Goal: Transaction & Acquisition: Purchase product/service

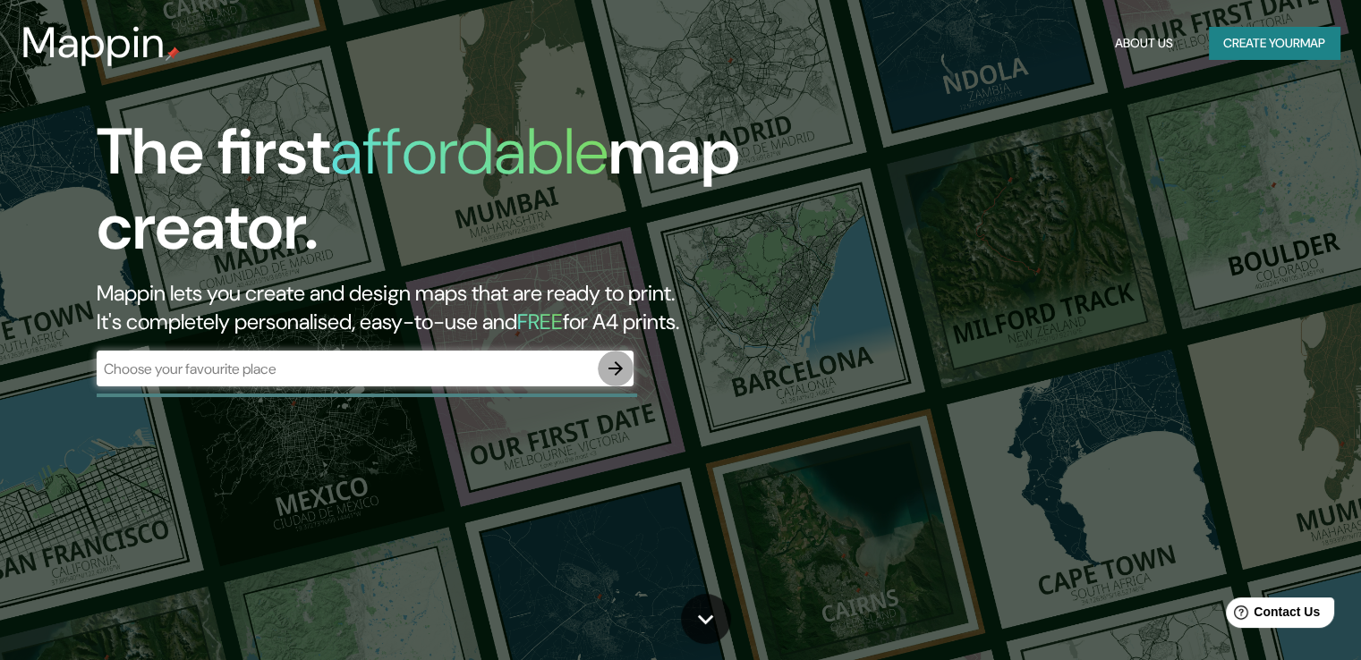
click at [607, 371] on icon "button" at bounding box center [615, 368] width 21 height 21
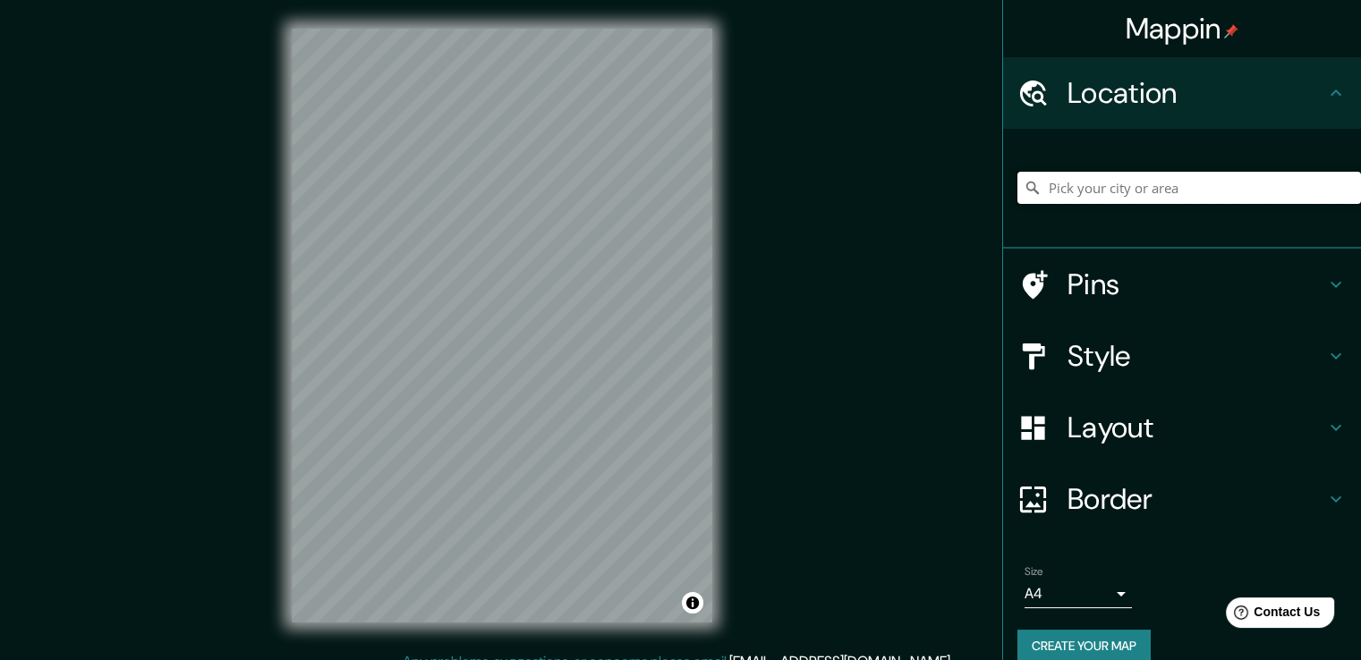
click at [1121, 191] on input "Pick your city or area" at bounding box center [1189, 188] width 344 height 32
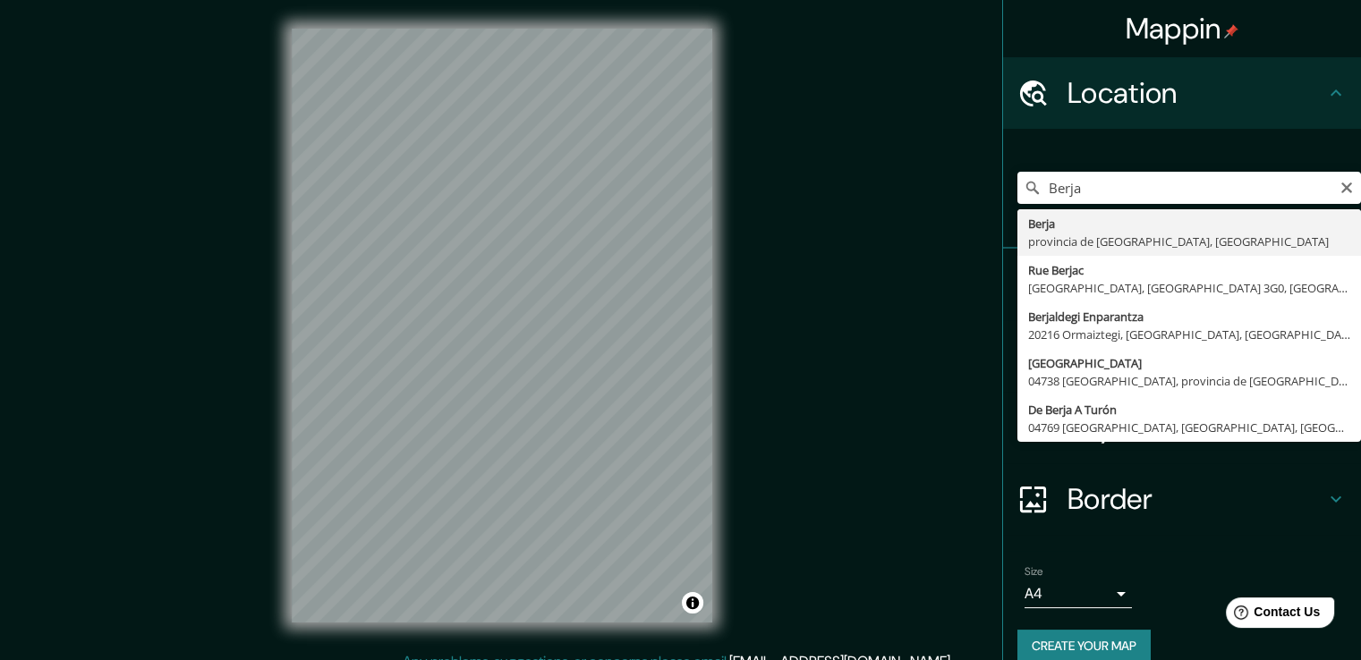
type input "[GEOGRAPHIC_DATA], [GEOGRAPHIC_DATA], [GEOGRAPHIC_DATA]"
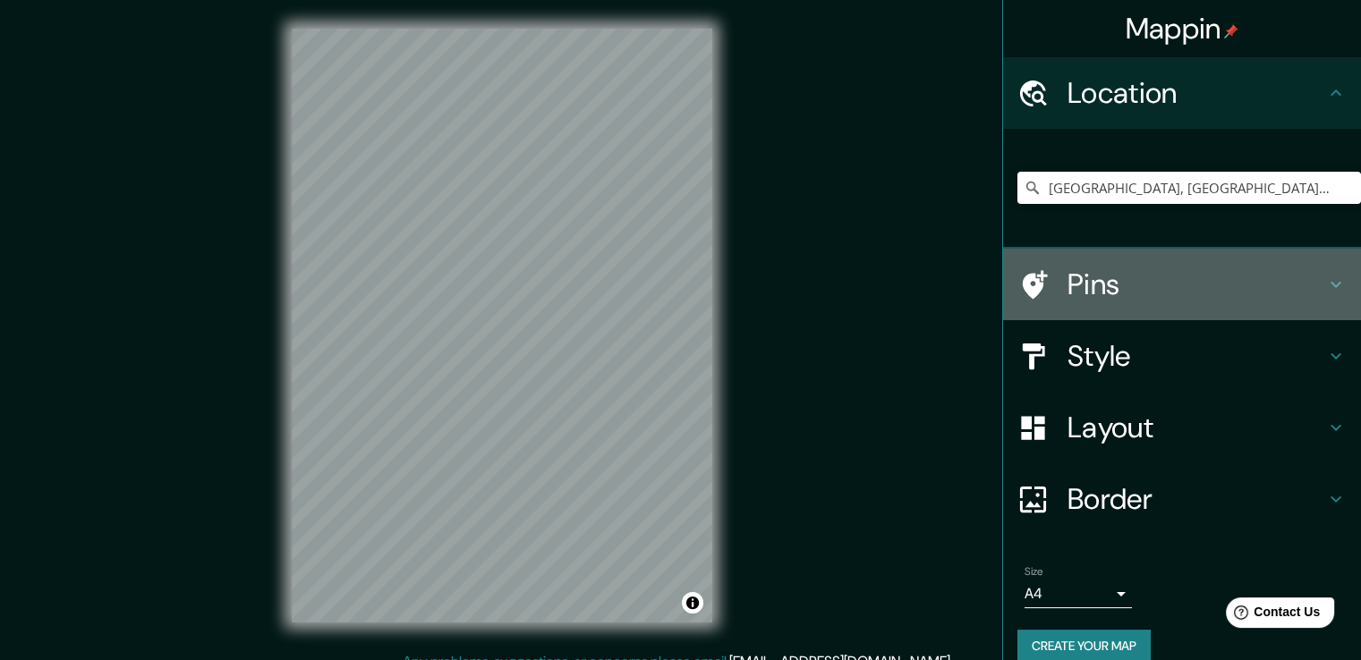
click at [1325, 279] on icon at bounding box center [1335, 284] width 21 height 21
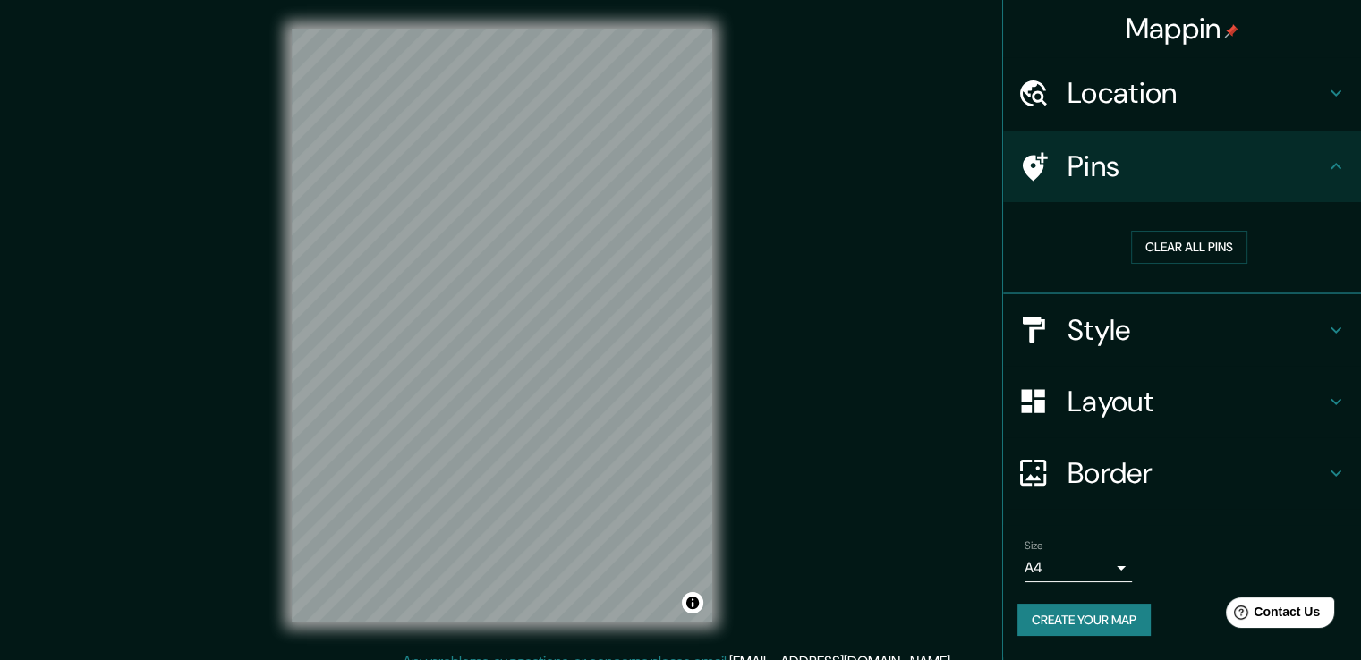
click at [1084, 155] on h4 "Pins" at bounding box center [1196, 167] width 258 height 36
click at [1338, 326] on icon at bounding box center [1335, 329] width 21 height 21
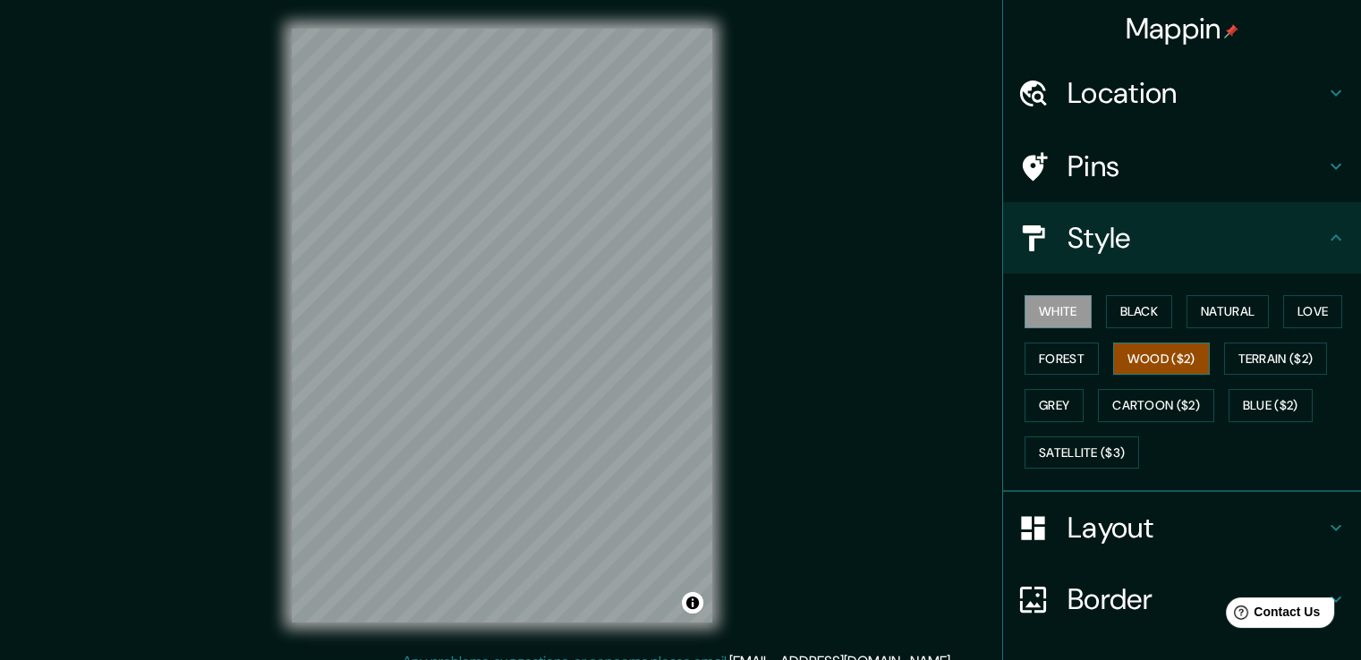
click at [1167, 344] on button "Wood ($2)" at bounding box center [1161, 359] width 97 height 33
click at [1218, 315] on button "Natural" at bounding box center [1227, 311] width 82 height 33
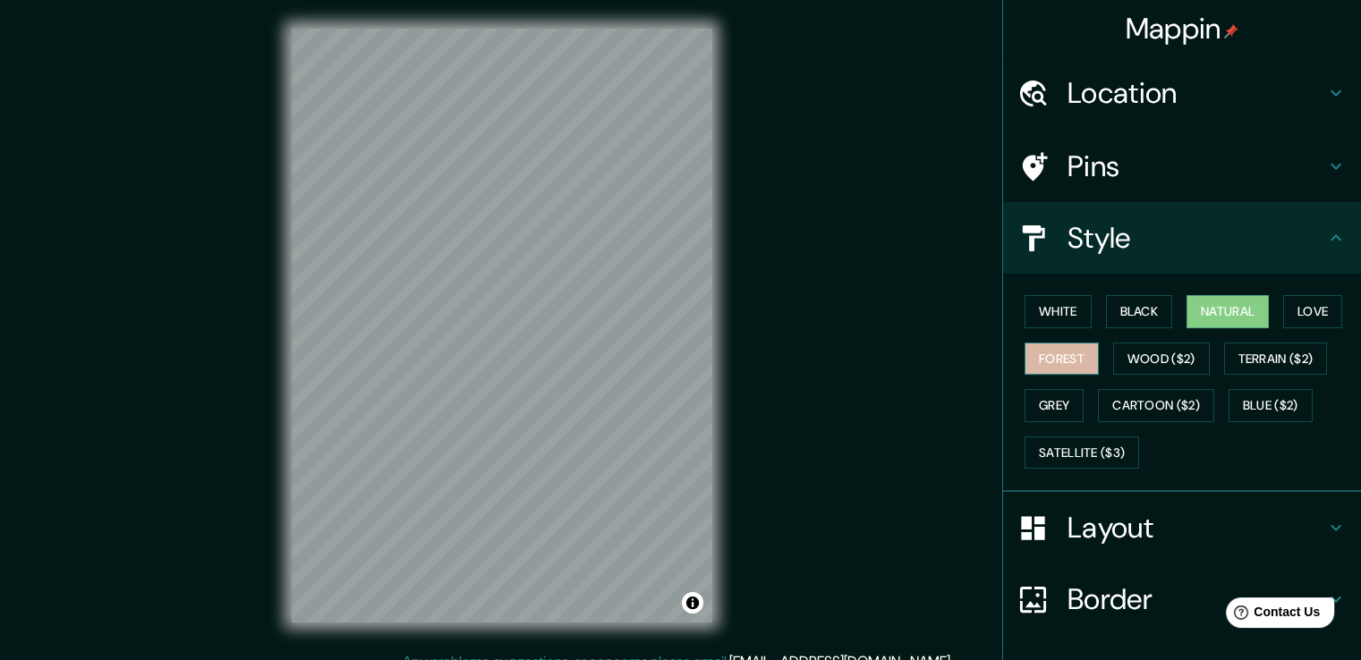
click at [1047, 356] on button "Forest" at bounding box center [1061, 359] width 74 height 33
click at [1318, 310] on button "Love" at bounding box center [1312, 311] width 59 height 33
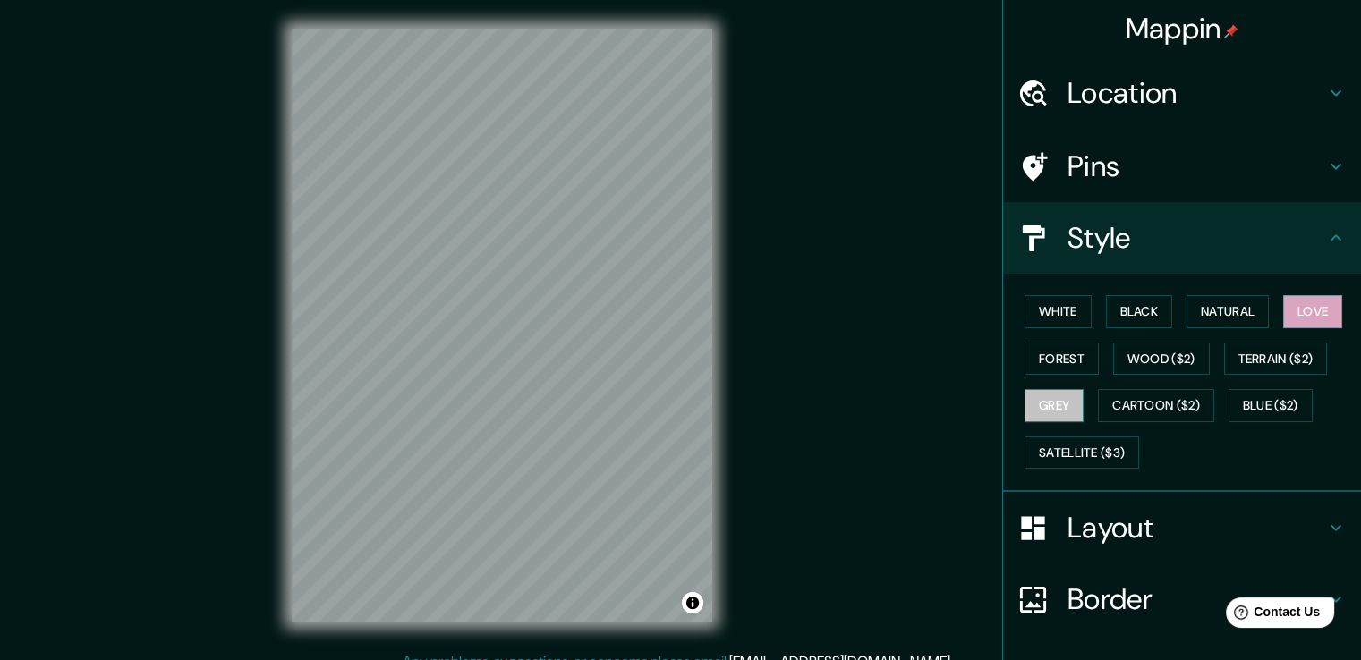
click at [1028, 403] on button "Grey" at bounding box center [1053, 405] width 59 height 33
click at [1213, 301] on button "Natural" at bounding box center [1227, 311] width 82 height 33
click at [1127, 520] on h4 "Layout" at bounding box center [1196, 528] width 258 height 36
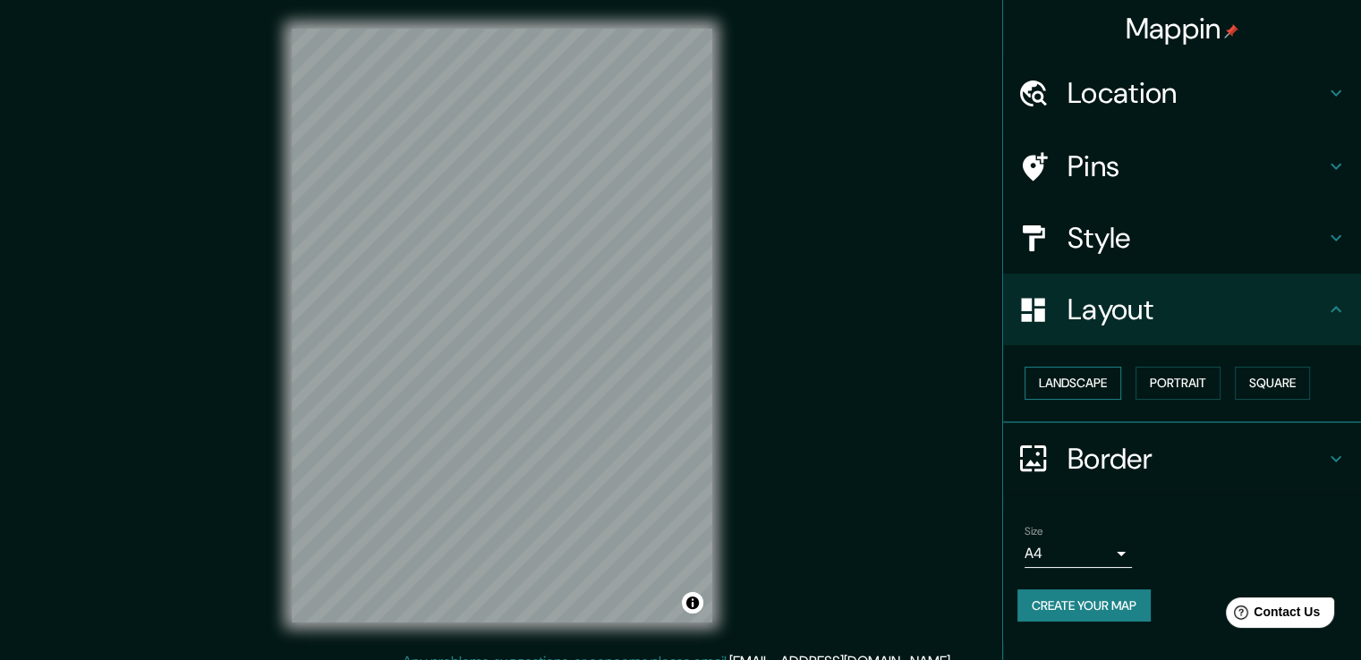
click at [1093, 391] on button "Landscape" at bounding box center [1072, 383] width 97 height 33
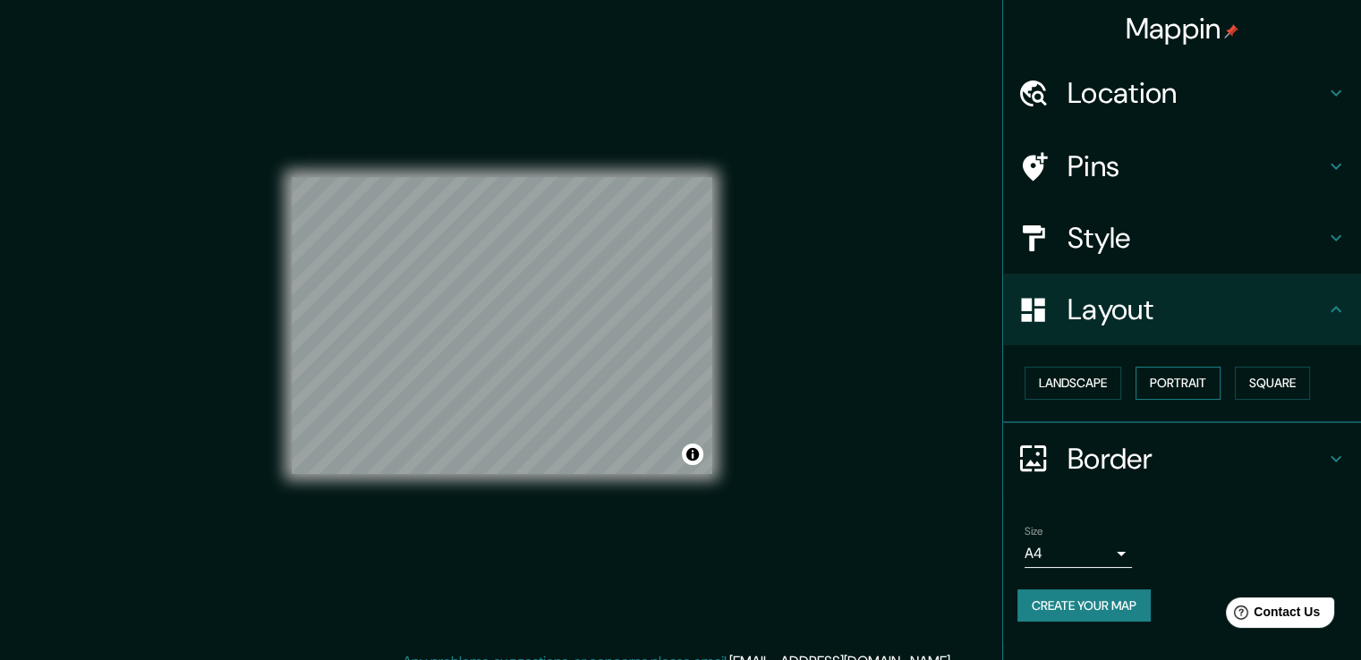
click at [1183, 382] on button "Portrait" at bounding box center [1177, 383] width 85 height 33
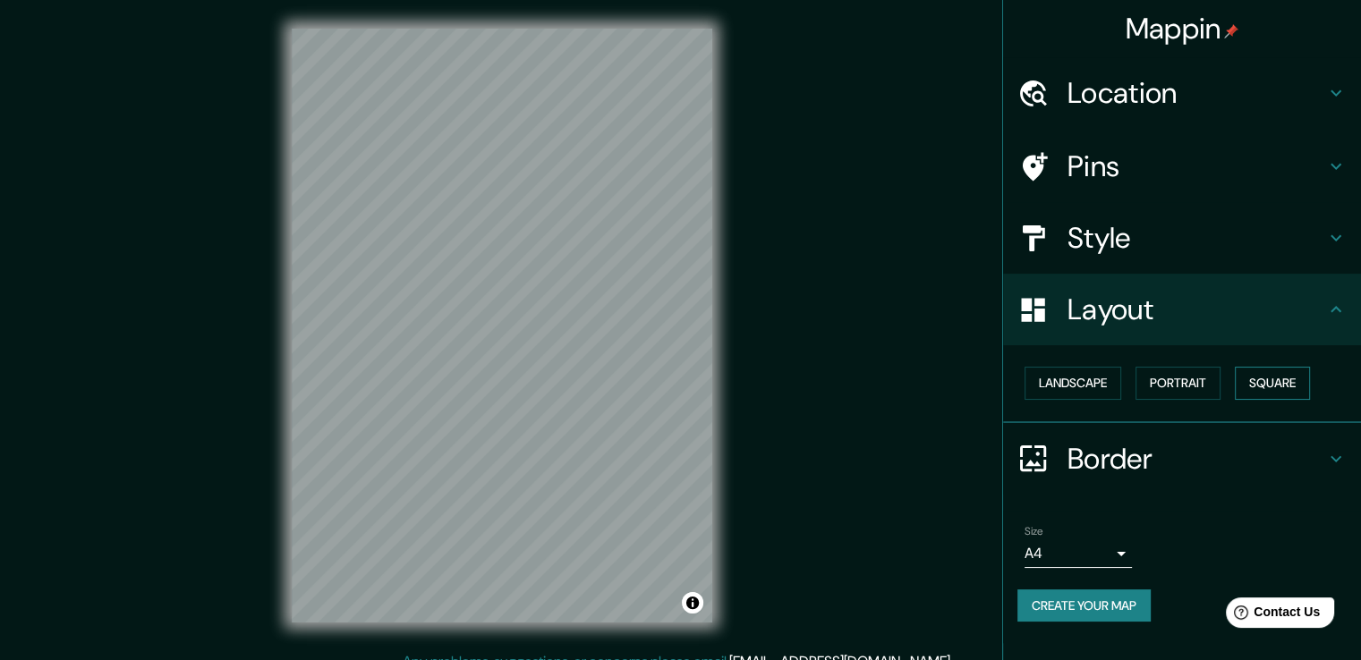
click at [1268, 381] on button "Square" at bounding box center [1272, 383] width 75 height 33
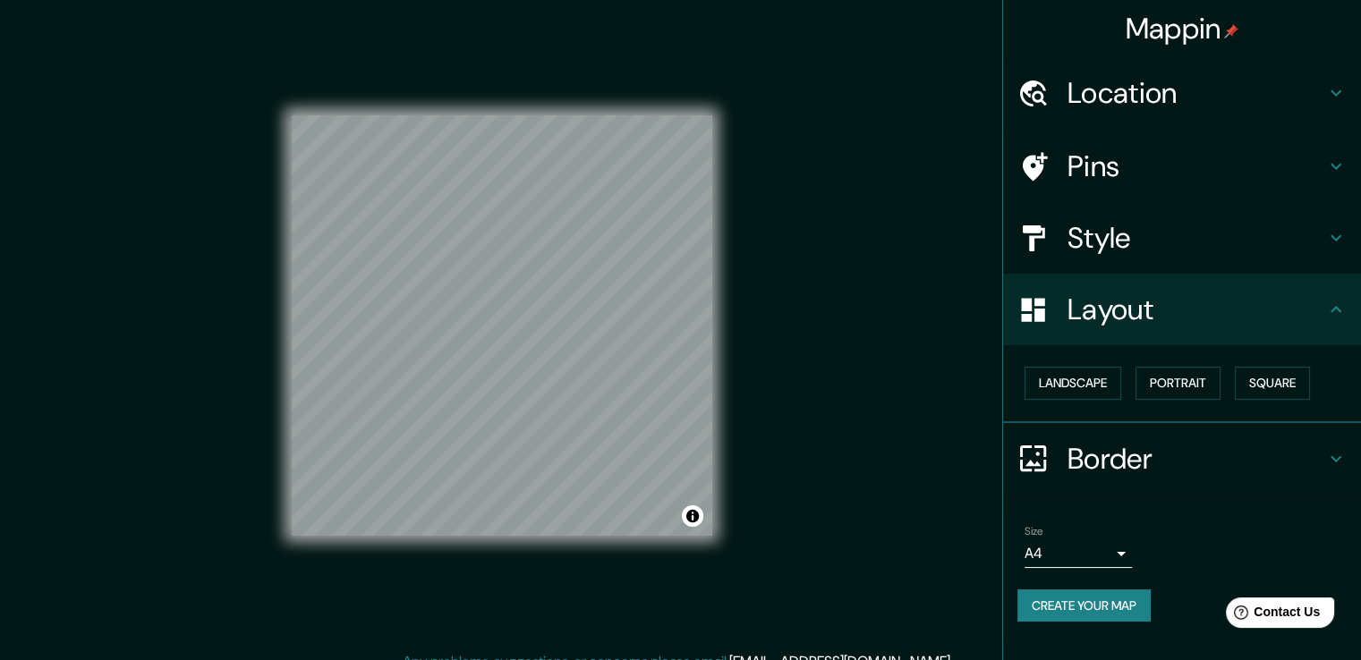
click at [1328, 450] on icon at bounding box center [1335, 458] width 21 height 21
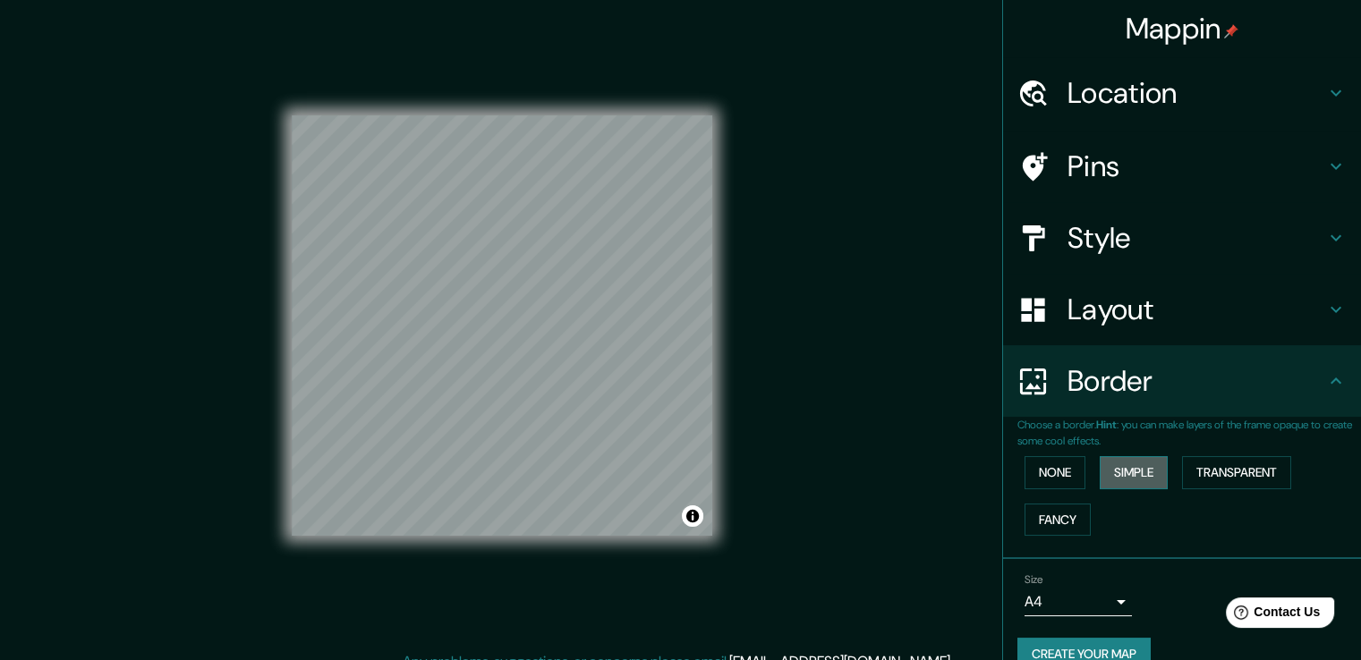
click at [1125, 474] on button "Simple" at bounding box center [1133, 472] width 68 height 33
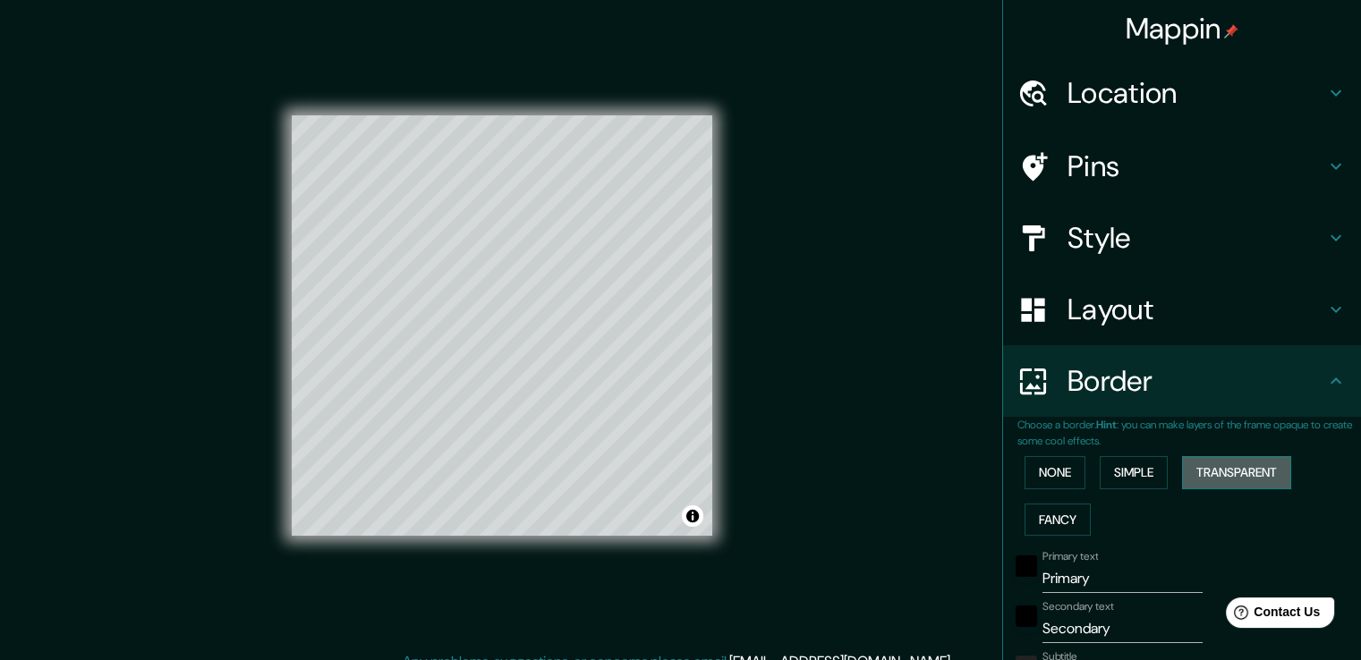
click at [1183, 469] on button "Transparent" at bounding box center [1236, 472] width 109 height 33
click at [1056, 520] on button "Fancy" at bounding box center [1057, 520] width 66 height 33
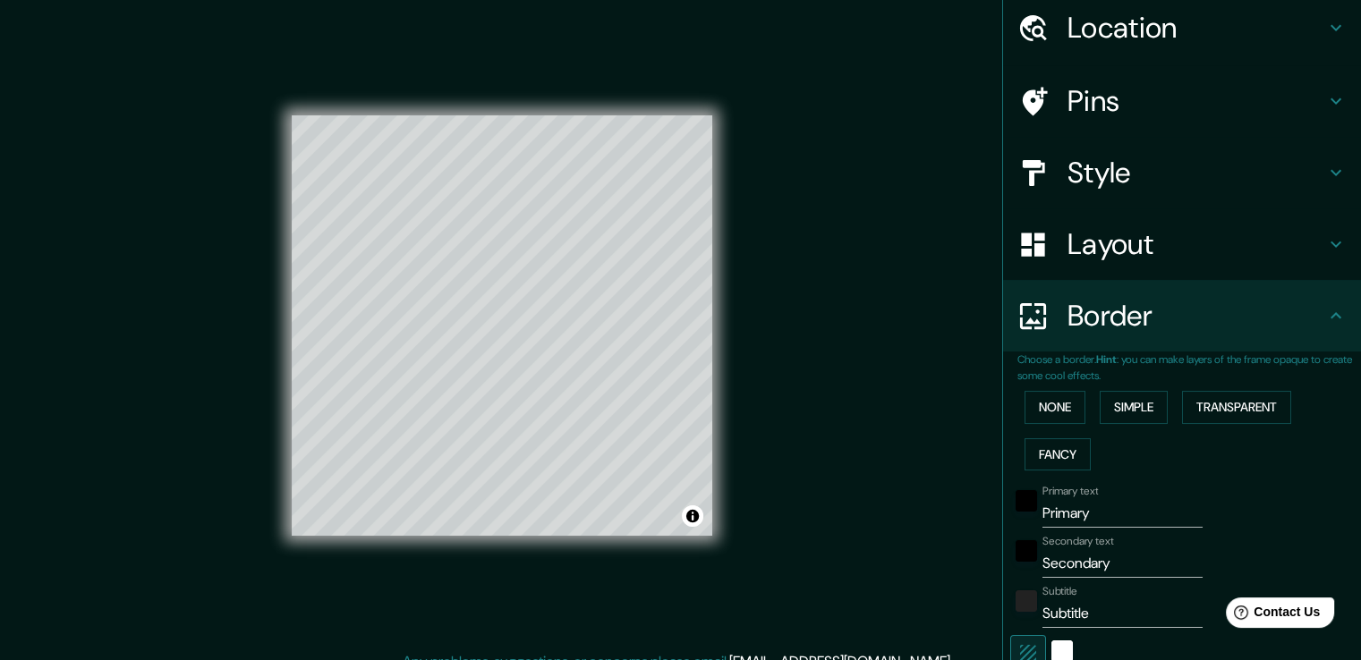
scroll to position [179, 0]
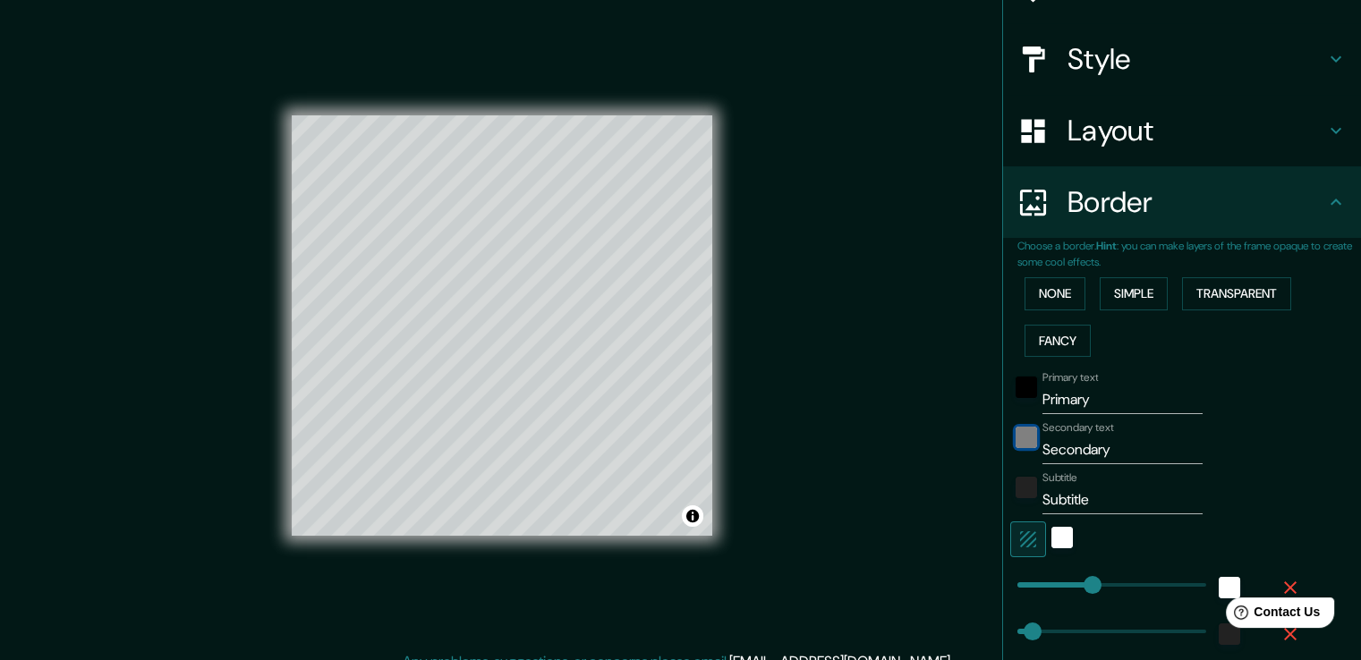
click at [1016, 434] on div "black" at bounding box center [1025, 437] width 21 height 21
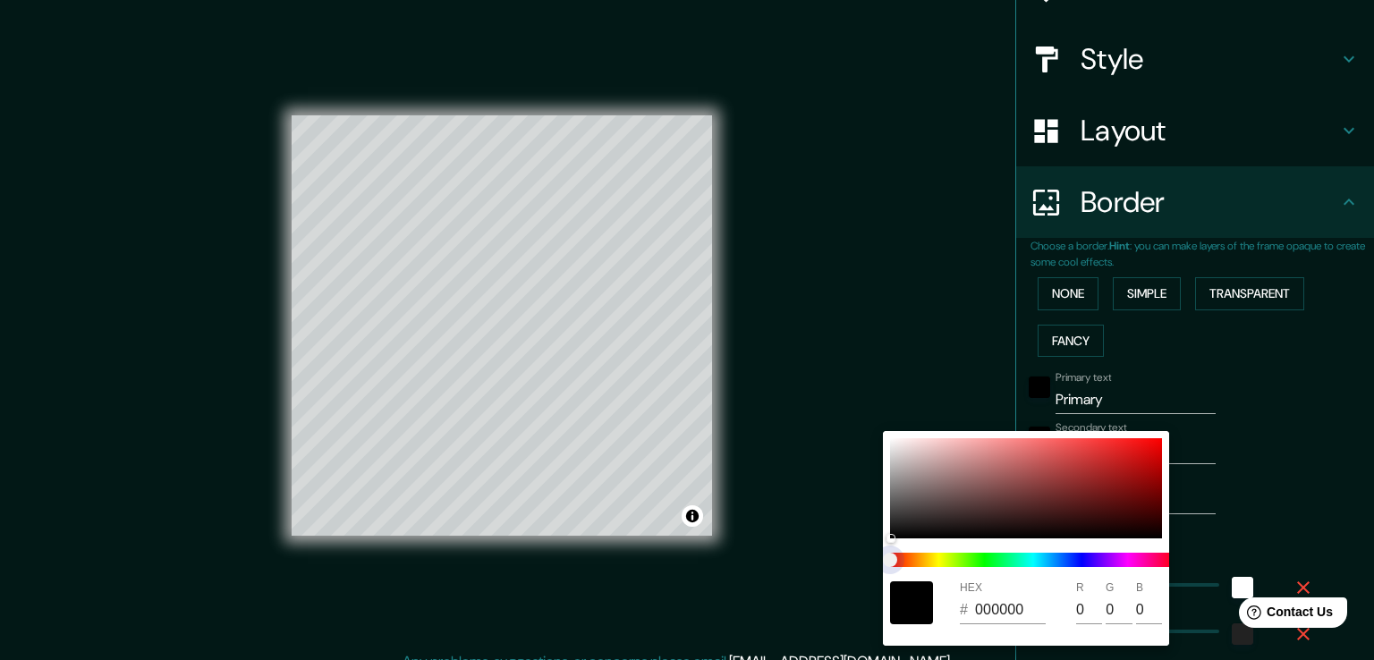
type input "38"
type input "19"
type input "38"
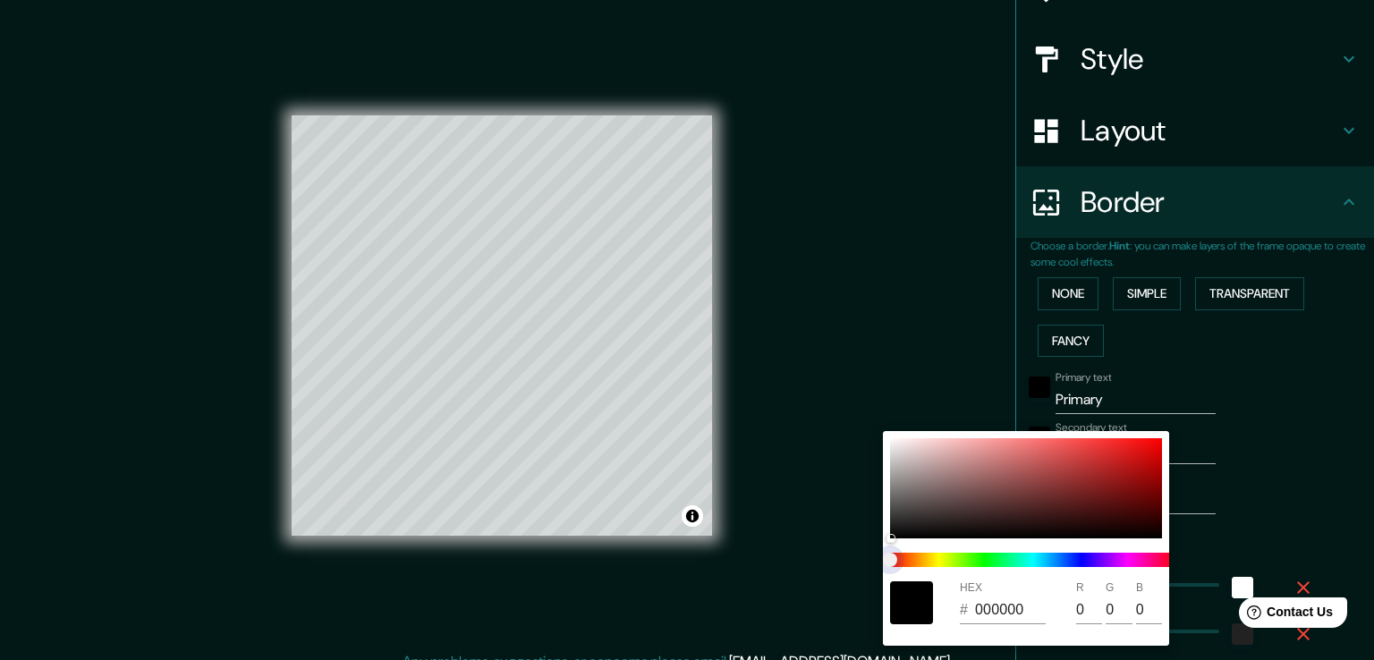
type input "19"
type input "38"
type input "19"
type input "38"
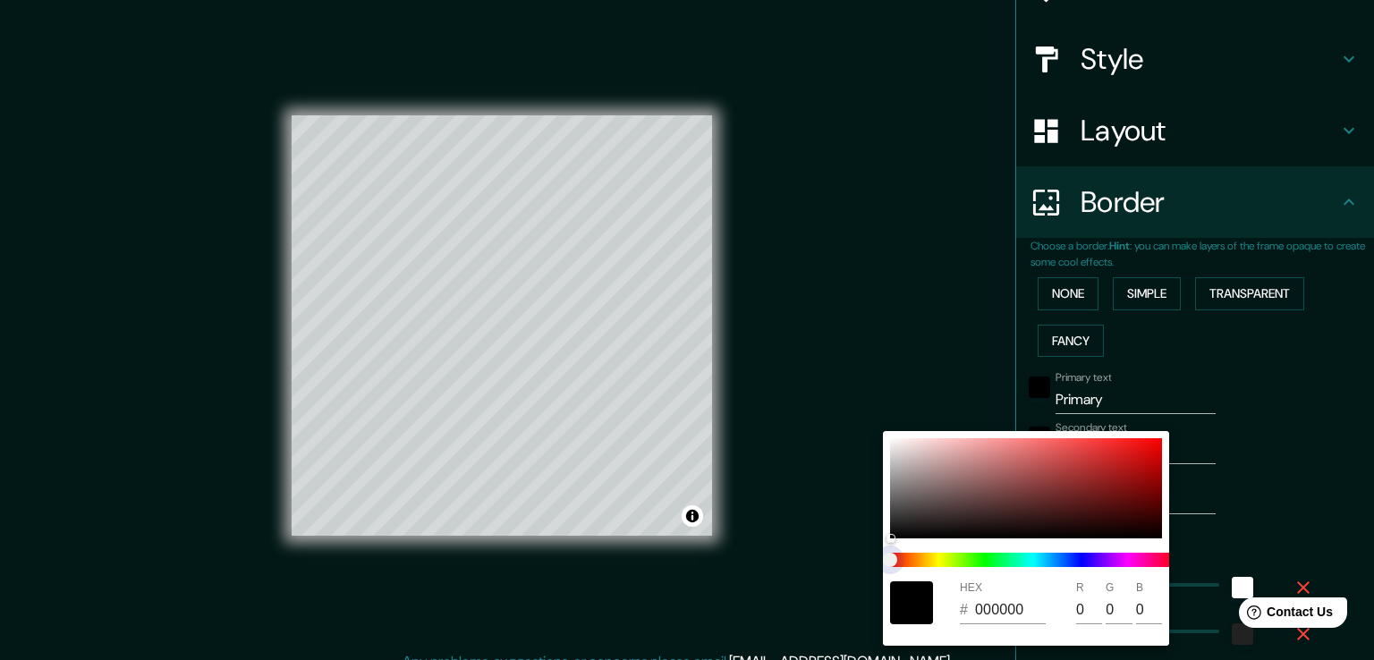
type input "38"
type input "19"
type input "38"
type input "19"
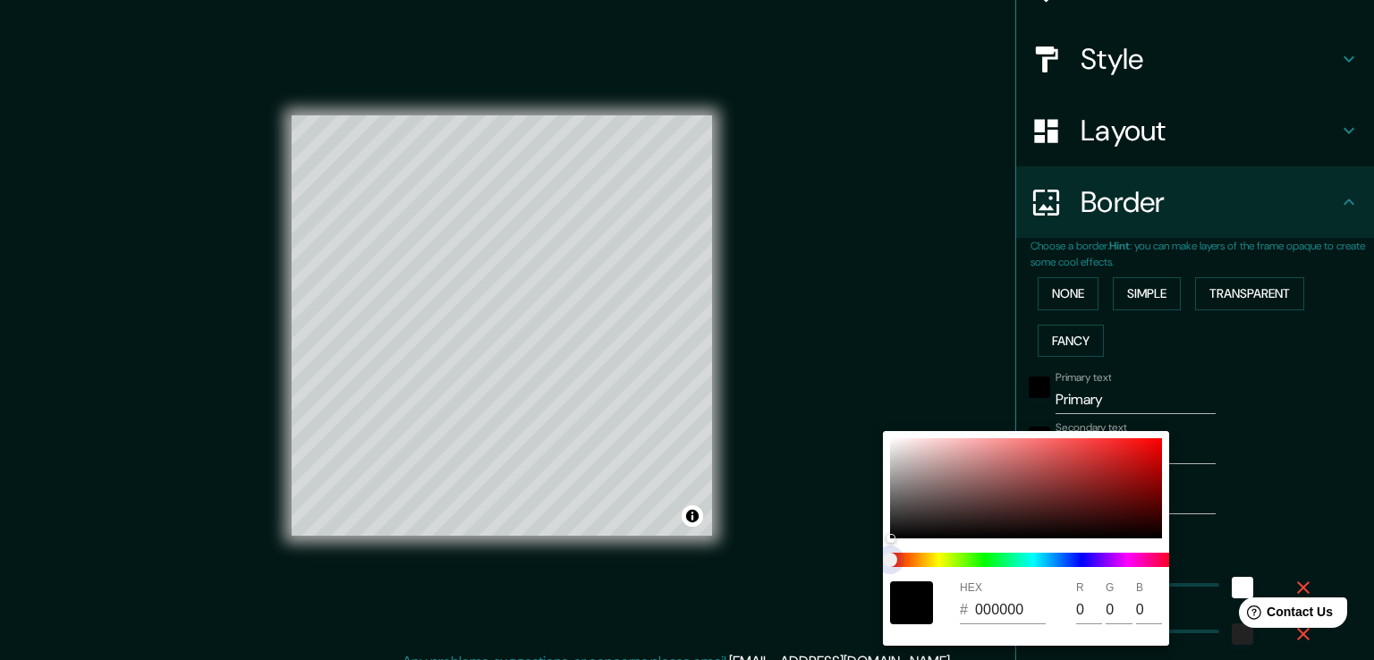
type input "38"
type input "19"
type input "38"
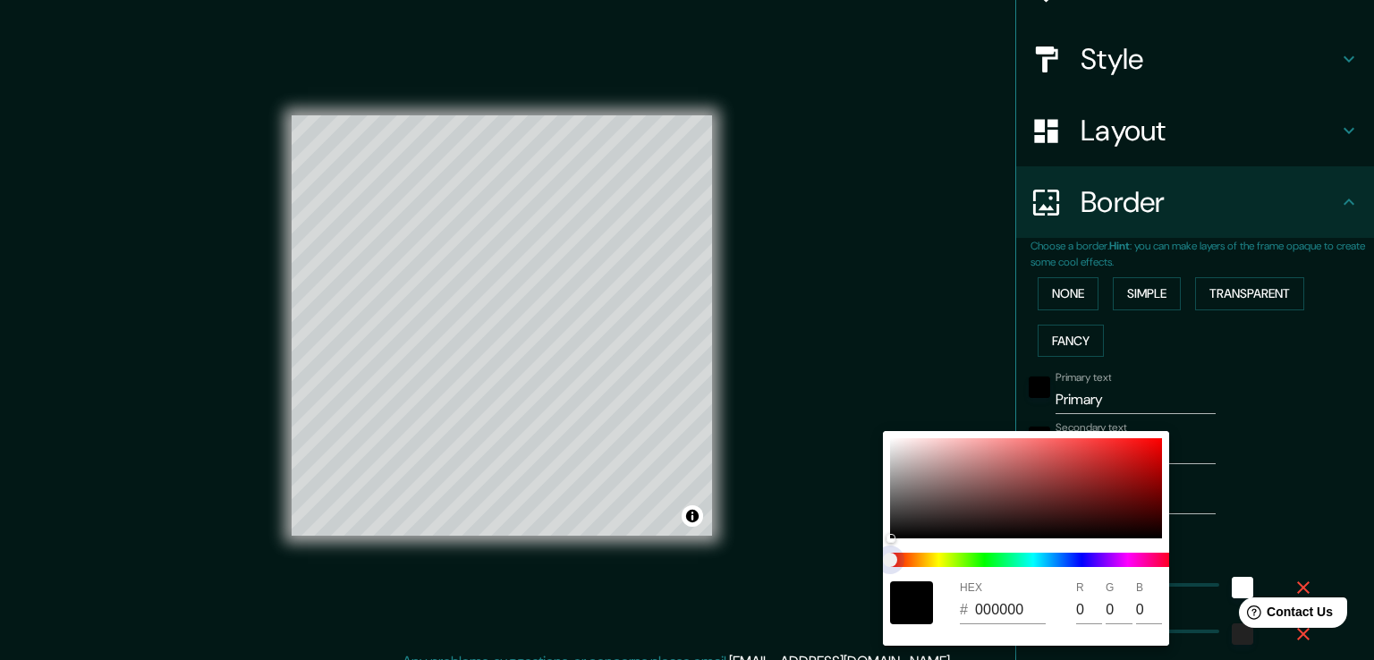
type input "19"
type input "38"
type input "19"
type input "38"
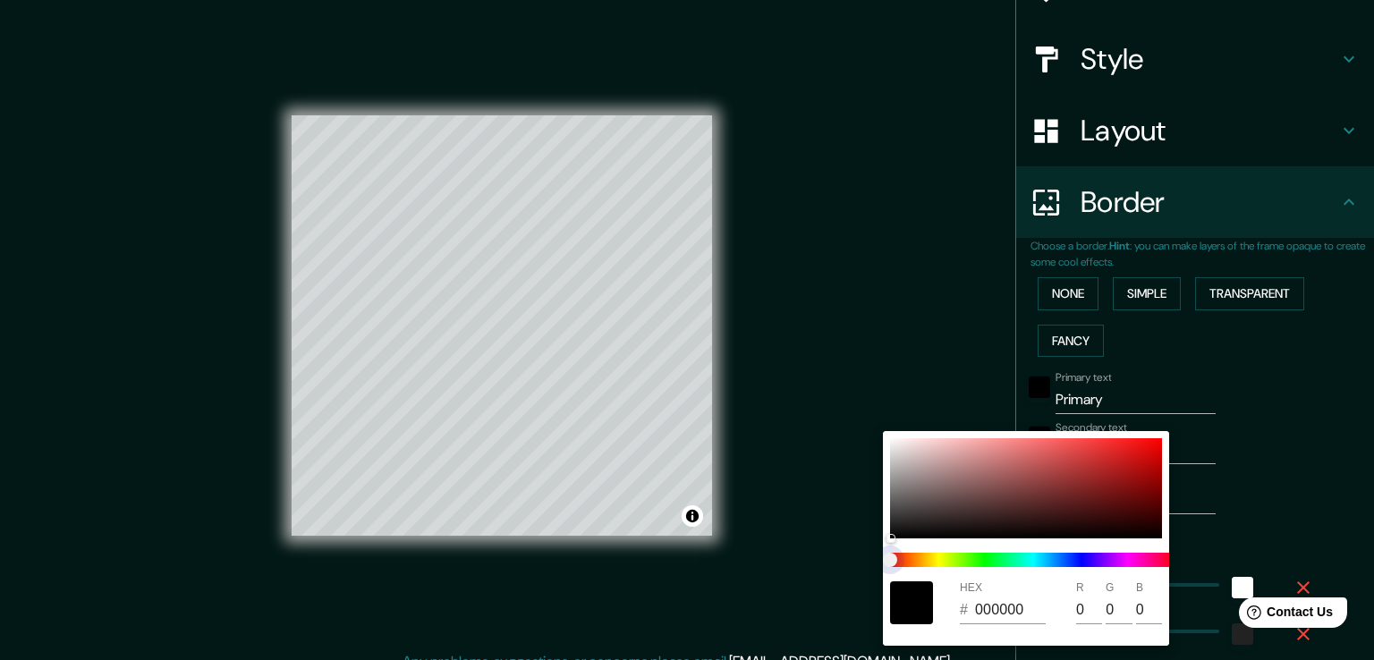
type input "38"
type input "19"
drag, startPoint x: 898, startPoint y: 559, endPoint x: 932, endPoint y: 558, distance: 34.0
click at [932, 558] on span at bounding box center [1033, 560] width 286 height 14
type input "38"
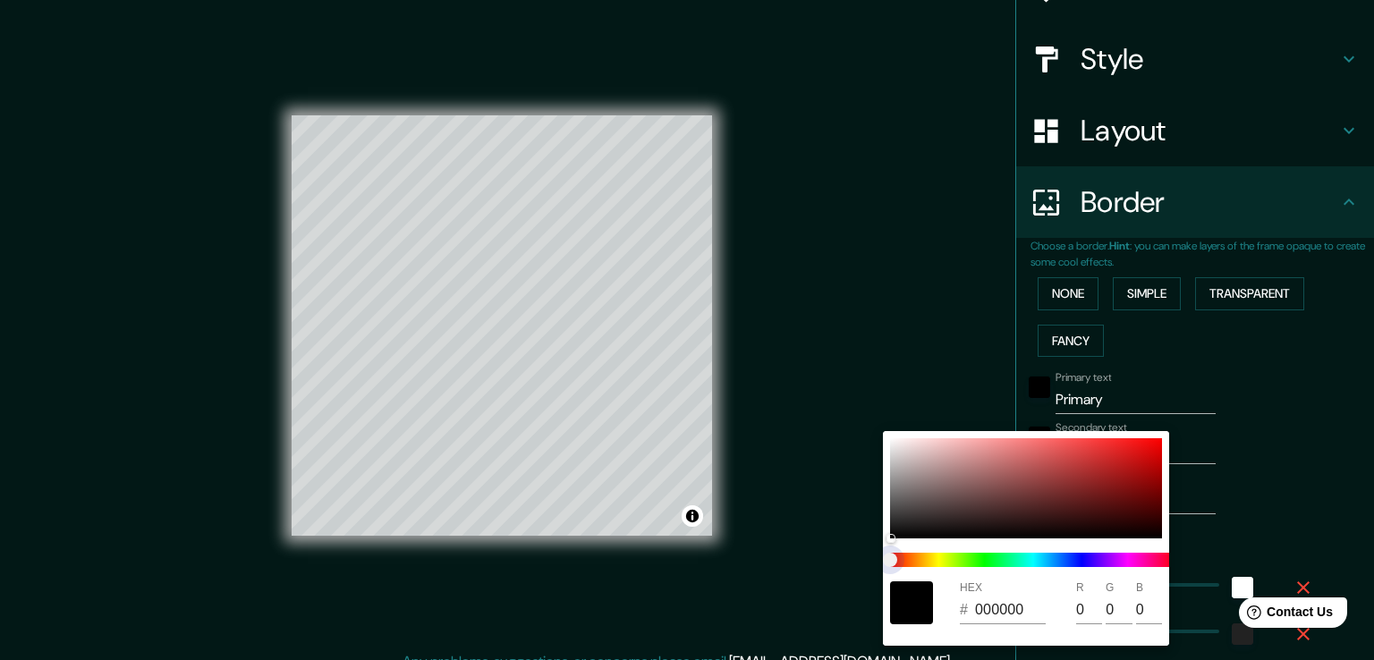
type input "38"
type input "19"
click at [970, 559] on span at bounding box center [1033, 560] width 286 height 14
type input "38"
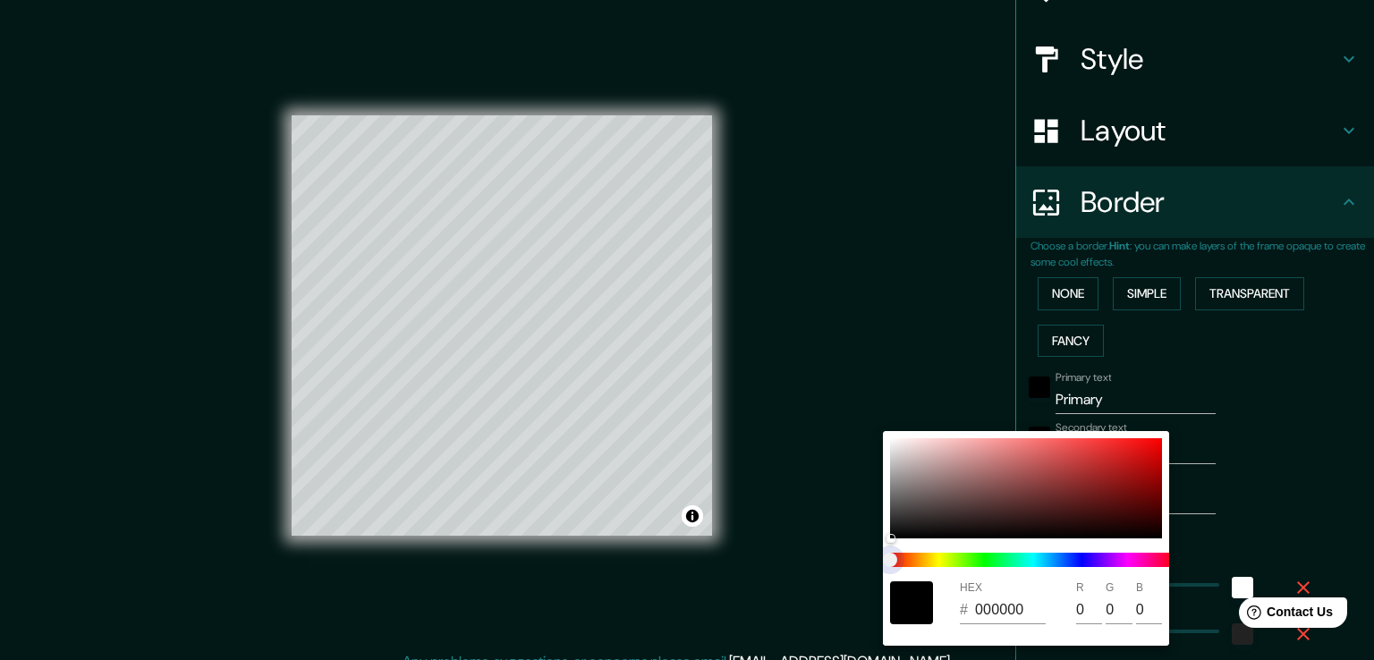
type input "19"
click at [969, 558] on span at bounding box center [1033, 560] width 286 height 14
type input "38"
type input "19"
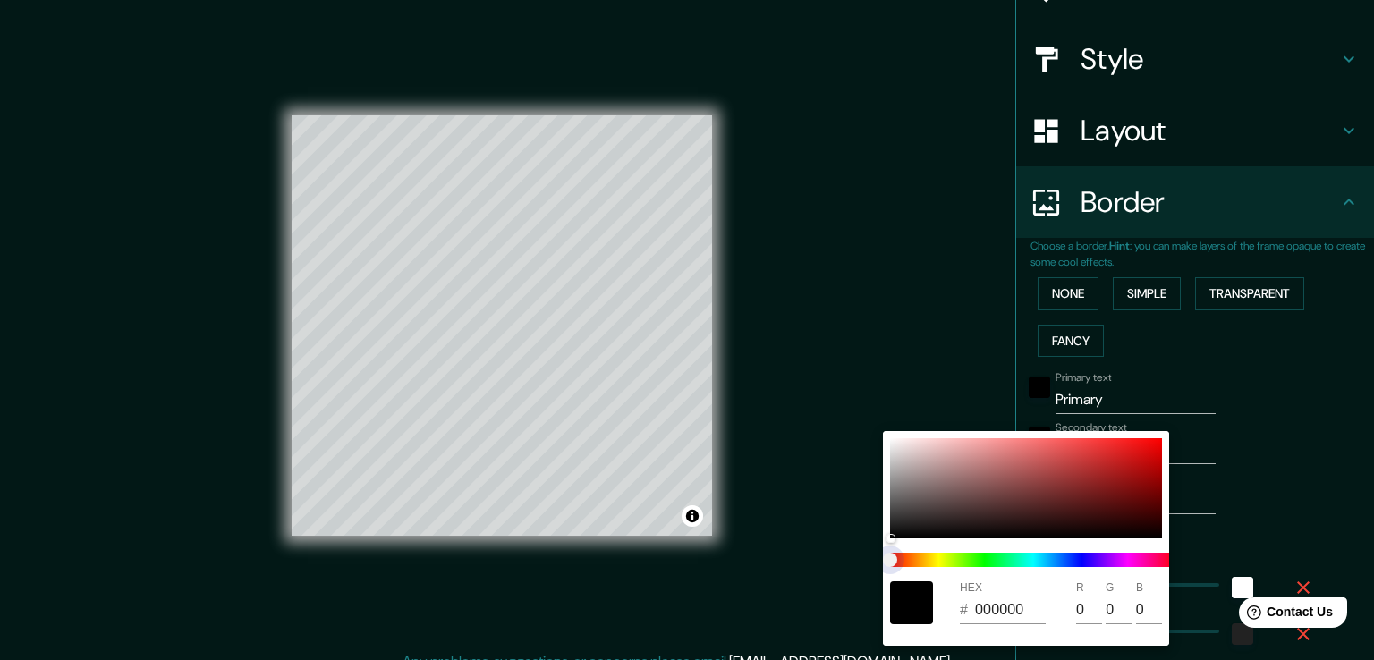
click at [1155, 561] on span at bounding box center [1033, 560] width 286 height 14
type input "38"
type input "19"
click at [1138, 563] on span at bounding box center [1033, 560] width 286 height 14
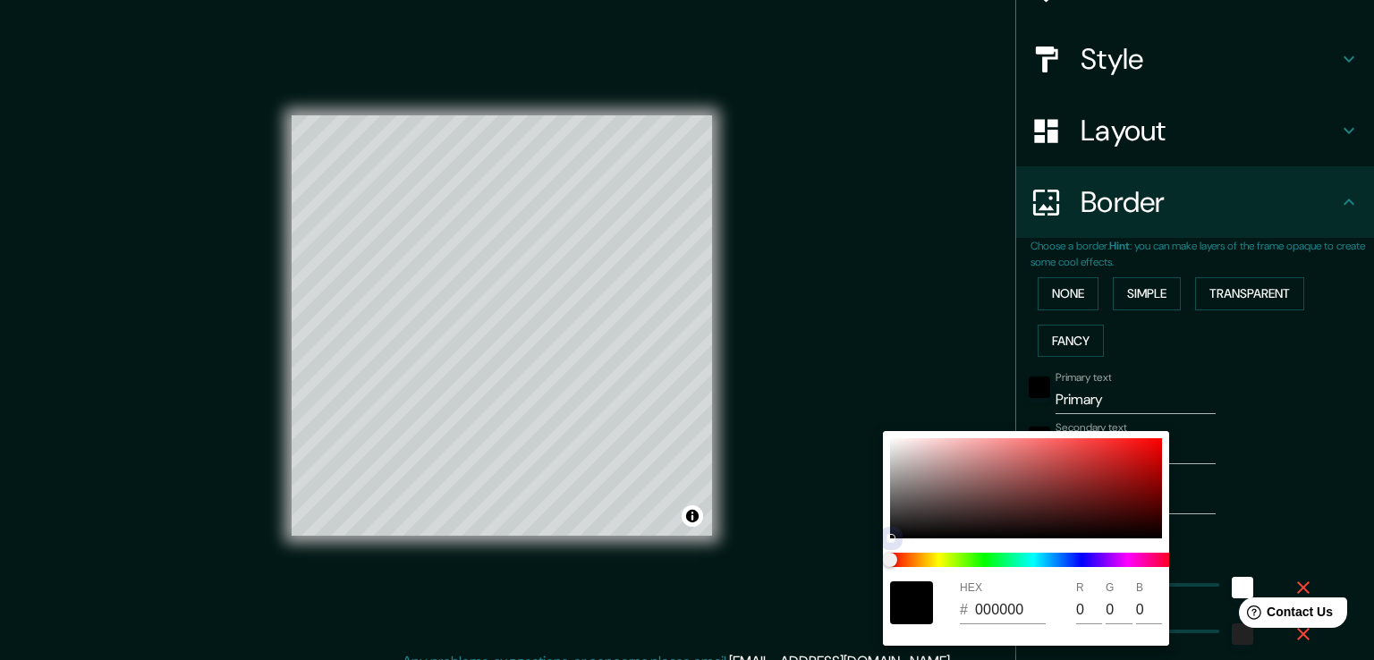
click at [1073, 509] on div at bounding box center [1026, 488] width 272 height 100
type input "38"
type input "19"
type input "4A1818"
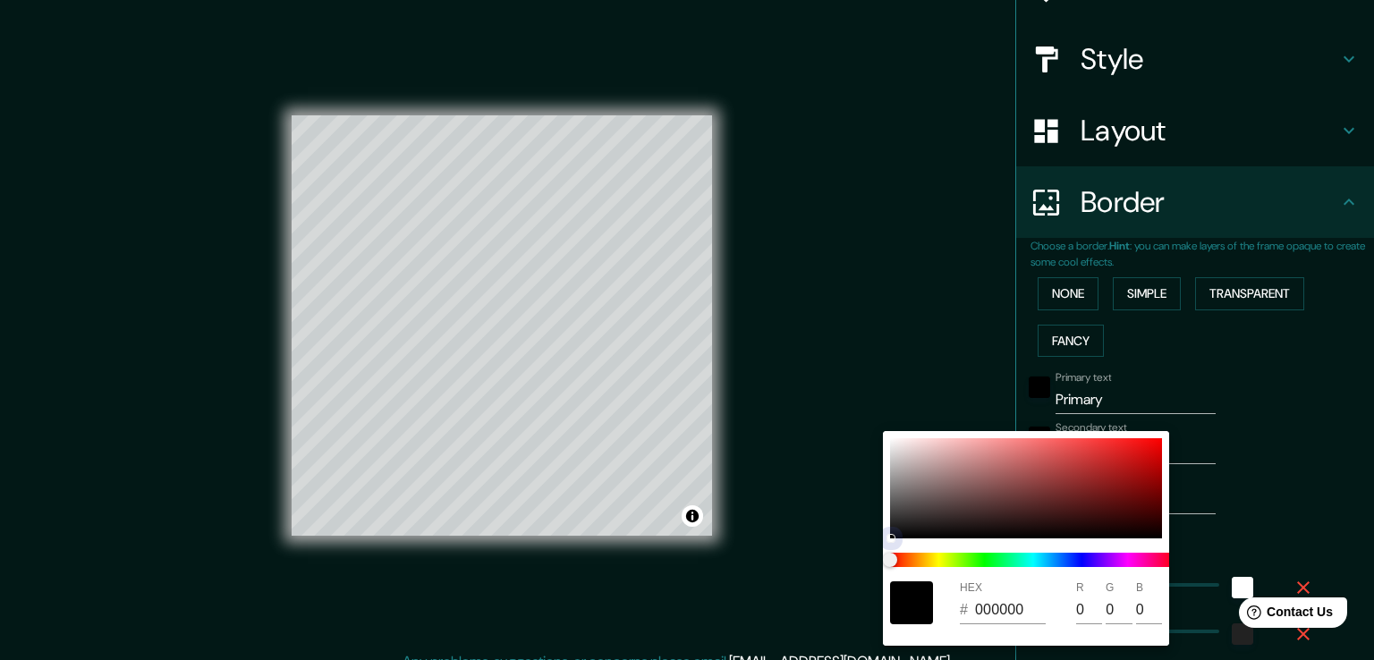
type input "74"
type input "24"
click at [1057, 444] on div at bounding box center [1026, 488] width 272 height 100
type input "38"
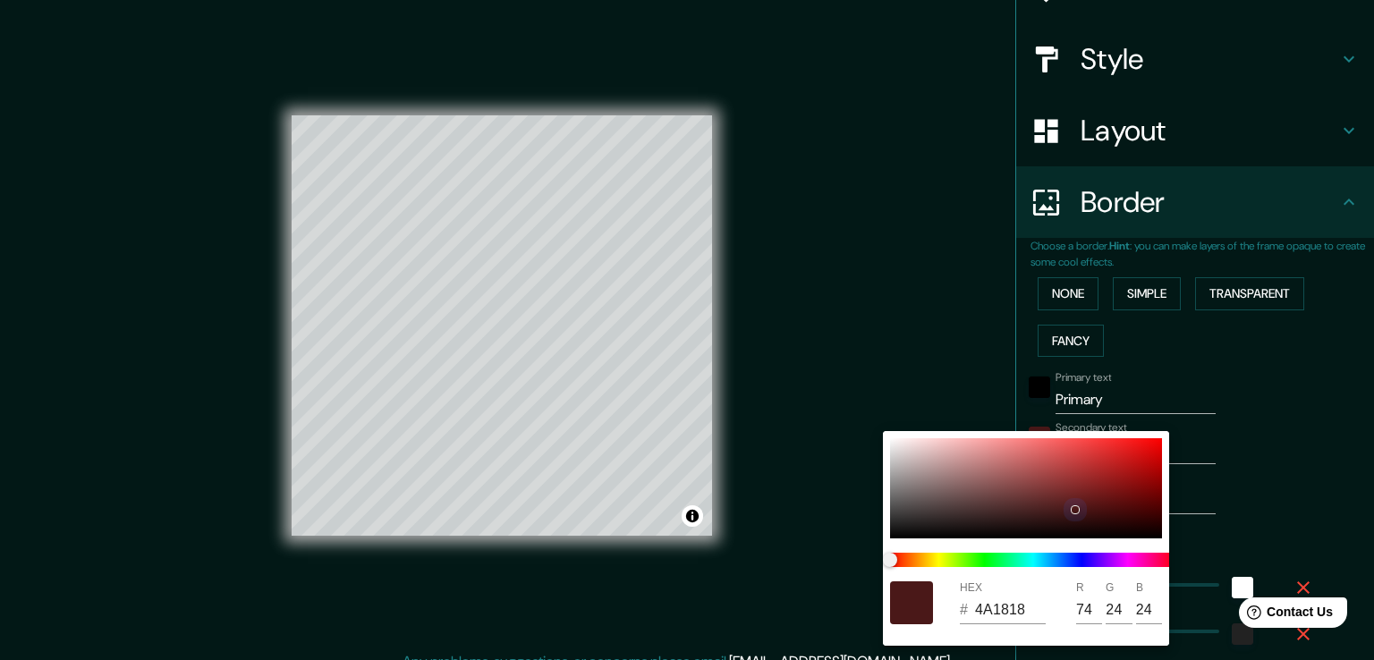
type input "38"
type input "19"
type input "F15C5C"
type input "241"
type input "92"
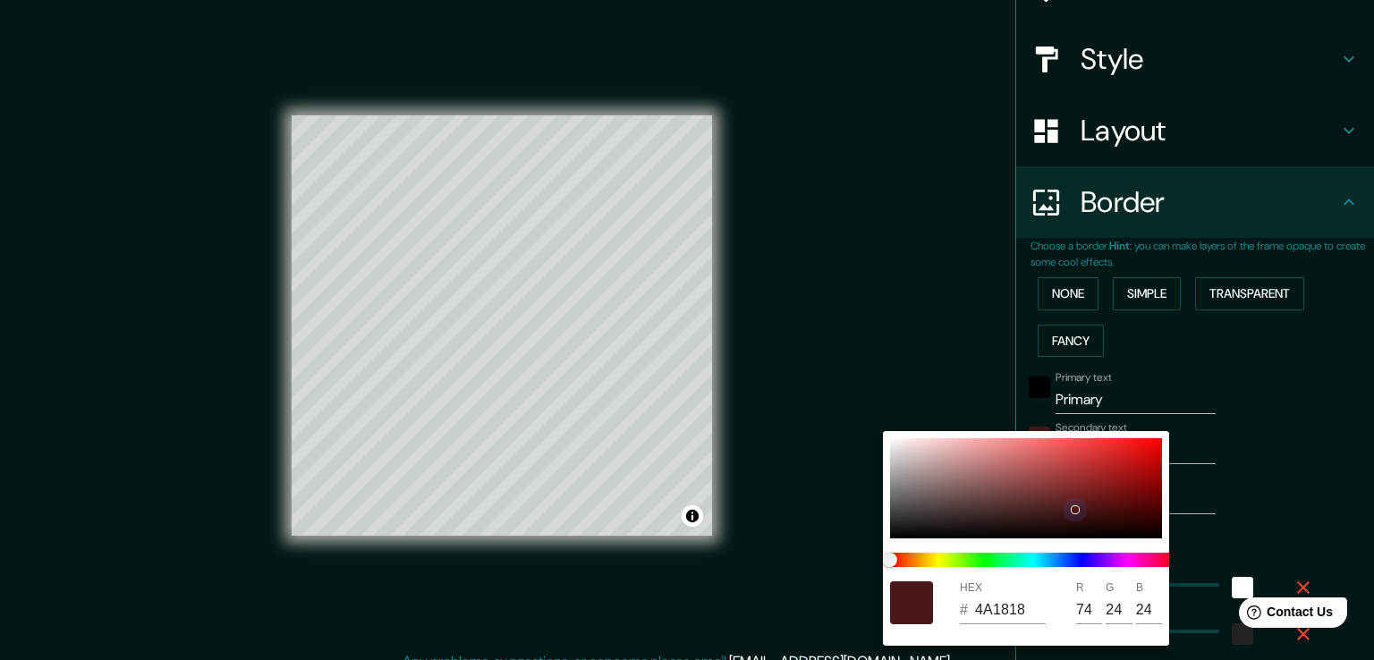
type input "92"
click at [1051, 462] on div at bounding box center [1026, 488] width 272 height 100
type input "38"
type input "19"
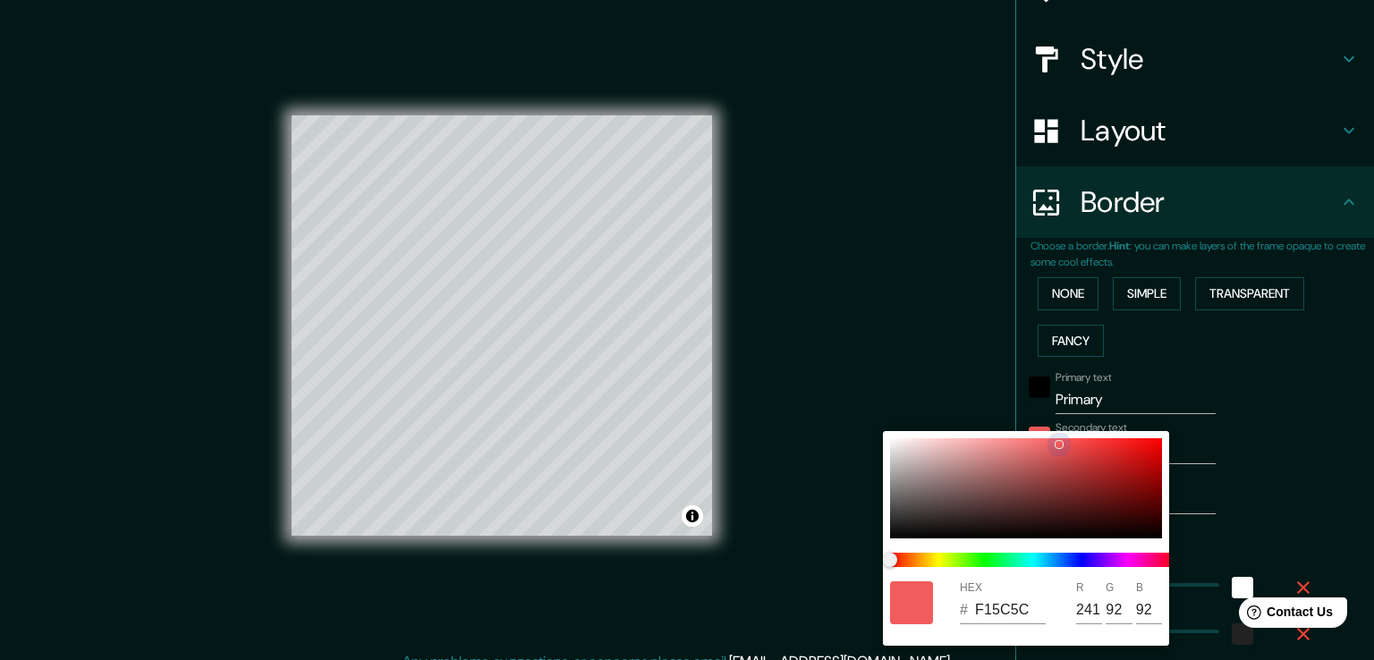
type input "C34F4F"
type input "195"
type input "79"
type input "38"
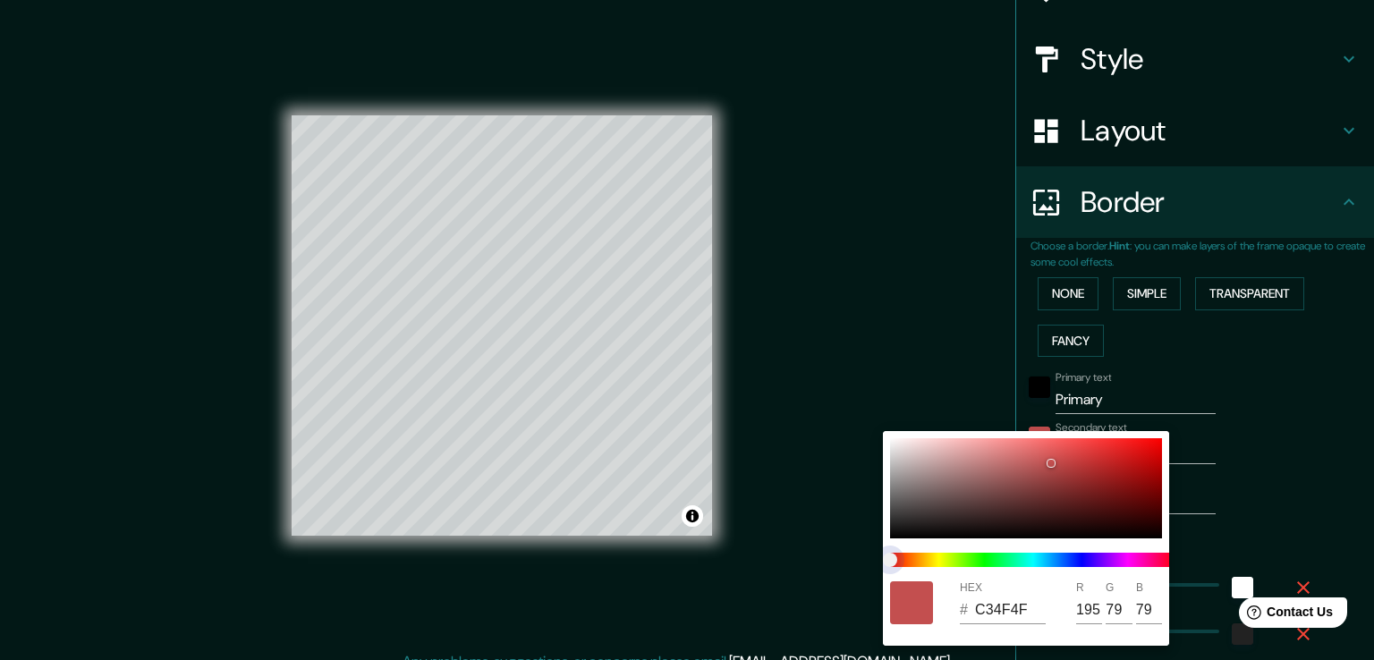
type input "38"
type input "19"
type input "4F96C2"
type input "79"
type input "150"
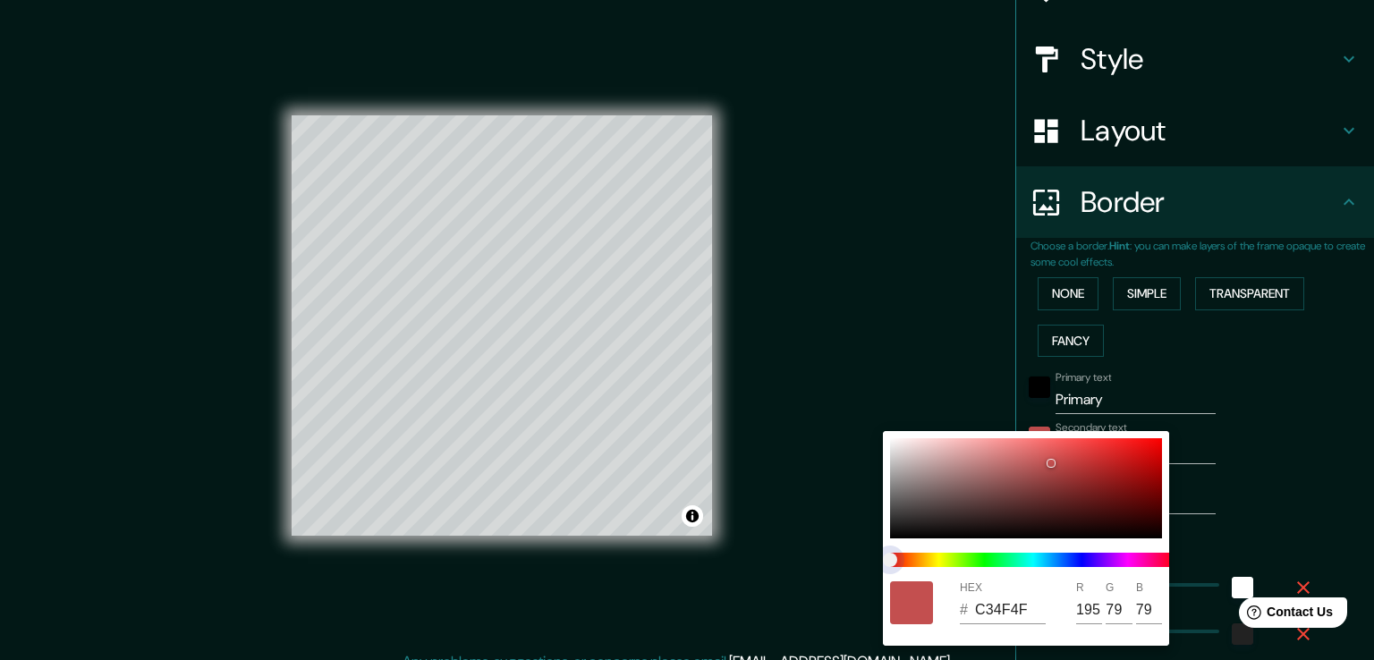
type input "194"
click at [1051, 561] on span at bounding box center [1033, 560] width 286 height 14
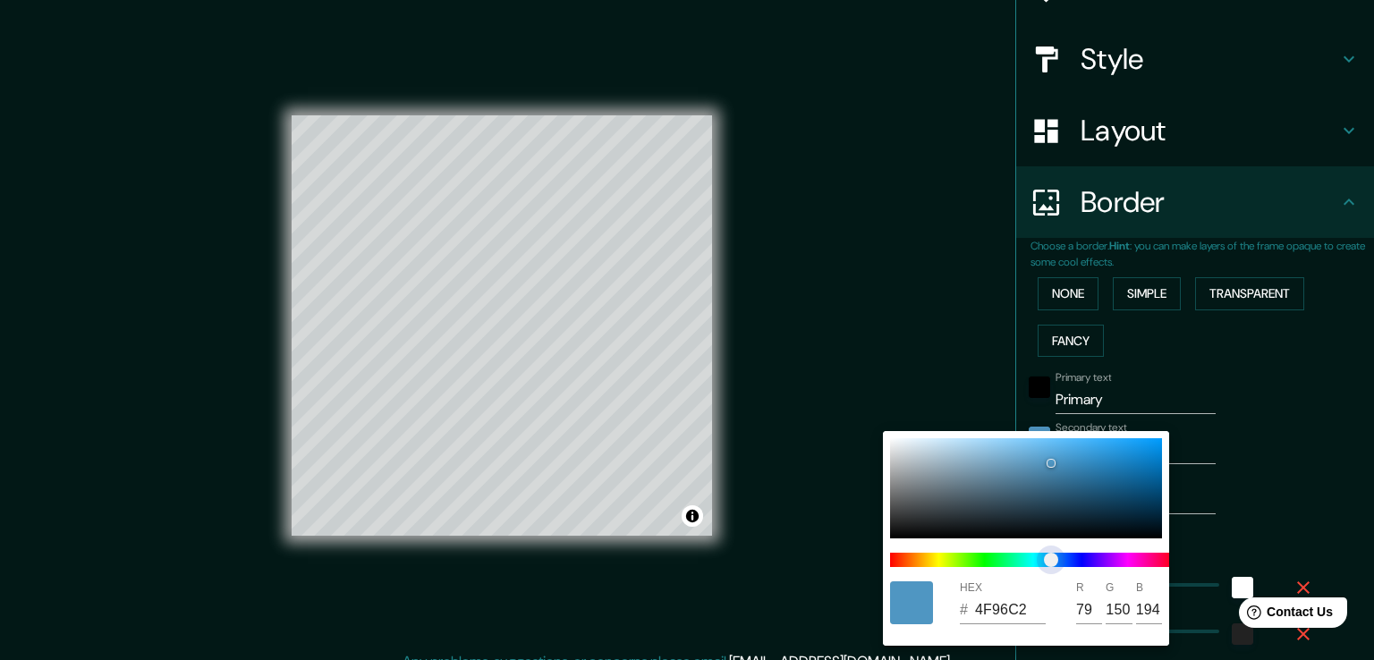
type input "38"
type input "19"
type input "4FC253"
type input "194"
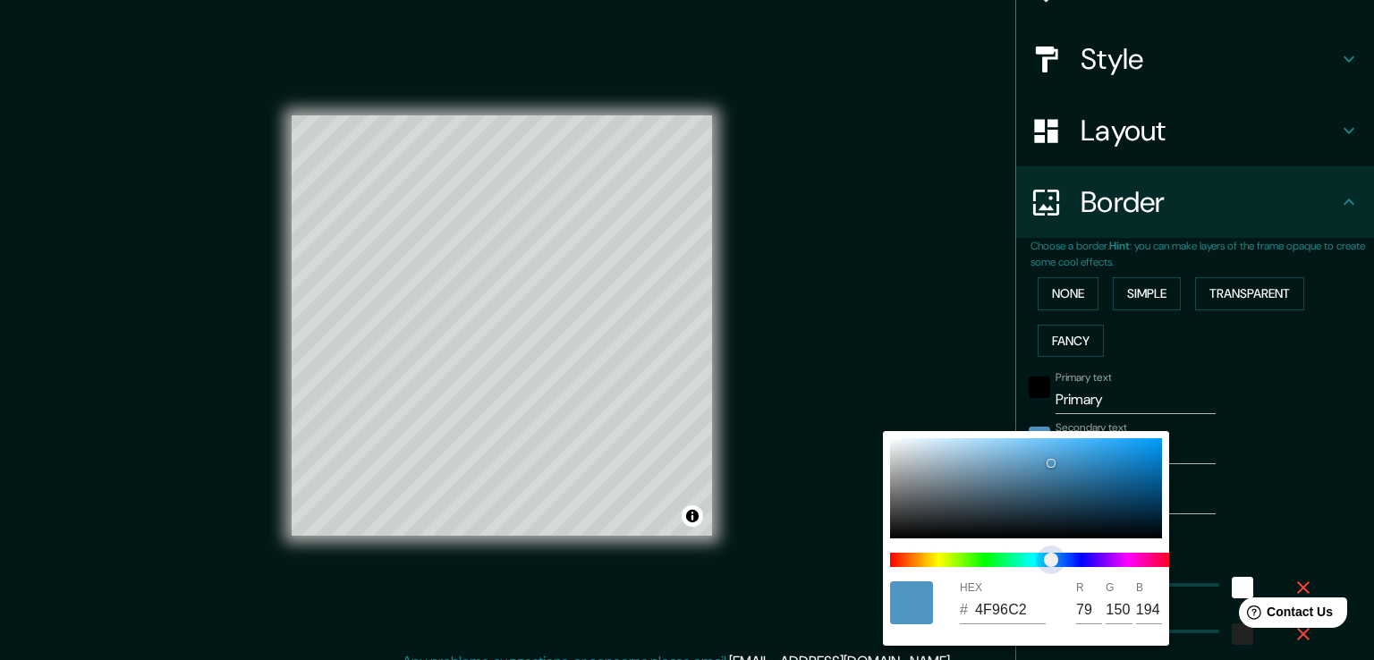
type input "83"
click at [987, 562] on span at bounding box center [1033, 560] width 286 height 14
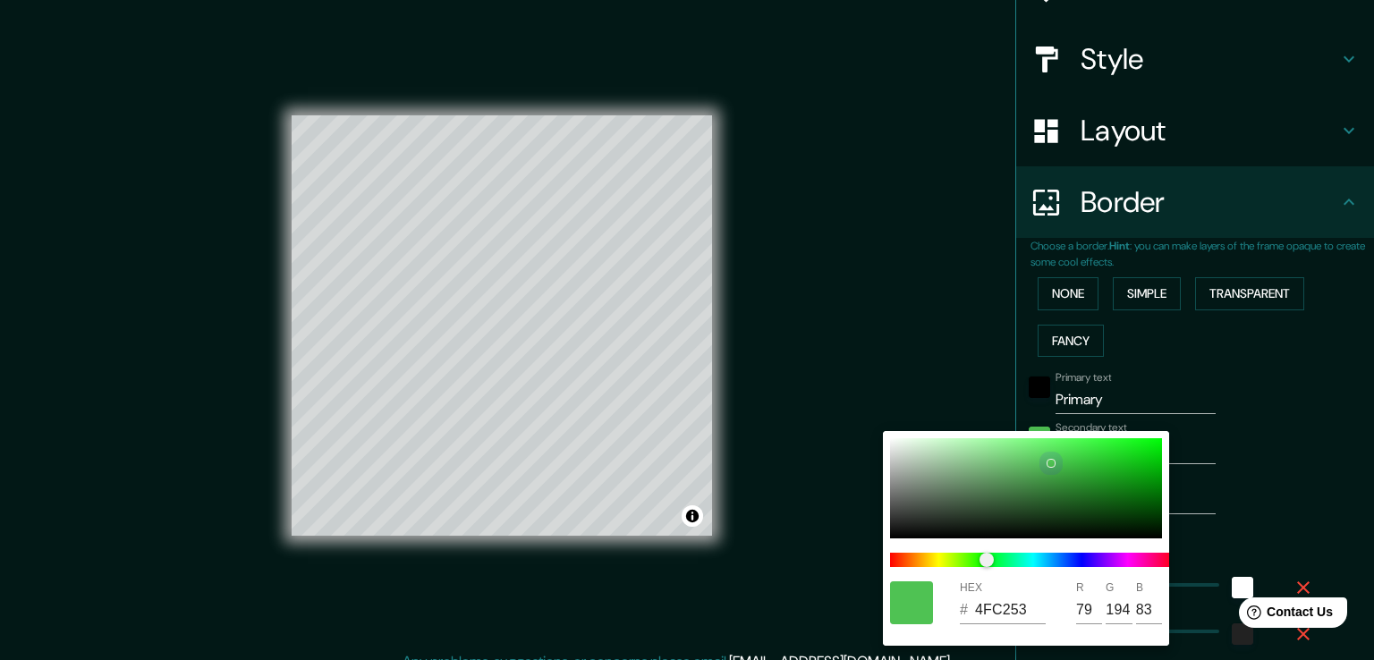
click at [1065, 480] on div at bounding box center [1026, 488] width 272 height 100
type input "38"
type input "19"
type input "349338"
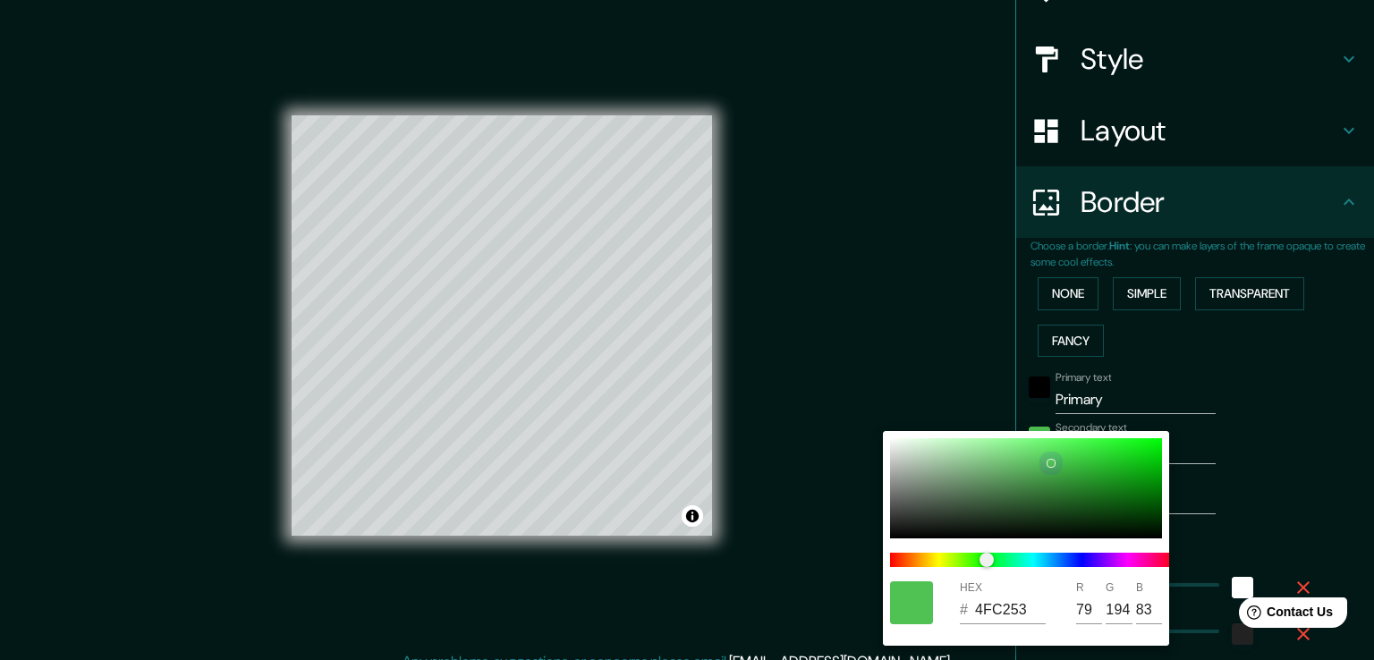
type input "52"
type input "147"
type input "56"
click at [1057, 482] on div at bounding box center [1026, 488] width 272 height 100
type input "38"
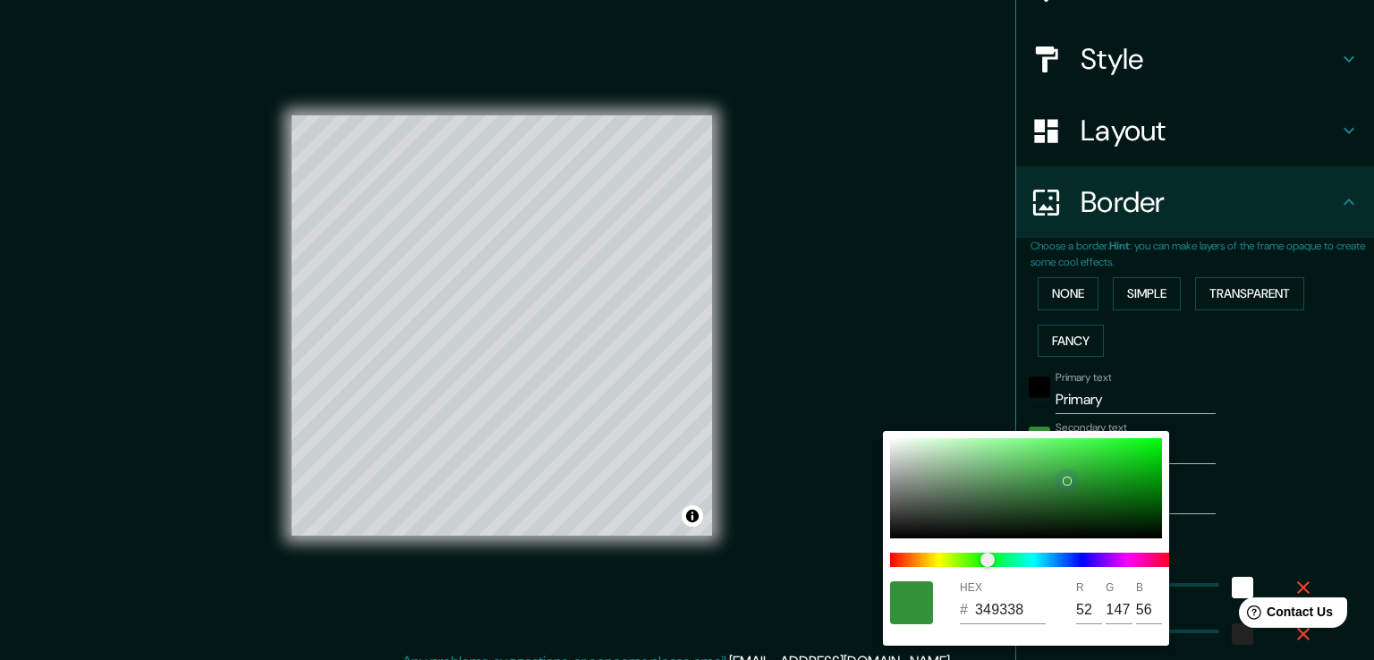
type input "38"
type input "19"
type input "378E3B"
type input "55"
type input "142"
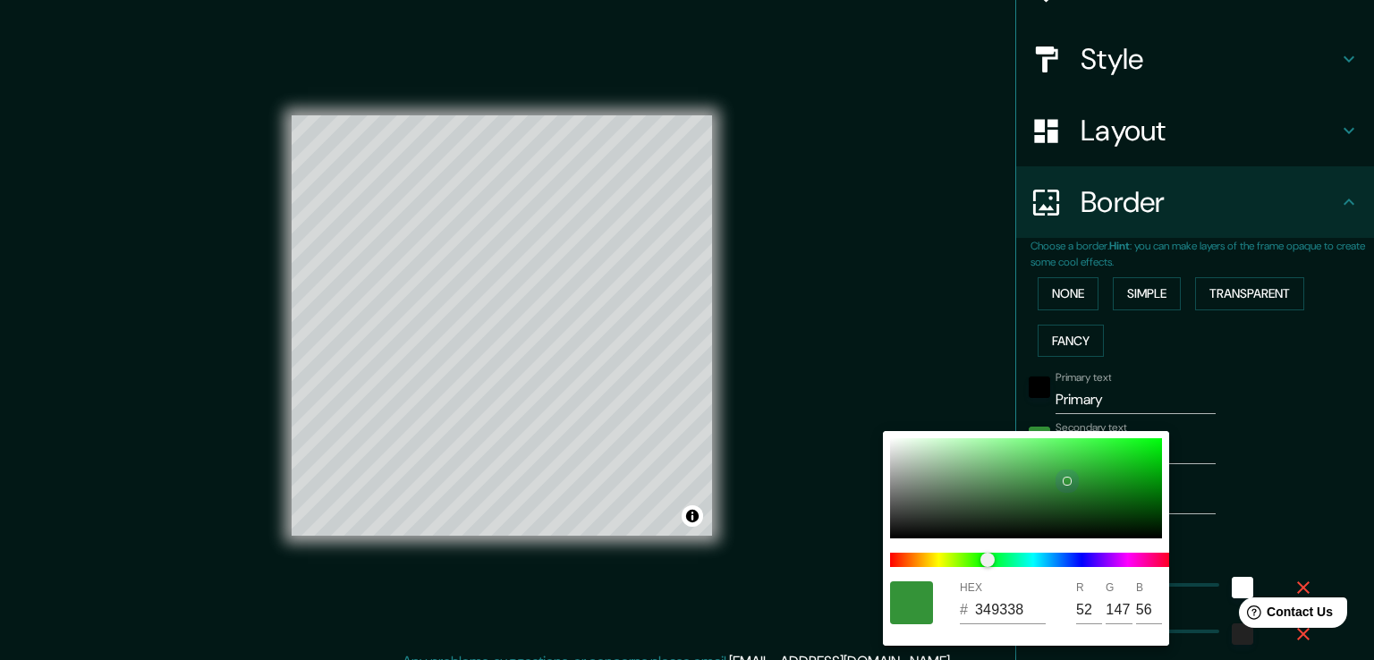
type input "59"
click at [1048, 468] on div at bounding box center [1026, 488] width 272 height 100
type input "38"
type input "19"
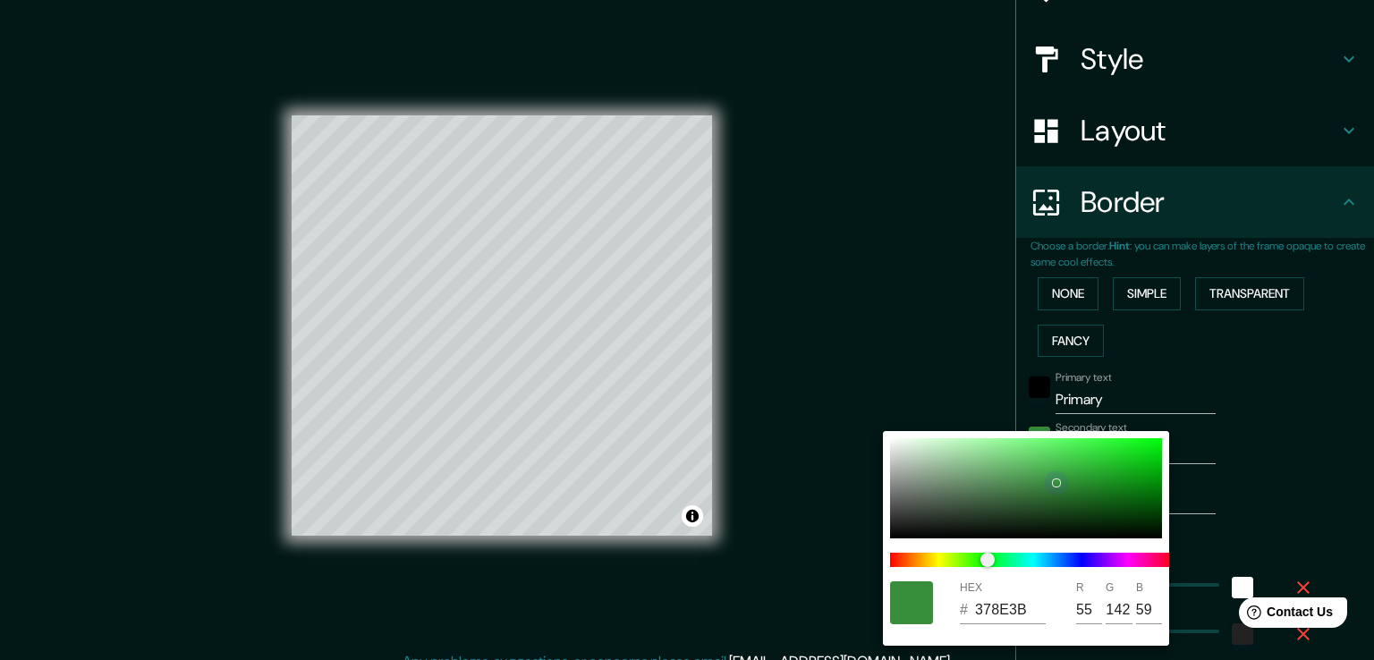
type input "4BB350"
type input "75"
type input "179"
type input "80"
click at [1041, 448] on div at bounding box center [1026, 488] width 272 height 100
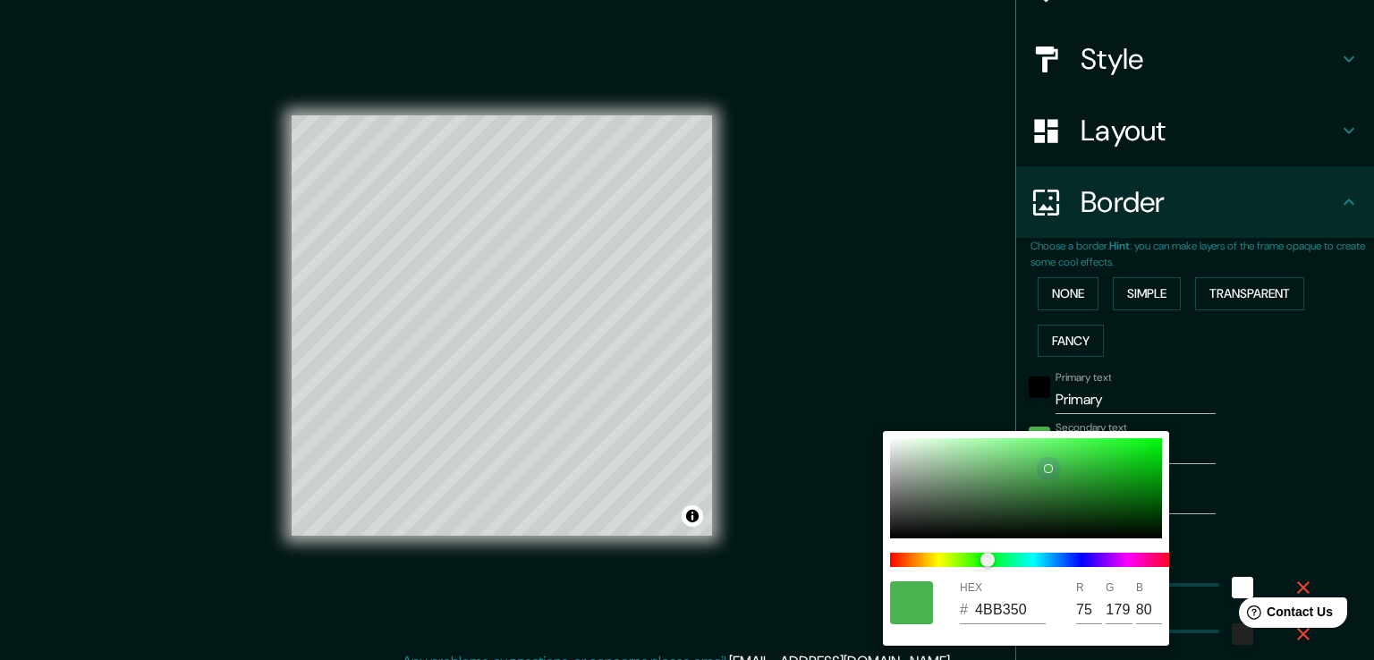
type input "38"
type input "19"
type input "66E66C"
type input "102"
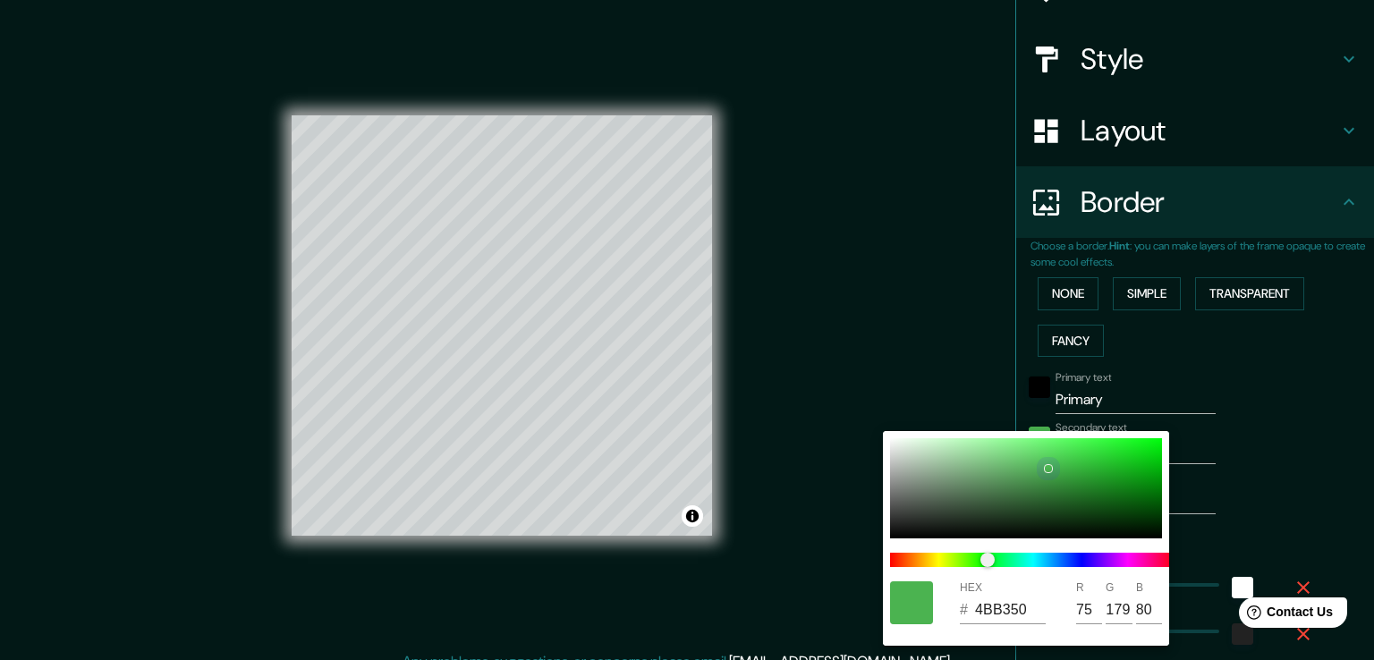
type input "230"
type input "108"
click at [1030, 451] on div at bounding box center [1026, 488] width 272 height 100
type input "38"
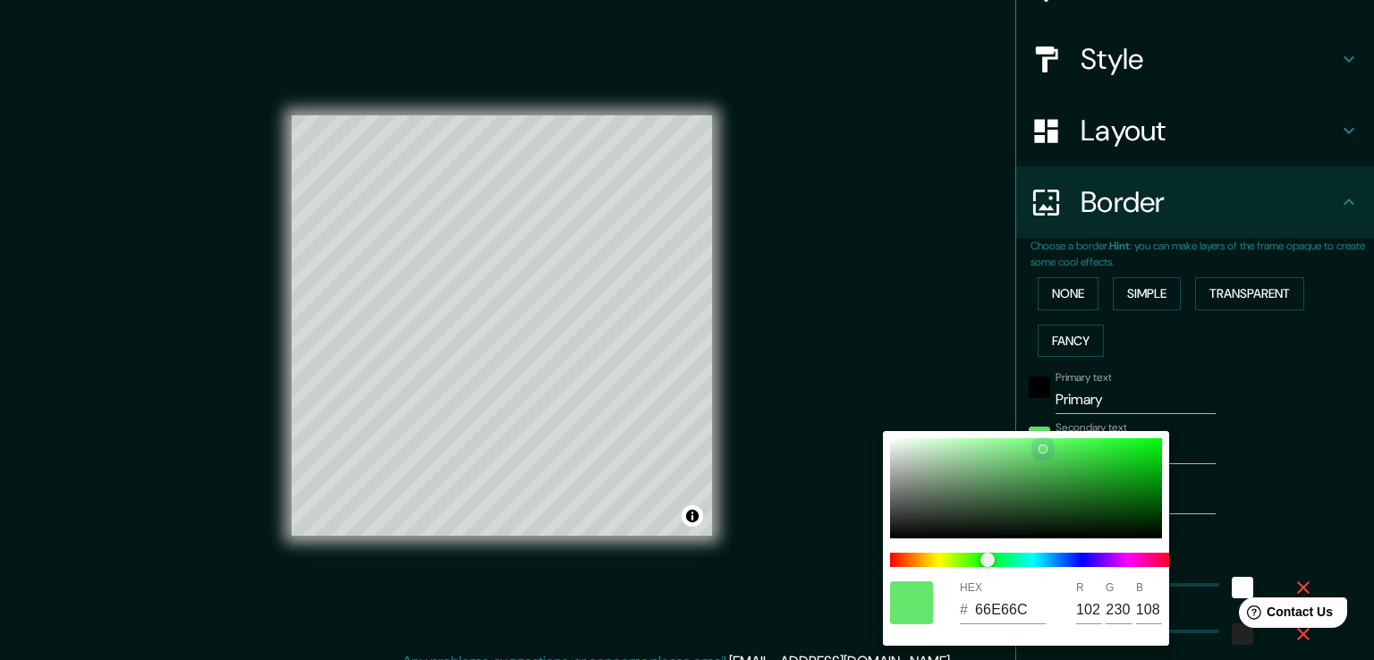
type input "19"
type input "6CDF72"
type input "108"
type input "223"
type input "114"
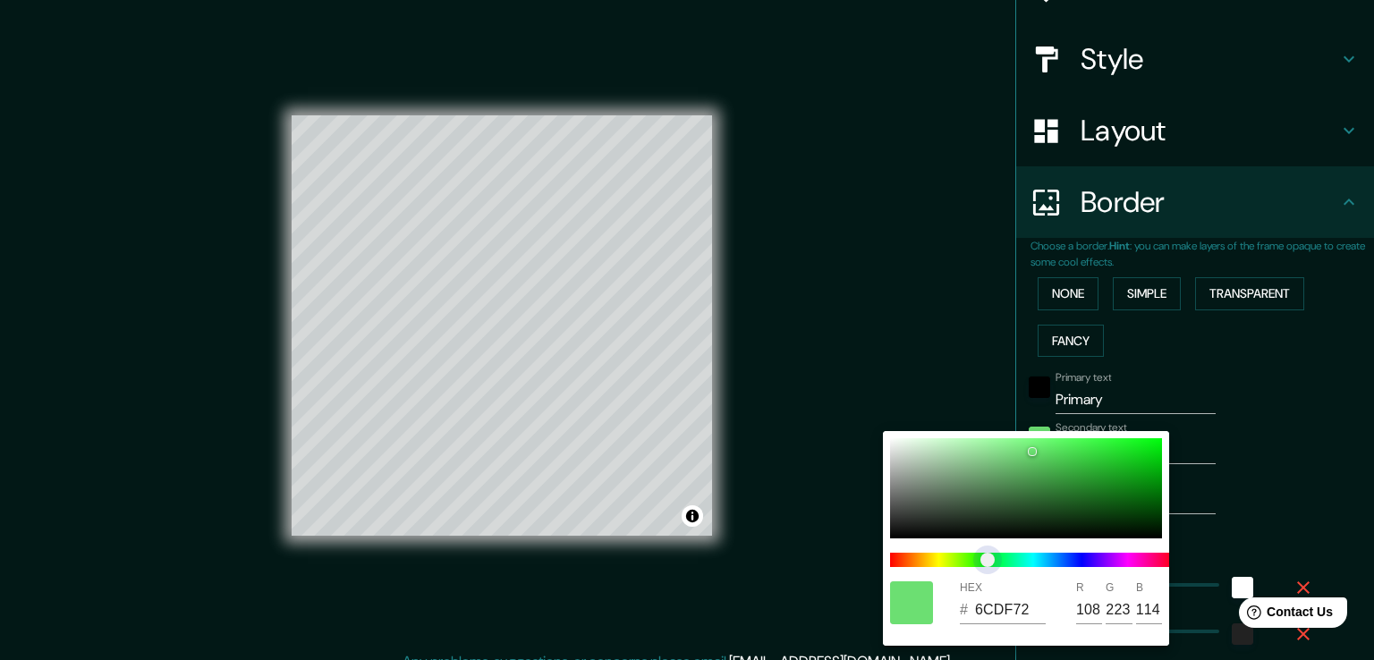
type input "38"
type input "19"
type input "6ADEDA"
type input "106"
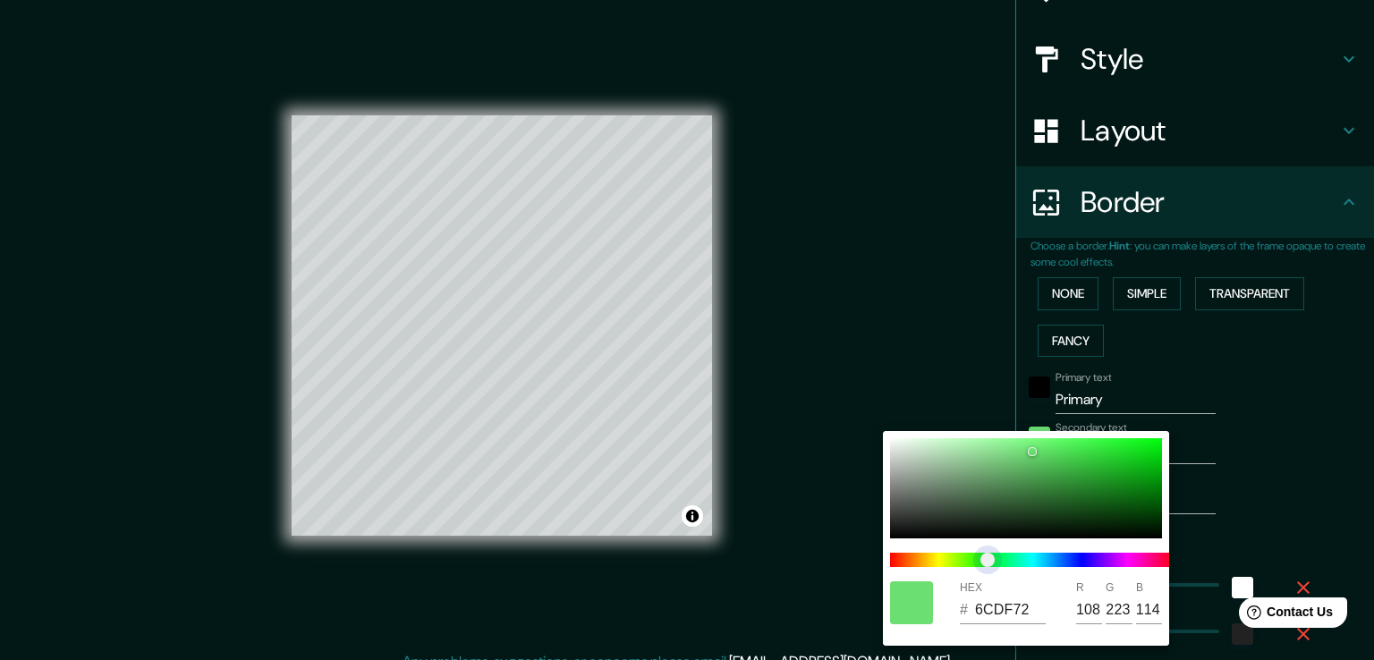
type input "222"
type input "218"
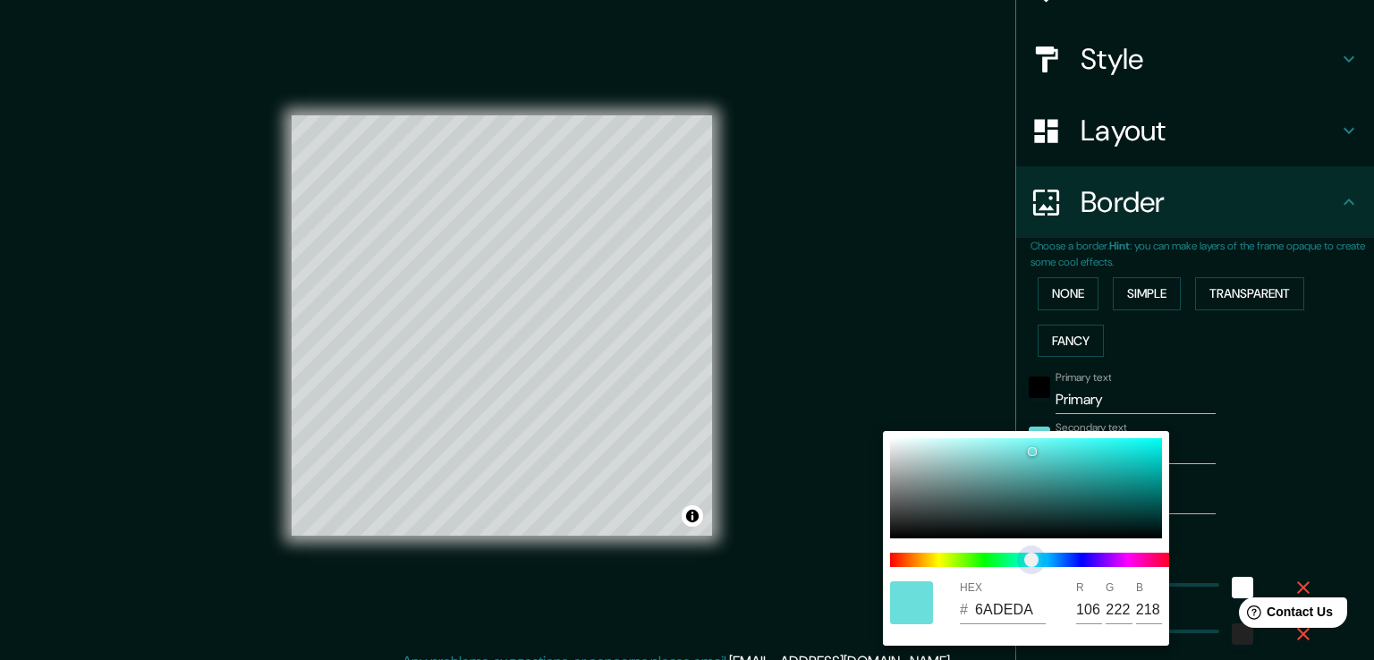
click at [1031, 557] on span at bounding box center [1033, 560] width 286 height 14
type input "38"
type input "19"
type input "6A6ADE"
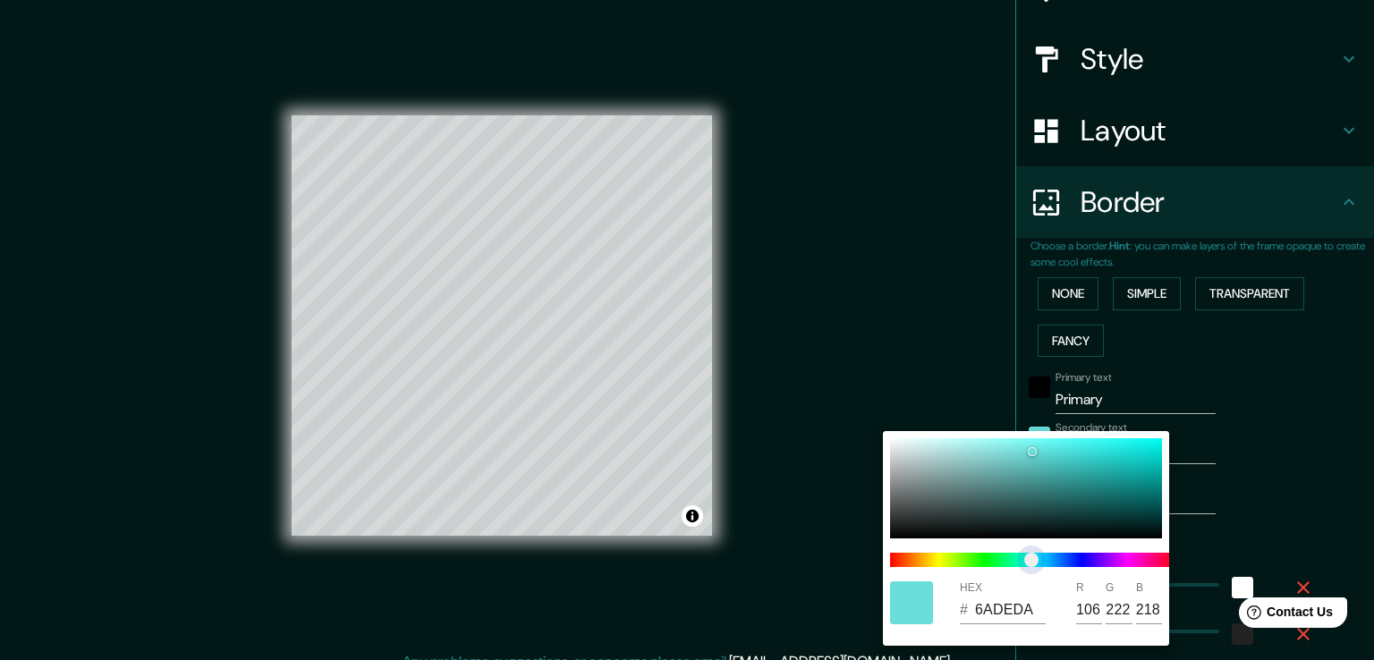
type input "106"
type input "222"
click at [1081, 557] on span at bounding box center [1033, 560] width 286 height 14
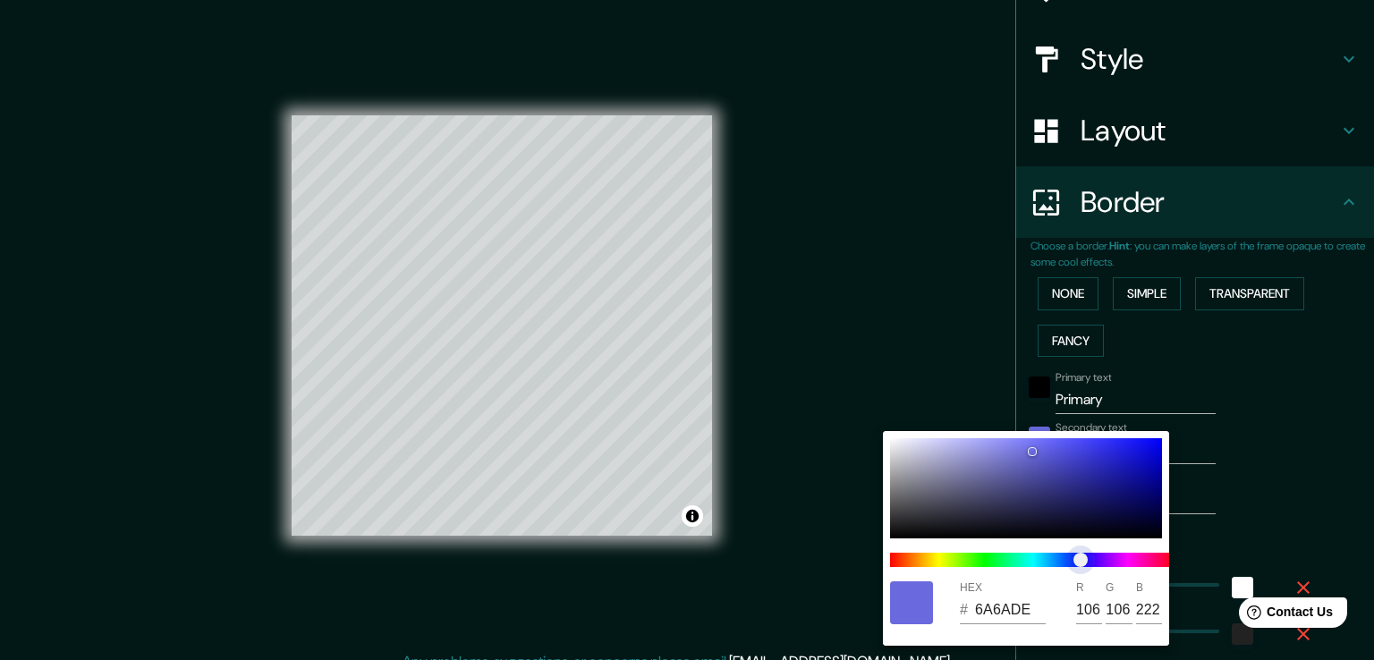
type input "38"
type input "19"
type input "956ADE"
type input "149"
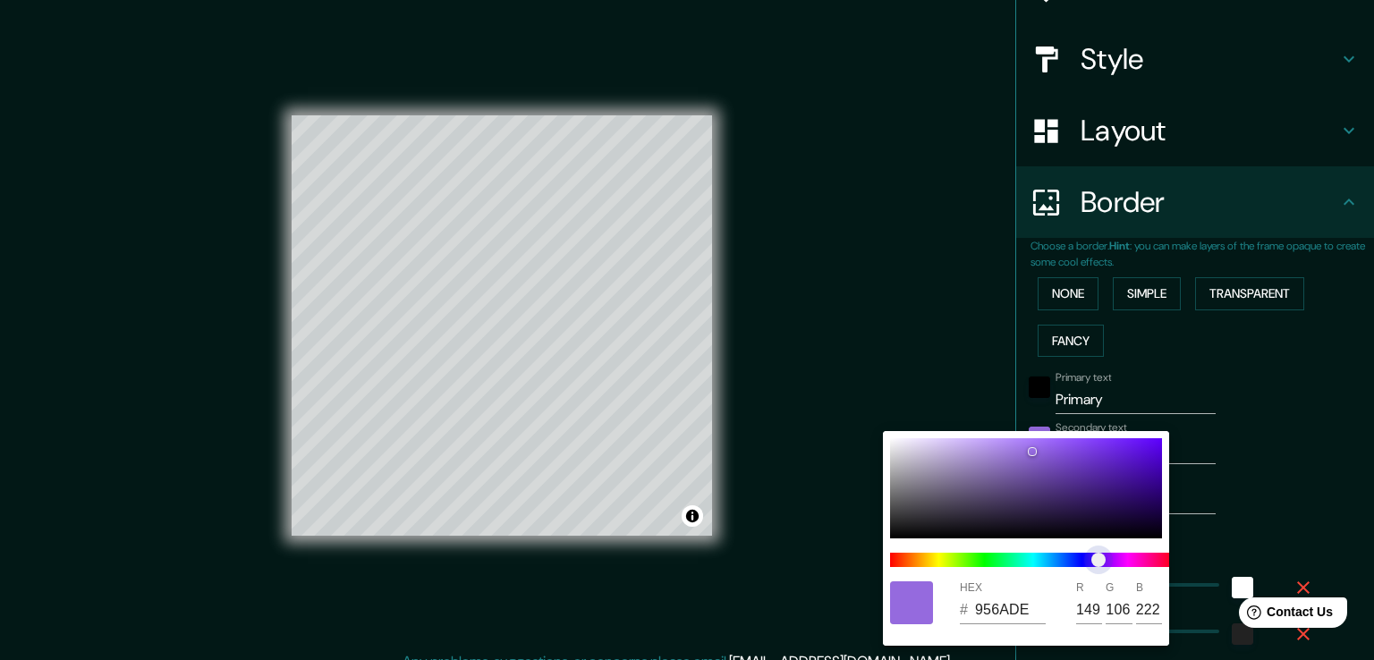
click at [1099, 556] on span "color slider" at bounding box center [1098, 560] width 14 height 14
type input "38"
type input "19"
type input "DE6AC5"
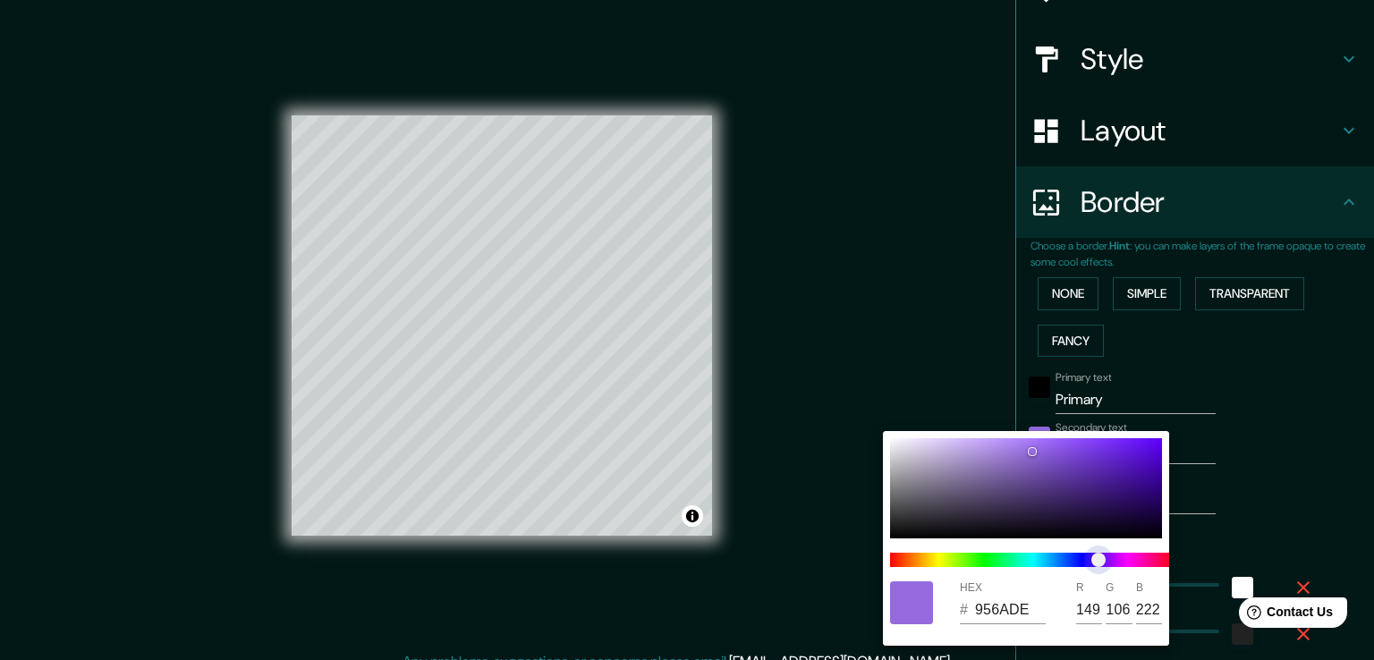
type input "222"
type input "197"
click at [1139, 556] on span at bounding box center [1033, 560] width 286 height 14
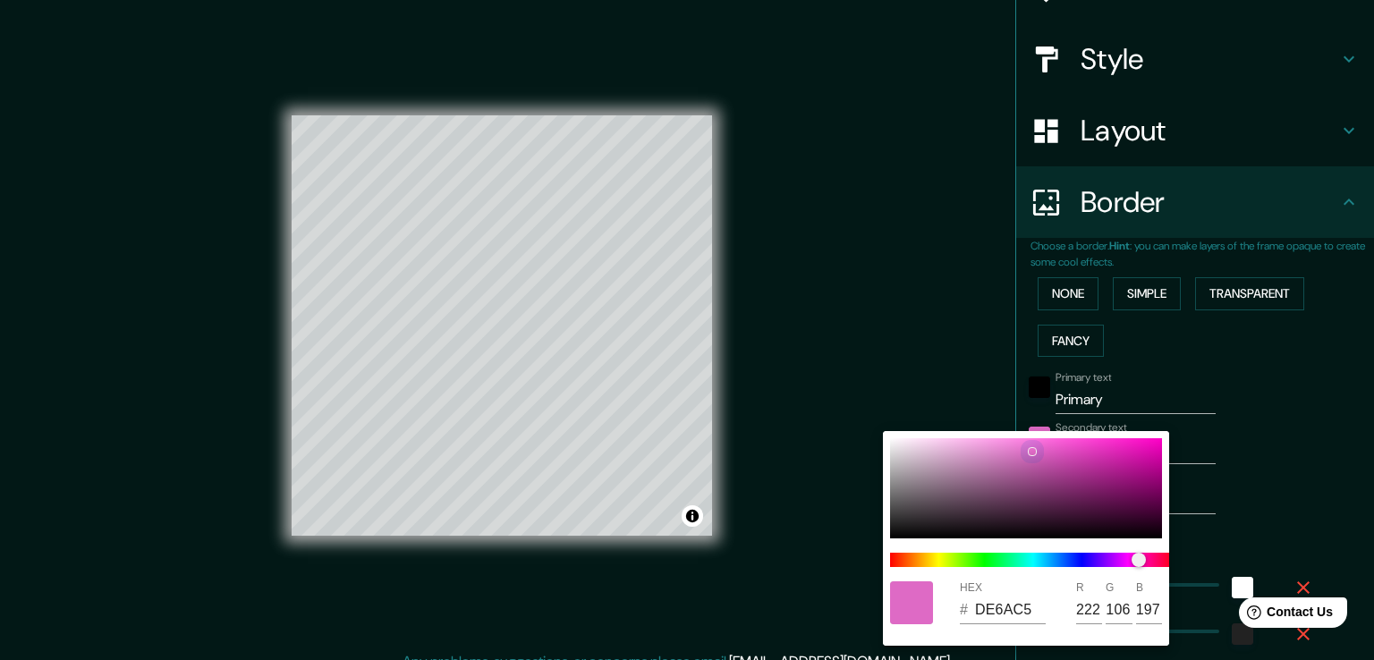
click at [1076, 452] on div at bounding box center [1026, 488] width 272 height 100
type input "38"
type input "19"
type input "DD45BC"
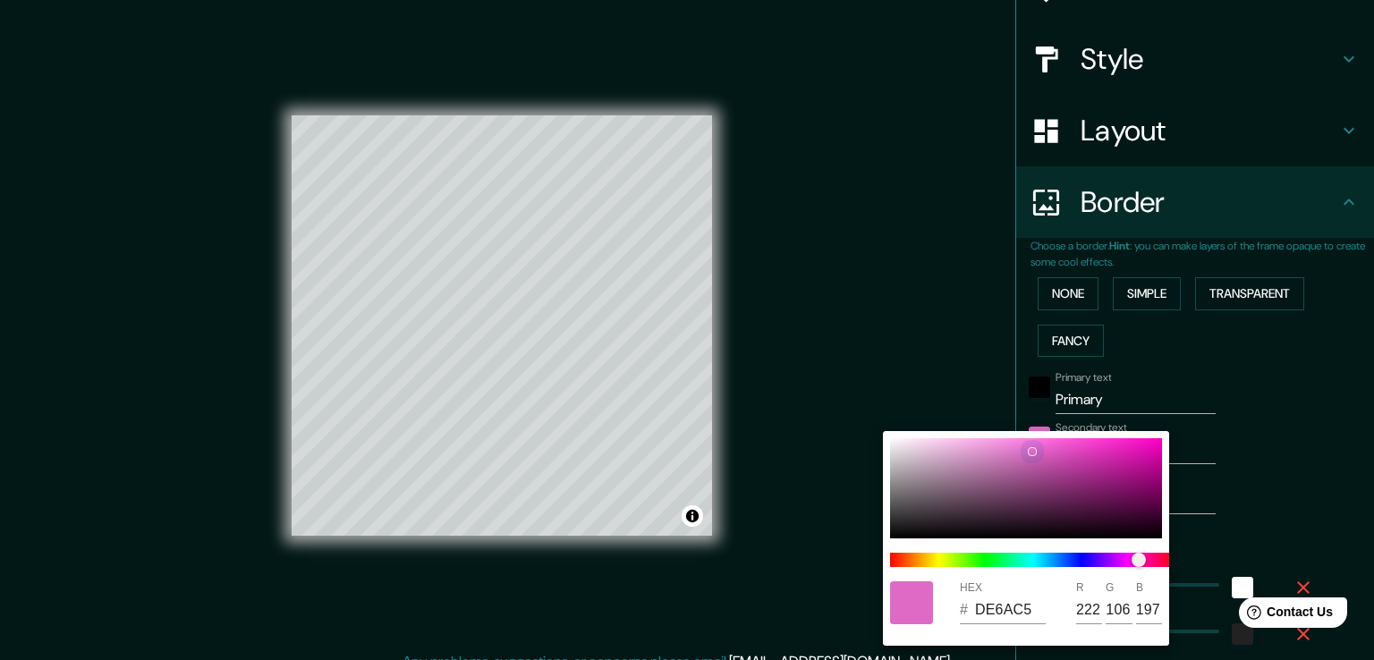
type input "221"
type input "69"
type input "188"
click at [1235, 500] on div at bounding box center [687, 330] width 1374 height 660
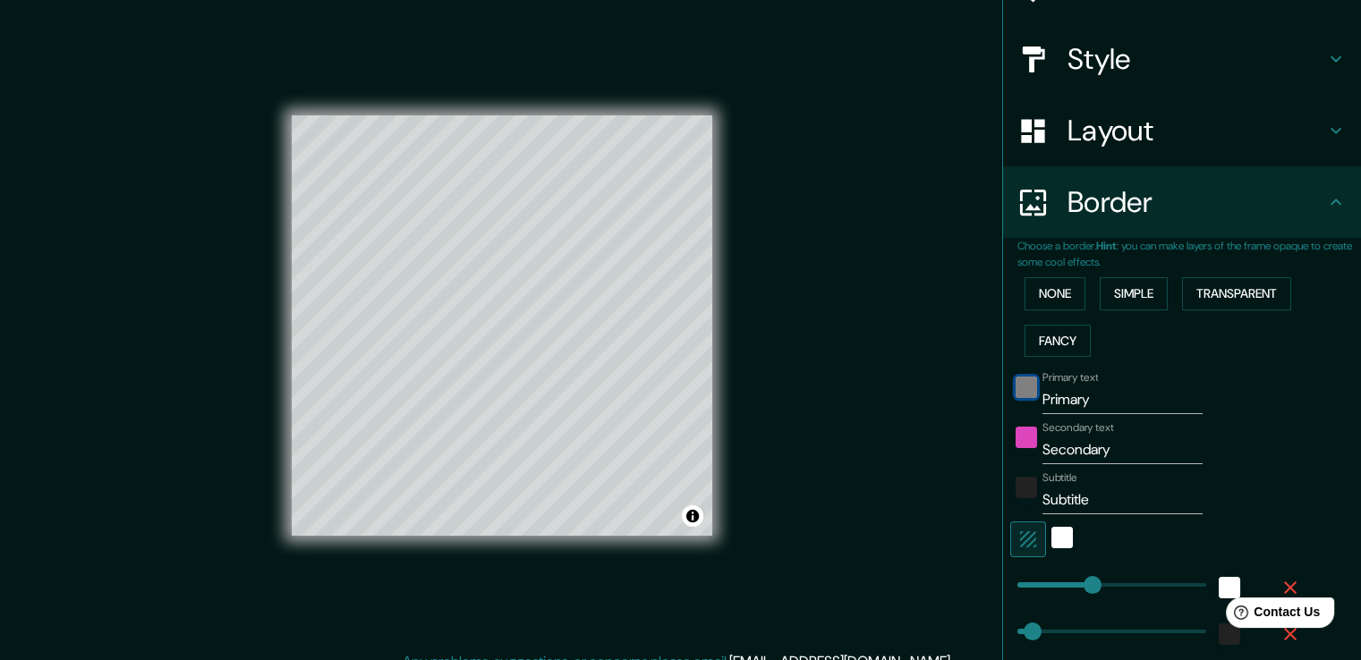
click at [1015, 390] on div "black" at bounding box center [1025, 387] width 21 height 21
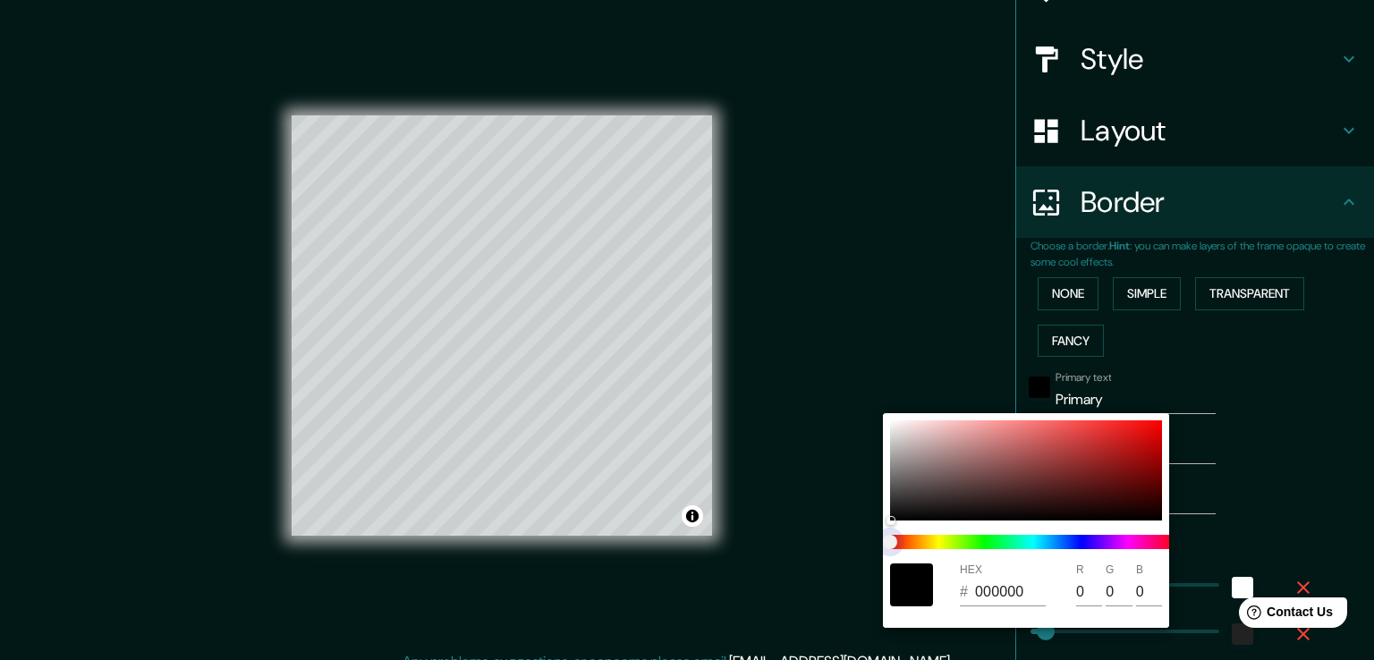
type input "38"
type input "19"
click at [1067, 545] on span at bounding box center [1033, 542] width 286 height 14
type input "38"
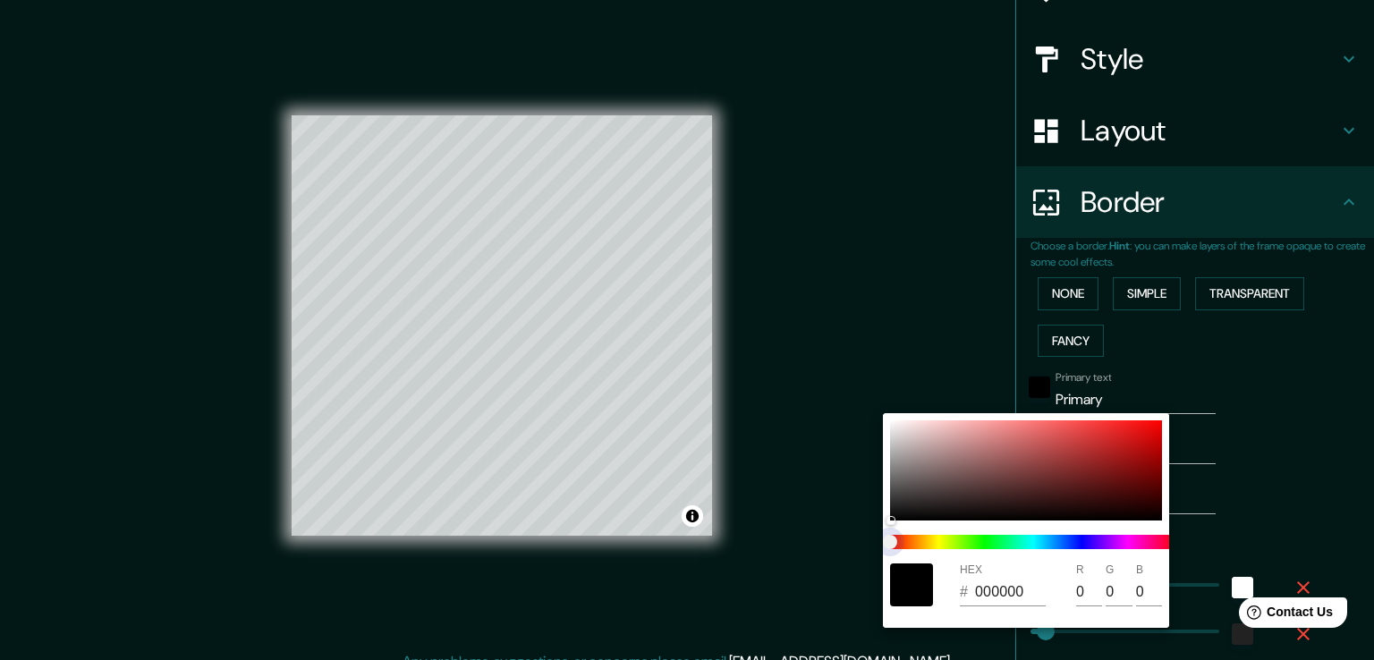
type input "38"
type input "19"
click at [1066, 543] on span at bounding box center [1033, 542] width 286 height 14
type input "38"
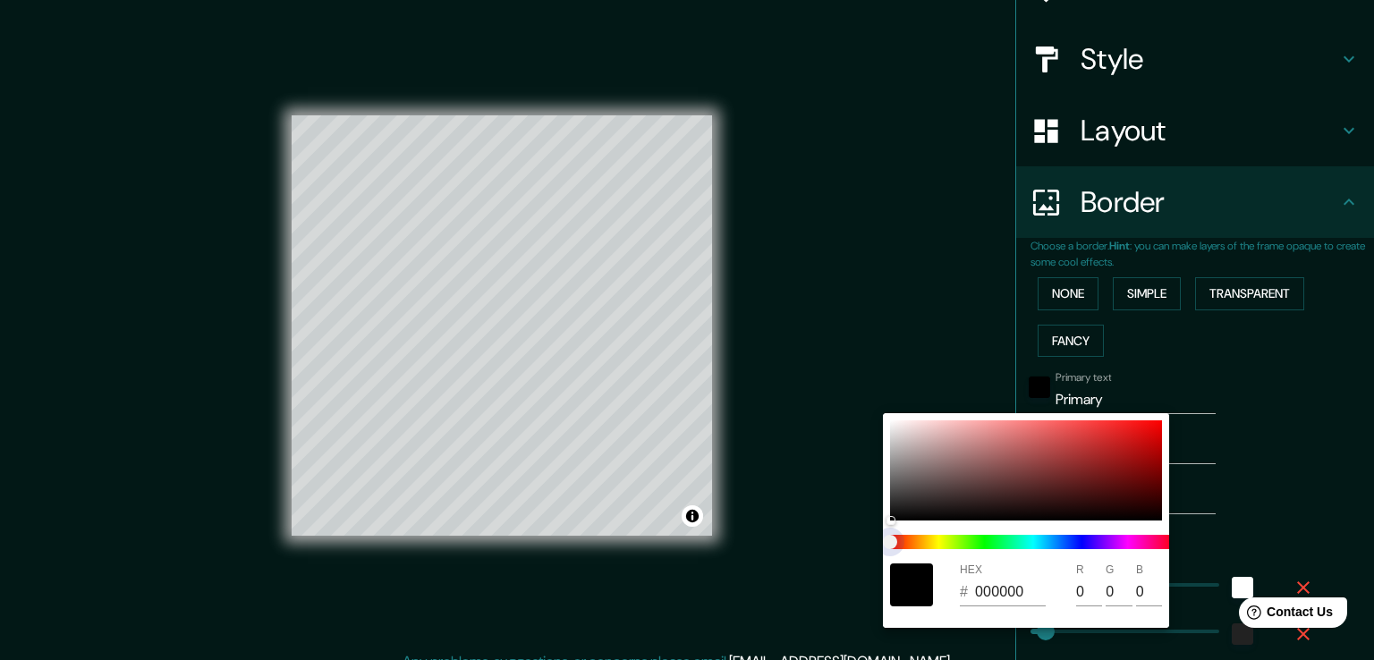
type input "19"
click at [1066, 543] on span at bounding box center [1033, 542] width 286 height 14
type input "38"
type input "19"
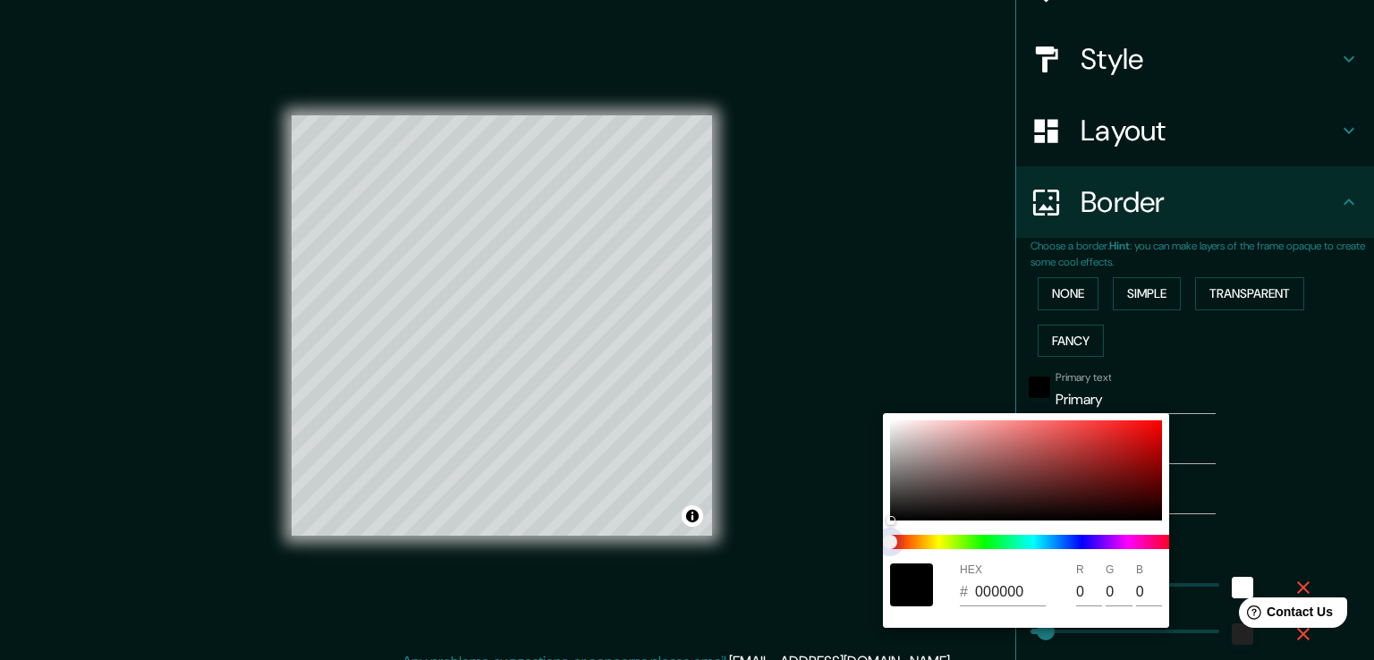
click at [1066, 543] on span at bounding box center [1033, 542] width 286 height 14
type input "38"
type input "19"
type input "38"
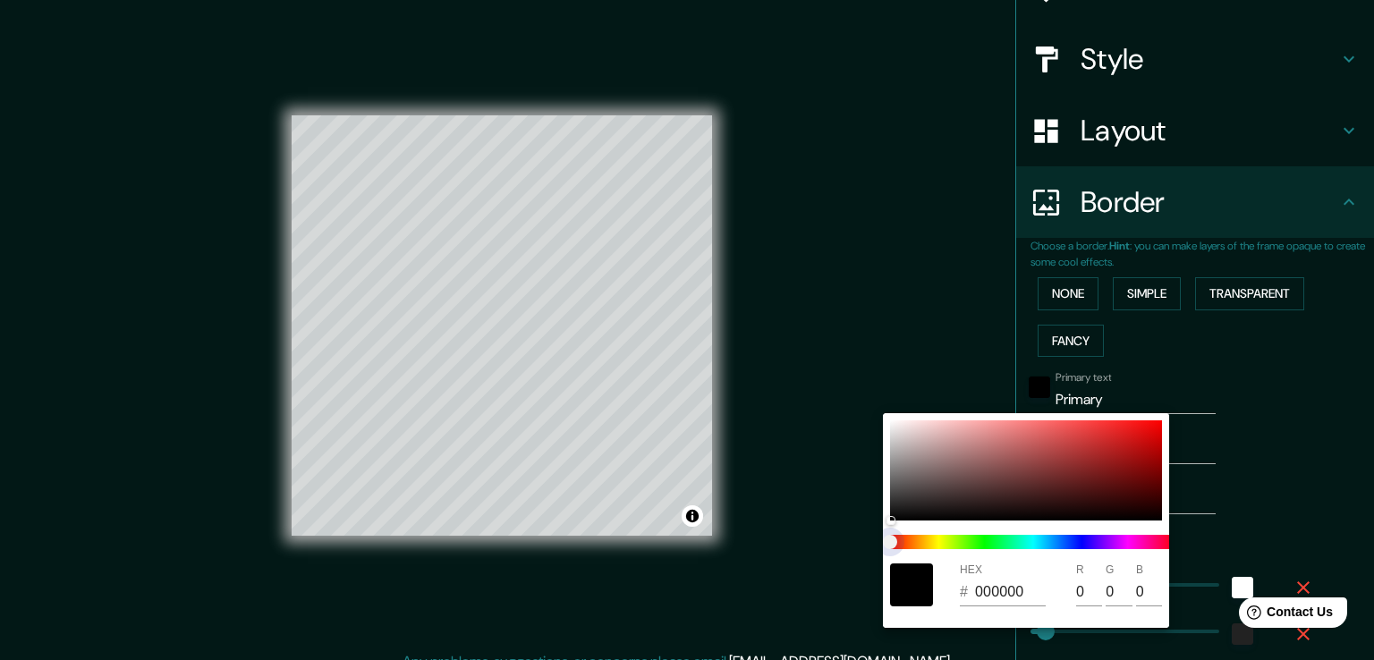
type input "38"
type input "19"
type input "38"
type input "19"
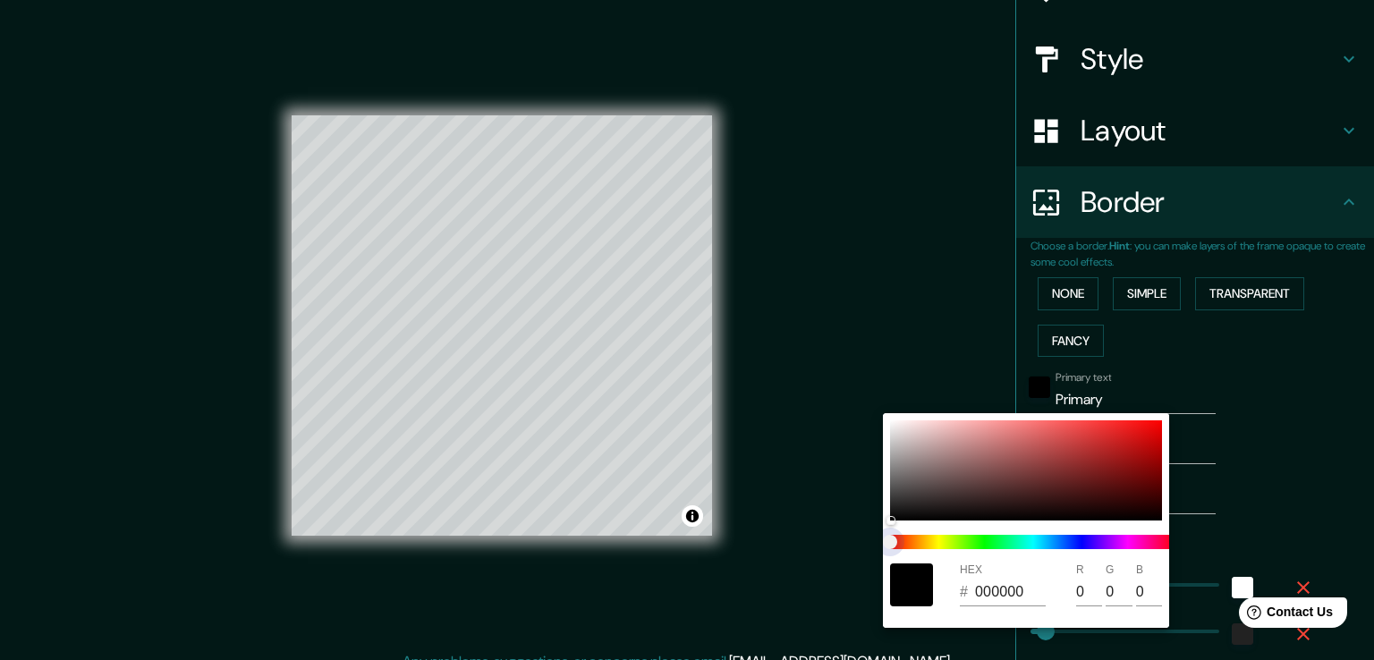
type input "38"
type input "19"
type input "38"
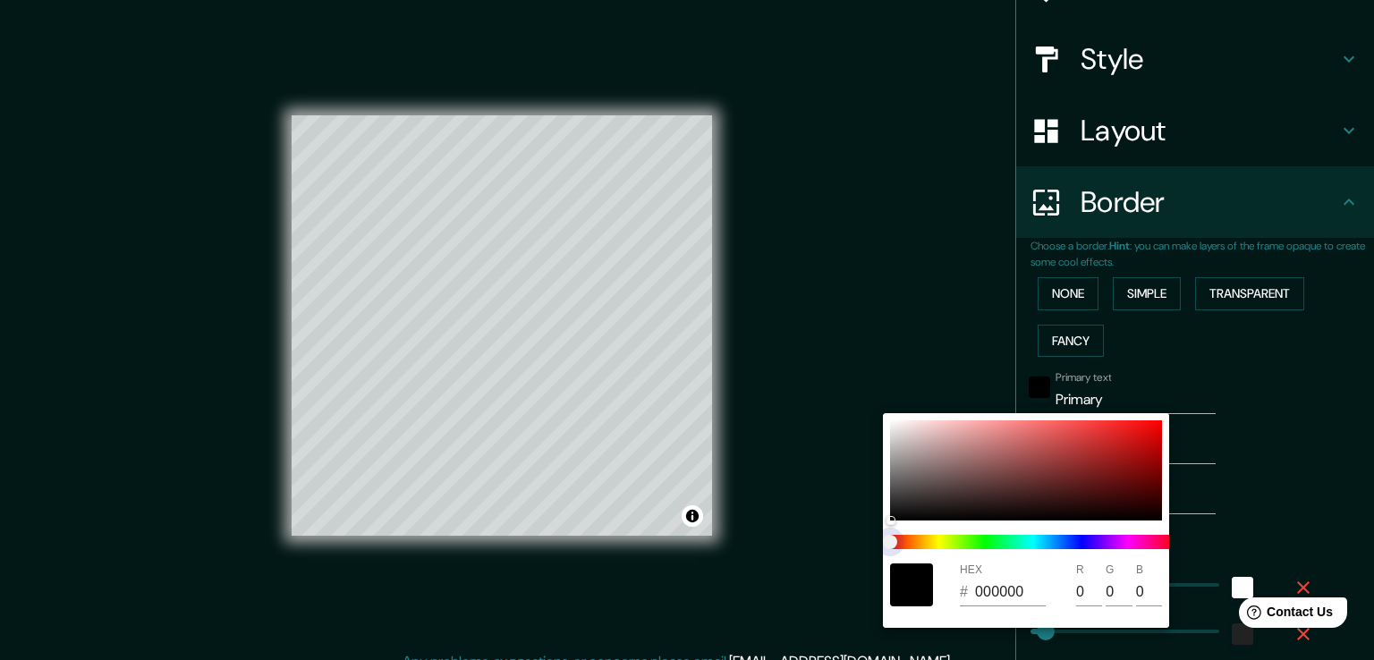
type input "19"
type input "38"
type input "19"
type input "38"
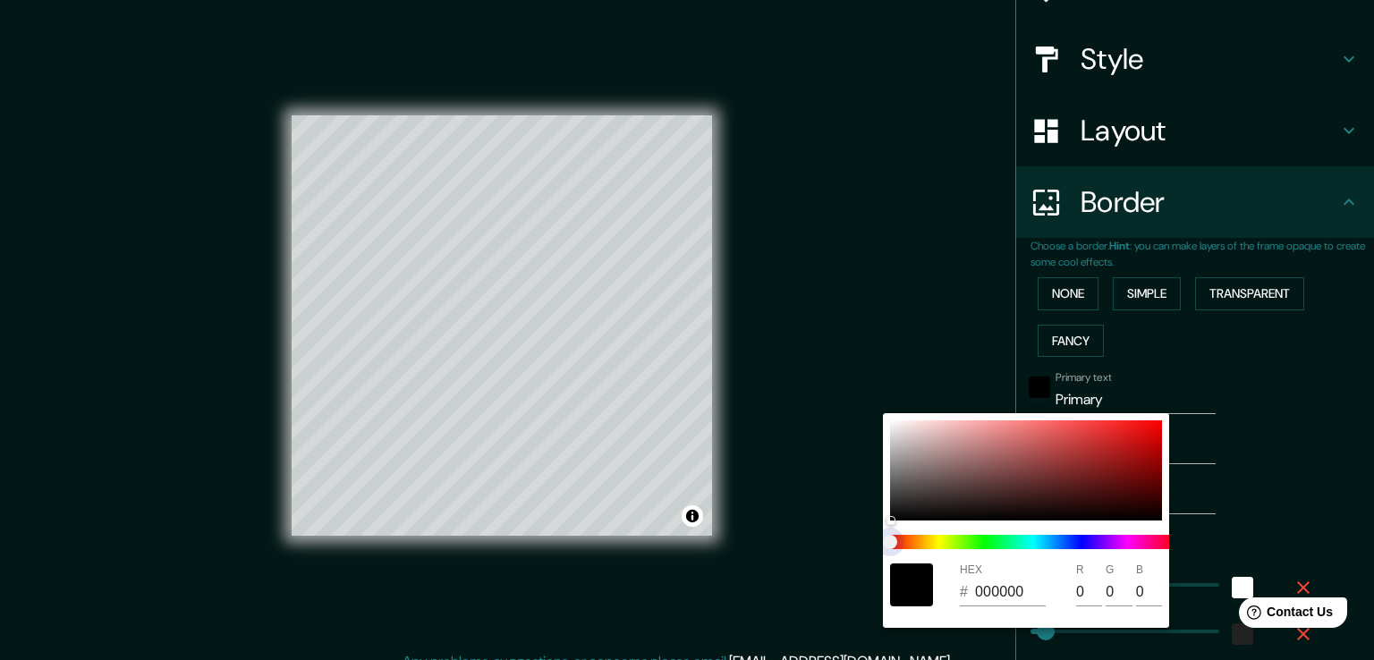
type input "38"
type input "19"
type input "38"
type input "19"
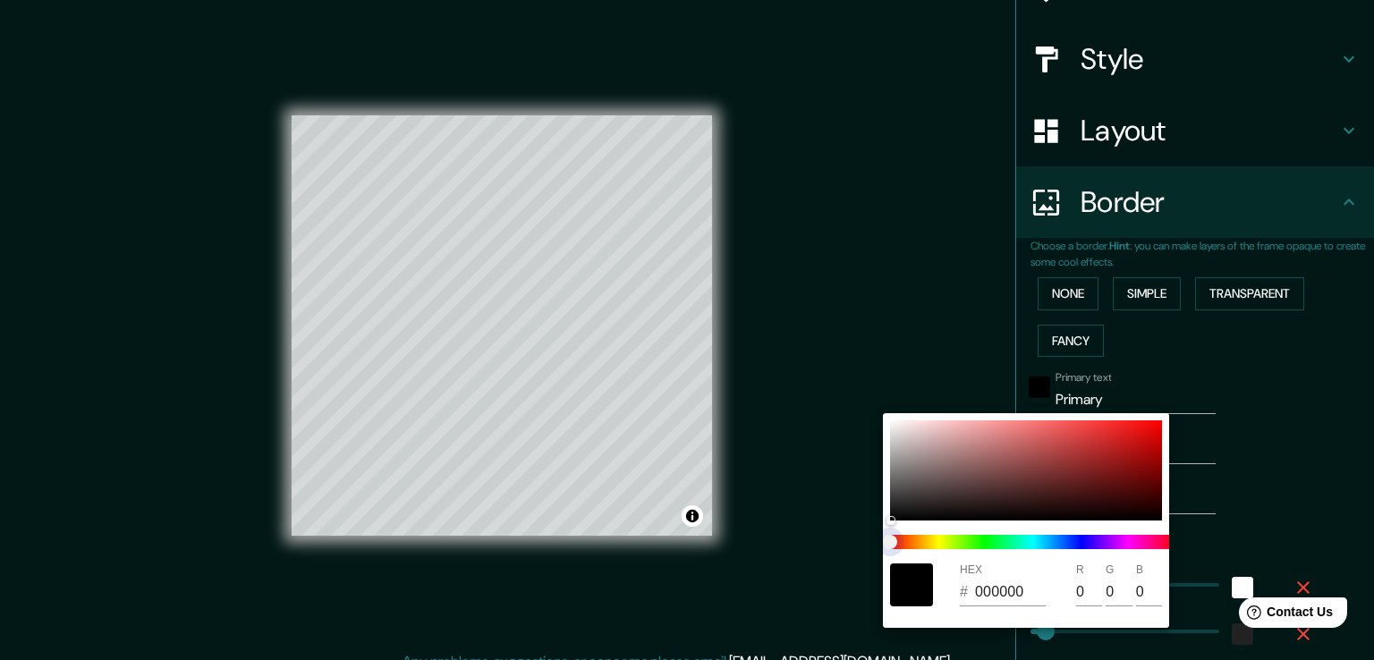
type input "38"
type input "19"
type input "38"
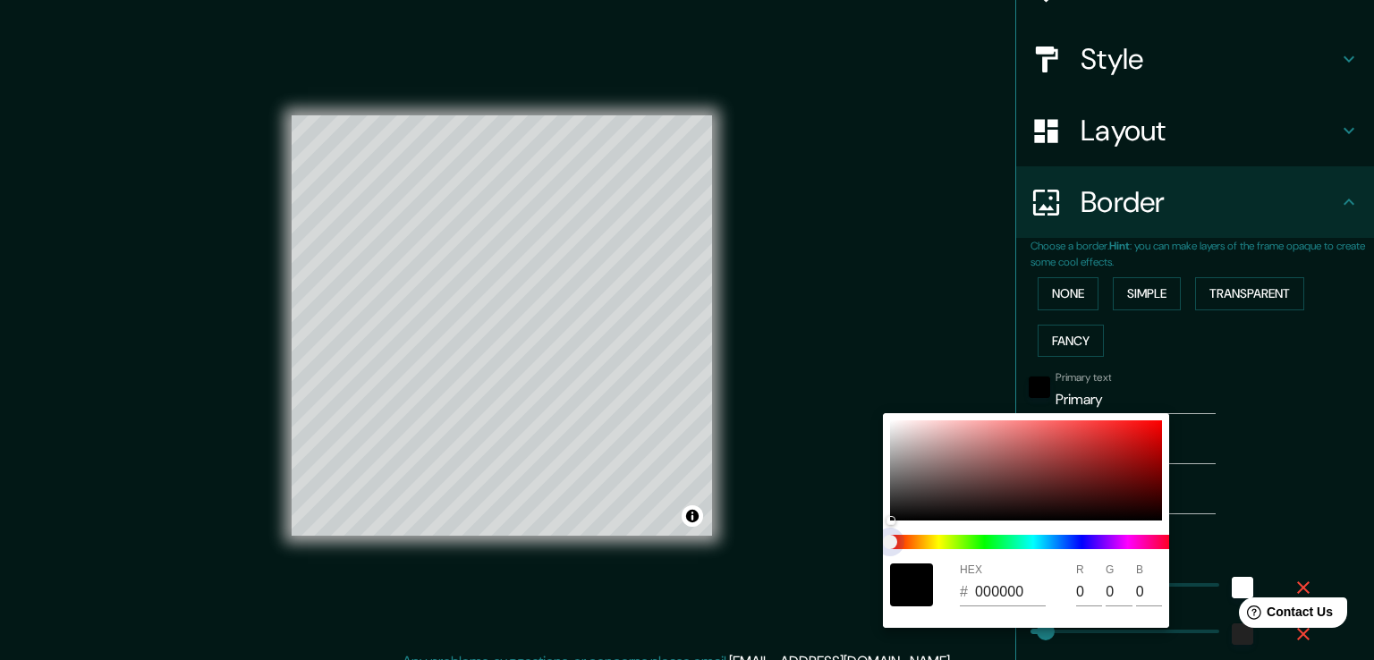
type input "19"
drag, startPoint x: 887, startPoint y: 543, endPoint x: 1056, endPoint y: 545, distance: 168.2
click at [1056, 545] on span at bounding box center [1033, 542] width 286 height 14
type input "38"
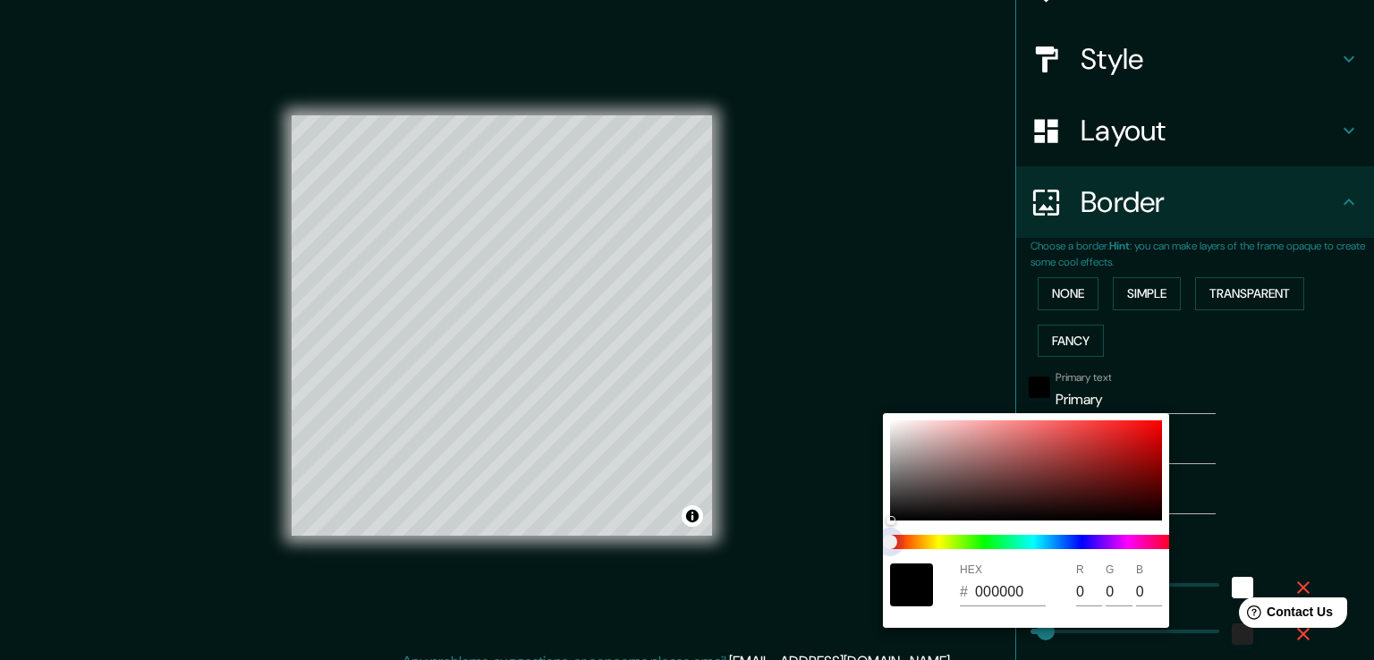
type input "19"
click at [1056, 544] on span at bounding box center [1033, 542] width 286 height 14
click at [1066, 462] on div at bounding box center [1026, 470] width 272 height 100
type input "38"
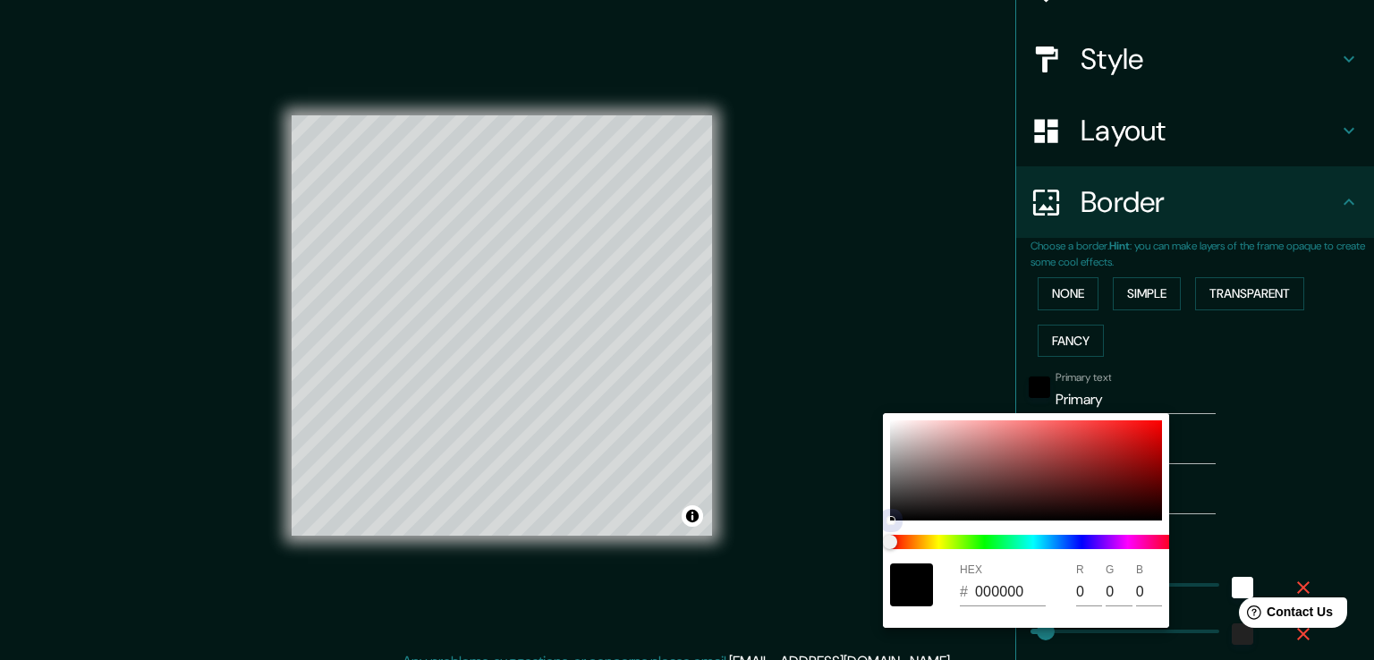
type input "19"
type input "953434"
type input "149"
type input "52"
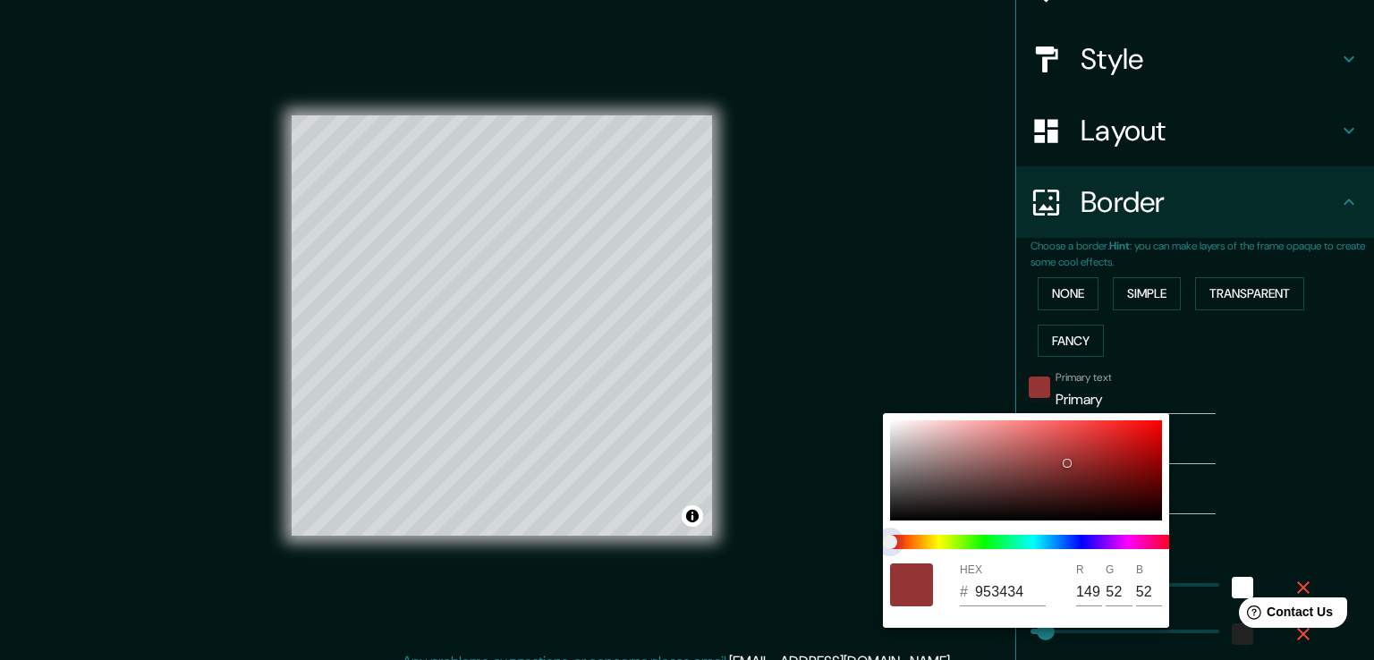
type input "38"
type input "19"
type input "343494"
type input "52"
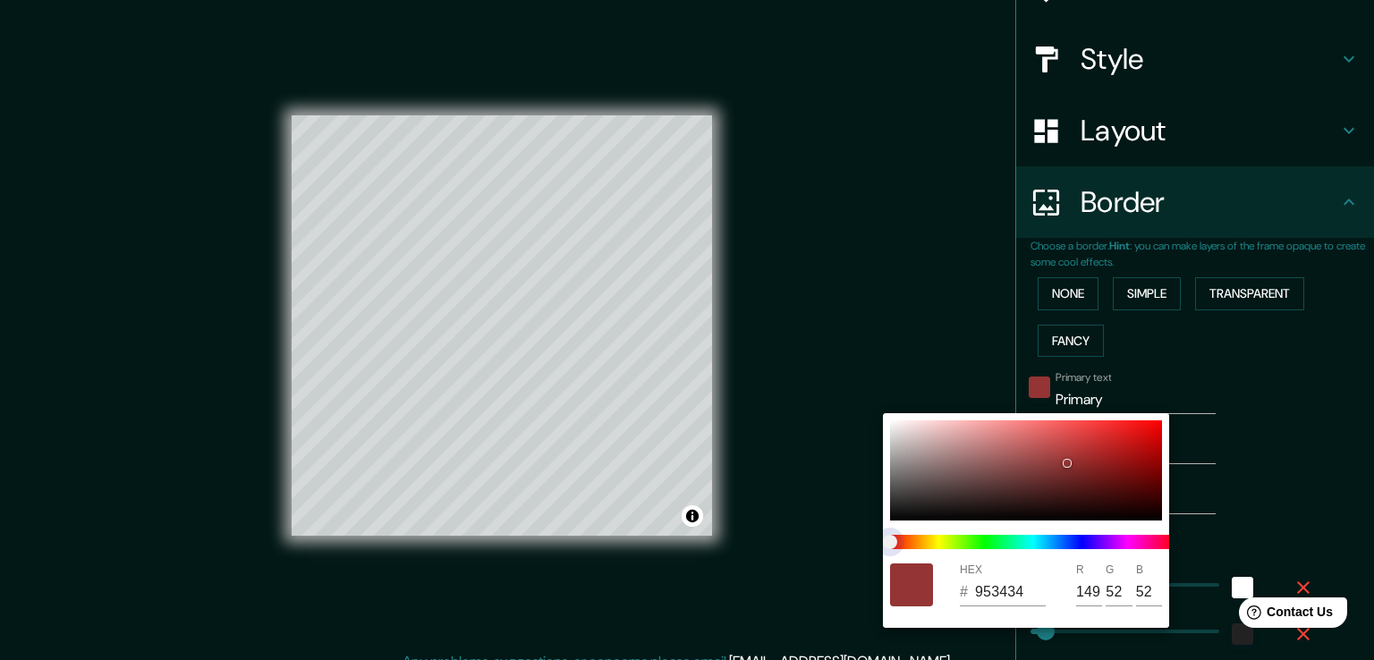
type input "148"
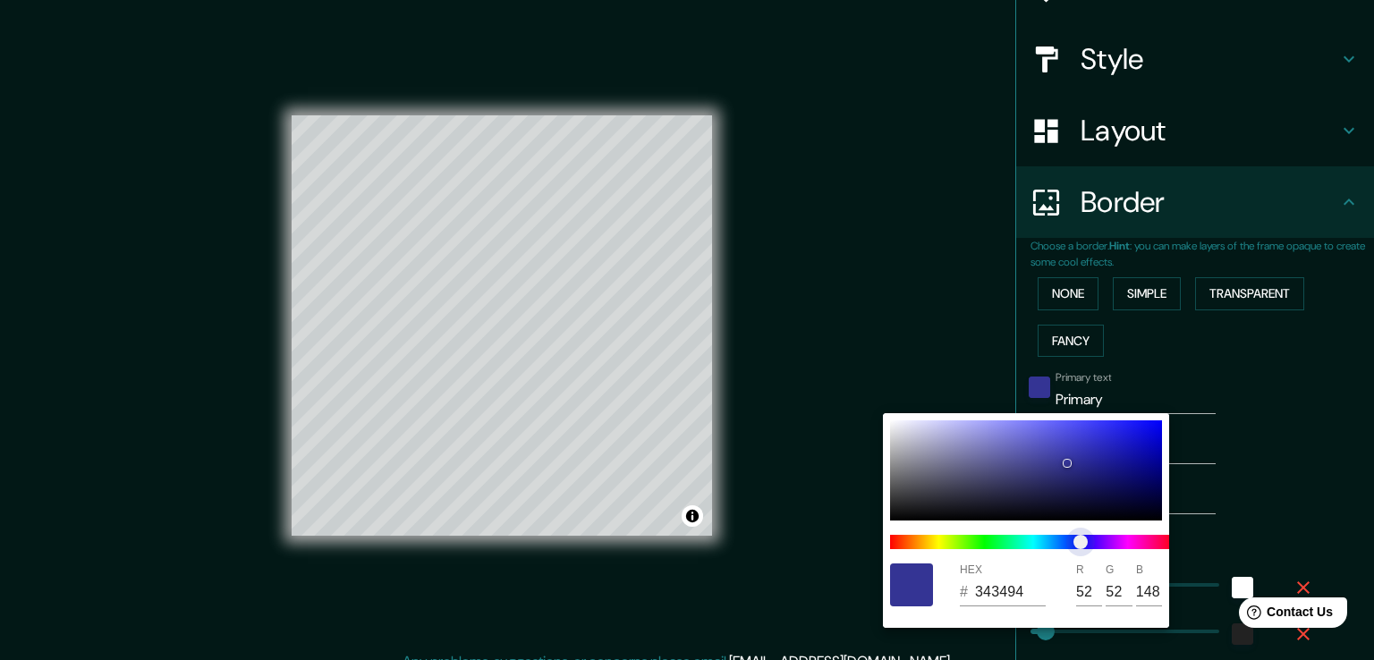
click at [1081, 545] on span at bounding box center [1033, 542] width 286 height 14
click at [1206, 523] on div at bounding box center [687, 330] width 1374 height 660
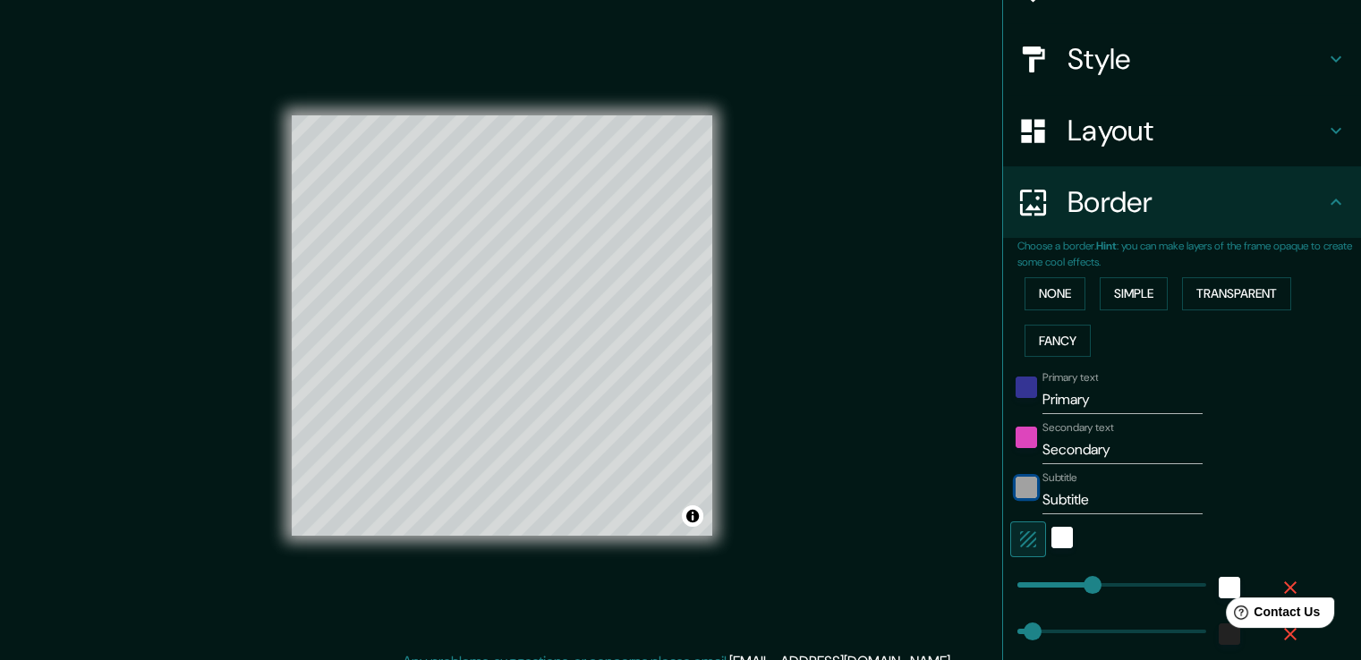
click at [1015, 492] on div "color-222222" at bounding box center [1025, 487] width 21 height 21
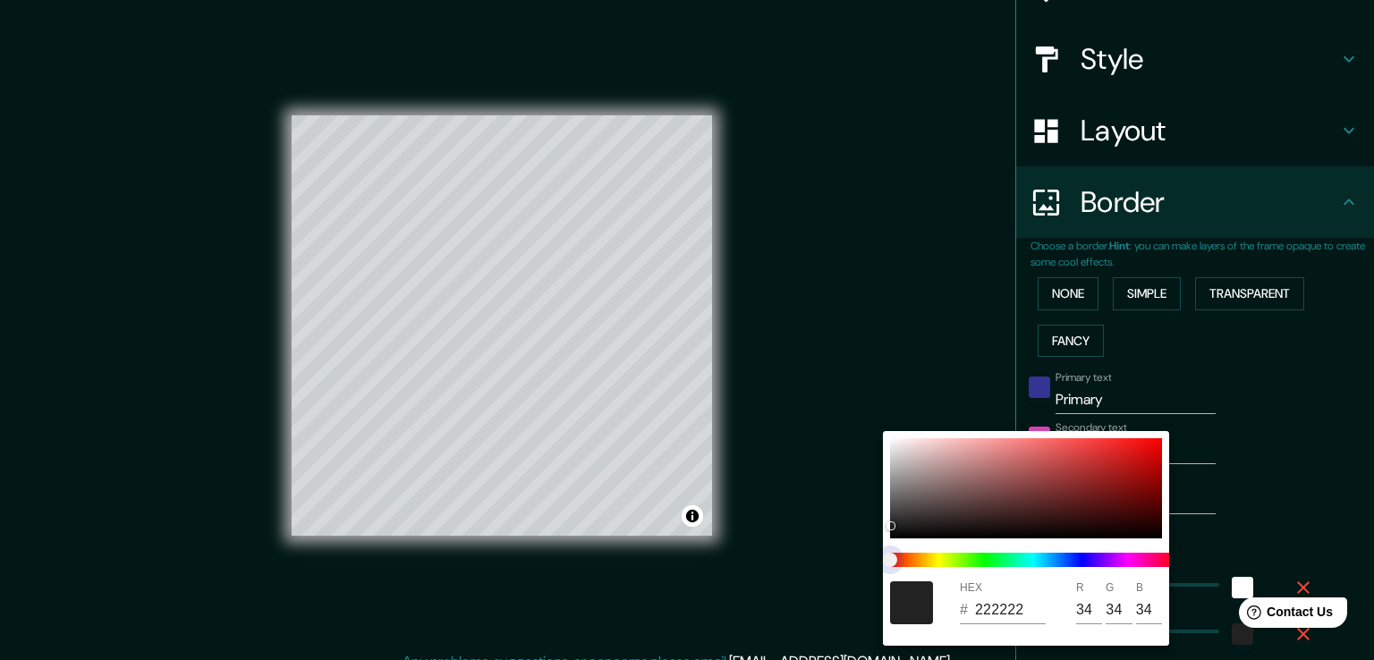
type input "38"
click at [918, 557] on span at bounding box center [1033, 560] width 286 height 14
click at [897, 557] on span "color slider" at bounding box center [890, 560] width 14 height 14
click at [1129, 445] on div at bounding box center [1026, 488] width 272 height 100
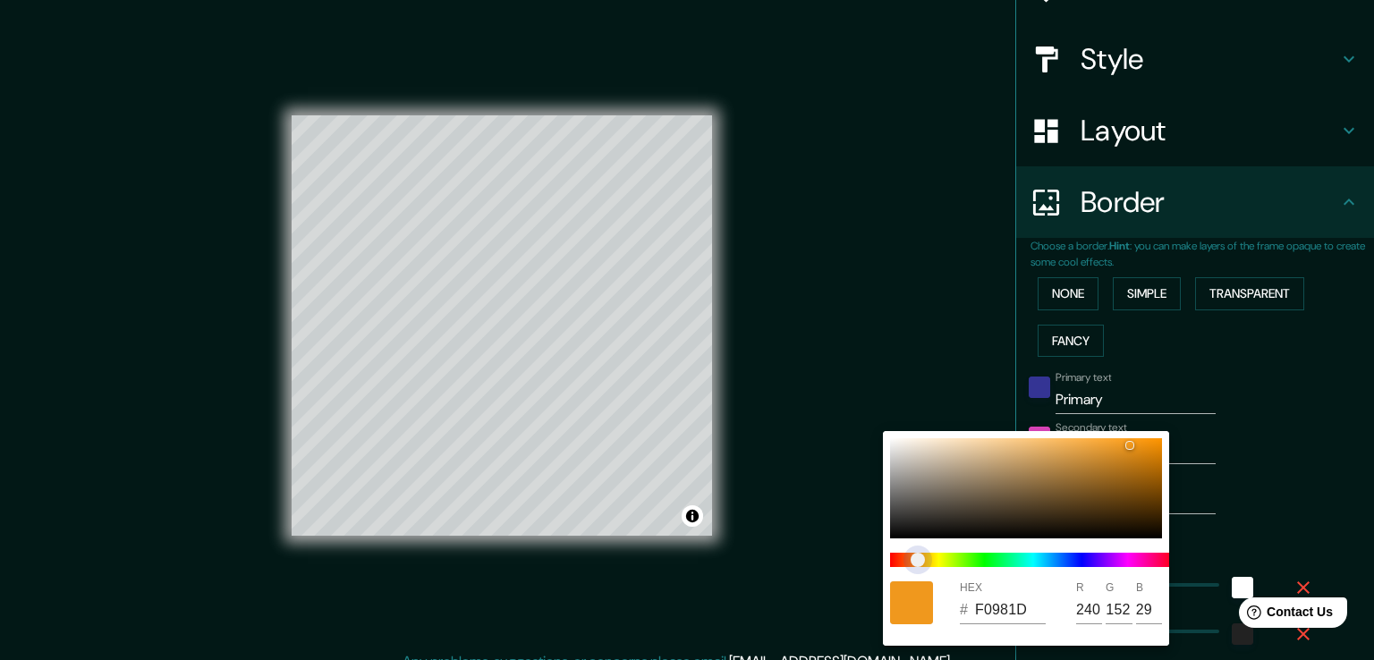
click at [918, 560] on span at bounding box center [1033, 560] width 286 height 14
click at [1278, 509] on div at bounding box center [687, 330] width 1374 height 660
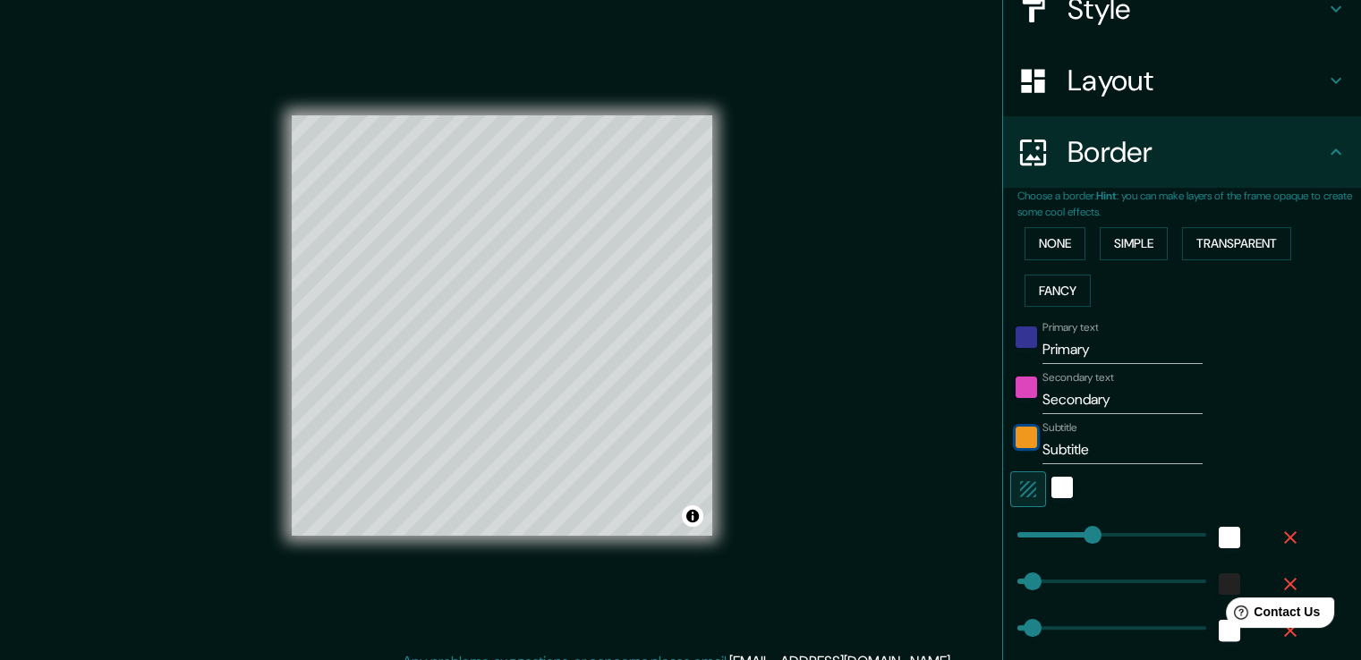
scroll to position [268, 0]
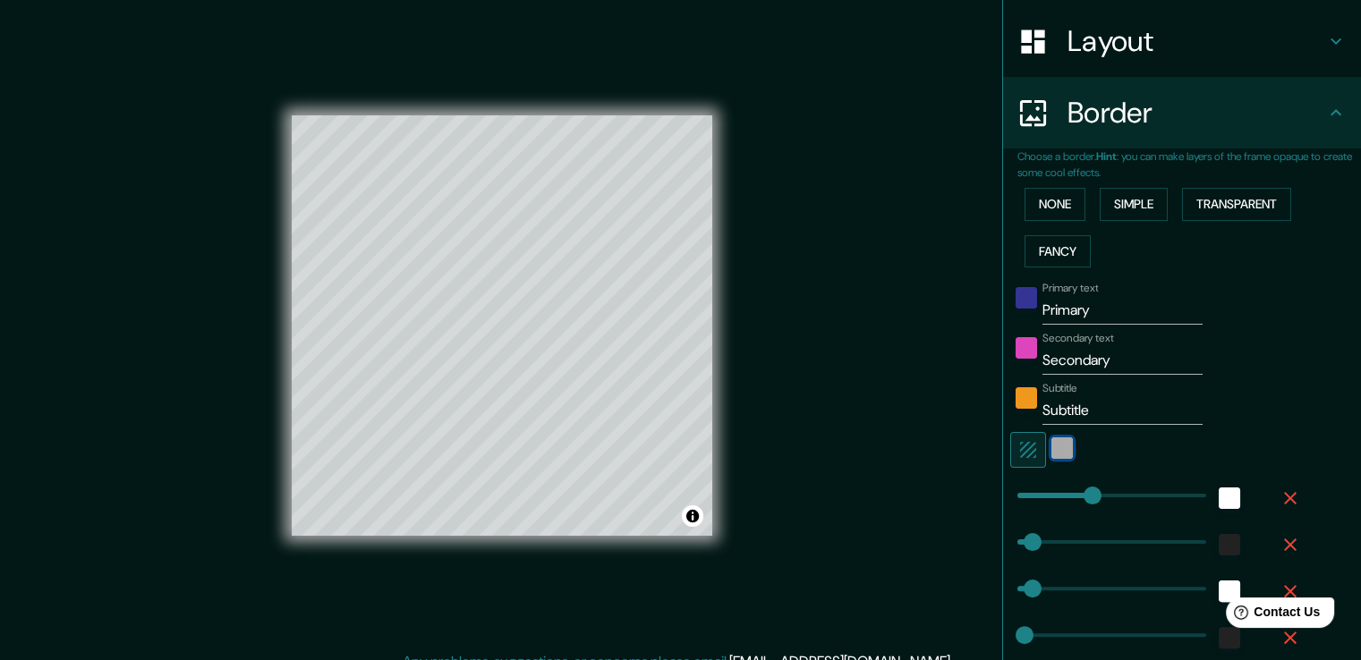
click at [1051, 448] on div "white" at bounding box center [1061, 447] width 21 height 21
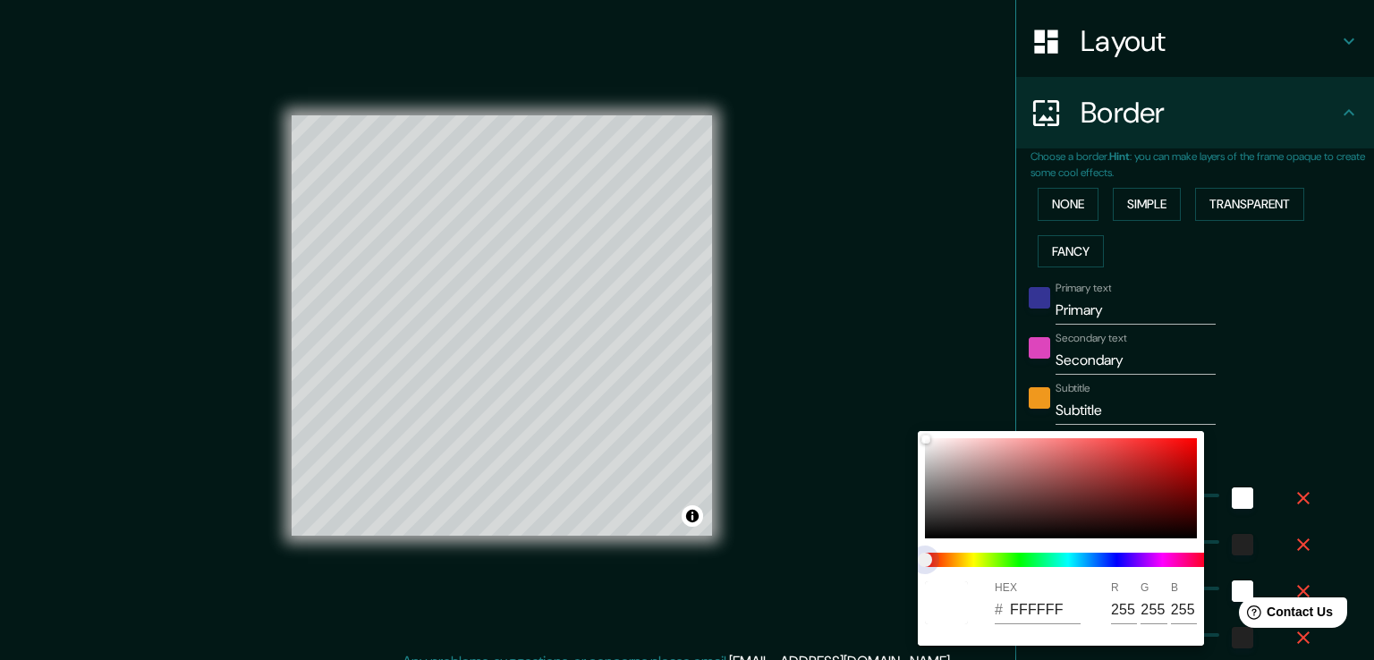
click at [1031, 564] on span at bounding box center [1068, 560] width 286 height 14
click at [955, 561] on span at bounding box center [1068, 560] width 286 height 14
click at [967, 480] on div at bounding box center [1061, 488] width 272 height 100
click at [1084, 466] on div at bounding box center [1061, 488] width 272 height 100
click at [1167, 527] on div at bounding box center [1061, 488] width 272 height 100
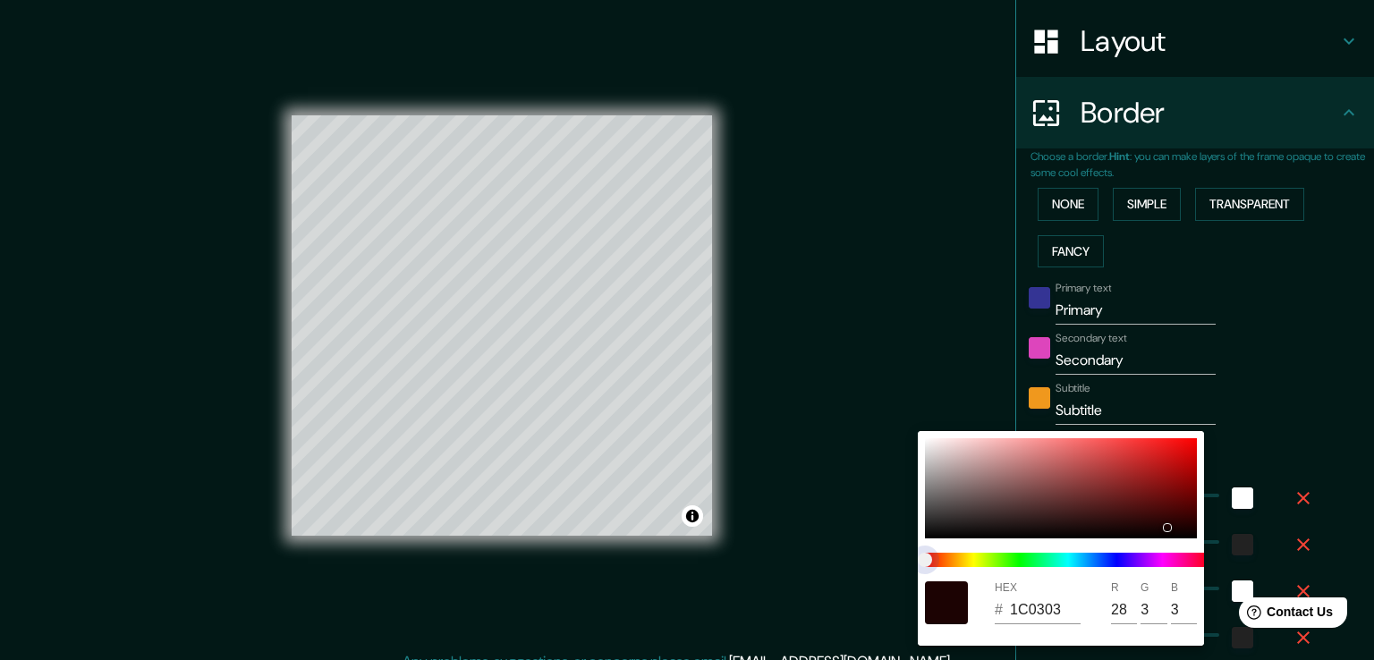
drag, startPoint x: 928, startPoint y: 563, endPoint x: 917, endPoint y: 563, distance: 10.7
click at [918, 563] on span "color slider" at bounding box center [925, 560] width 14 height 14
click at [927, 443] on div at bounding box center [1061, 488] width 272 height 100
click at [1256, 441] on div at bounding box center [687, 330] width 1374 height 660
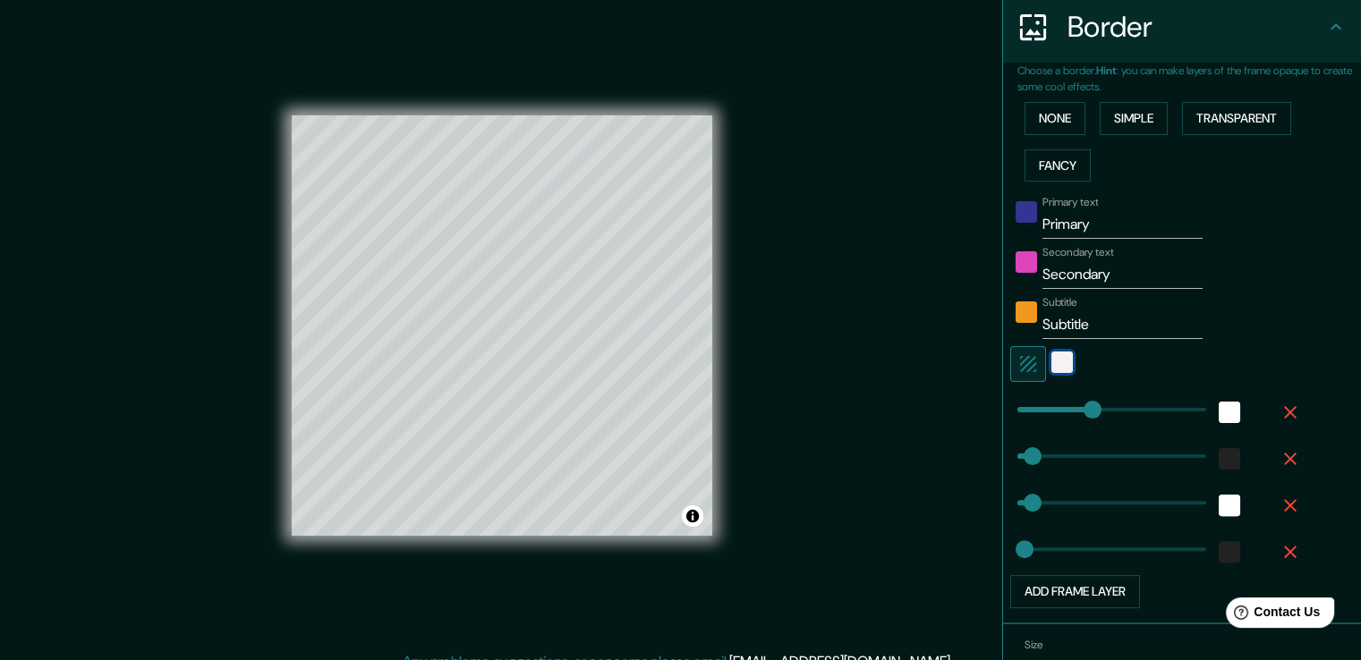
scroll to position [358, 0]
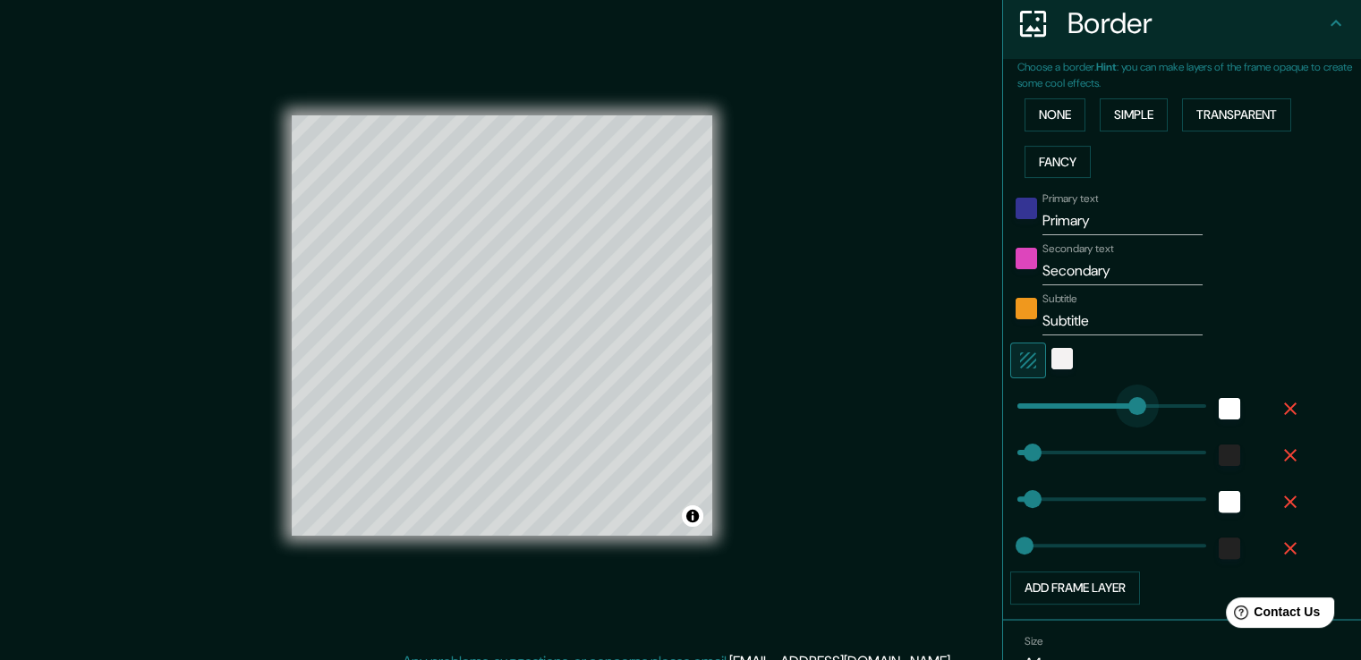
drag, startPoint x: 1078, startPoint y: 402, endPoint x: 1123, endPoint y: 420, distance: 48.2
drag, startPoint x: 1118, startPoint y: 404, endPoint x: 1067, endPoint y: 409, distance: 51.2
drag, startPoint x: 1067, startPoint y: 409, endPoint x: 1028, endPoint y: 415, distance: 39.9
drag, startPoint x: 1028, startPoint y: 415, endPoint x: 1048, endPoint y: 418, distance: 19.9
drag, startPoint x: 1048, startPoint y: 418, endPoint x: 1140, endPoint y: 416, distance: 92.2
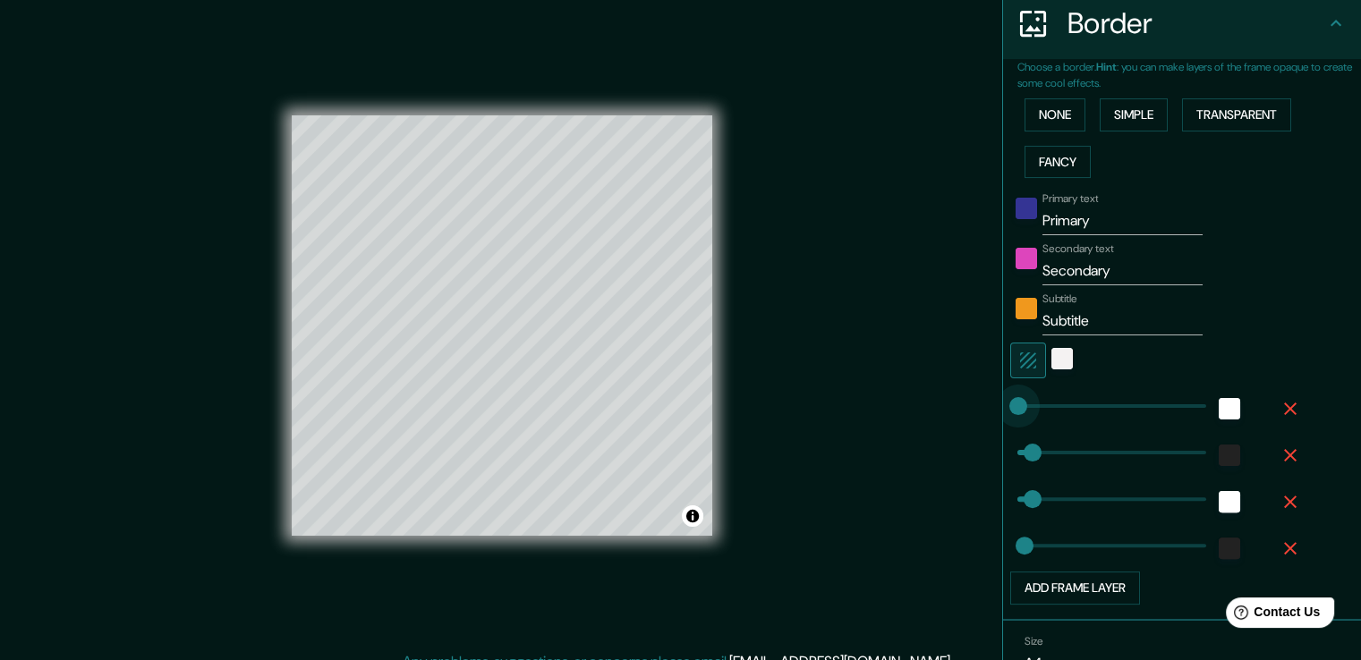
drag, startPoint x: 1138, startPoint y: 401, endPoint x: 1005, endPoint y: 418, distance: 134.4
drag, startPoint x: 1006, startPoint y: 414, endPoint x: 1039, endPoint y: 412, distance: 32.3
drag, startPoint x: 1019, startPoint y: 448, endPoint x: 1062, endPoint y: 449, distance: 43.0
drag, startPoint x: 1019, startPoint y: 500, endPoint x: 1077, endPoint y: 496, distance: 58.3
drag, startPoint x: 1077, startPoint y: 496, endPoint x: 1185, endPoint y: 495, distance: 108.3
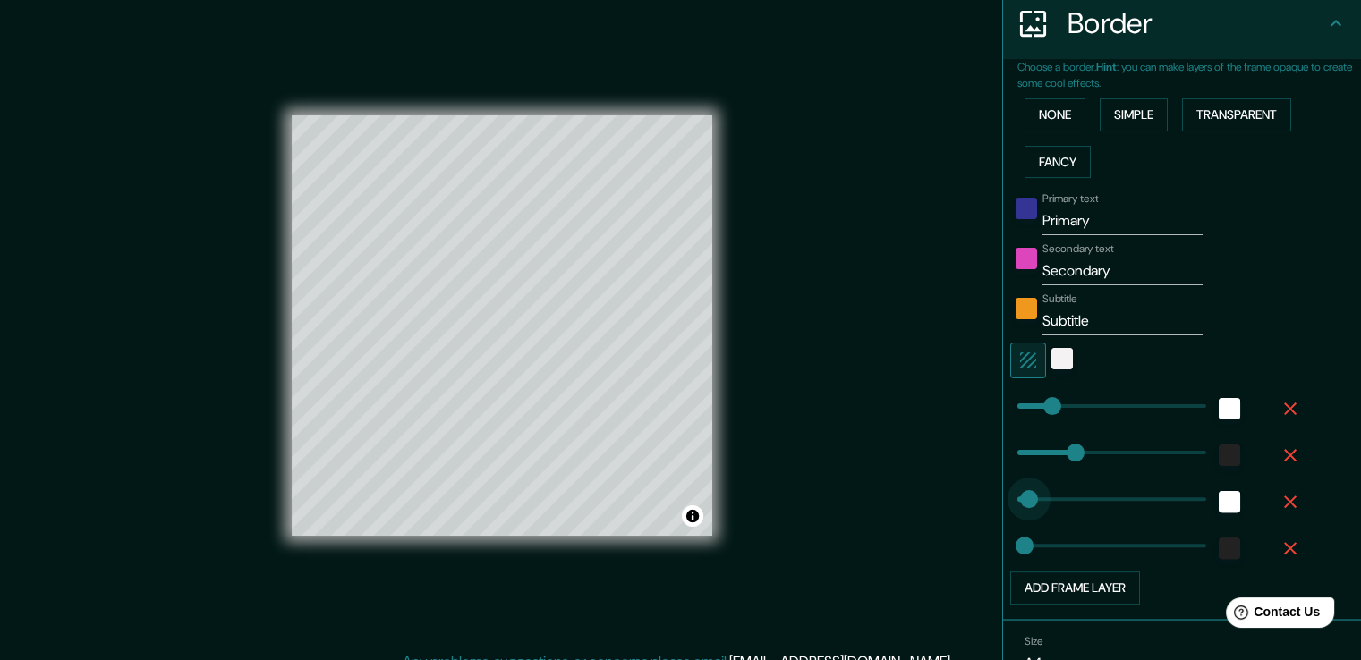
drag, startPoint x: 1185, startPoint y: 495, endPoint x: 1015, endPoint y: 509, distance: 170.6
drag, startPoint x: 1009, startPoint y: 545, endPoint x: 1079, endPoint y: 544, distance: 69.8
drag, startPoint x: 1079, startPoint y: 544, endPoint x: 1054, endPoint y: 544, distance: 25.0
drag, startPoint x: 1054, startPoint y: 544, endPoint x: 1023, endPoint y: 546, distance: 30.5
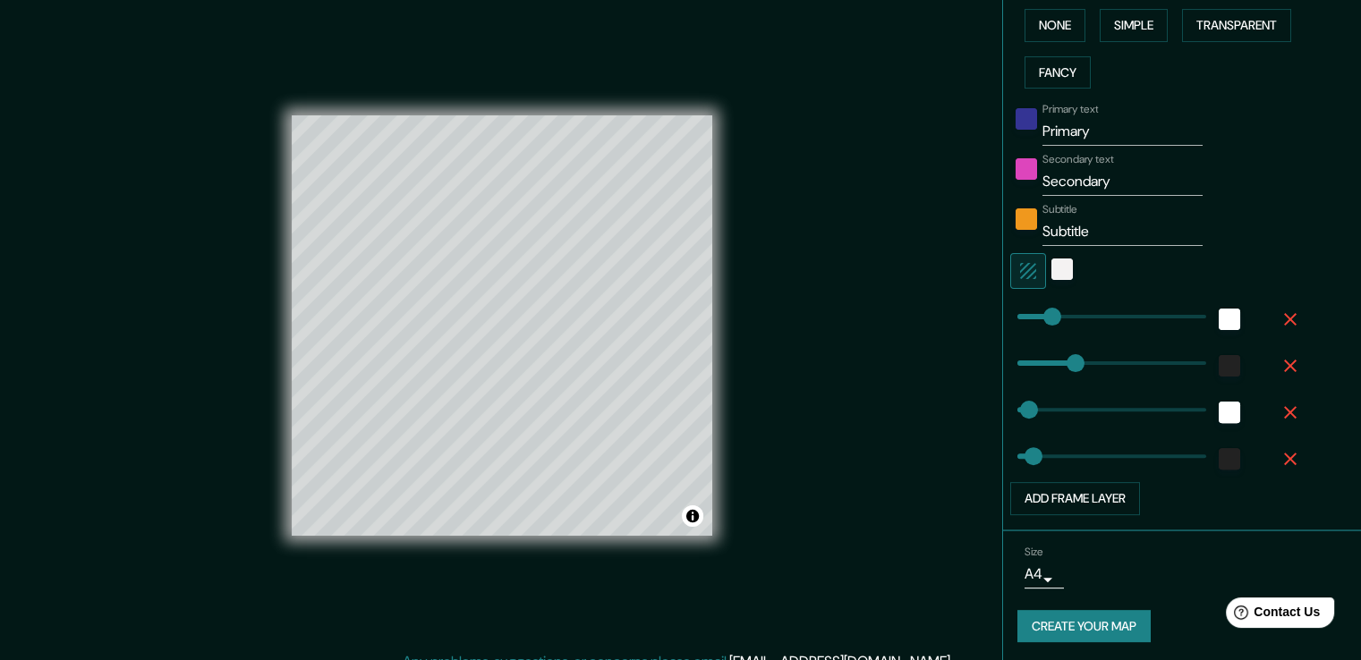
scroll to position [448, 0]
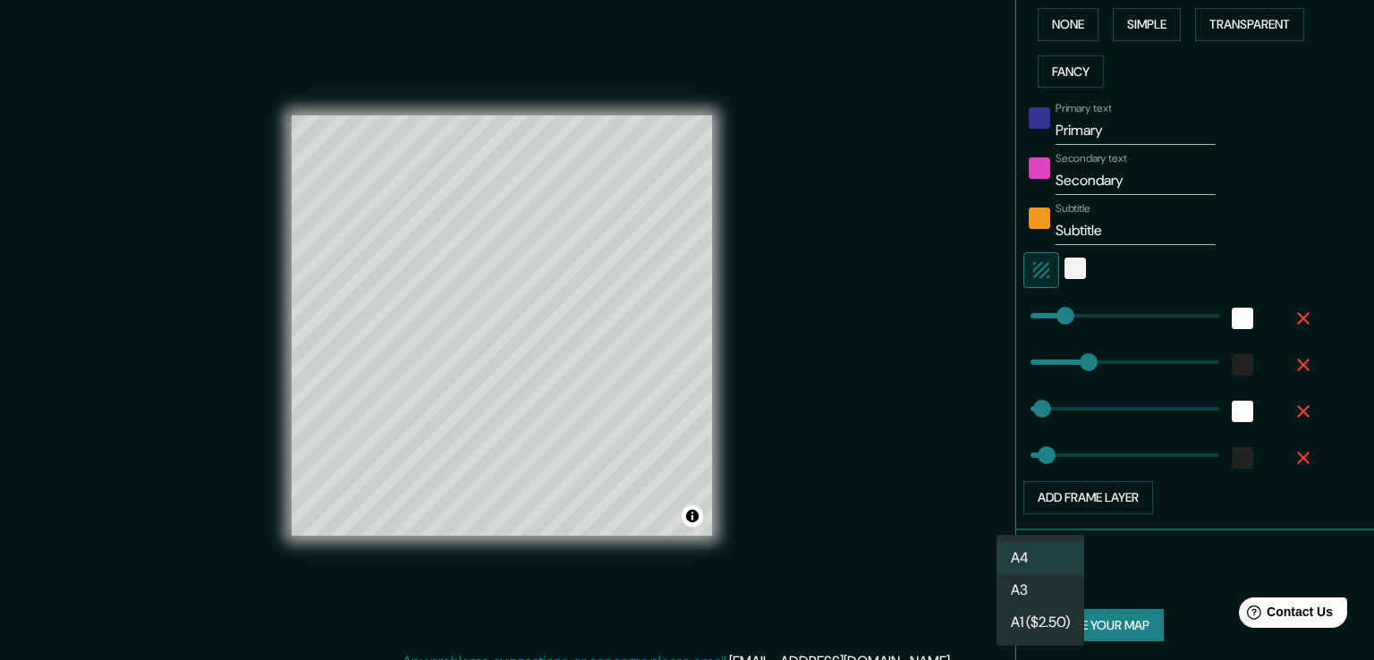
click at [1031, 573] on body "Mappin Location Berja, provincia de Almería, España Pins Style Layout Border Ch…" at bounding box center [687, 330] width 1374 height 660
click at [1031, 573] on li "A4" at bounding box center [1041, 558] width 88 height 32
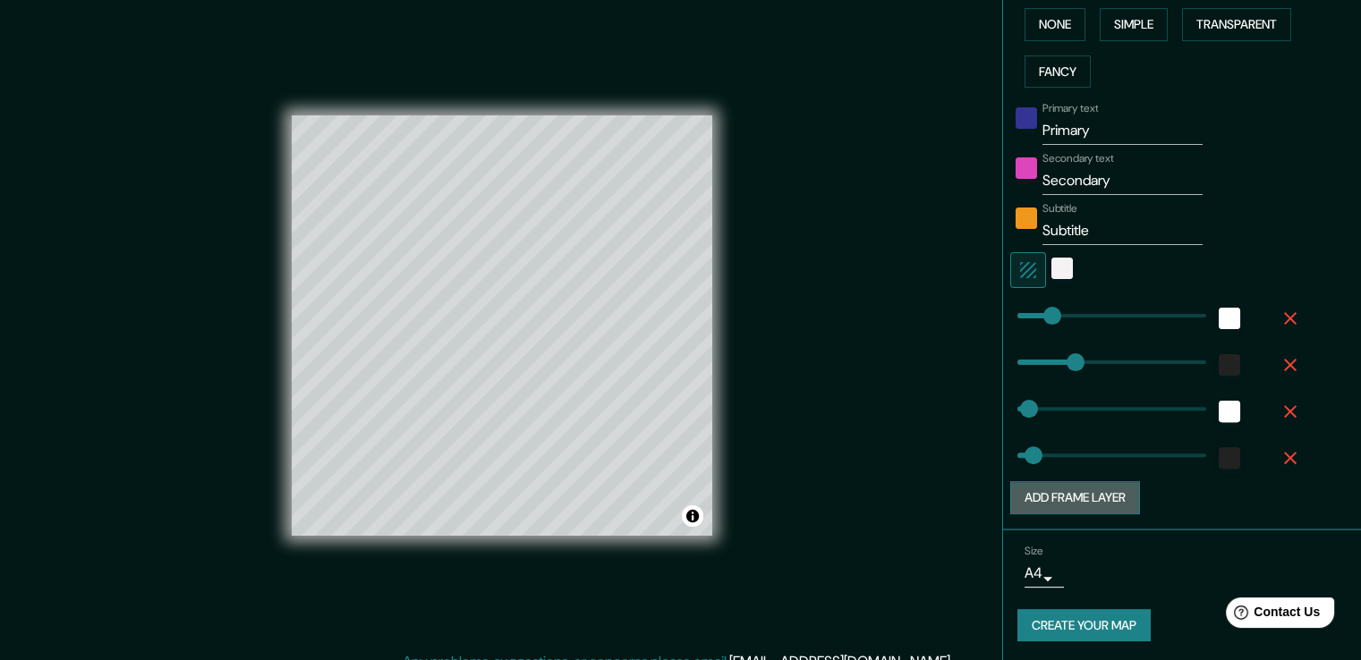
click at [1055, 496] on button "Add frame layer" at bounding box center [1075, 497] width 130 height 33
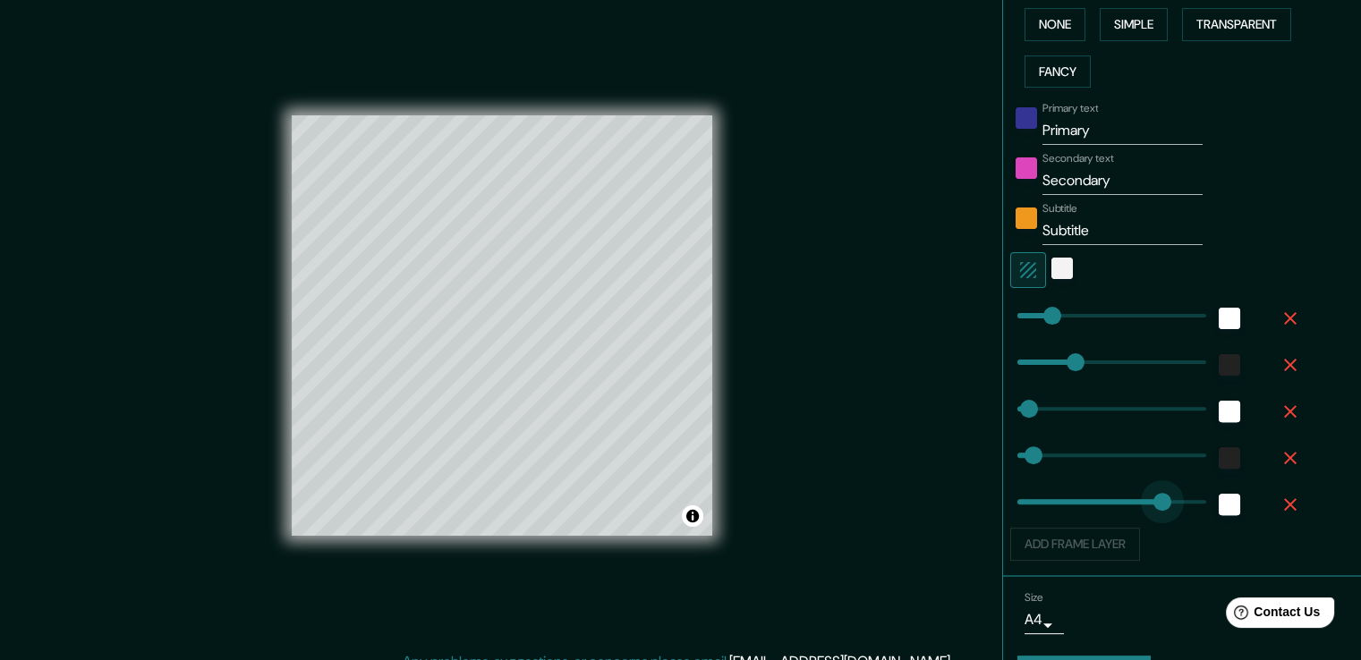
drag, startPoint x: 1082, startPoint y: 497, endPoint x: 1149, endPoint y: 489, distance: 67.6
drag, startPoint x: 1149, startPoint y: 489, endPoint x: 1025, endPoint y: 509, distance: 125.0
click at [1030, 541] on div "Add frame layer" at bounding box center [1156, 544] width 293 height 33
click at [1218, 495] on div "white" at bounding box center [1228, 504] width 21 height 21
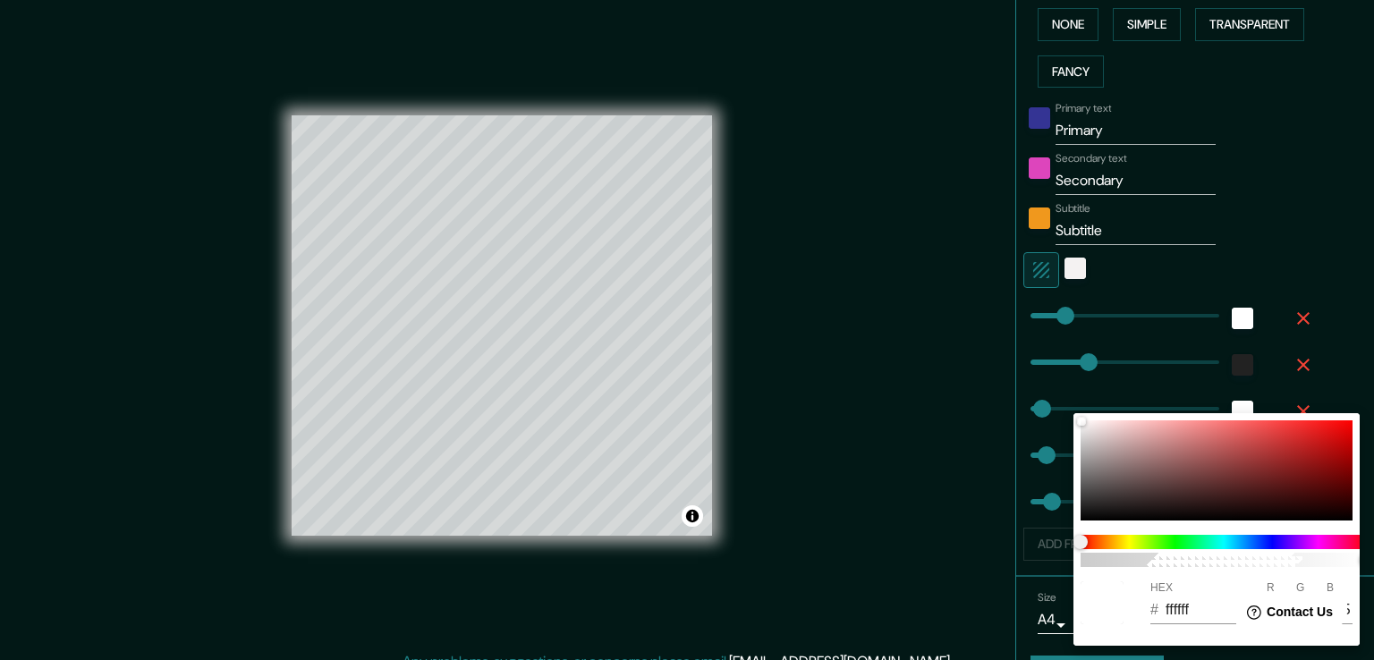
click at [1317, 342] on div at bounding box center [687, 330] width 1374 height 660
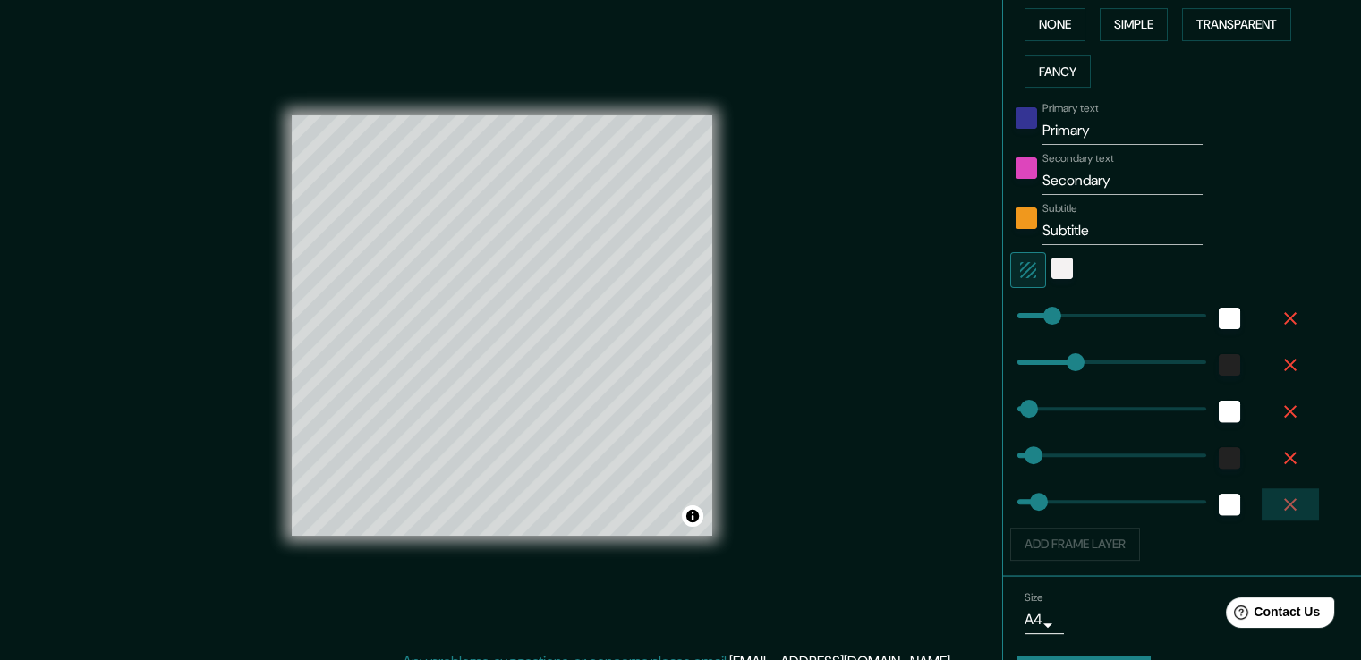
click at [1284, 502] on icon "button" at bounding box center [1290, 504] width 13 height 13
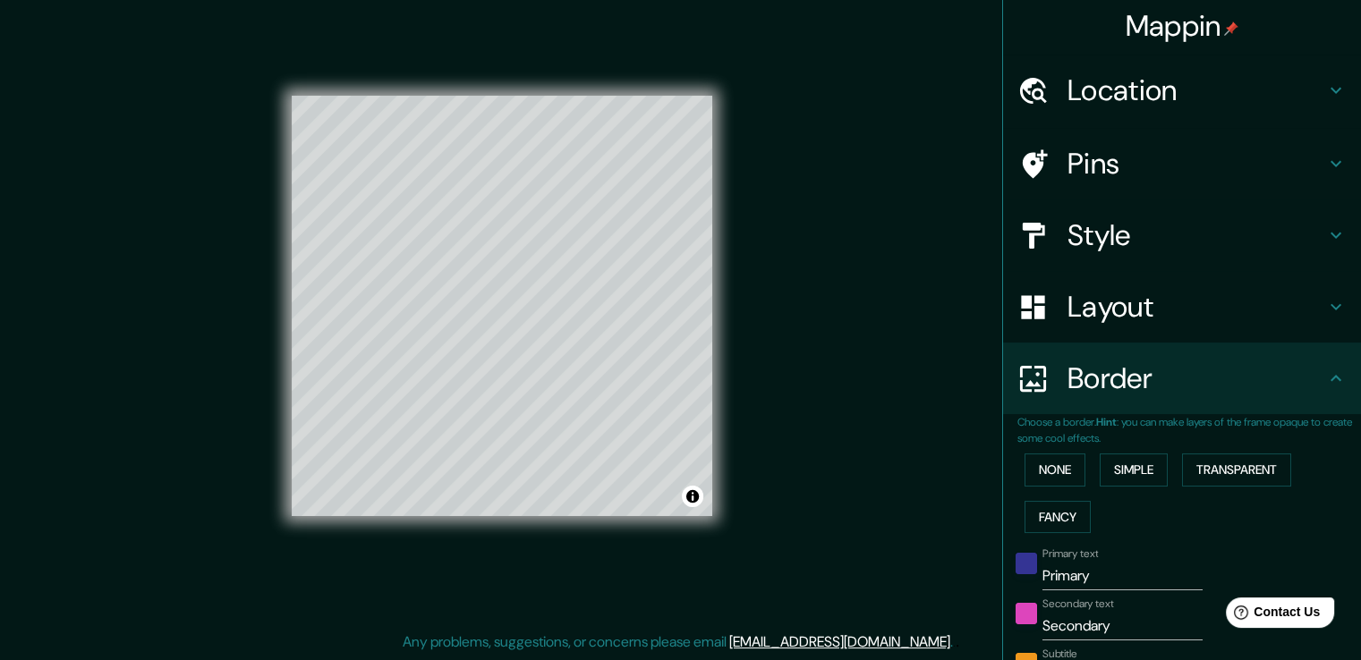
scroll to position [1, 0]
click at [1231, 221] on h4 "Style" at bounding box center [1196, 237] width 258 height 36
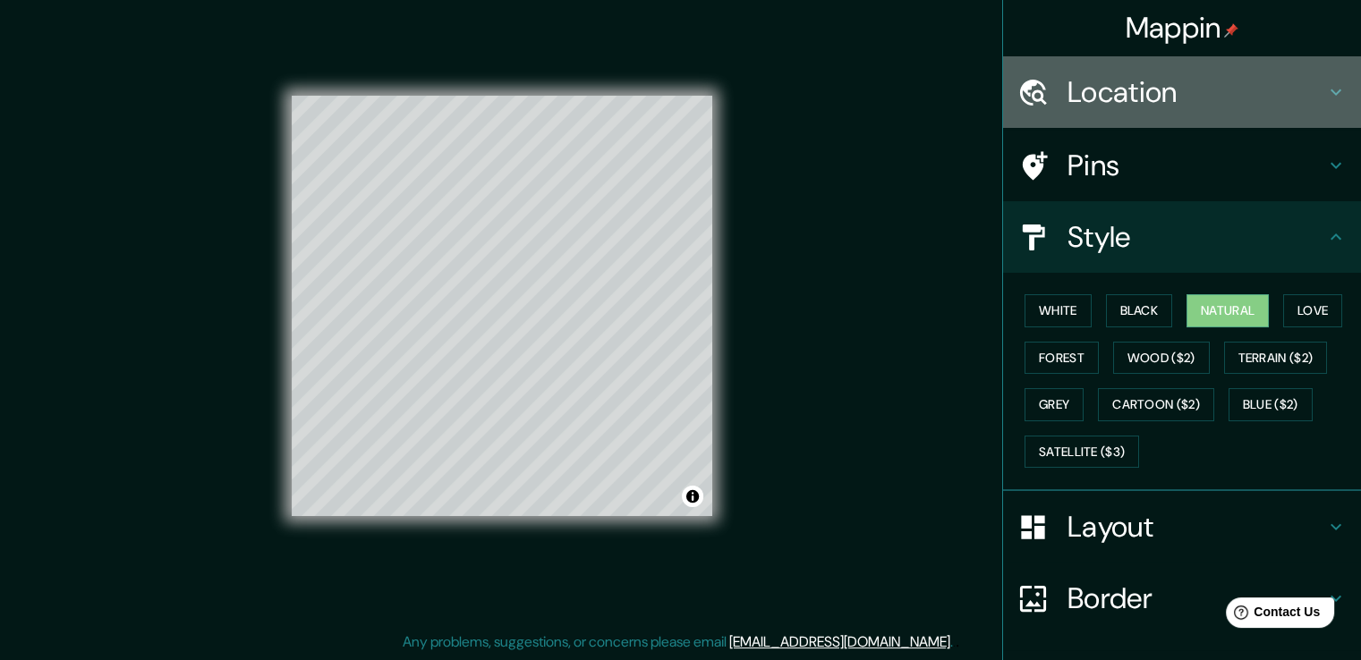
click at [1203, 89] on h4 "Location" at bounding box center [1196, 92] width 258 height 36
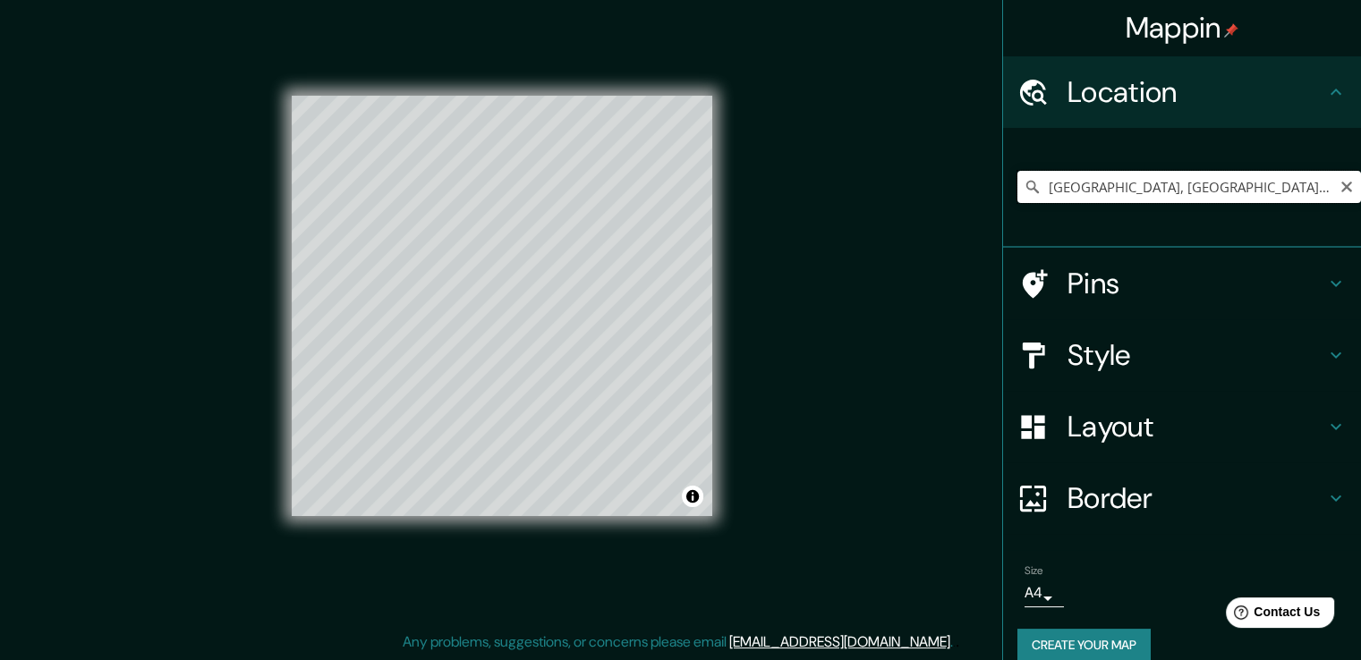
click at [1135, 191] on input "Berja, provincia de Almería, España" at bounding box center [1189, 187] width 344 height 32
click at [1297, 187] on input "Berja, provincia de Almería, España" at bounding box center [1189, 187] width 344 height 32
click at [1339, 181] on icon "Clear" at bounding box center [1346, 187] width 14 height 14
click at [1277, 192] on input "Pick your city or area" at bounding box center [1189, 187] width 344 height 32
click at [1023, 183] on icon at bounding box center [1032, 187] width 18 height 18
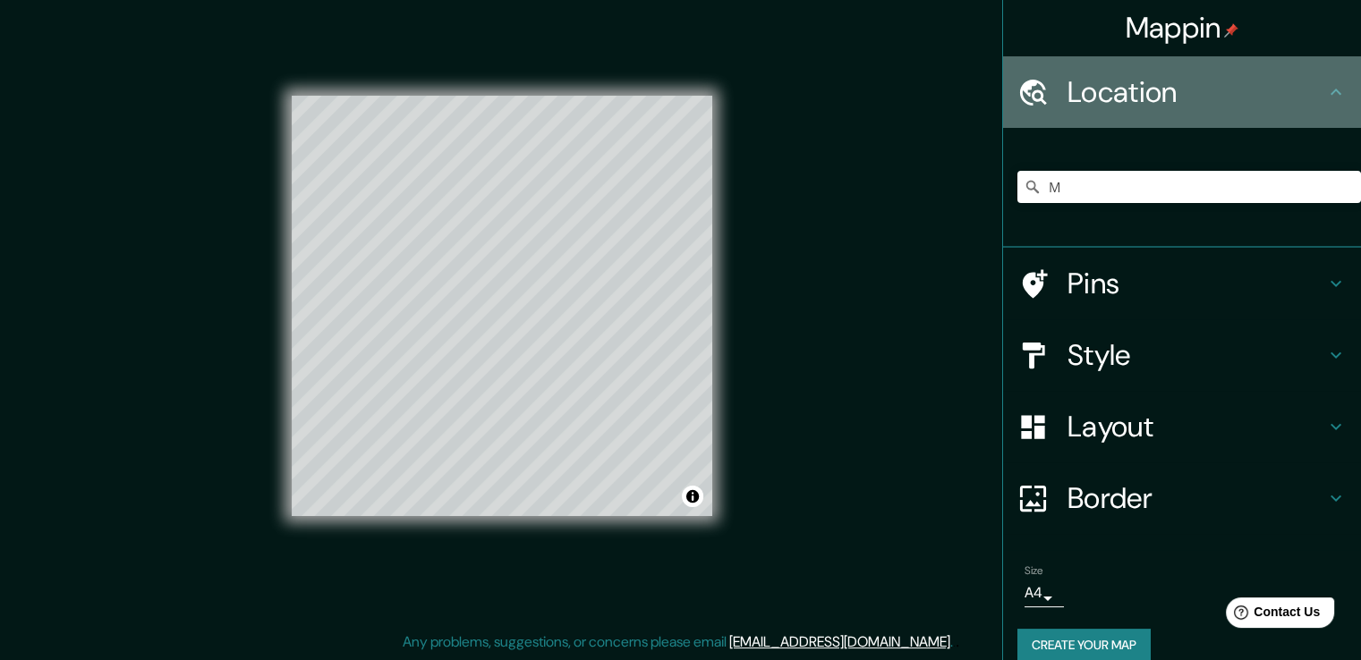
click at [1096, 78] on h4 "Location" at bounding box center [1196, 92] width 258 height 36
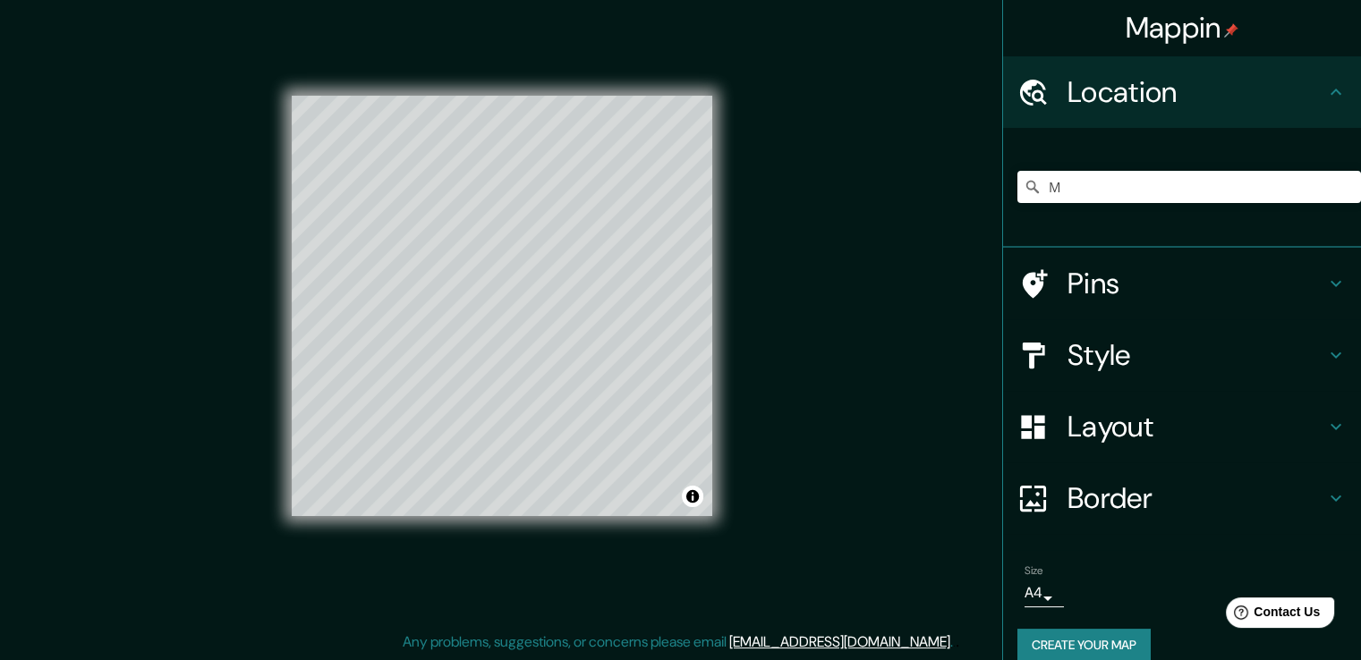
click at [1020, 83] on icon at bounding box center [1033, 92] width 27 height 26
click at [1095, 192] on input "M" at bounding box center [1189, 187] width 344 height 32
click at [1096, 191] on input "Madrid" at bounding box center [1189, 187] width 344 height 32
click at [1141, 32] on h4 "Mappin" at bounding box center [1182, 28] width 114 height 36
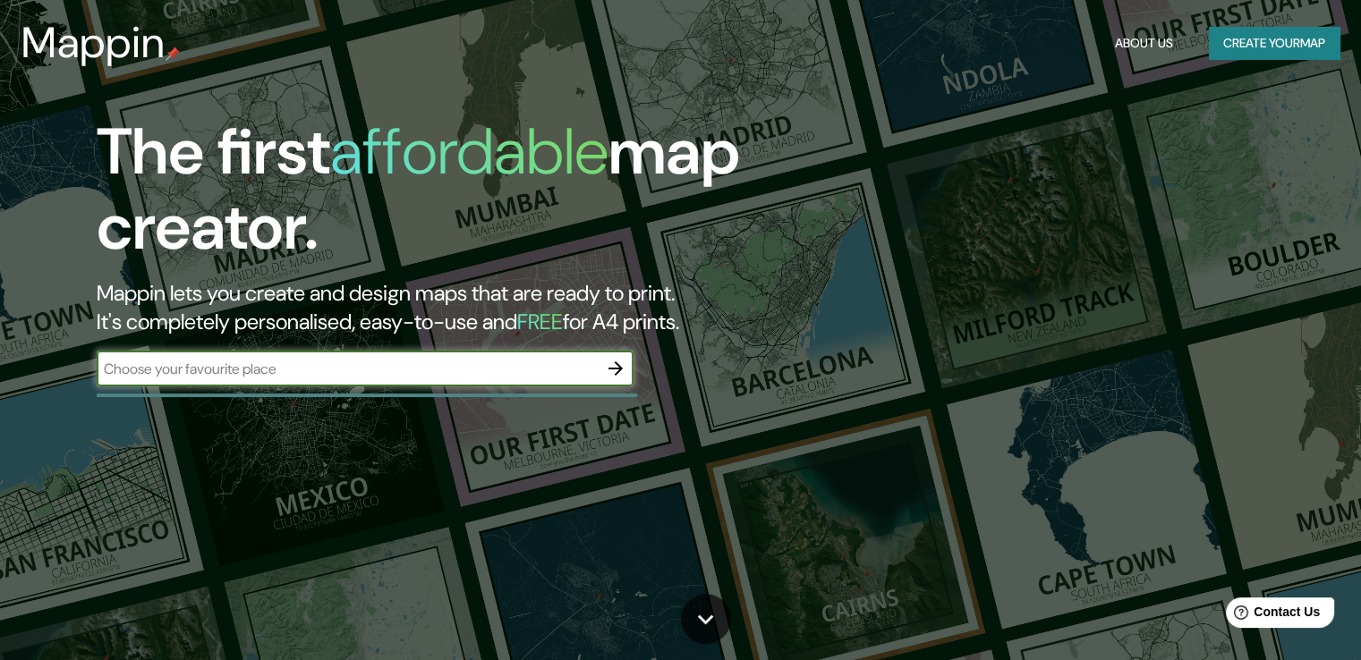
click at [608, 369] on icon "button" at bounding box center [615, 368] width 21 height 21
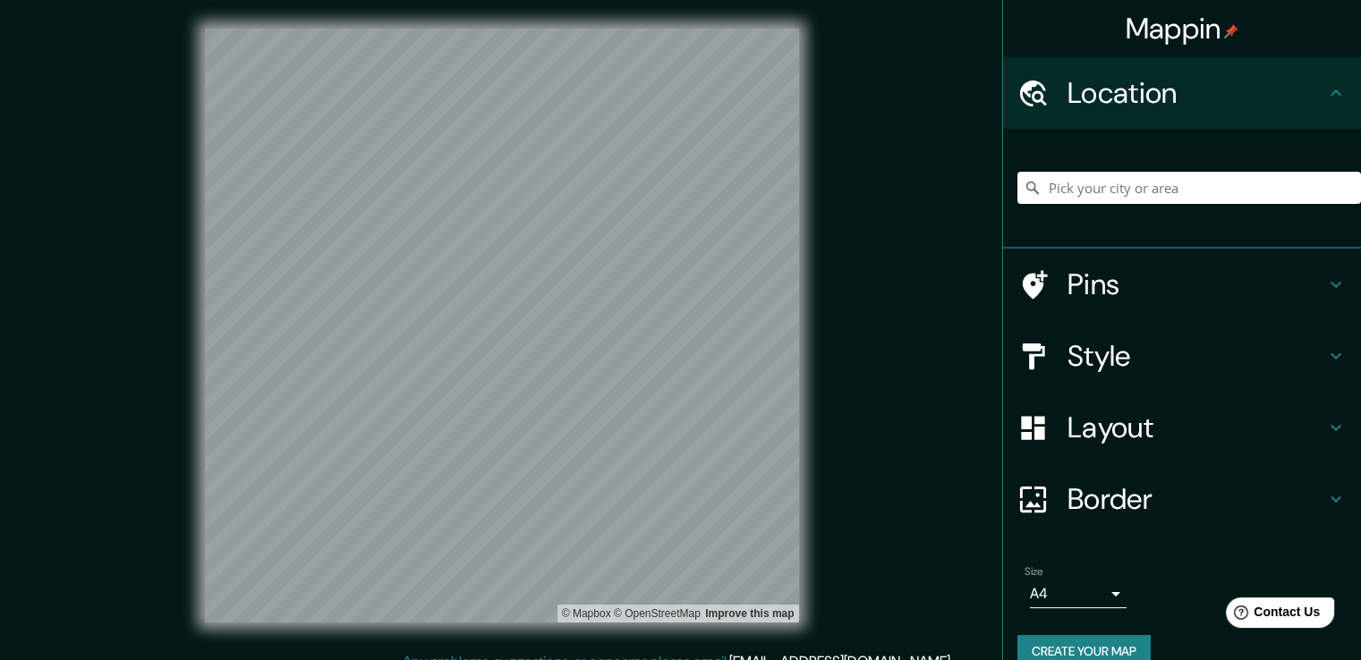
click at [1144, 192] on input "Pick your city or area" at bounding box center [1189, 188] width 344 height 32
click at [1339, 181] on icon "Clear" at bounding box center [1346, 188] width 14 height 14
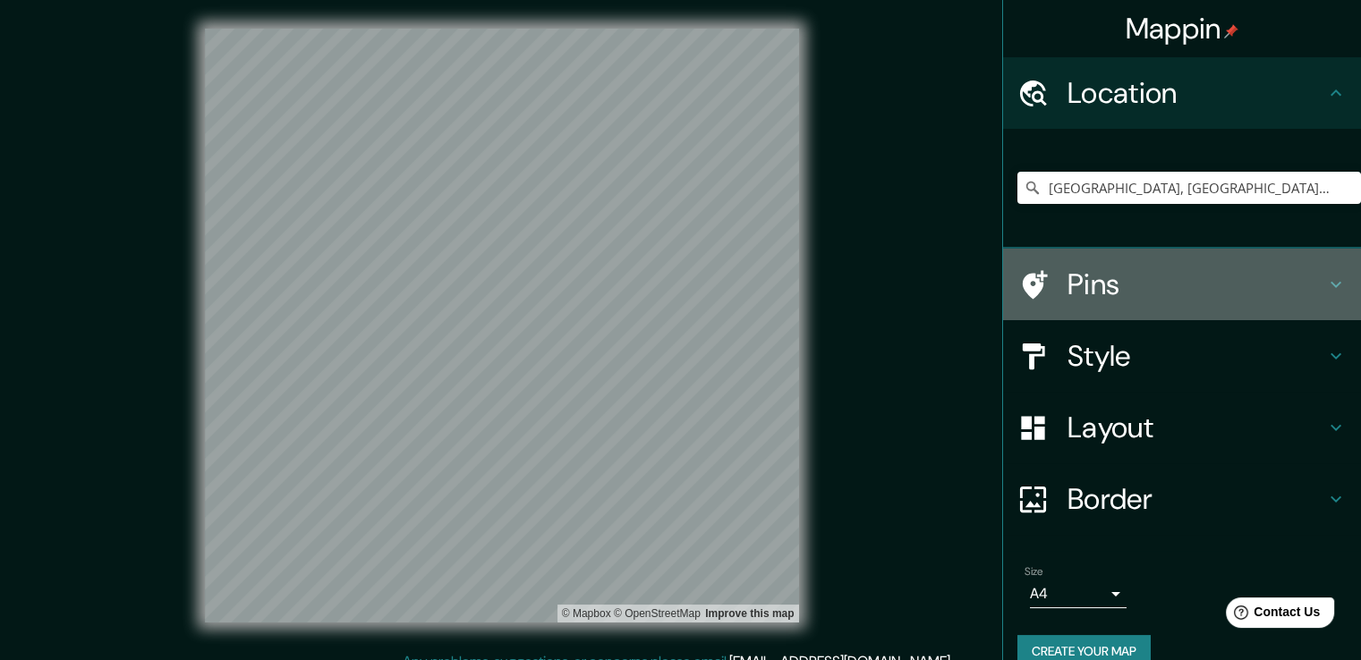
click at [1135, 286] on h4 "Pins" at bounding box center [1196, 285] width 258 height 36
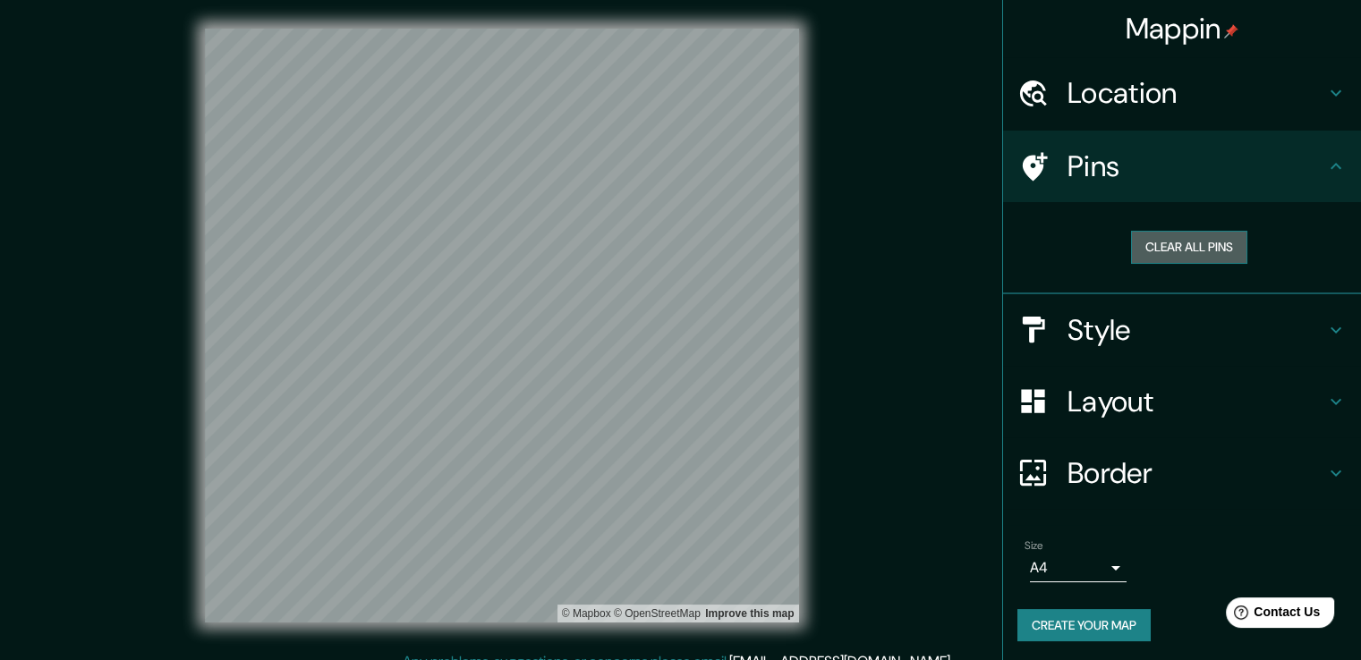
click at [1159, 250] on button "Clear all pins" at bounding box center [1189, 247] width 116 height 33
click at [1206, 237] on button "Clear all pins" at bounding box center [1189, 247] width 116 height 33
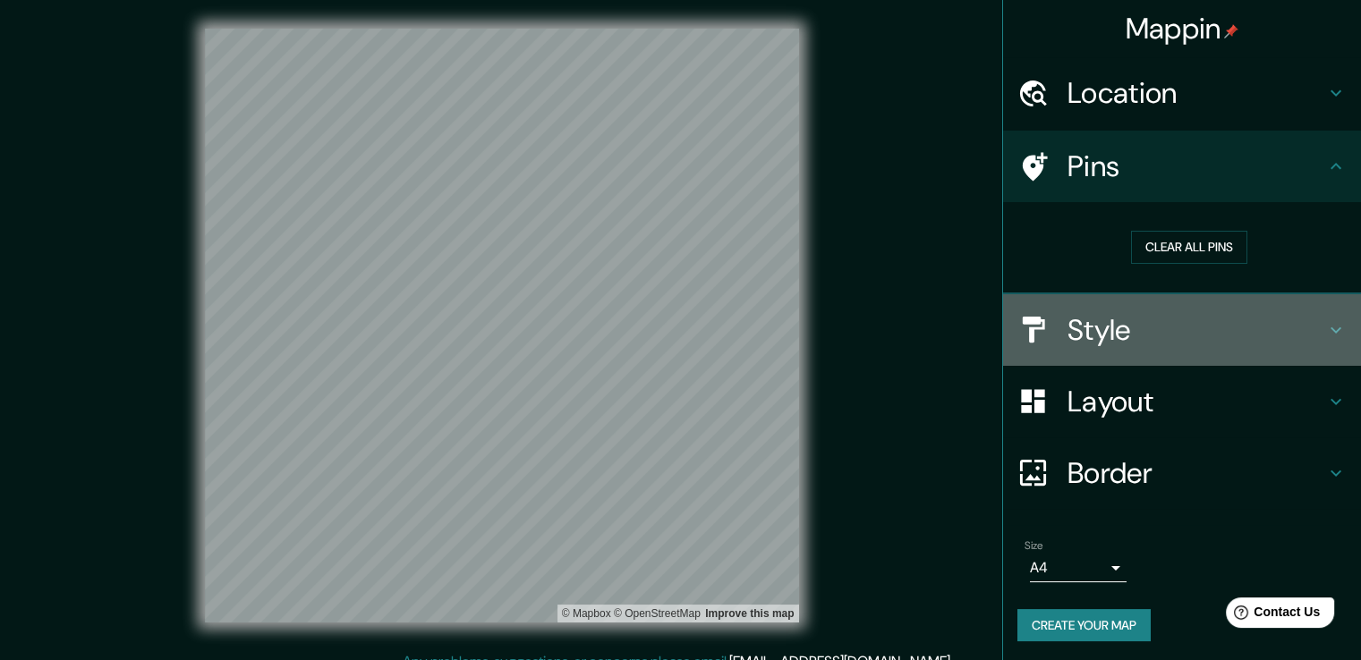
click at [1138, 318] on h4 "Style" at bounding box center [1196, 330] width 258 height 36
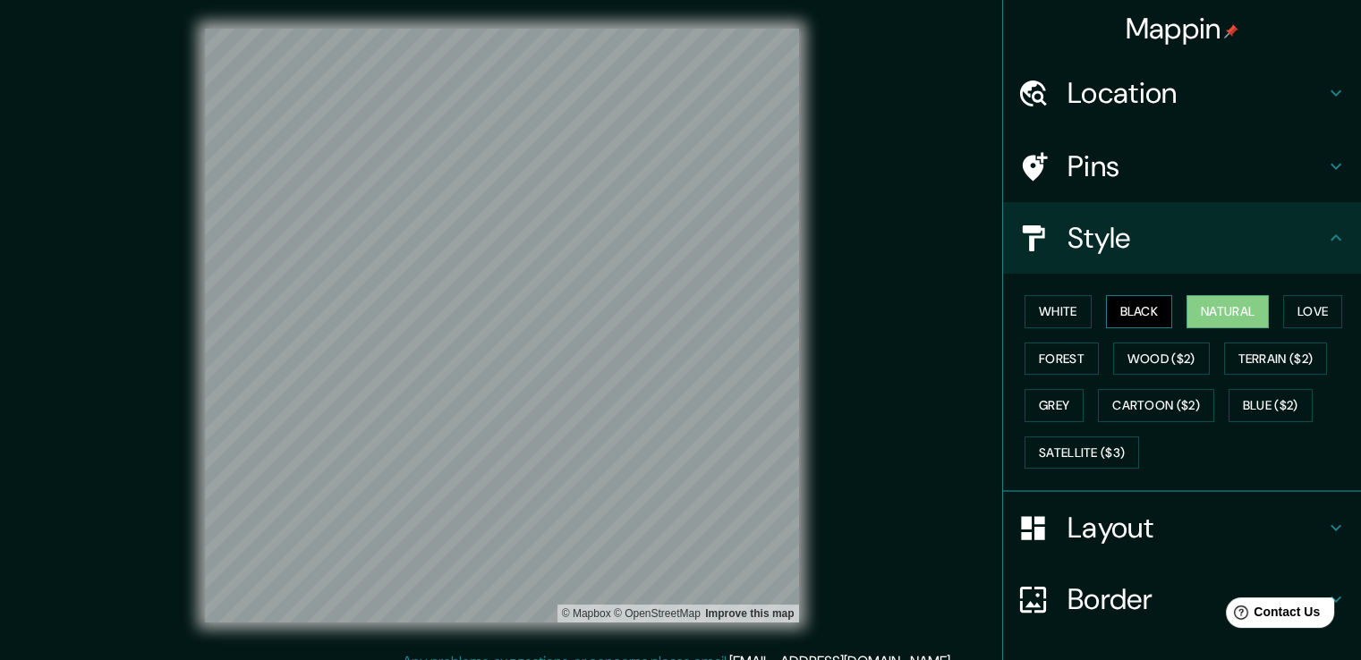
click at [1114, 317] on button "Black" at bounding box center [1139, 311] width 67 height 33
click at [1050, 319] on button "White" at bounding box center [1057, 311] width 67 height 33
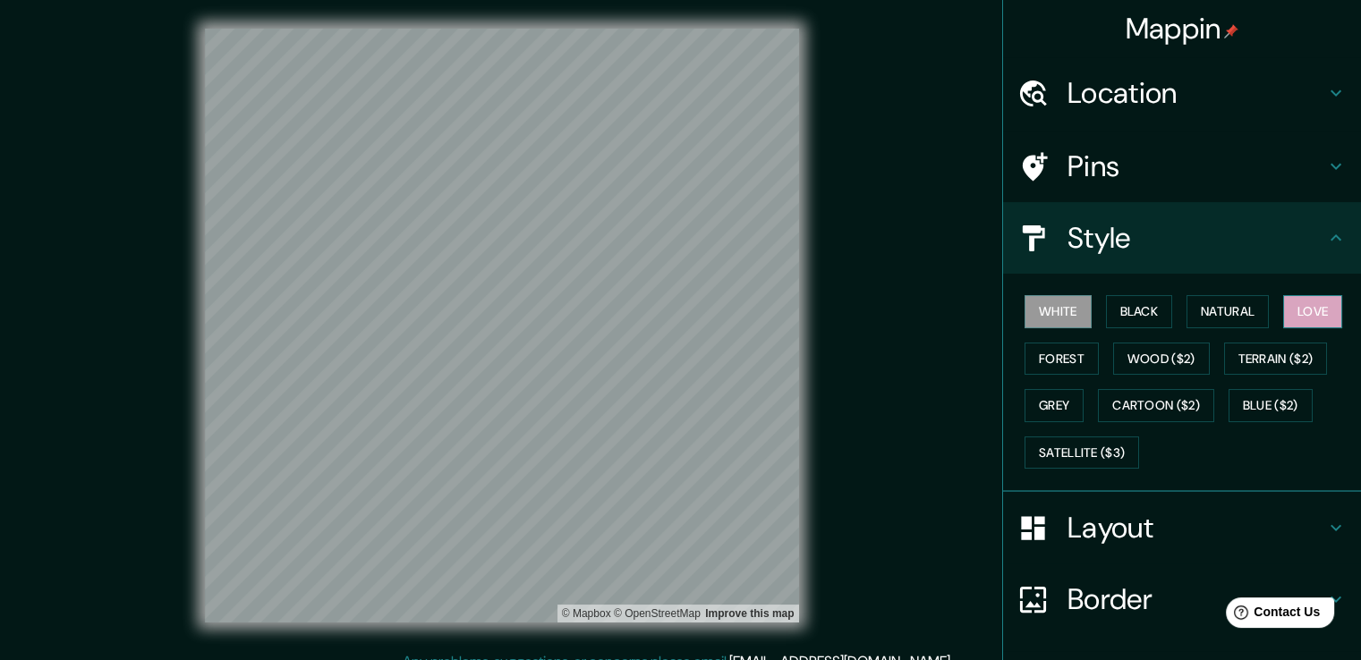
click at [1310, 309] on button "Love" at bounding box center [1312, 311] width 59 height 33
click at [1052, 359] on button "Forest" at bounding box center [1061, 359] width 74 height 33
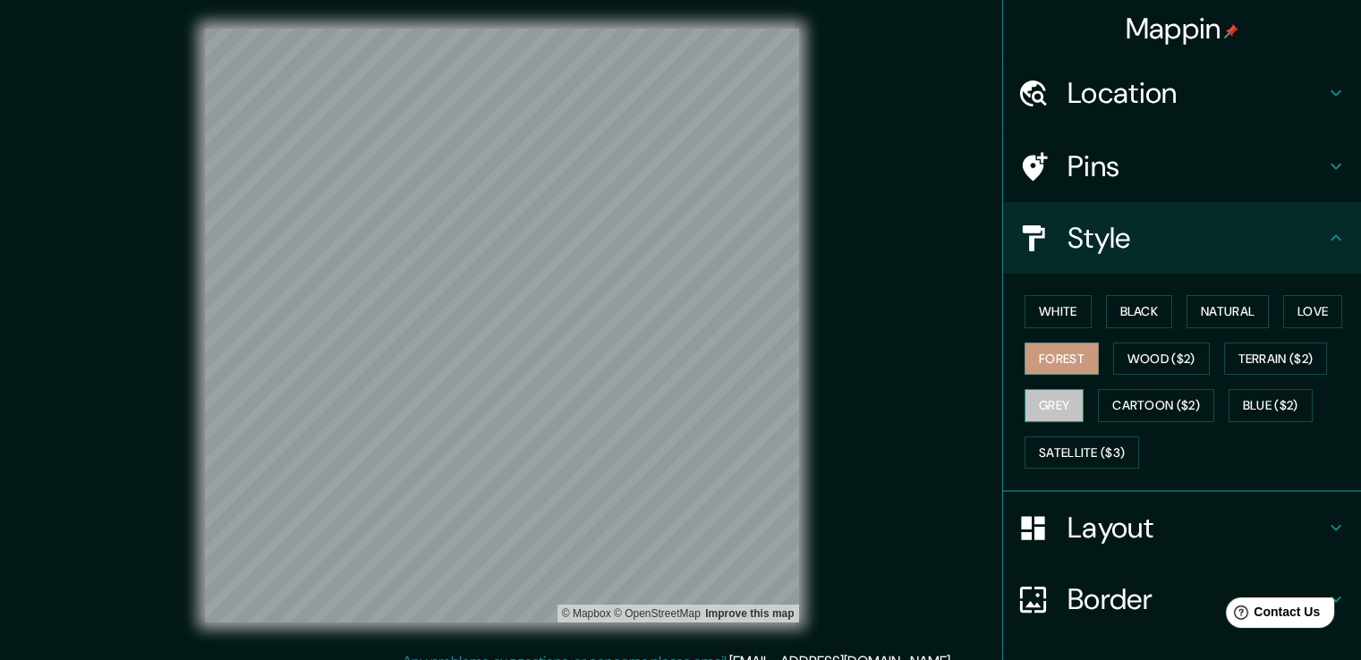
click at [1041, 402] on button "Grey" at bounding box center [1053, 405] width 59 height 33
click at [1196, 315] on button "Natural" at bounding box center [1227, 311] width 82 height 33
click at [1194, 237] on h4 "Style" at bounding box center [1196, 238] width 258 height 36
click at [1184, 532] on h4 "Layout" at bounding box center [1196, 528] width 258 height 36
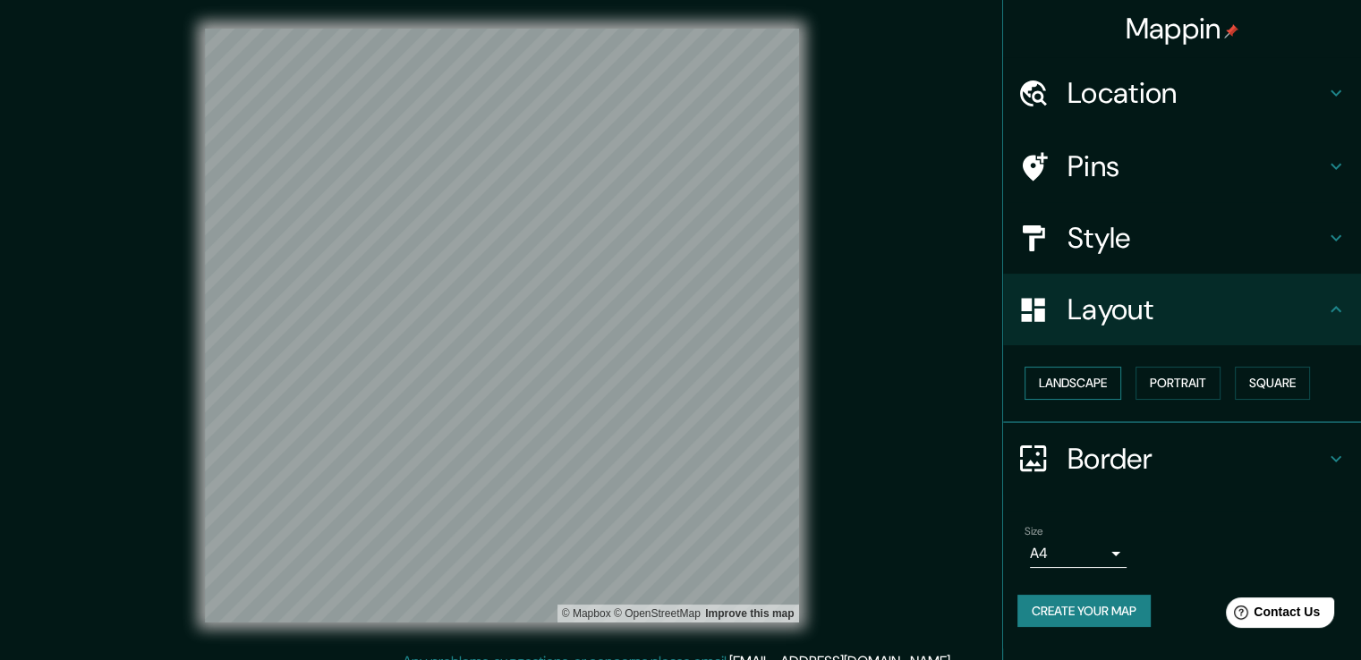
click at [1106, 378] on button "Landscape" at bounding box center [1072, 383] width 97 height 33
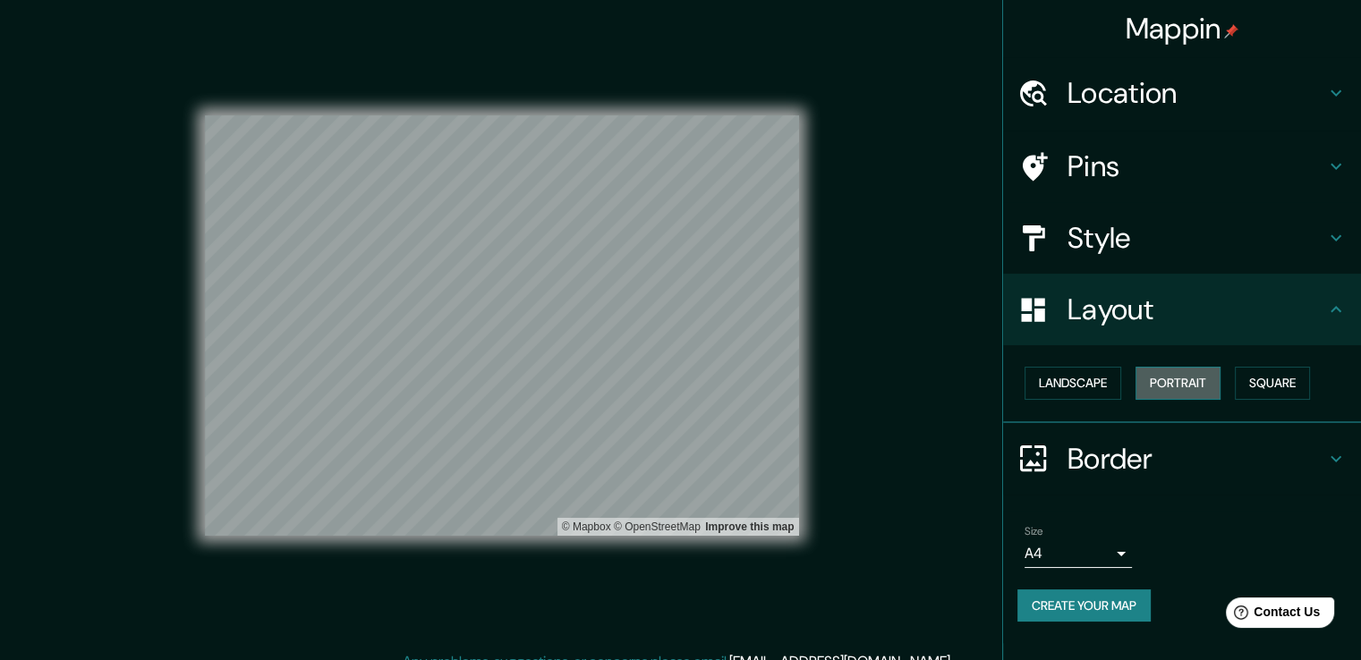
click at [1181, 377] on button "Portrait" at bounding box center [1177, 383] width 85 height 33
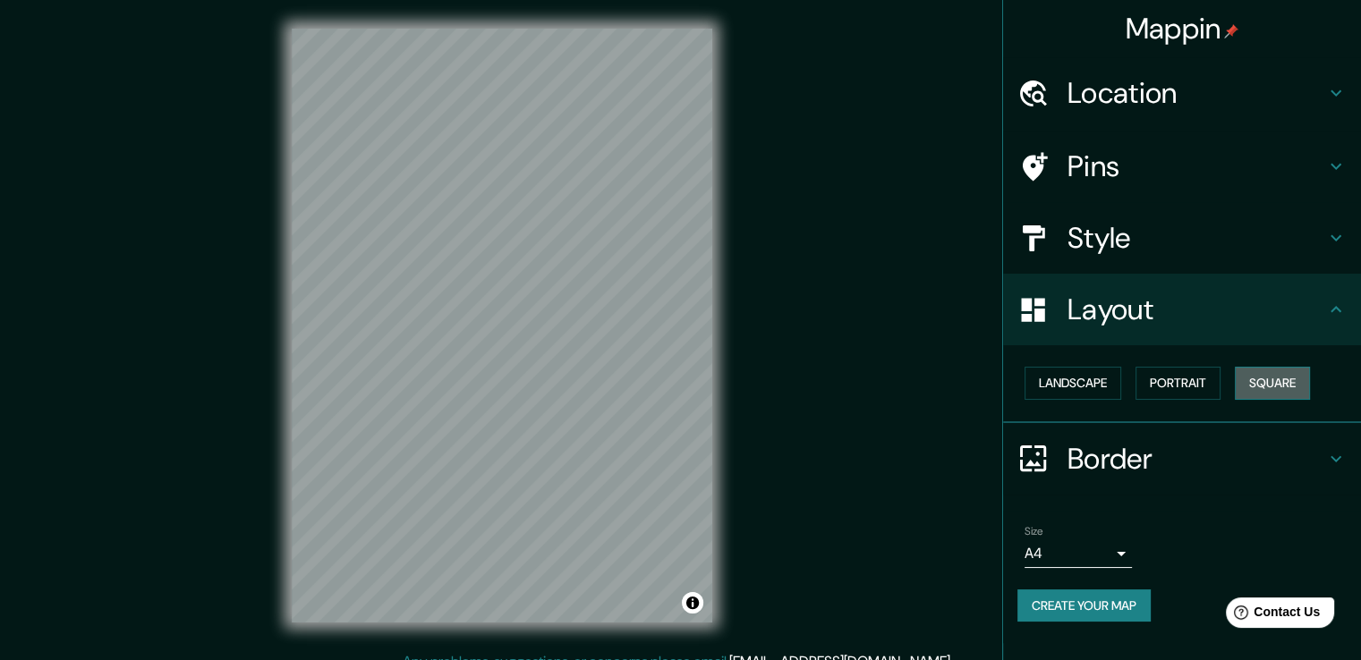
click at [1259, 380] on button "Square" at bounding box center [1272, 383] width 75 height 33
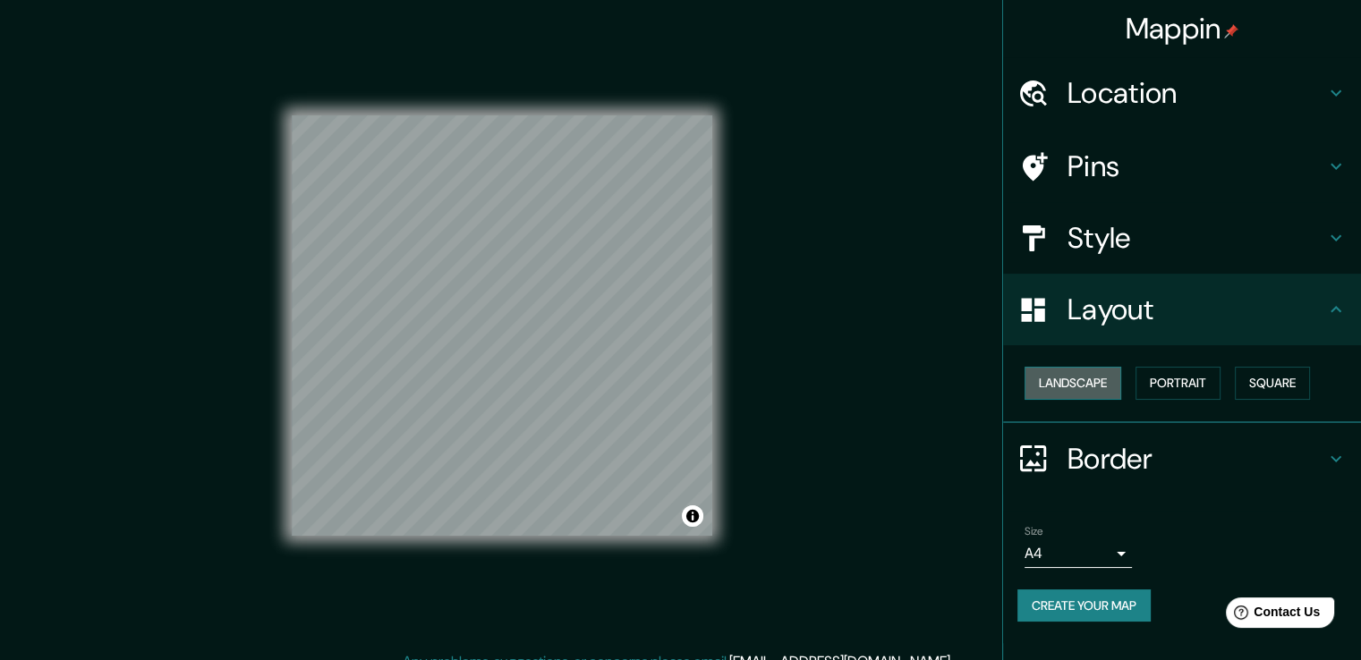
click at [1066, 388] on button "Landscape" at bounding box center [1072, 383] width 97 height 33
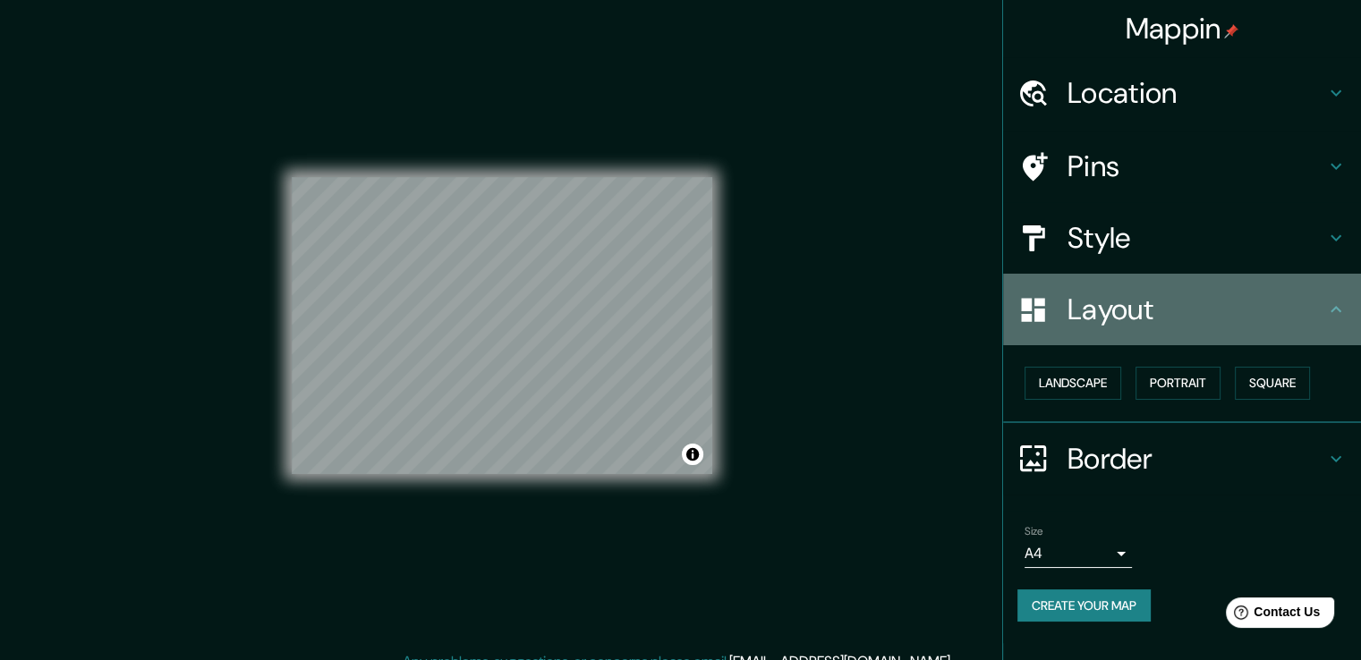
click at [1061, 306] on div at bounding box center [1042, 309] width 50 height 31
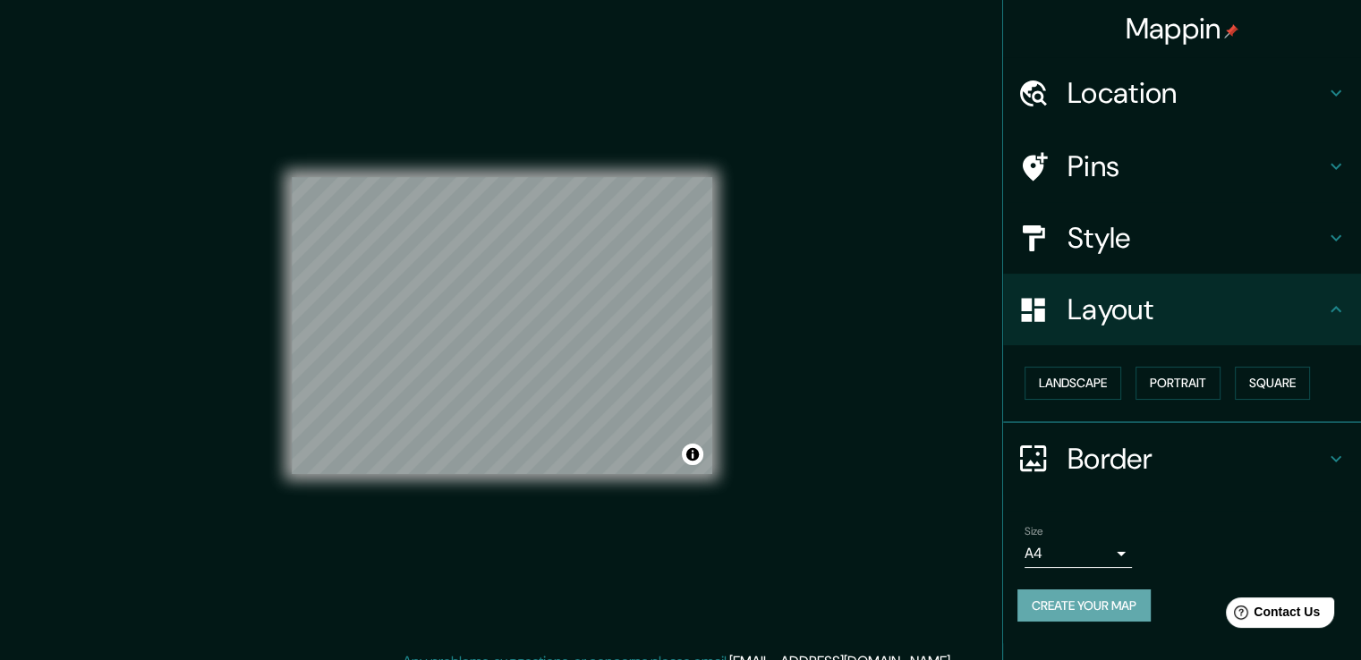
click at [1090, 604] on button "Create your map" at bounding box center [1083, 606] width 133 height 33
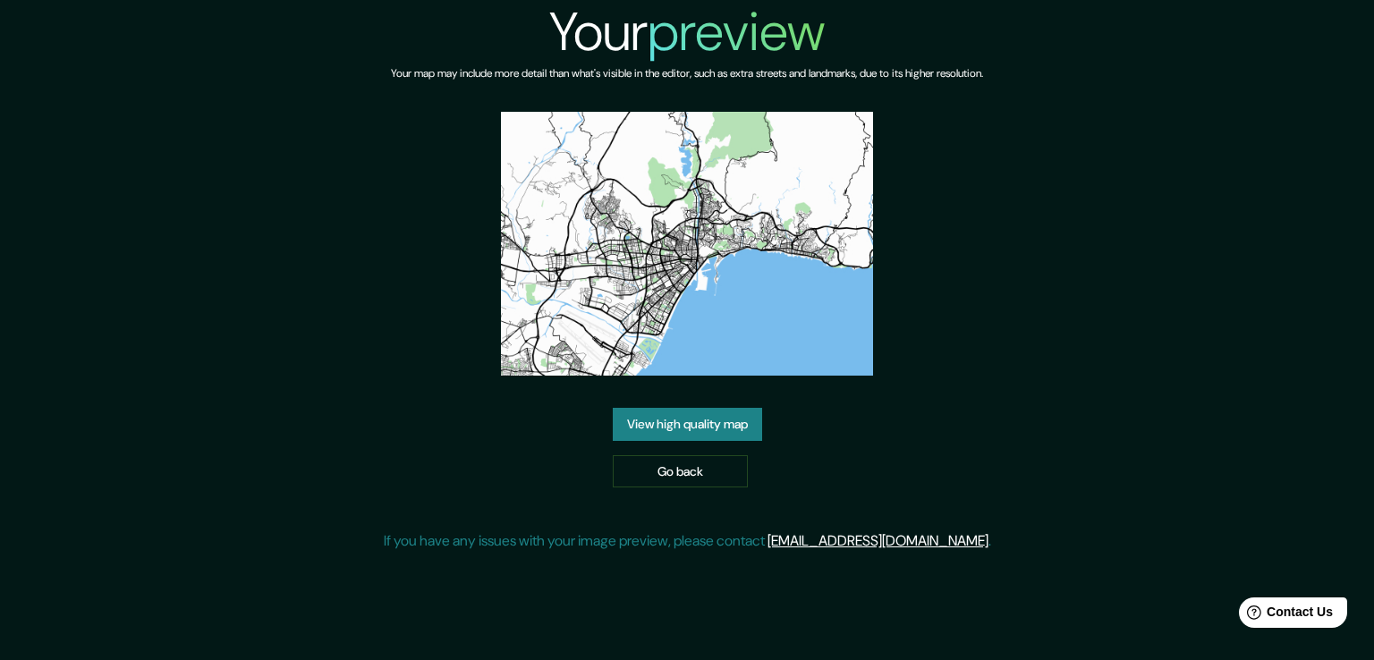
click at [686, 438] on link "View high quality map" at bounding box center [687, 424] width 149 height 33
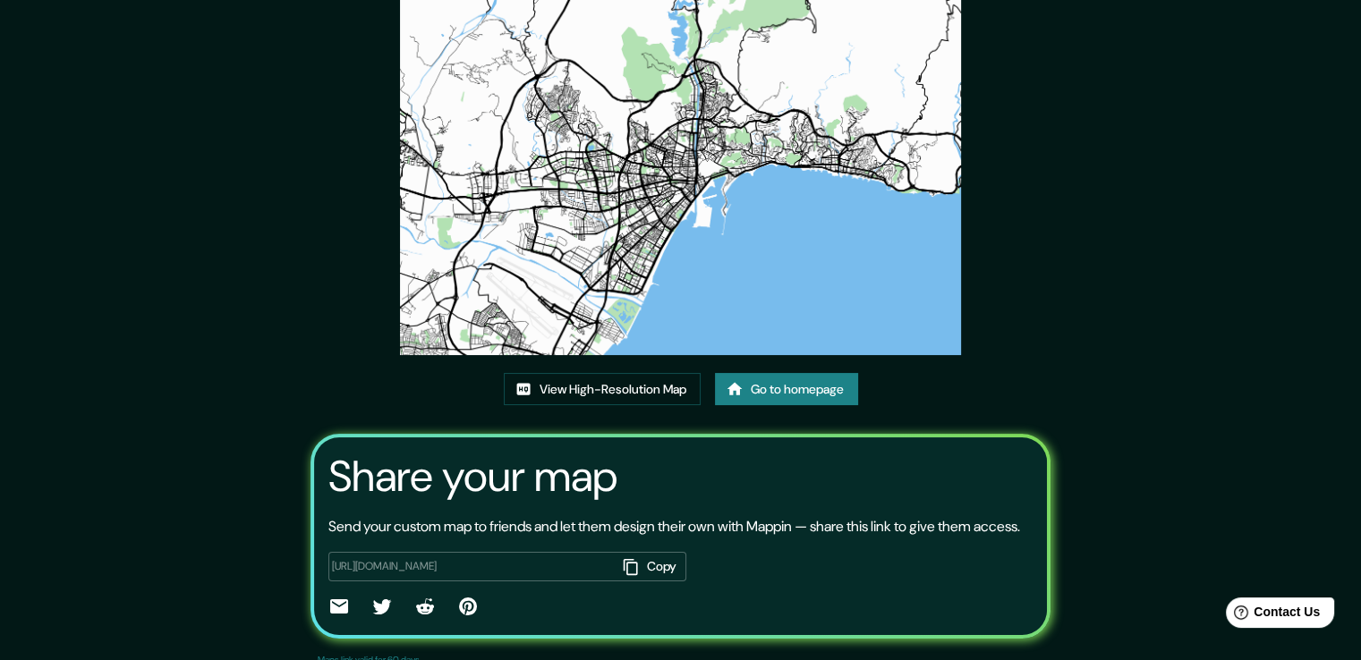
scroll to position [89, 0]
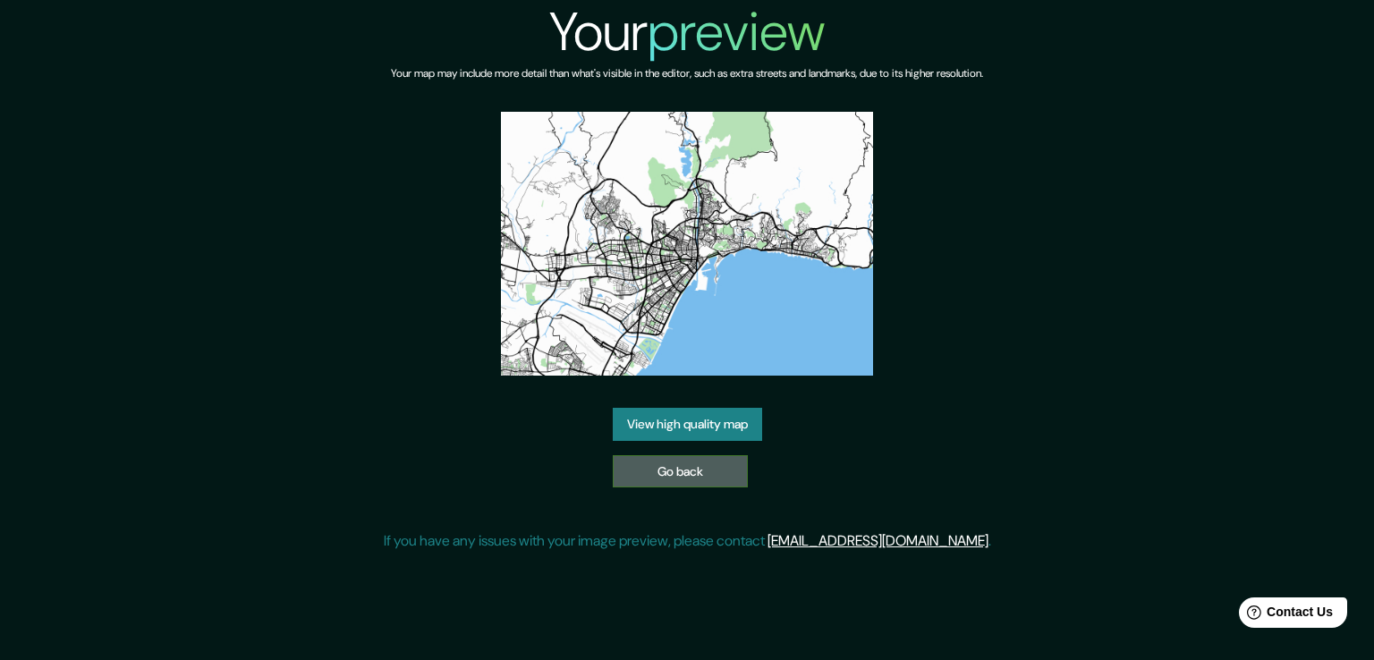
click at [698, 471] on link "Go back" at bounding box center [680, 471] width 135 height 33
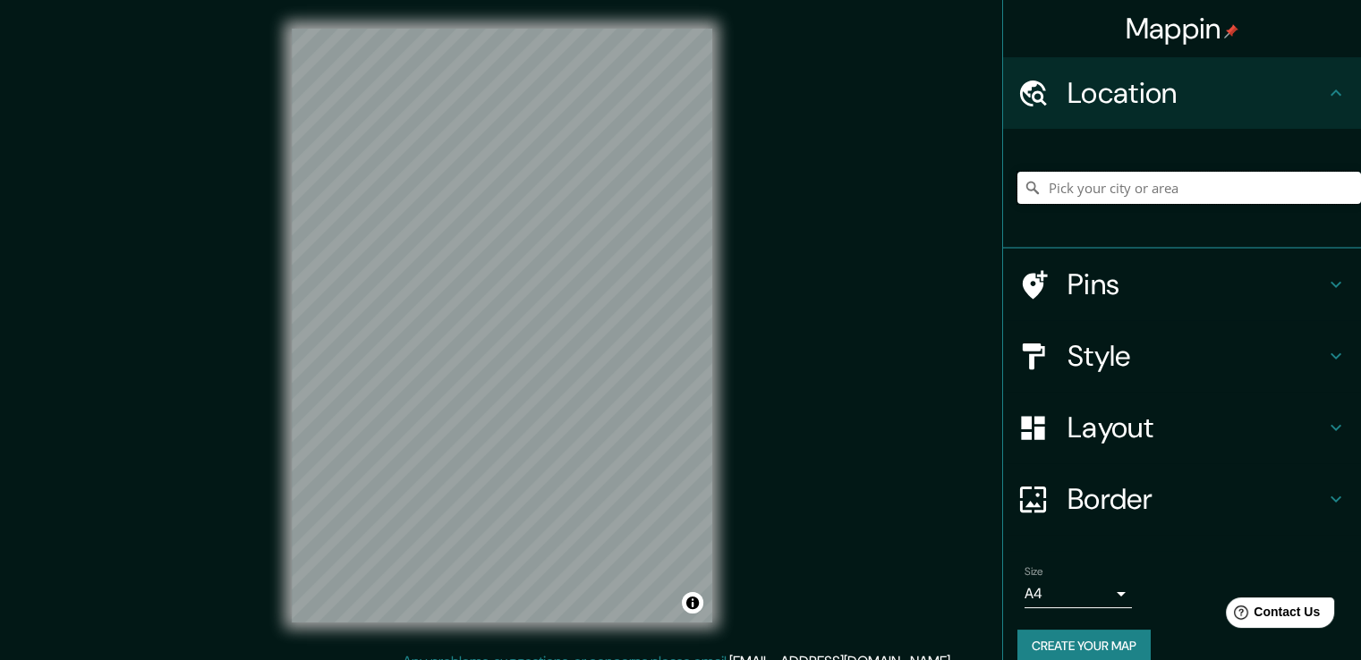
click at [1134, 190] on input "Pick your city or area" at bounding box center [1189, 188] width 344 height 32
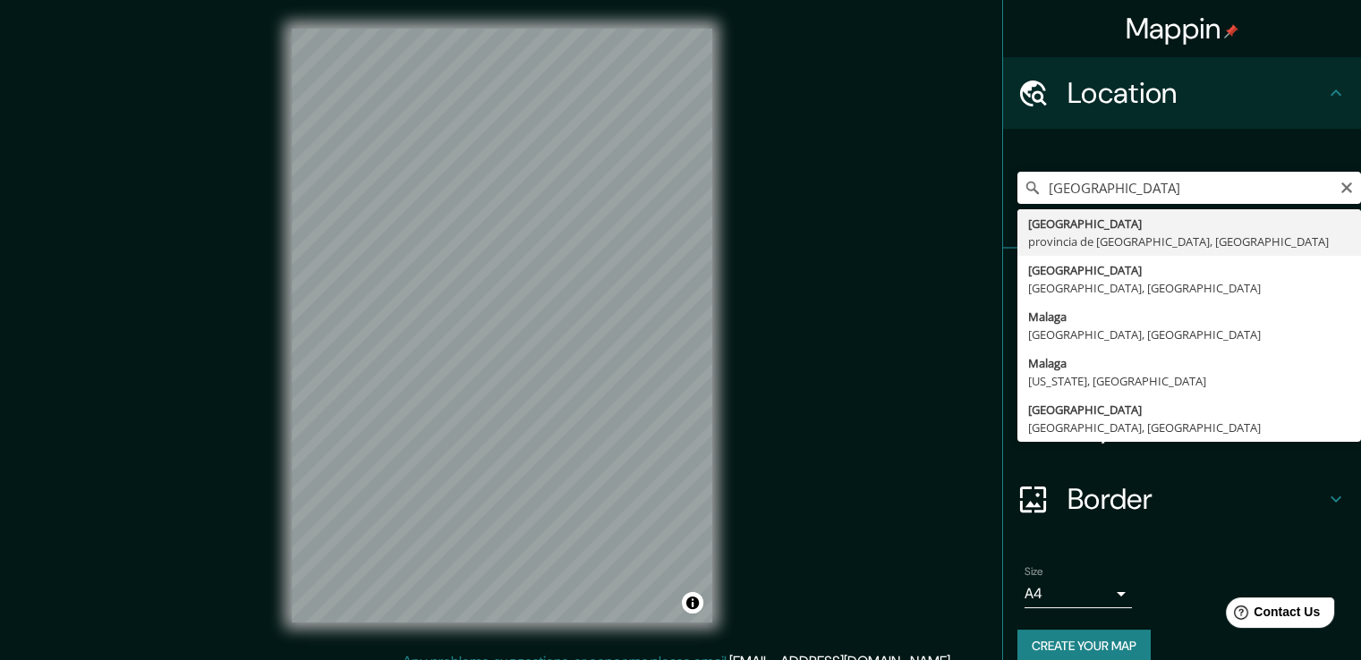
type input "Málaga, provincia de Málaga, España"
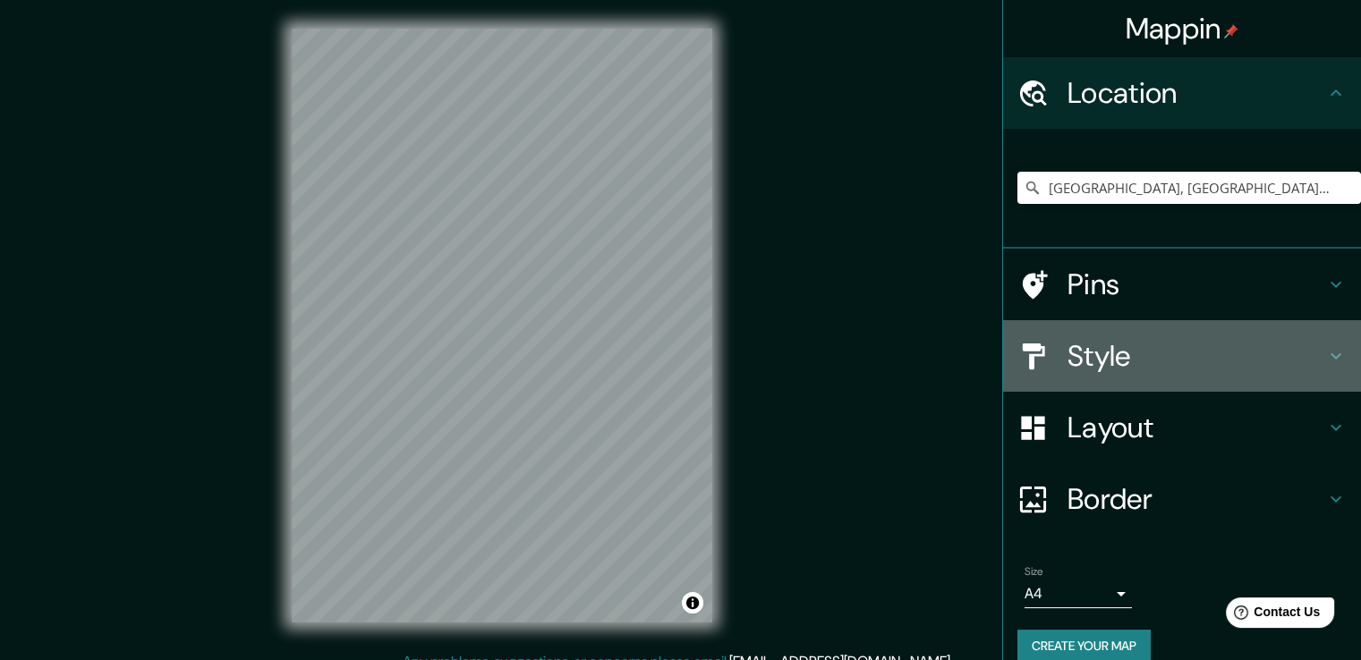
click at [1110, 358] on h4 "Style" at bounding box center [1196, 356] width 258 height 36
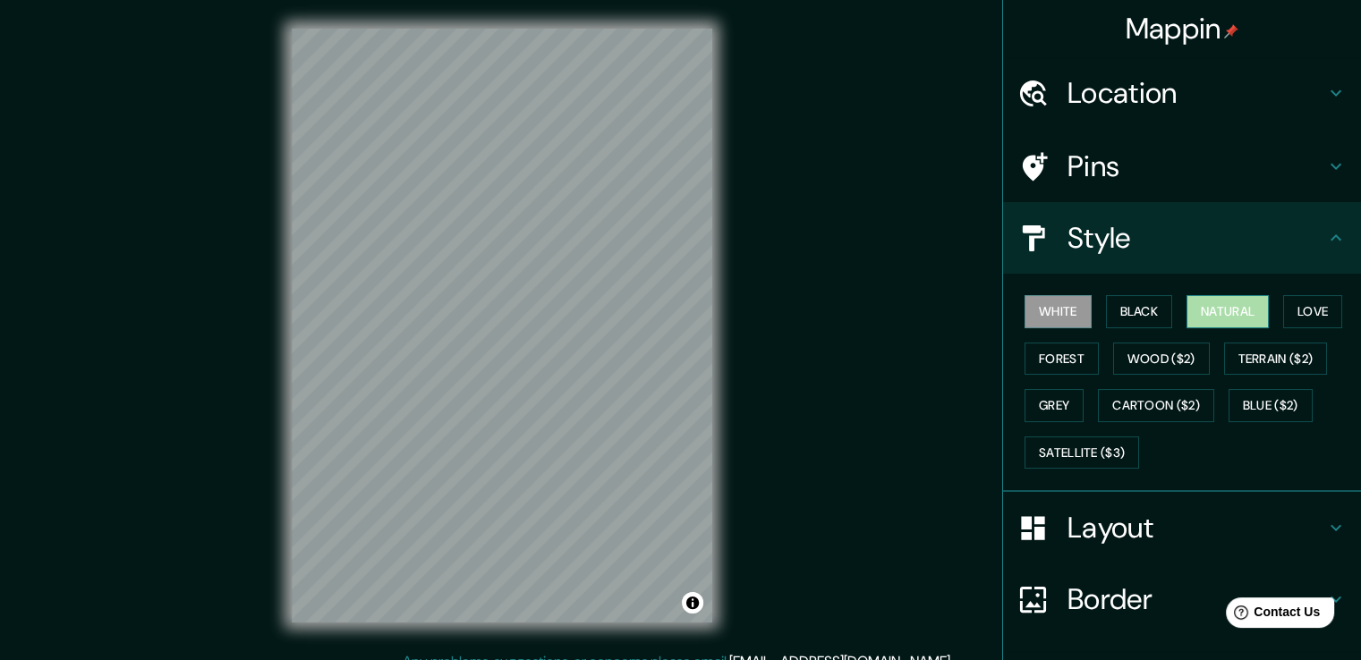
click at [1205, 314] on button "Natural" at bounding box center [1227, 311] width 82 height 33
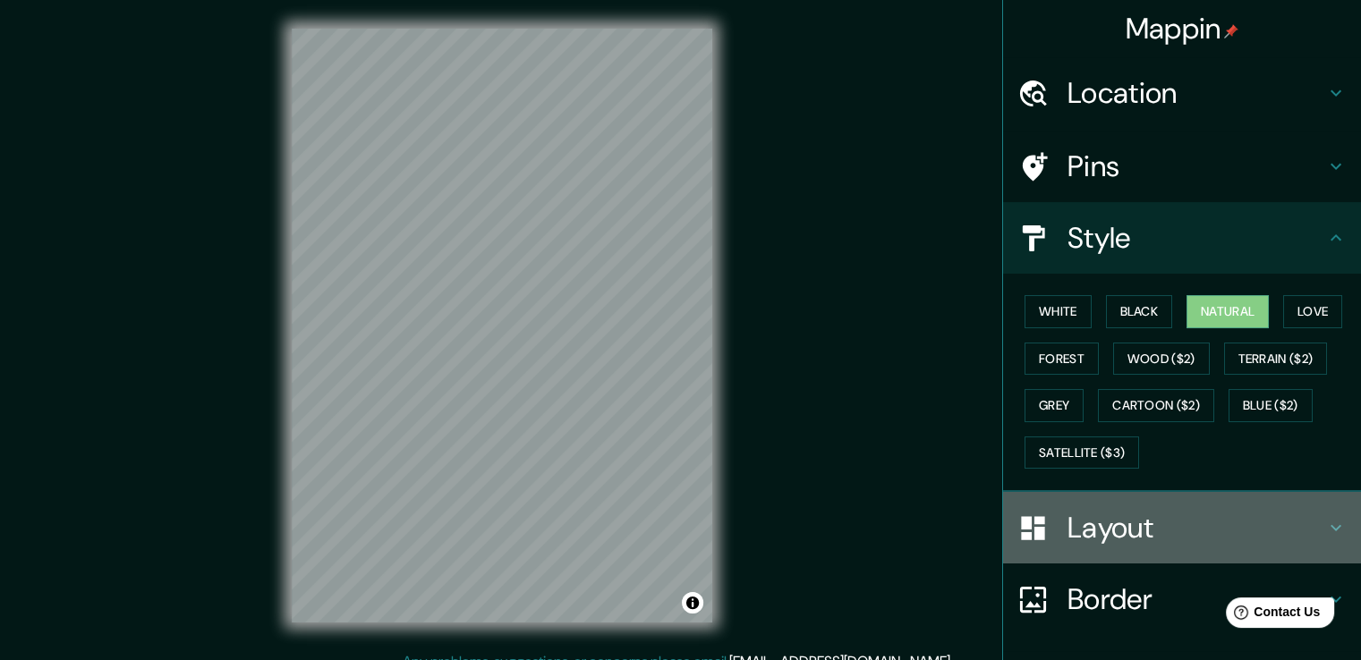
click at [1072, 528] on h4 "Layout" at bounding box center [1196, 528] width 258 height 36
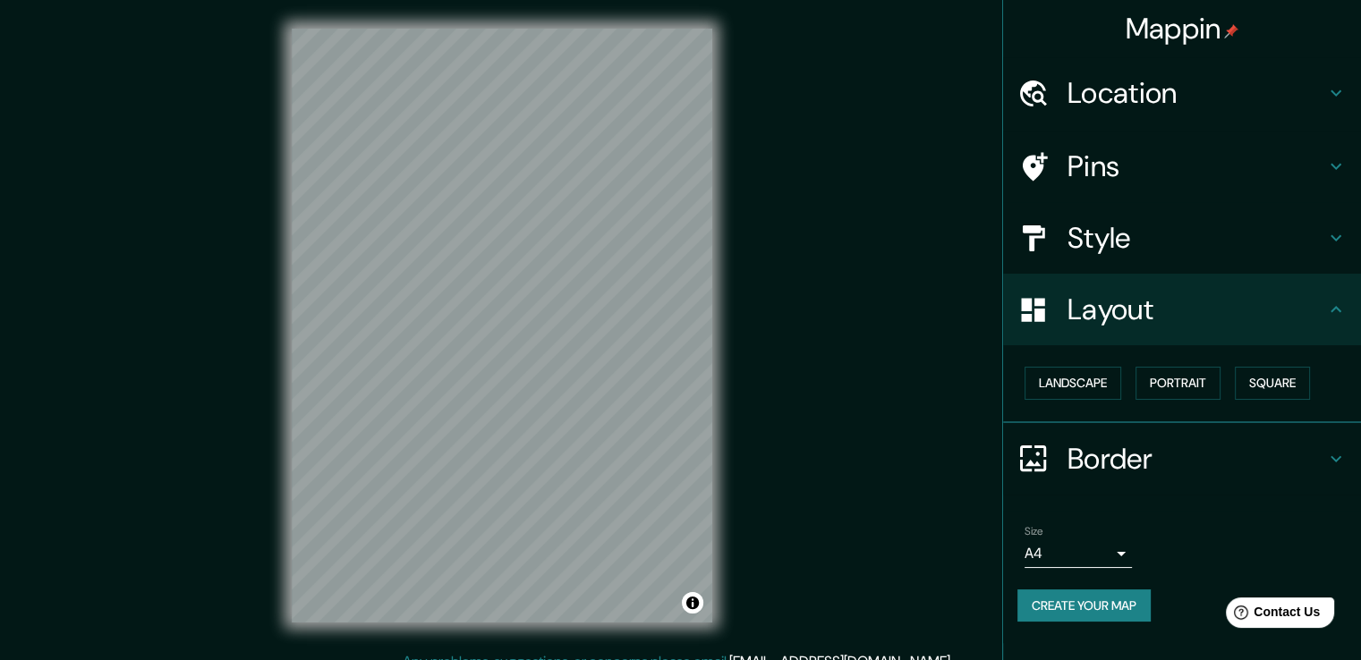
click at [1120, 459] on h4 "Border" at bounding box center [1196, 459] width 258 height 36
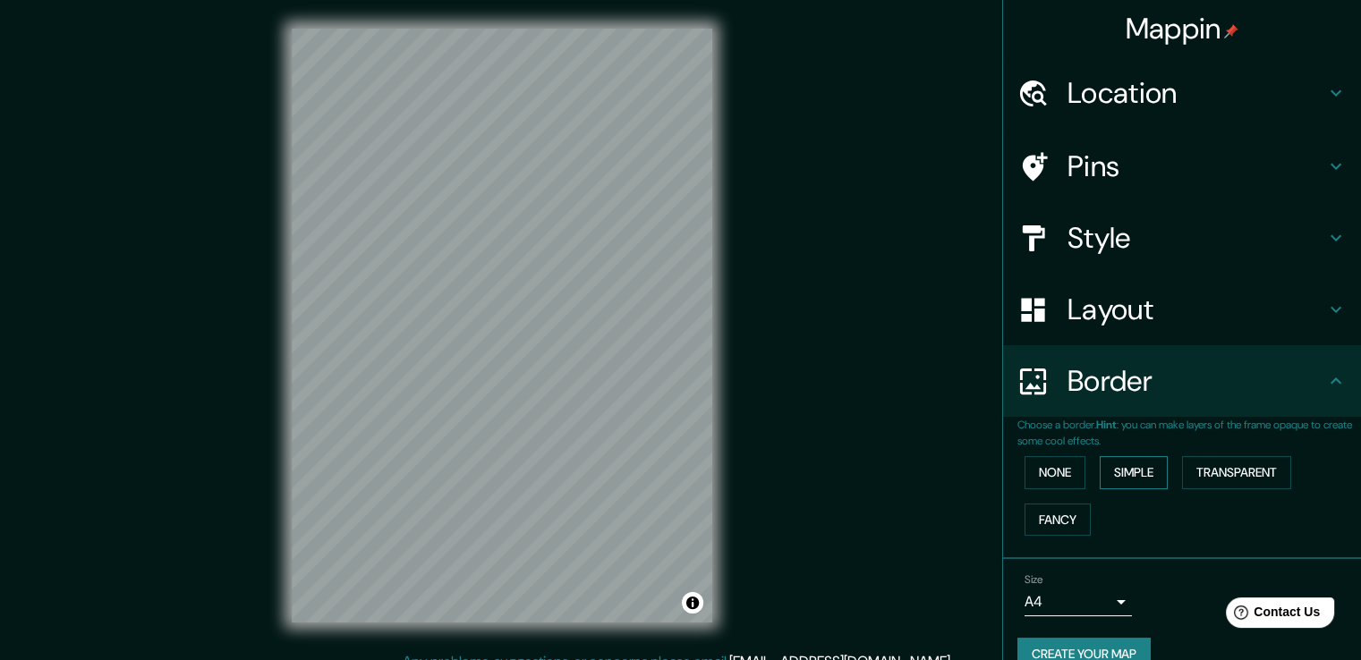
click at [1099, 476] on button "Simple" at bounding box center [1133, 472] width 68 height 33
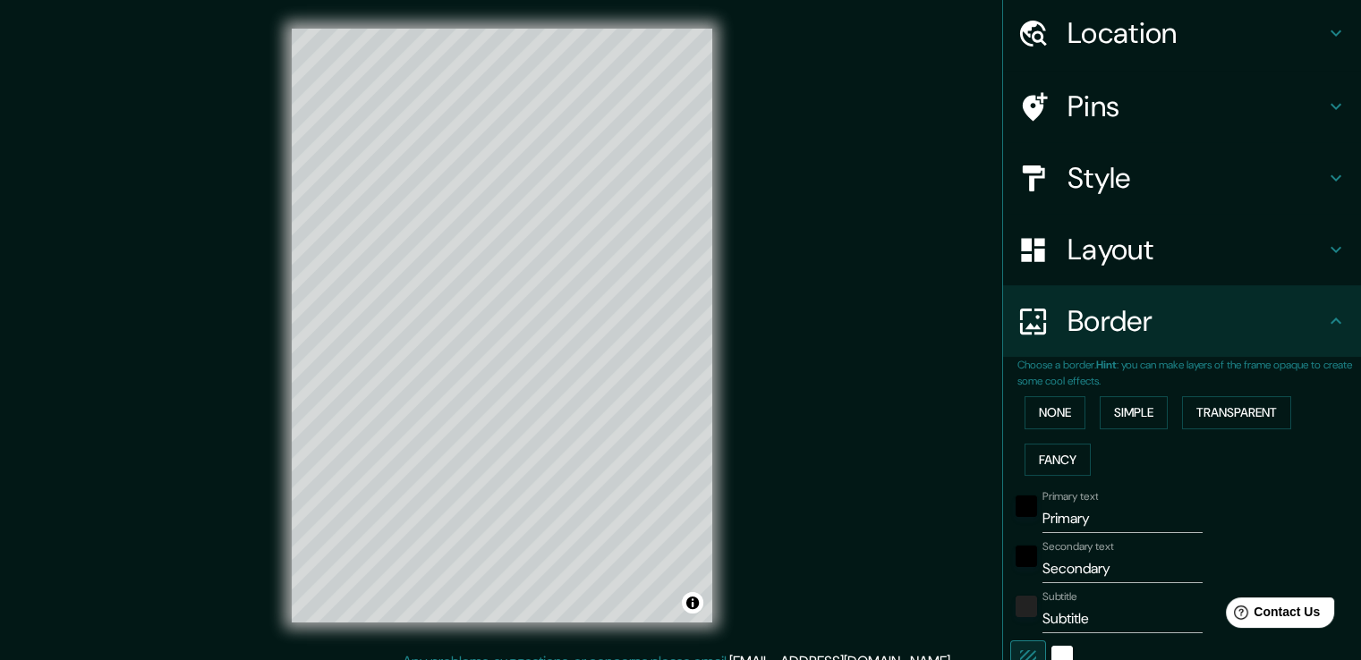
scroll to position [89, 0]
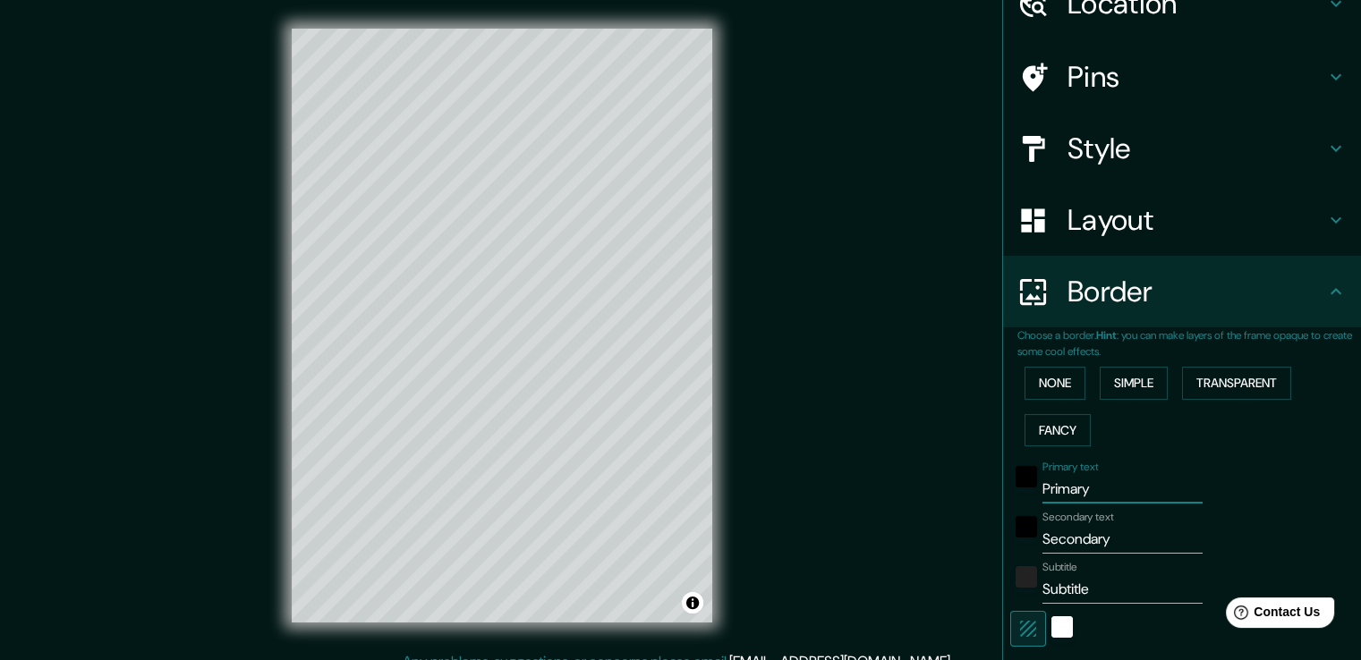
drag, startPoint x: 1085, startPoint y: 488, endPoint x: 997, endPoint y: 493, distance: 87.8
click at [1010, 493] on div "Primary text Primary" at bounding box center [1156, 482] width 293 height 43
type input "M"
type input "38"
type input "Ma"
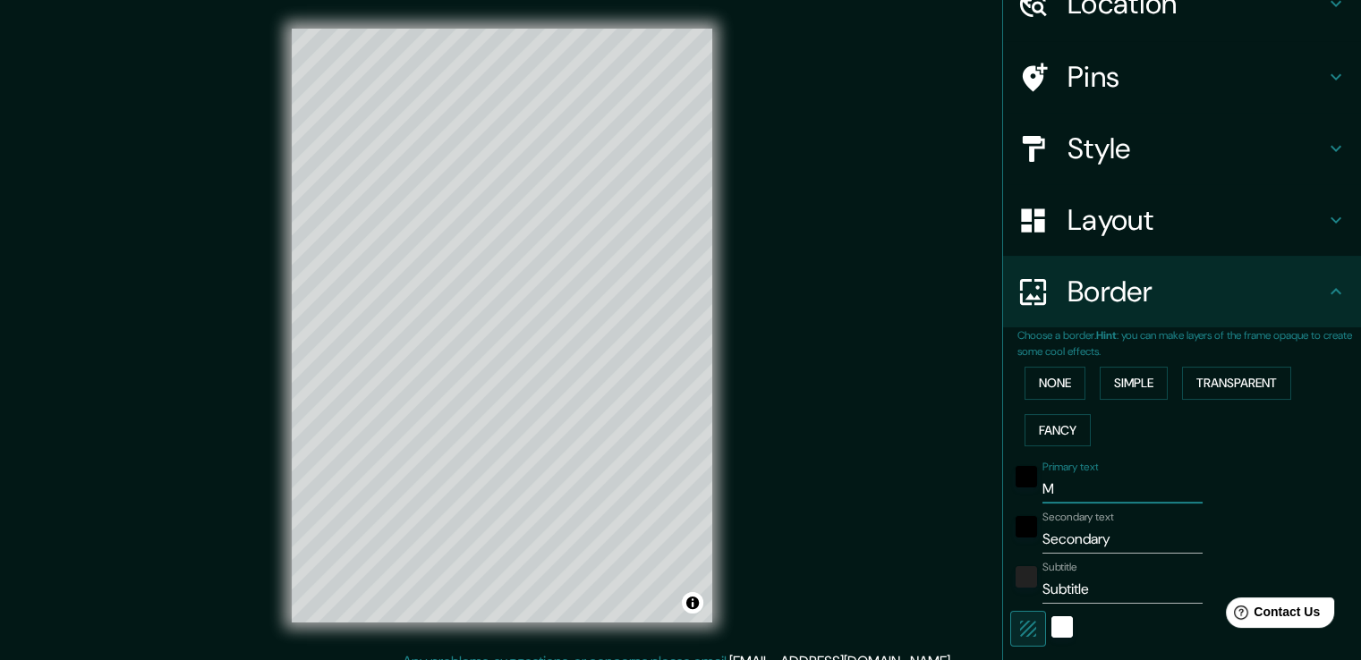
type input "38"
type input "Maá"
type input "38"
type input "Maál"
type input "38"
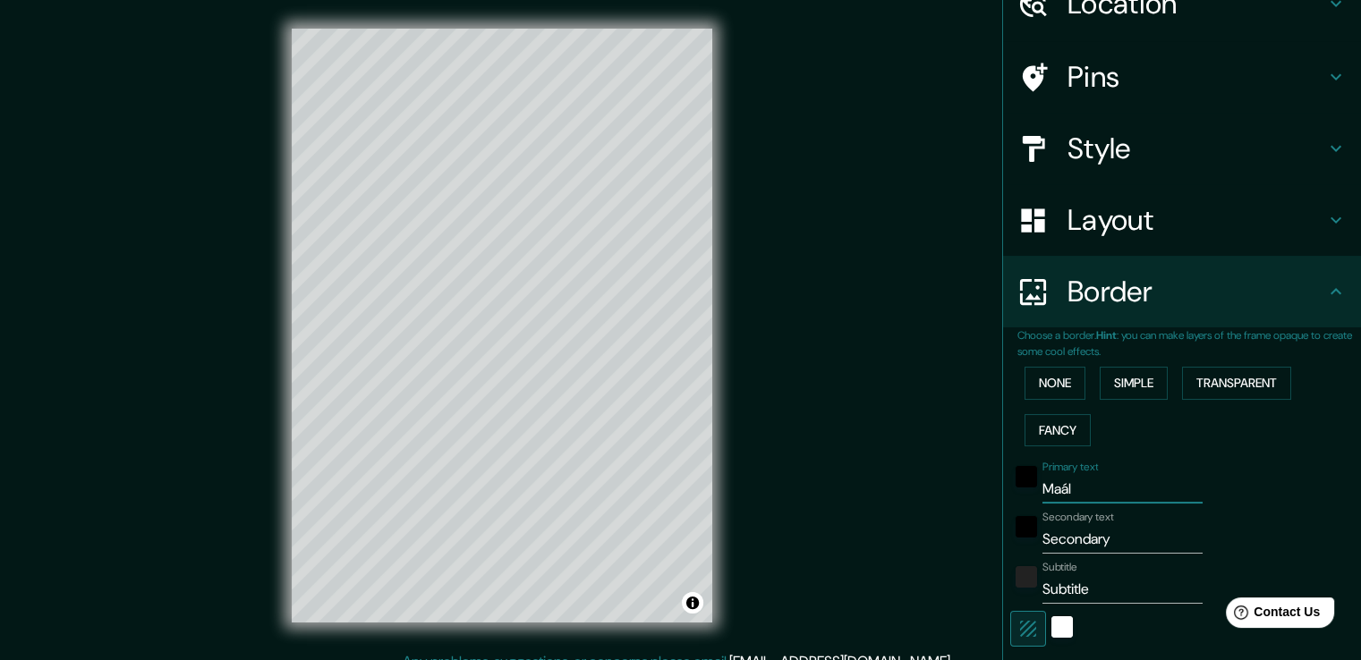
type input "Maála"
type input "38"
type input "Maál"
type input "38"
type input "Maá"
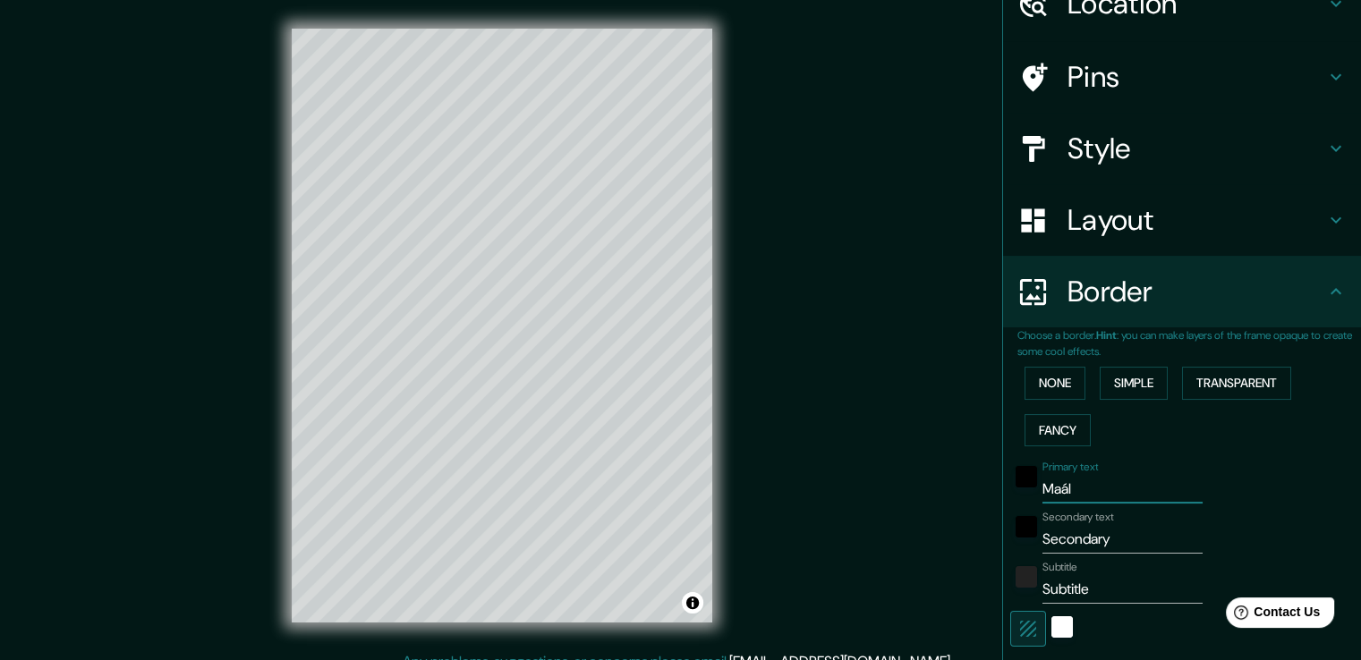
type input "38"
type input "Ma"
type input "38"
type input "M"
type input "38"
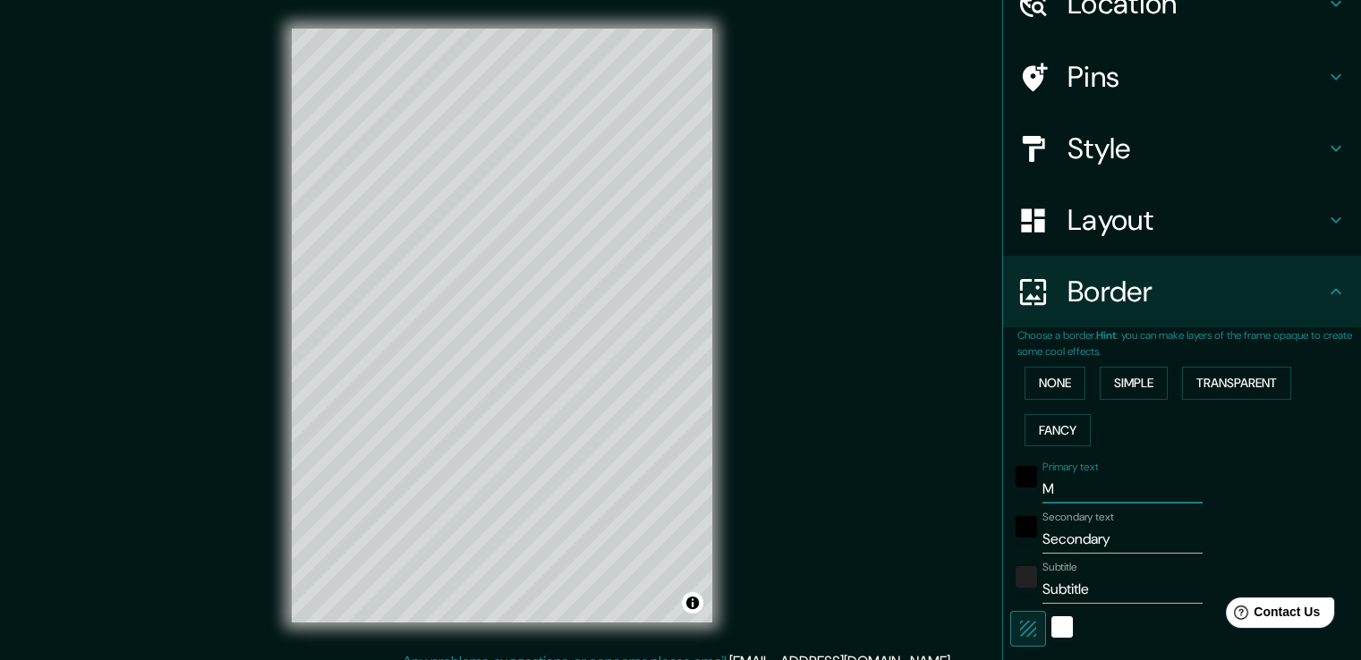
type input "Má"
type input "38"
type input "Mál"
type input "38"
type input "Mála"
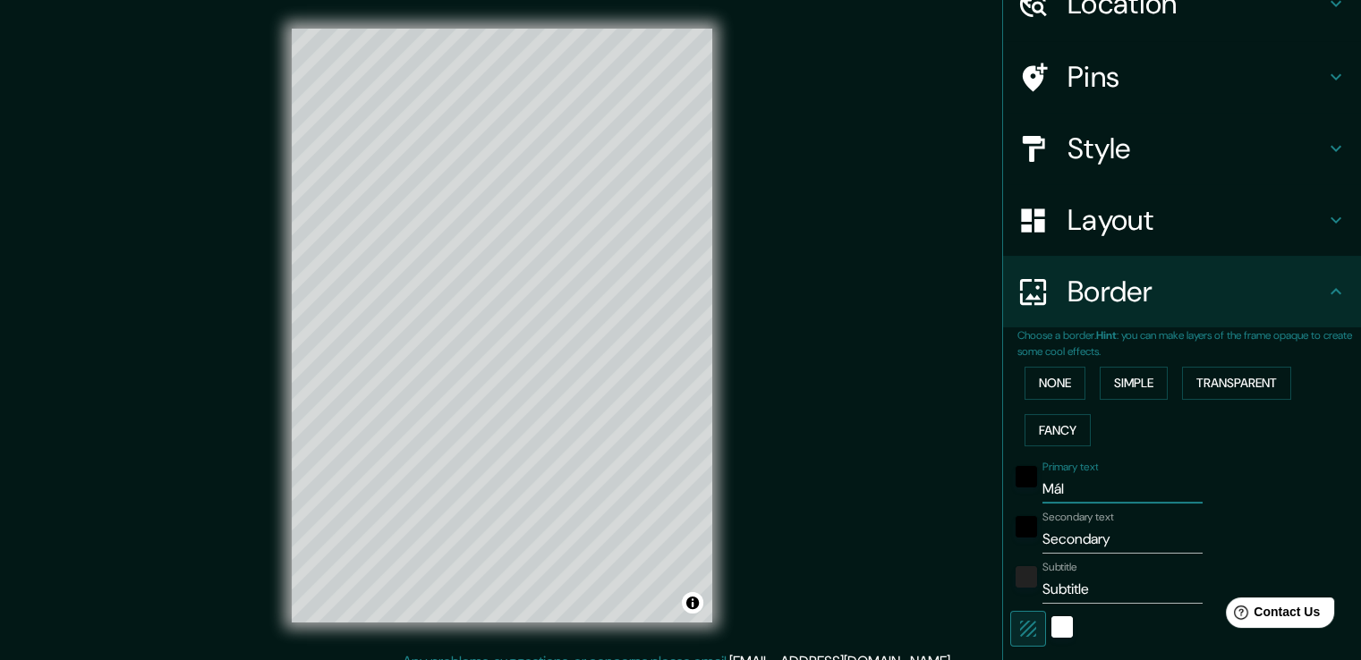
type input "38"
type input "Málag"
type input "38"
type input "Málaga"
type input "38"
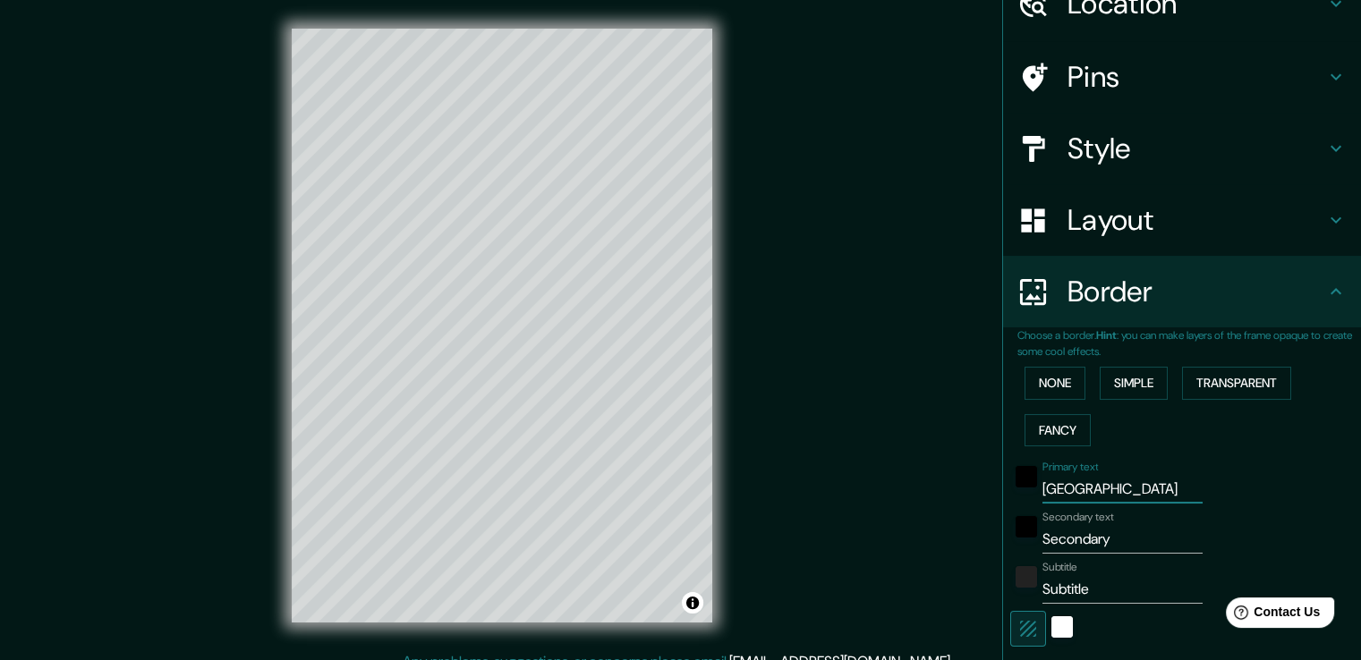
type input "Málaga"
click at [1108, 538] on input "Secondary" at bounding box center [1122, 539] width 160 height 29
type input "Secondar"
type input "38"
type input "Seconda"
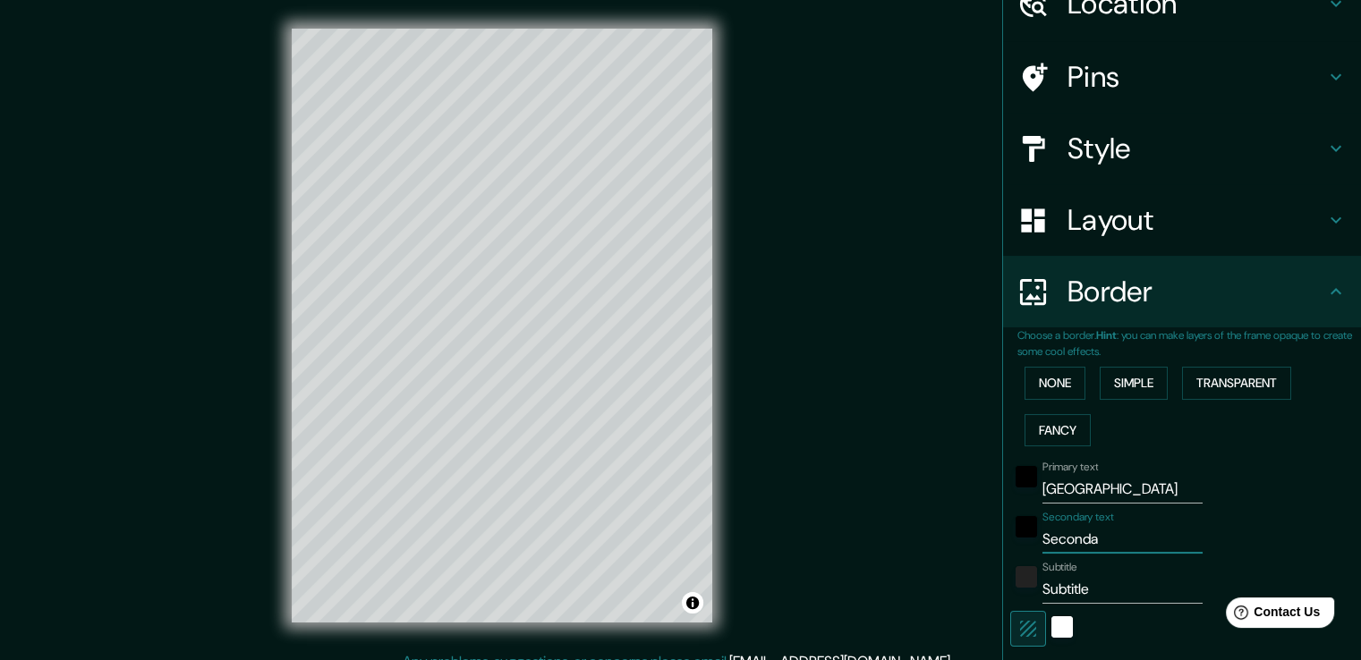
type input "38"
type input "Second"
type input "38"
type input "Secon"
type input "38"
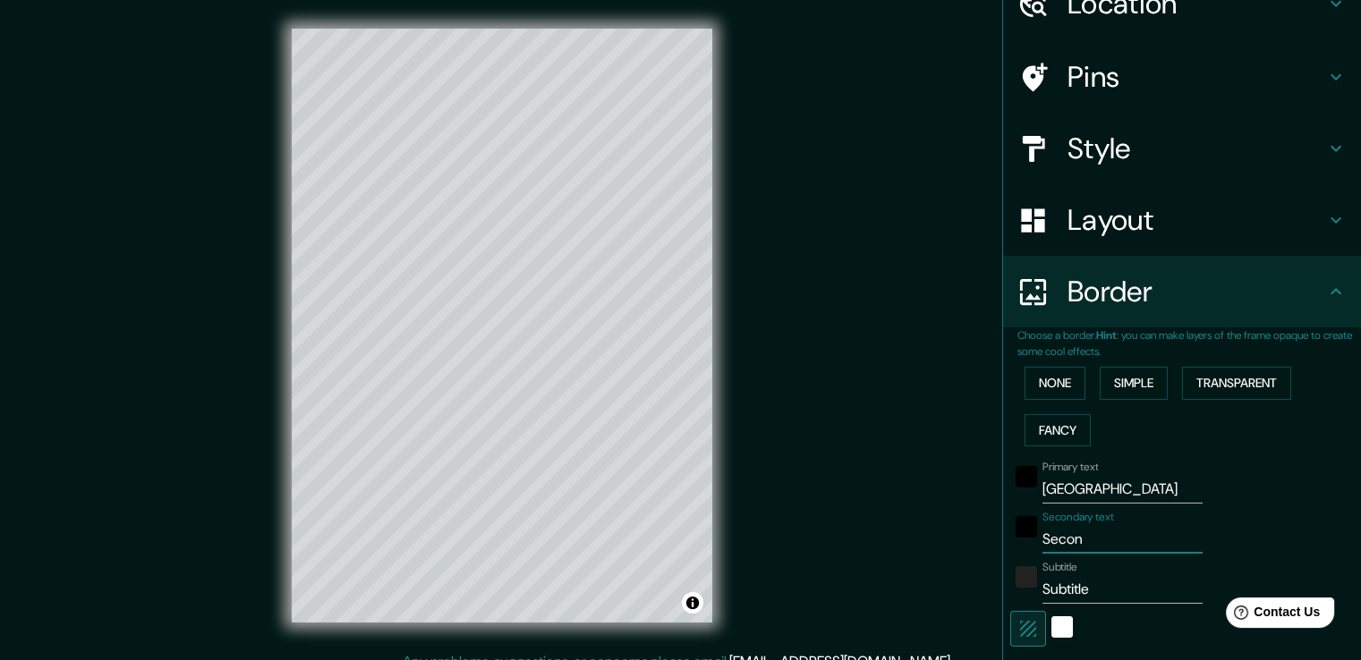
type input "Seco"
type input "38"
type input "Sec"
type input "38"
type input "Se"
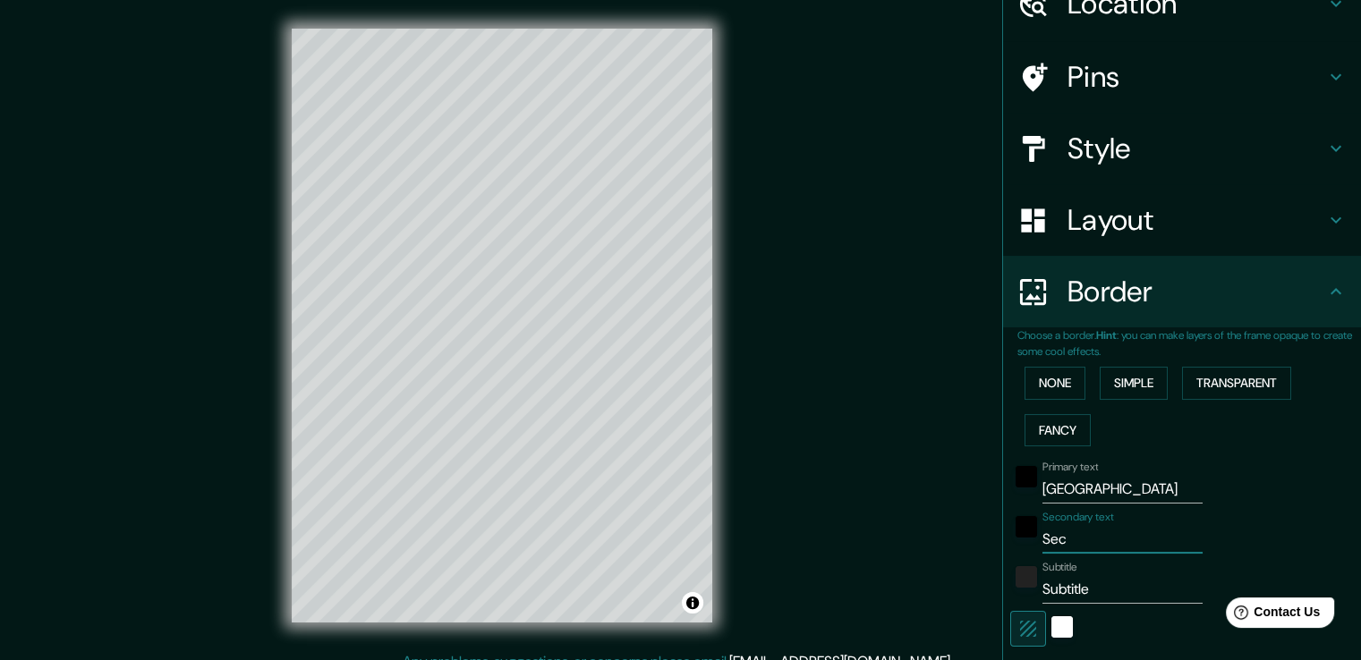
type input "38"
type input "S"
type input "38"
type input "A"
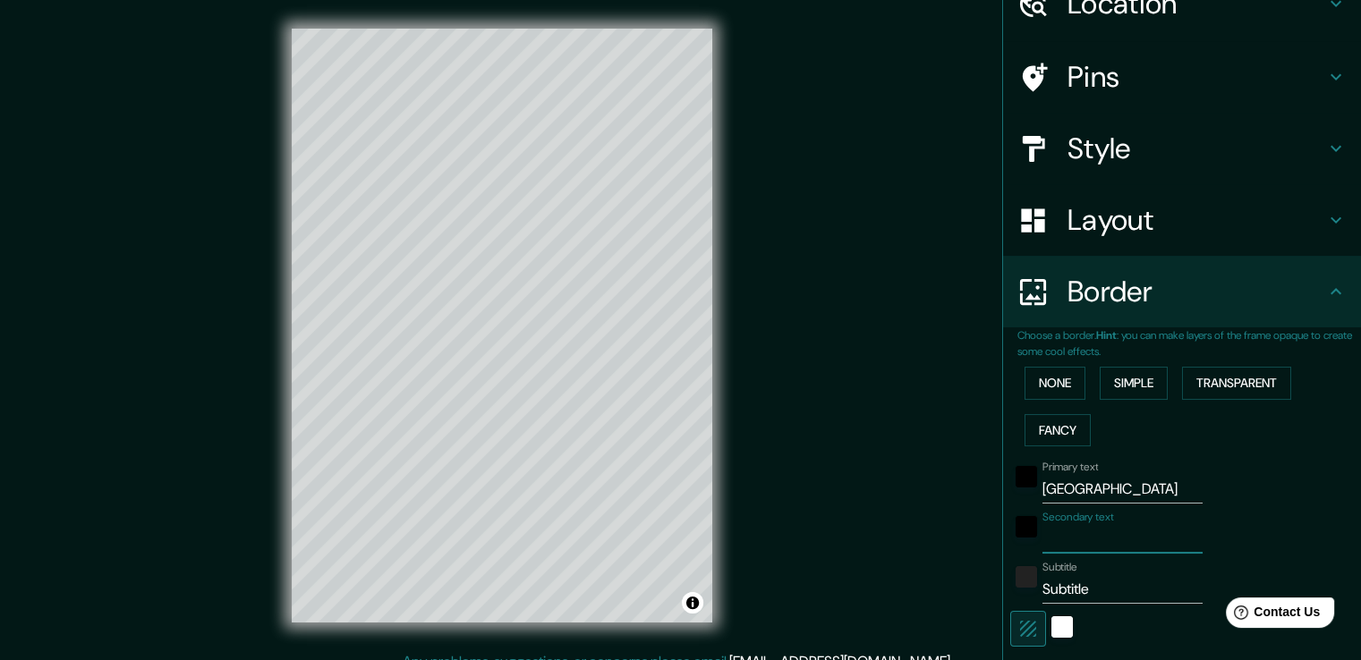
type input "38"
type input "An"
type input "38"
type input "Anda"
type input "38"
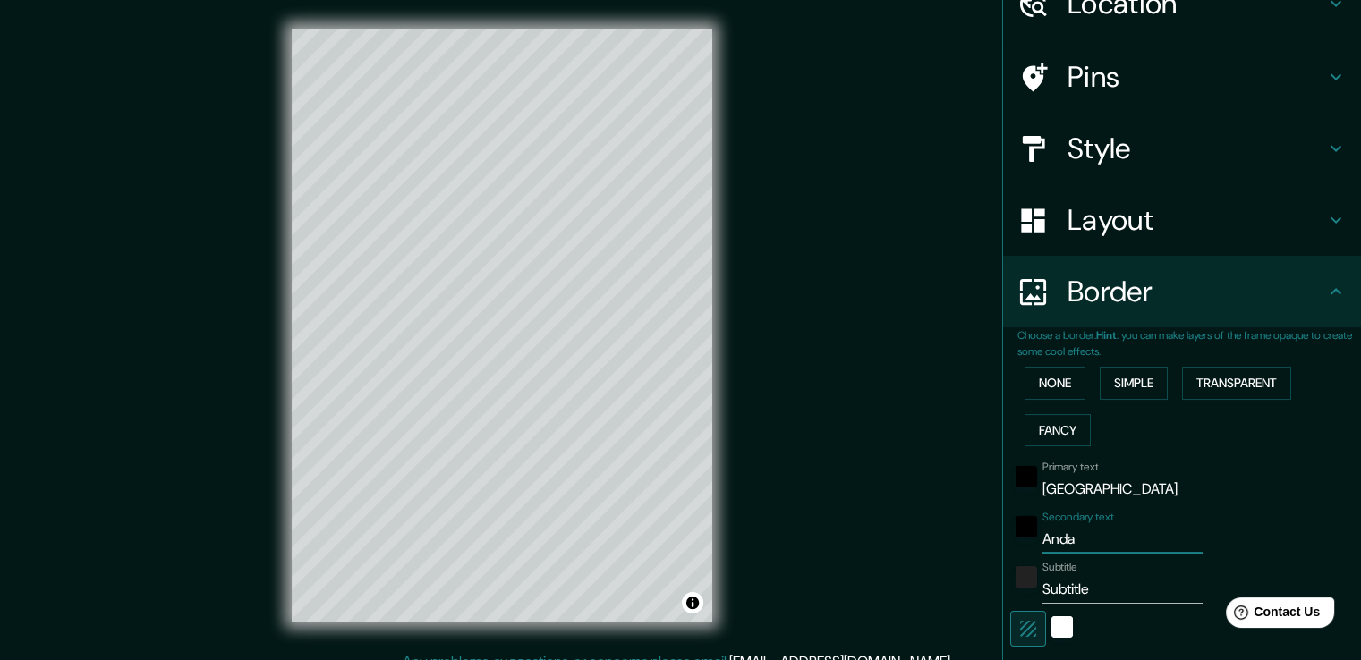
type input "Andal"
type input "38"
type input "Andalu"
type input "38"
type input "Andaluc"
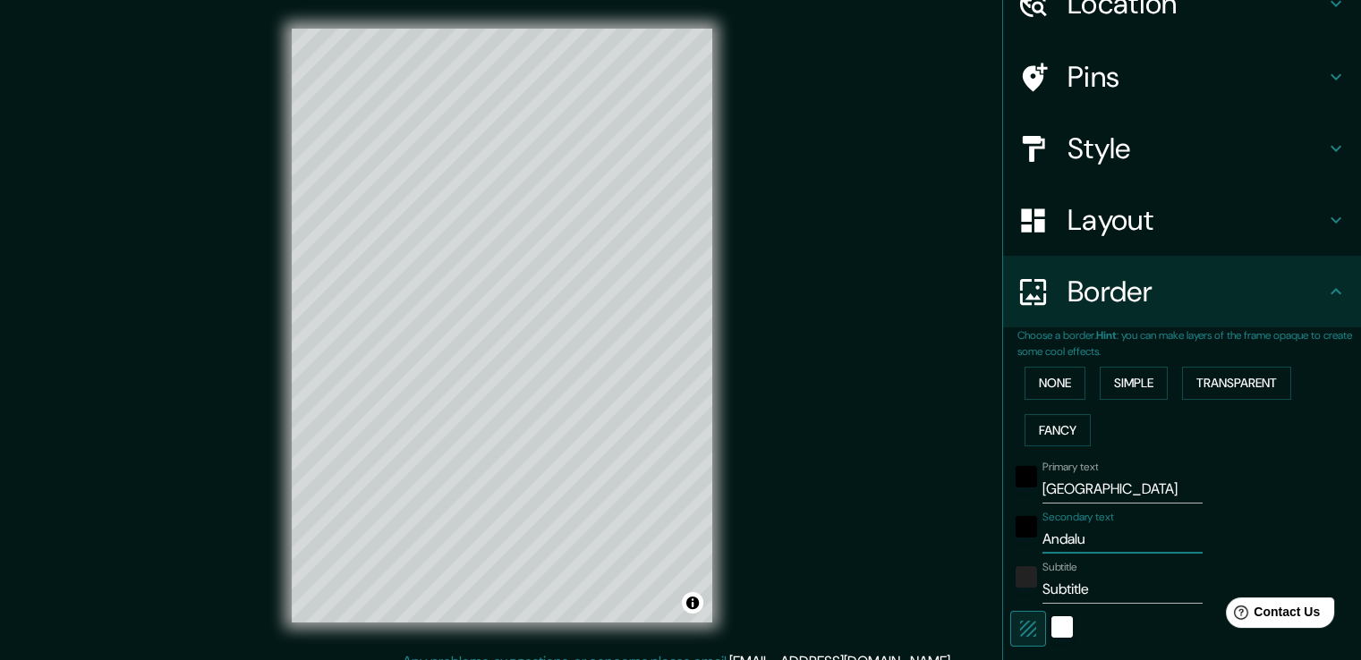
type input "38"
type input "Andalucí"
type input "38"
type input "Andalucía"
type input "38"
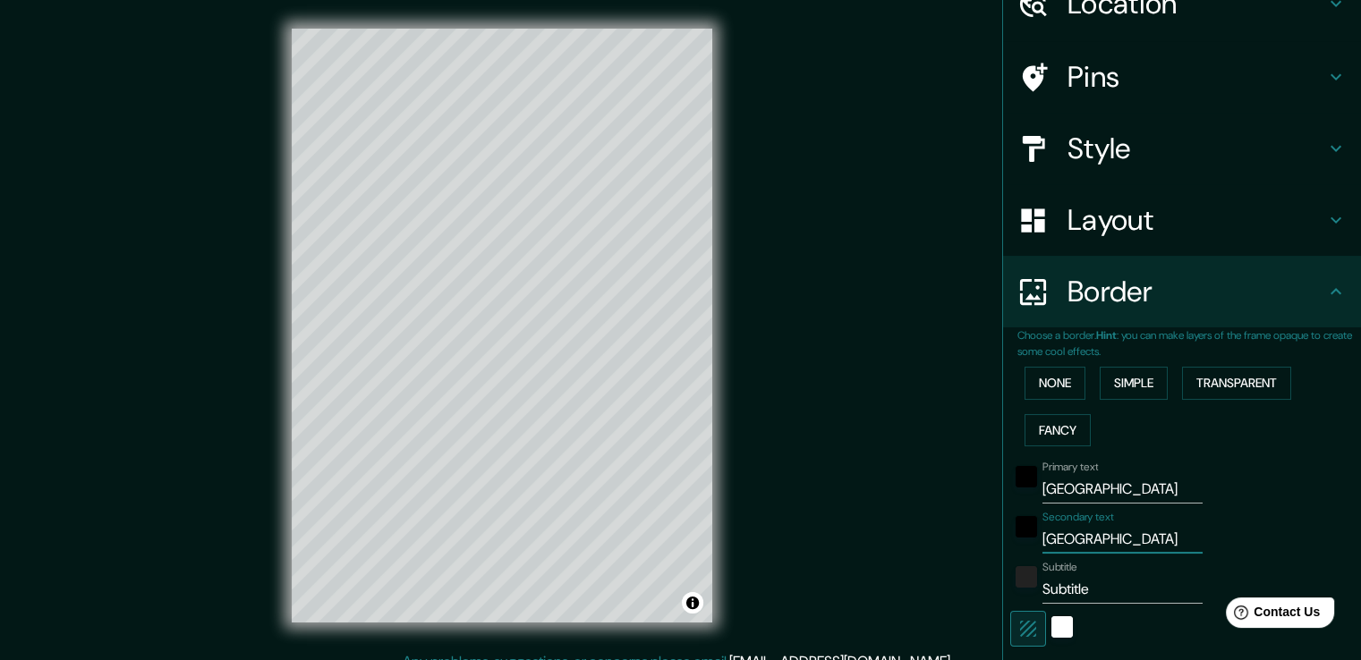
type input "Andalucía"
click at [1095, 594] on input "Subtitle" at bounding box center [1122, 589] width 160 height 29
type input "Subtitl"
type input "38"
type input "S"
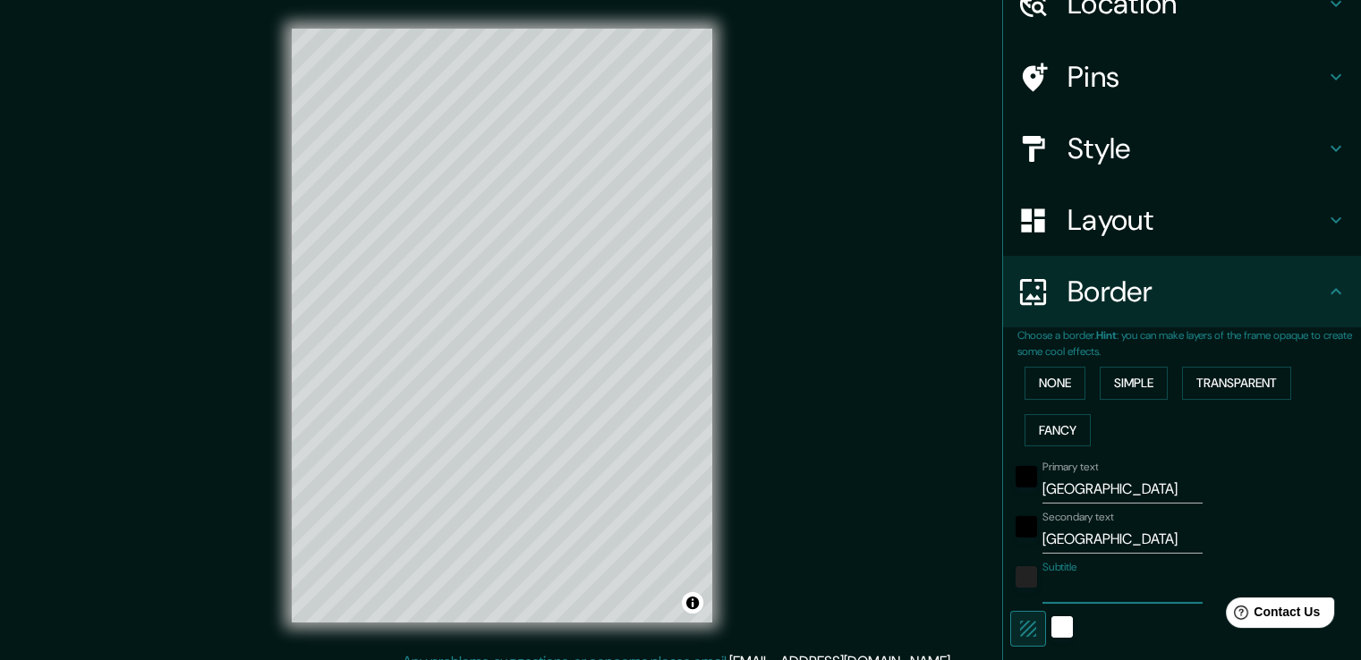
type input "38"
type input "E"
type input "38"
type input "Es"
type input "38"
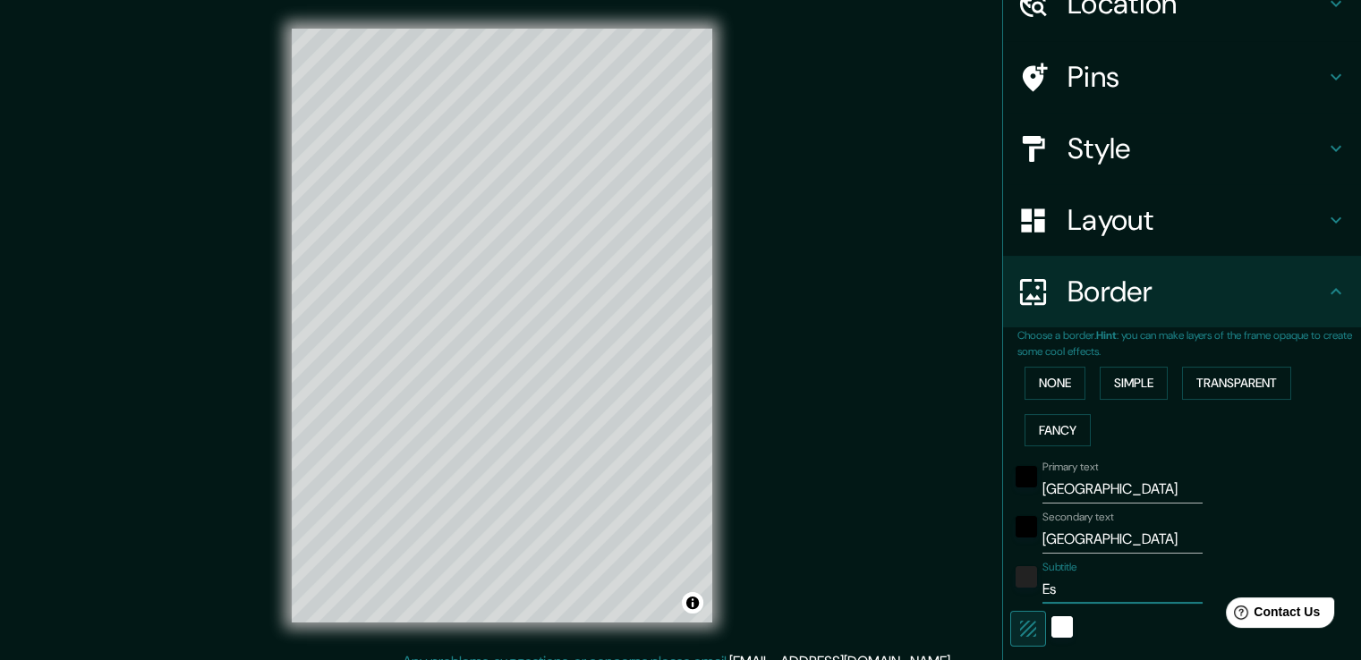
type input "Esp"
type input "38"
type input "Espa"
type input "38"
type input "Españ"
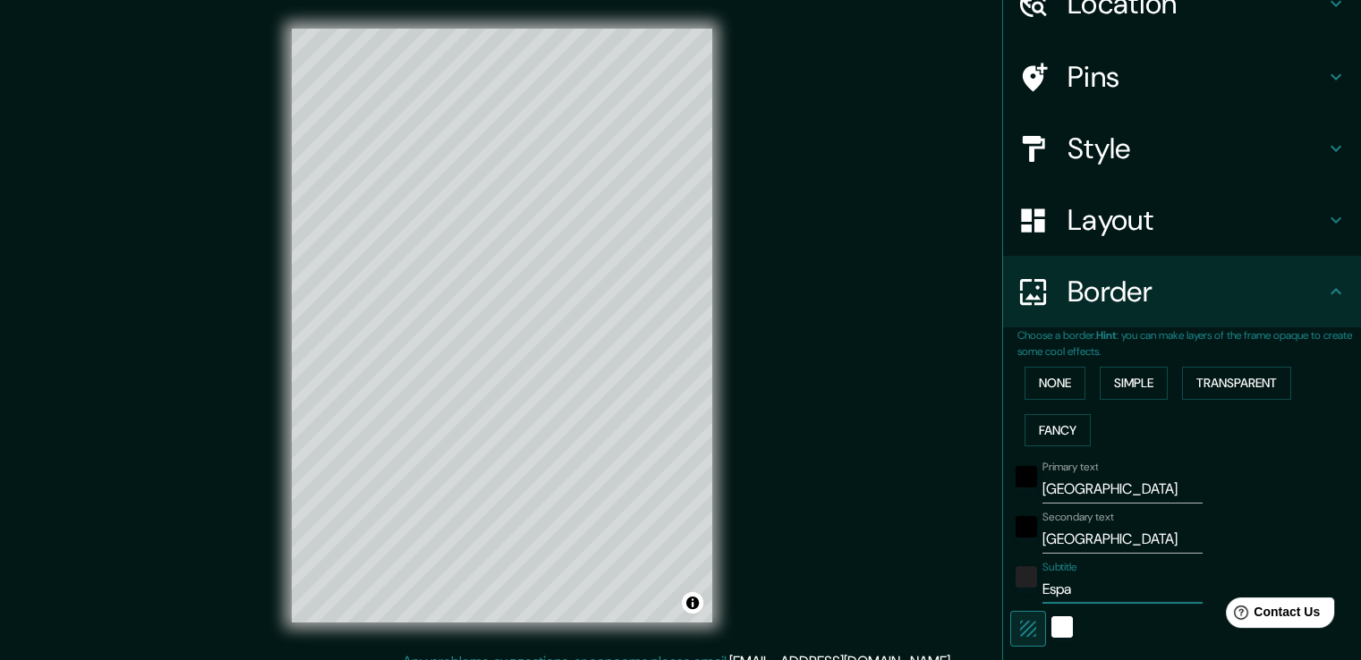
type input "38"
type input "España"
type input "38"
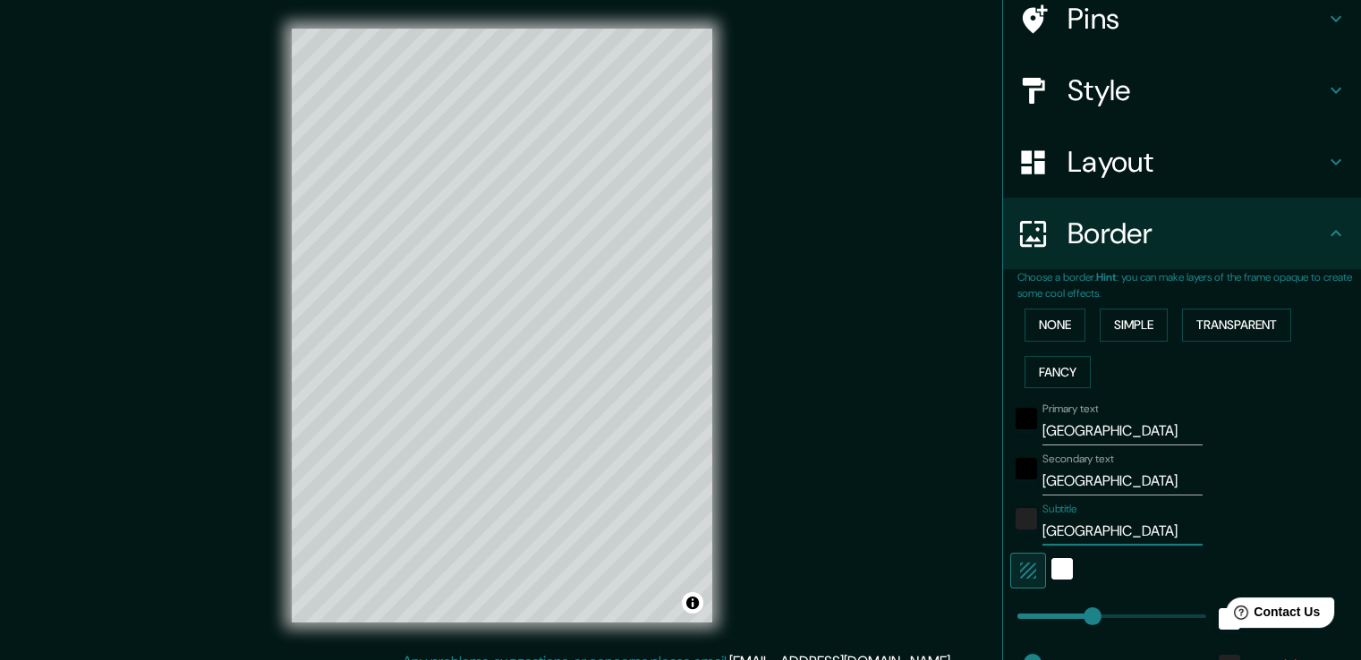
scroll to position [179, 0]
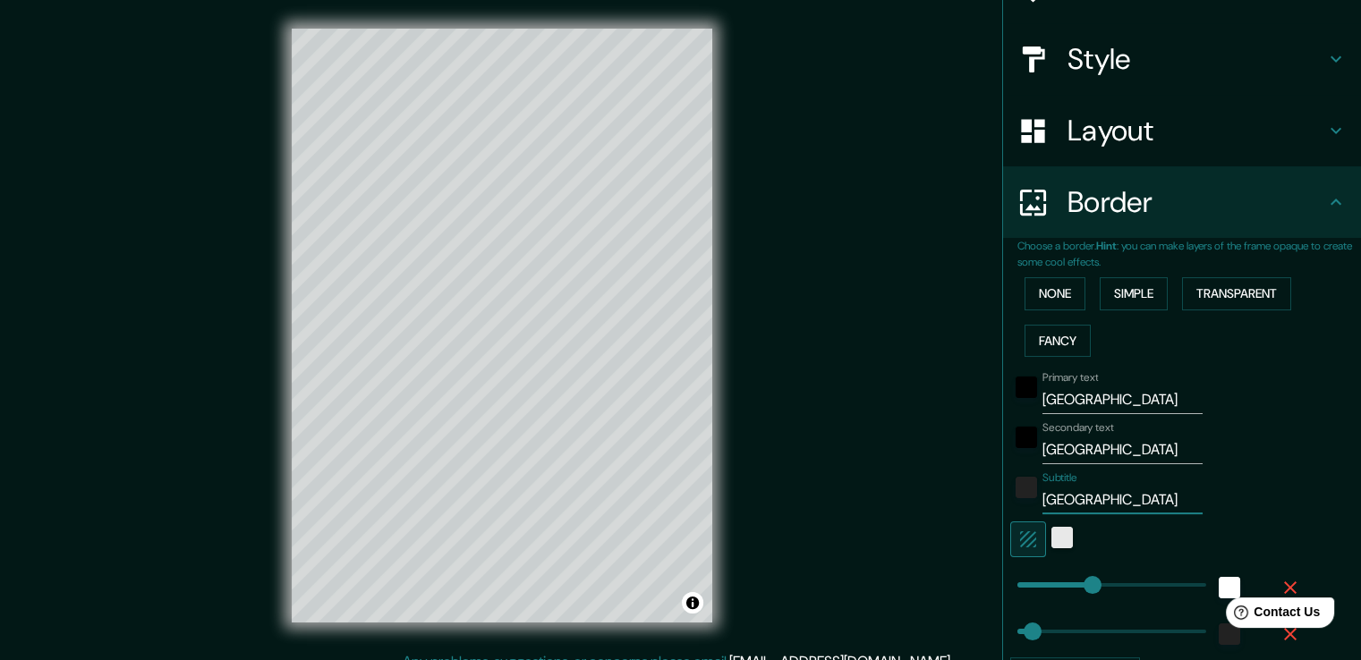
type input "España"
click at [1051, 535] on div "white" at bounding box center [1061, 537] width 21 height 21
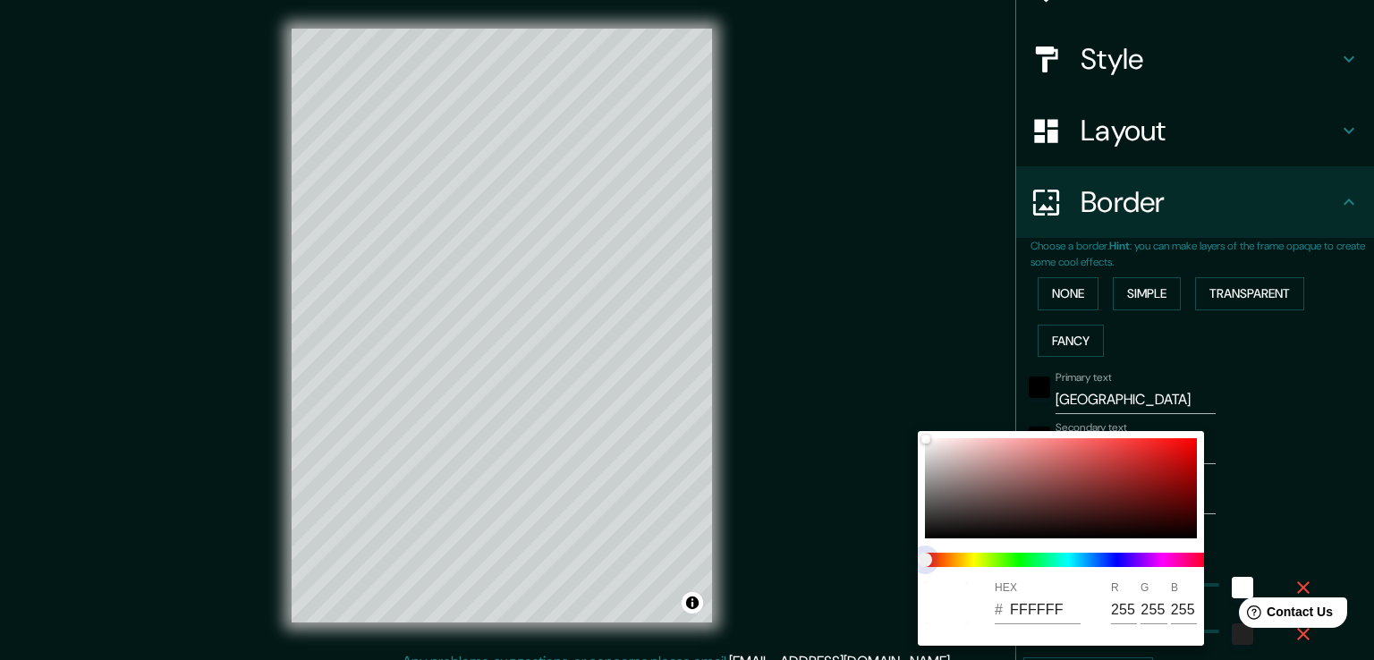
drag, startPoint x: 930, startPoint y: 560, endPoint x: 1062, endPoint y: 559, distance: 132.4
click at [1062, 559] on span at bounding box center [1068, 560] width 286 height 14
click at [1113, 565] on span at bounding box center [1068, 560] width 286 height 14
type input "38"
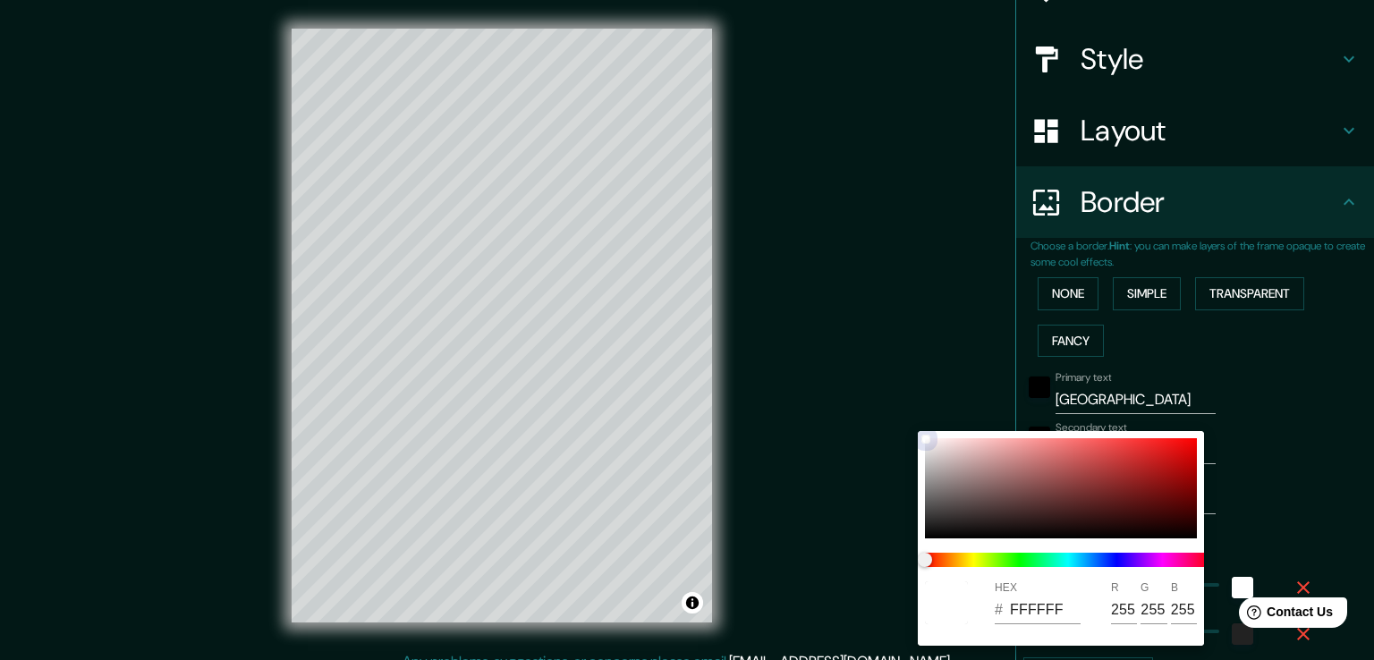
type input "C12D2D"
type input "193"
type input "45"
click at [1133, 463] on div at bounding box center [1061, 488] width 272 height 100
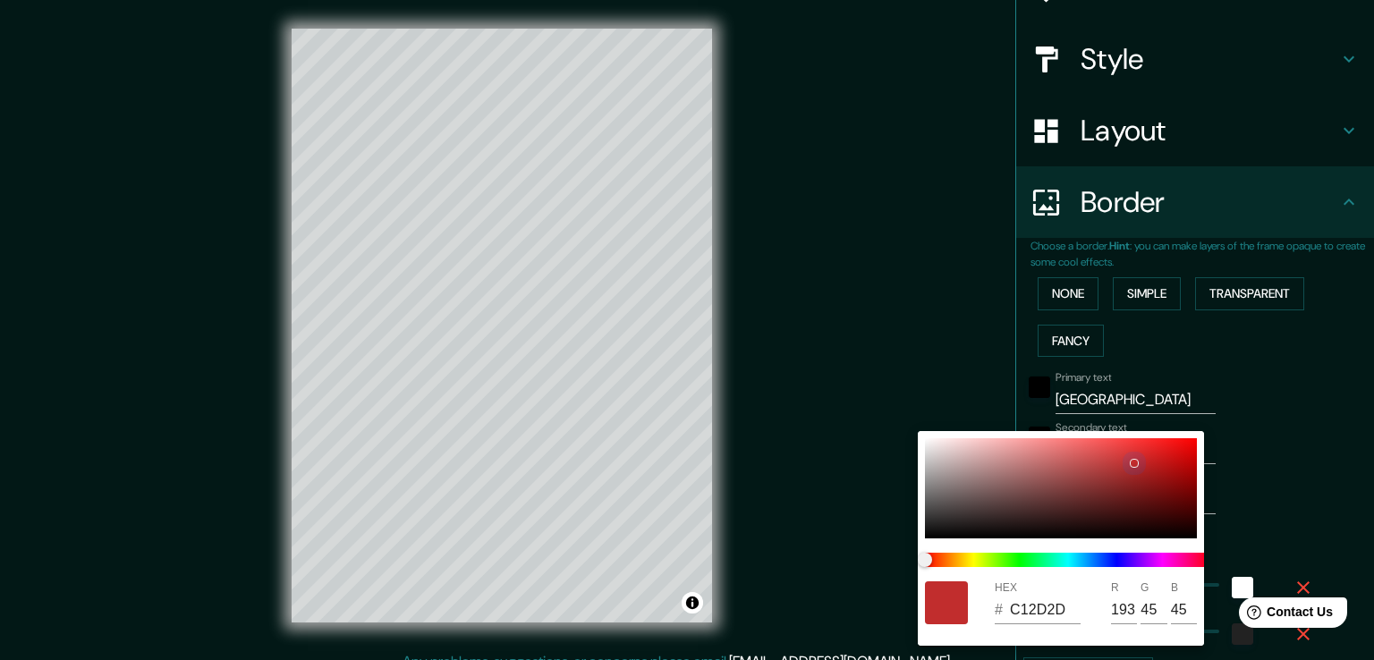
click at [928, 441] on div at bounding box center [1061, 488] width 272 height 100
type input "38"
type input "F8F6F6"
type input "248"
type input "246"
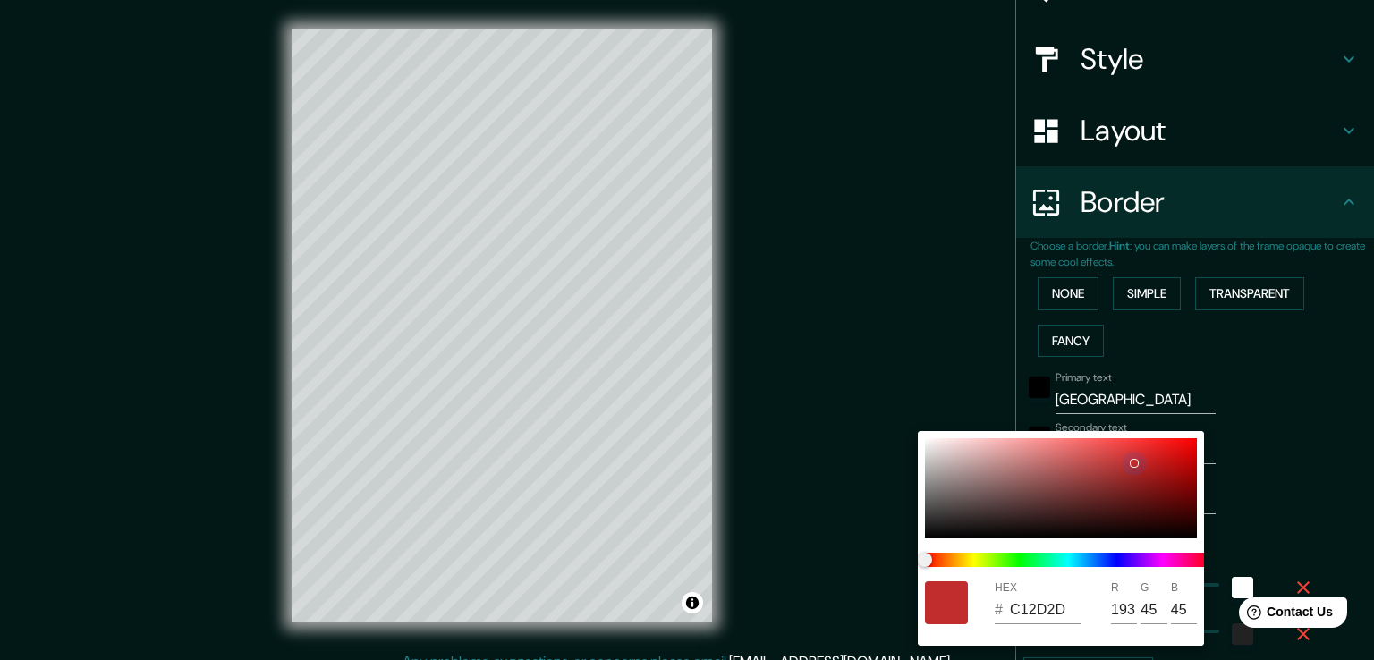
type input "246"
click at [1273, 466] on div at bounding box center [687, 330] width 1374 height 660
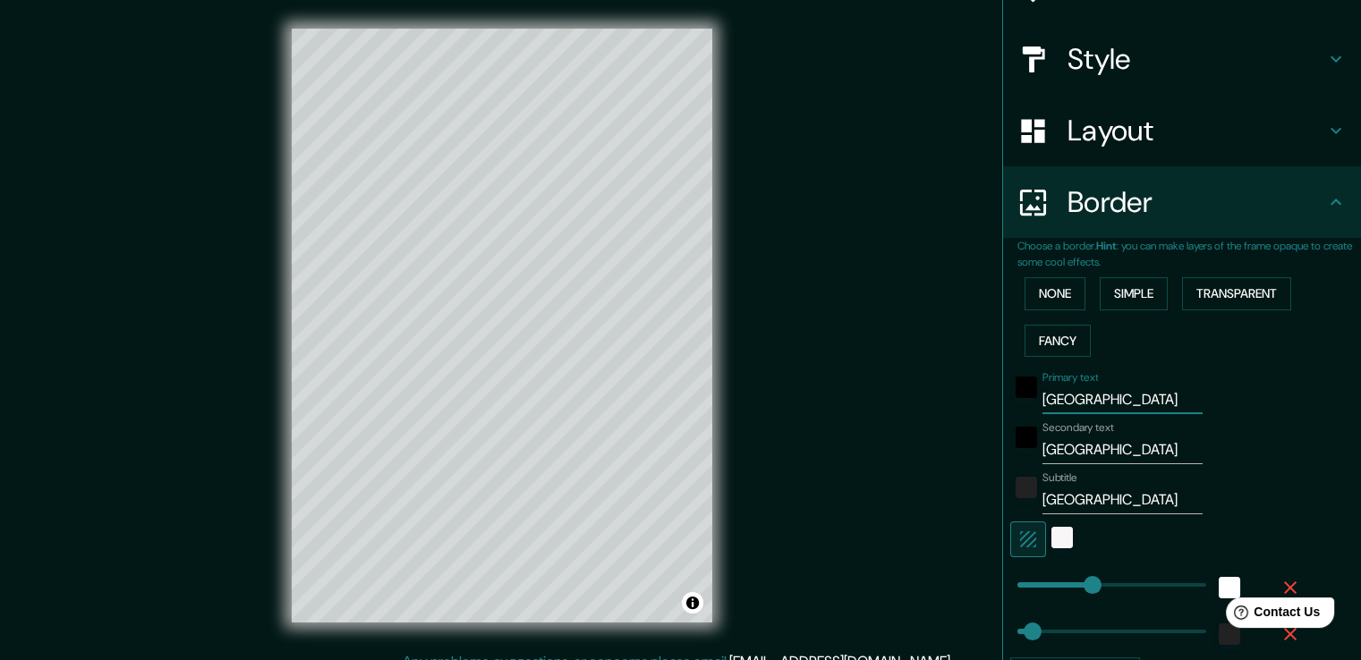
click at [1108, 393] on input "Málaga" at bounding box center [1122, 400] width 160 height 29
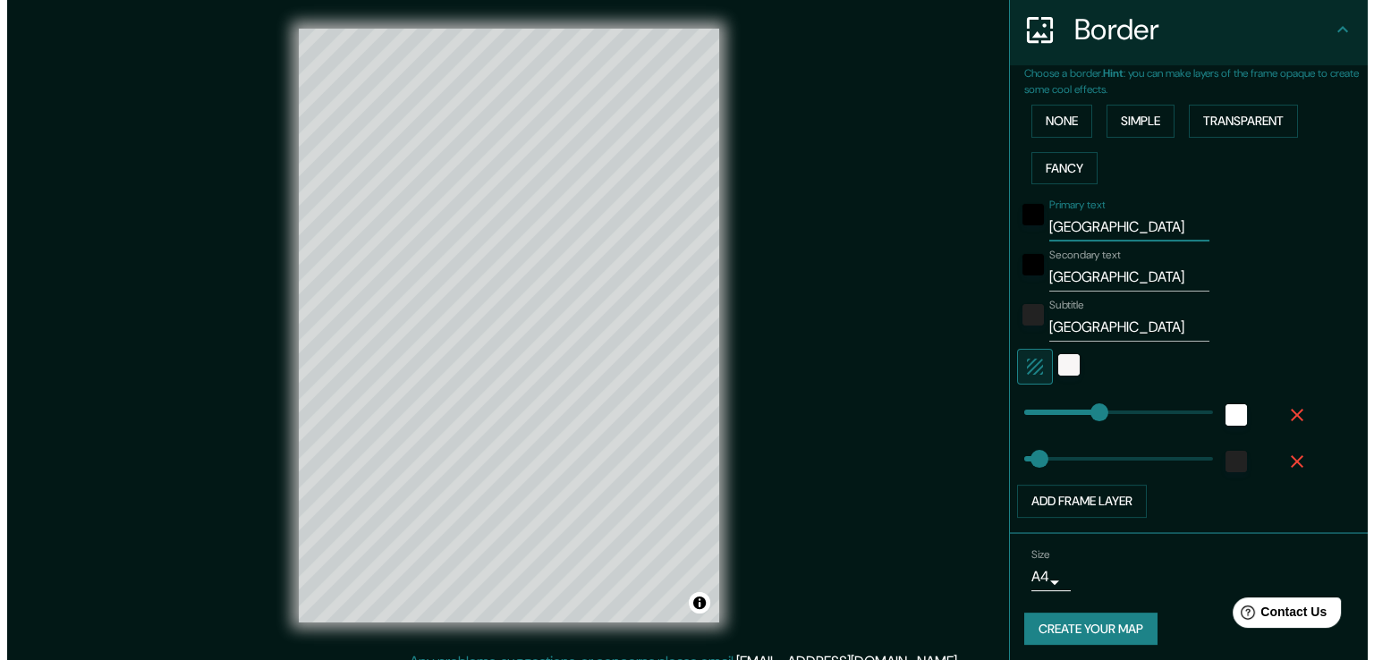
scroll to position [355, 0]
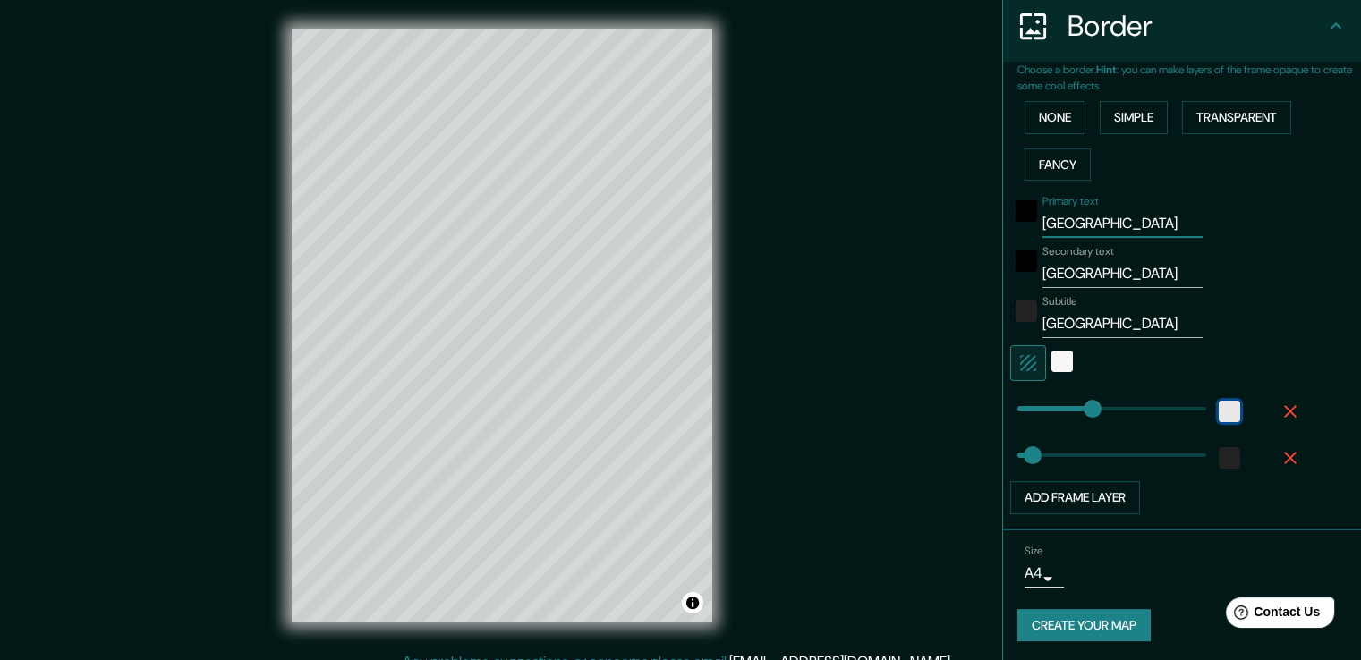
click at [1218, 412] on div "white" at bounding box center [1228, 411] width 21 height 21
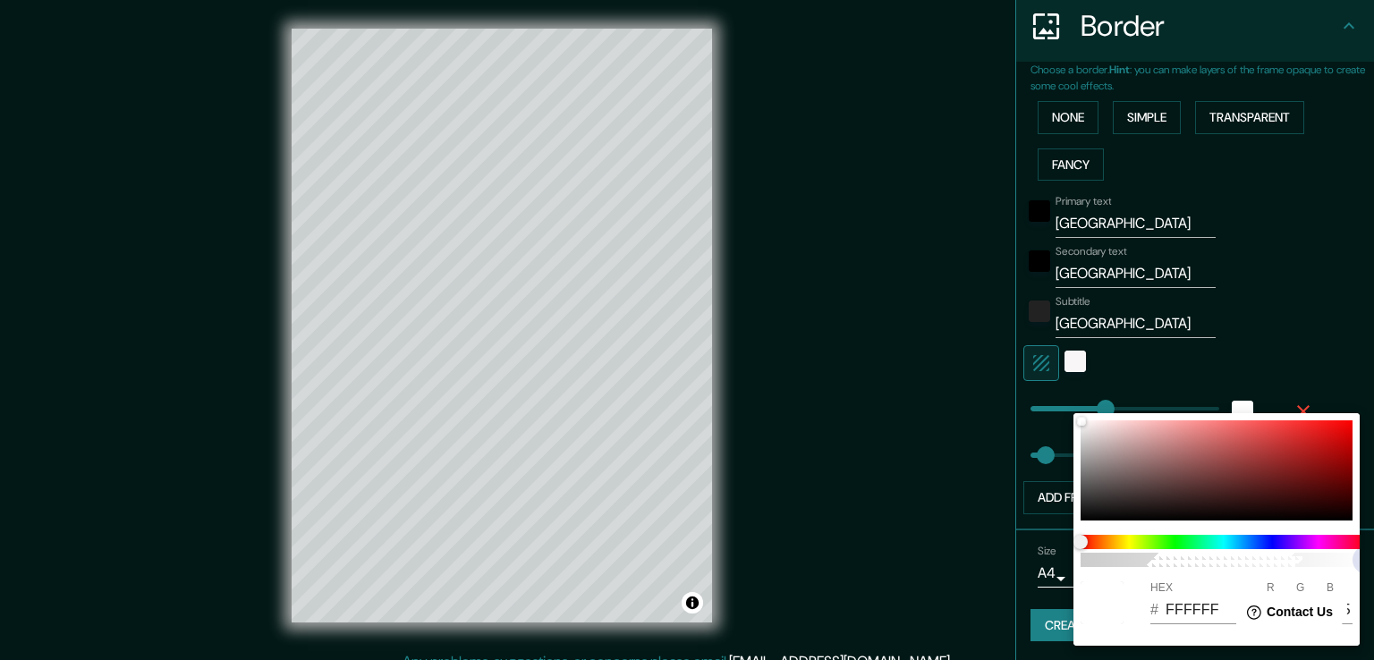
type input "38"
type input "FFFFFF0A"
click at [1092, 562] on span "100" at bounding box center [1224, 560] width 286 height 14
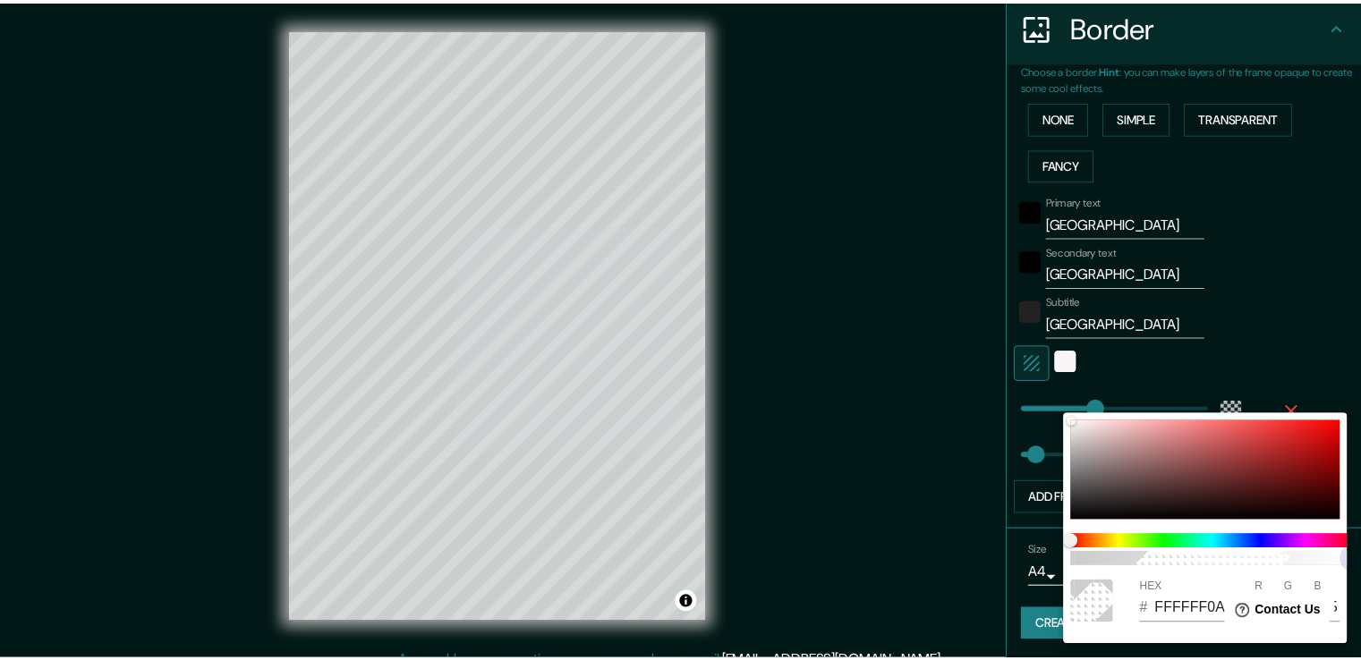
scroll to position [0, 14]
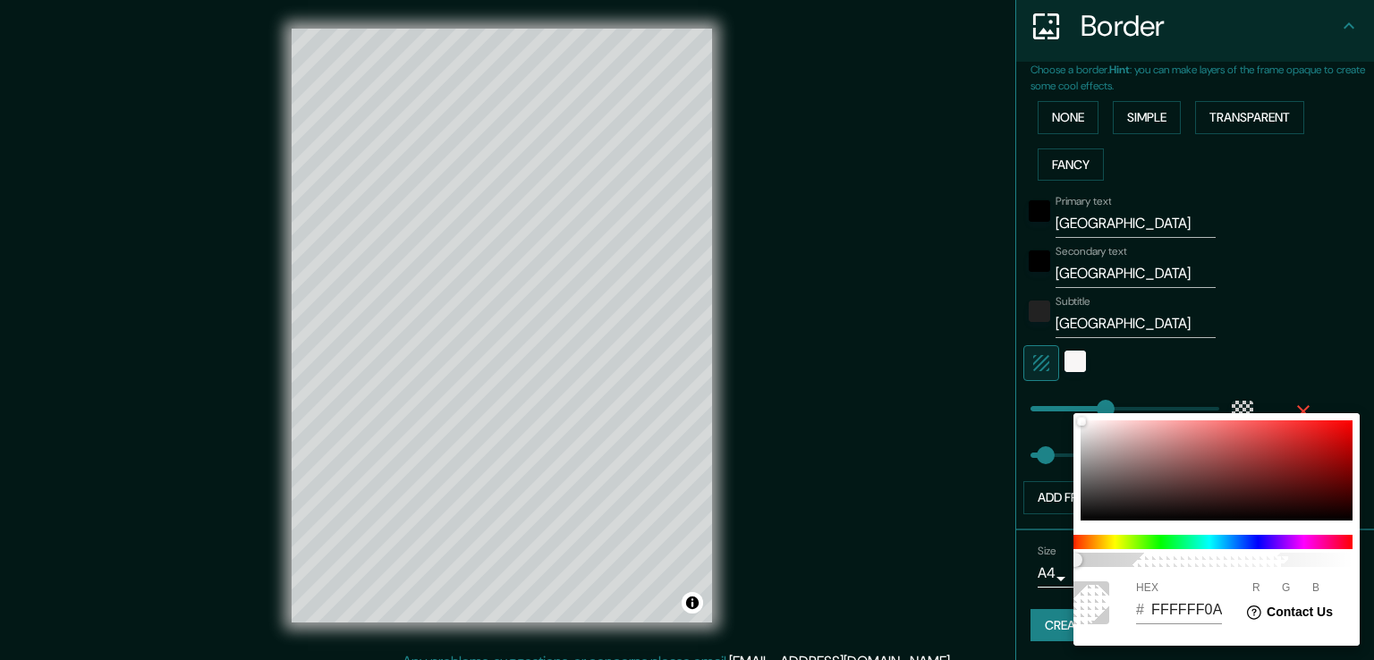
click at [1065, 360] on div at bounding box center [687, 330] width 1374 height 660
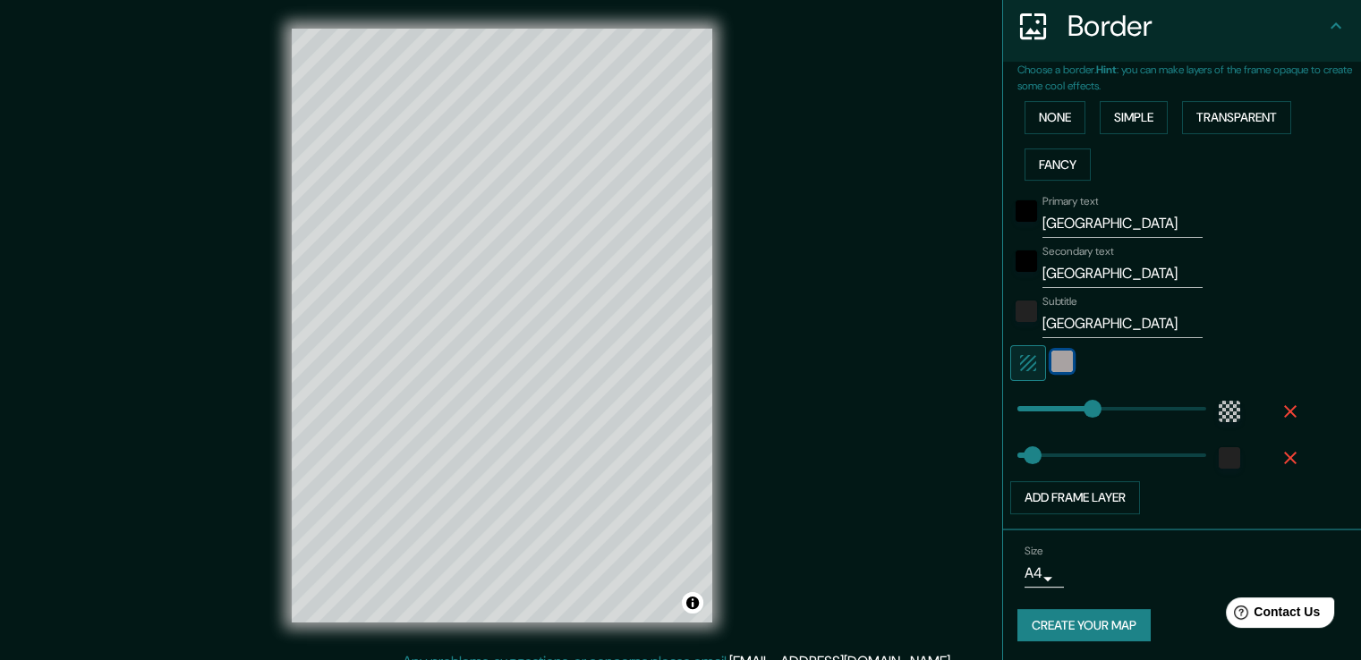
click at [1051, 352] on div "color-F8F6F6" at bounding box center [1061, 361] width 21 height 21
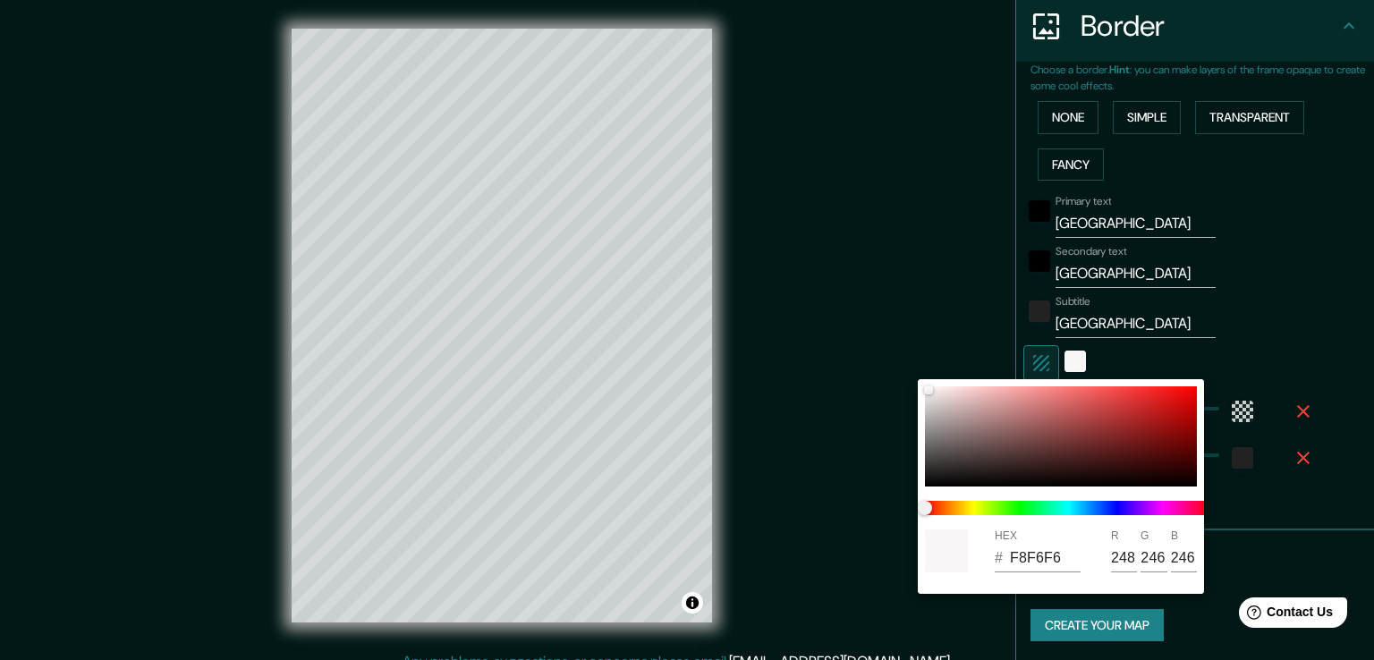
click at [1031, 355] on div at bounding box center [687, 330] width 1374 height 660
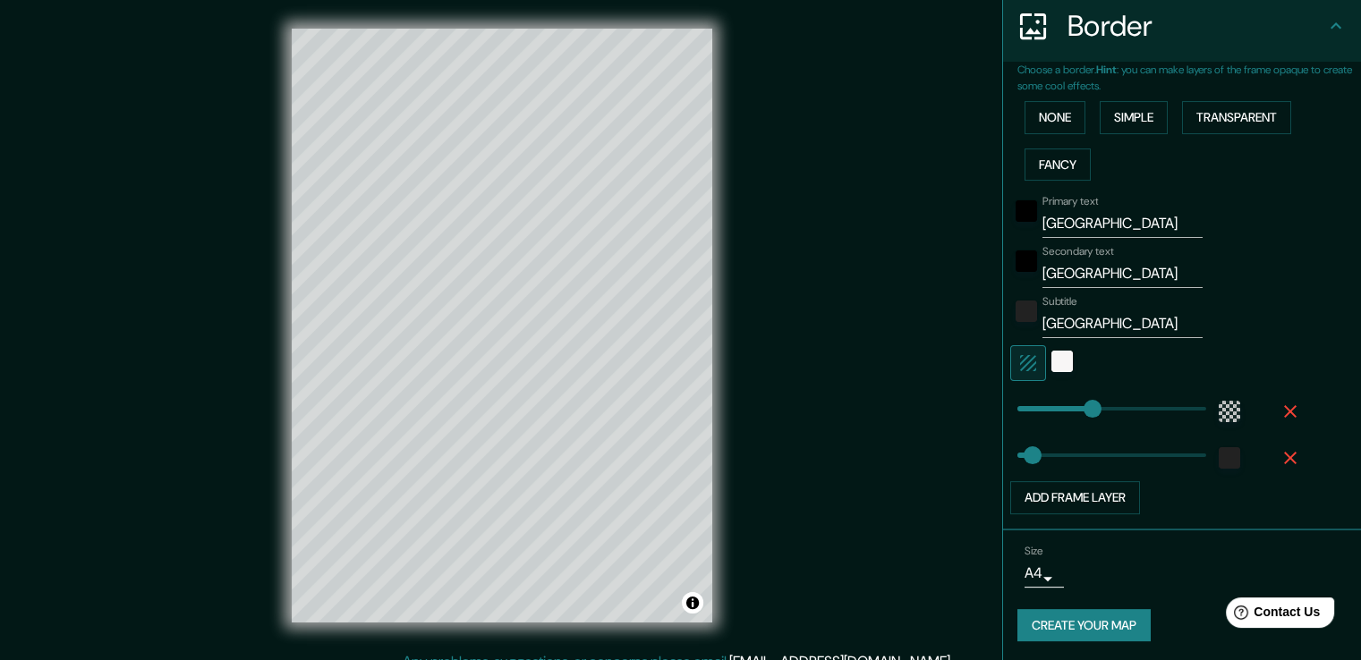
click at [1020, 366] on icon "button" at bounding box center [1027, 362] width 21 height 21
type input "38"
click at [1197, 236] on div "Primary text Málaga Secondary text Andalucía Subtitle España Add frame layer" at bounding box center [1160, 351] width 286 height 327
click at [1187, 225] on div "Primary text Málaga" at bounding box center [1156, 216] width 293 height 43
click at [1055, 628] on button "Create your map" at bounding box center [1083, 625] width 133 height 33
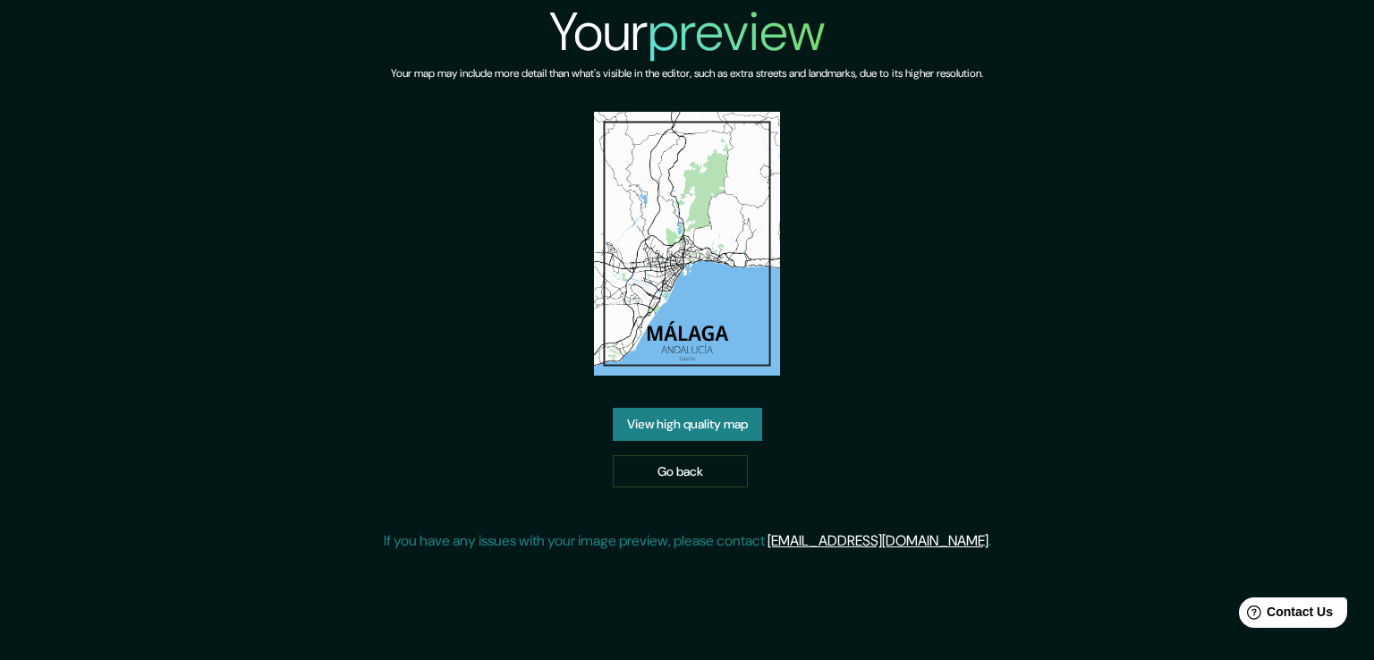
click at [703, 434] on link "View high quality map" at bounding box center [687, 424] width 149 height 33
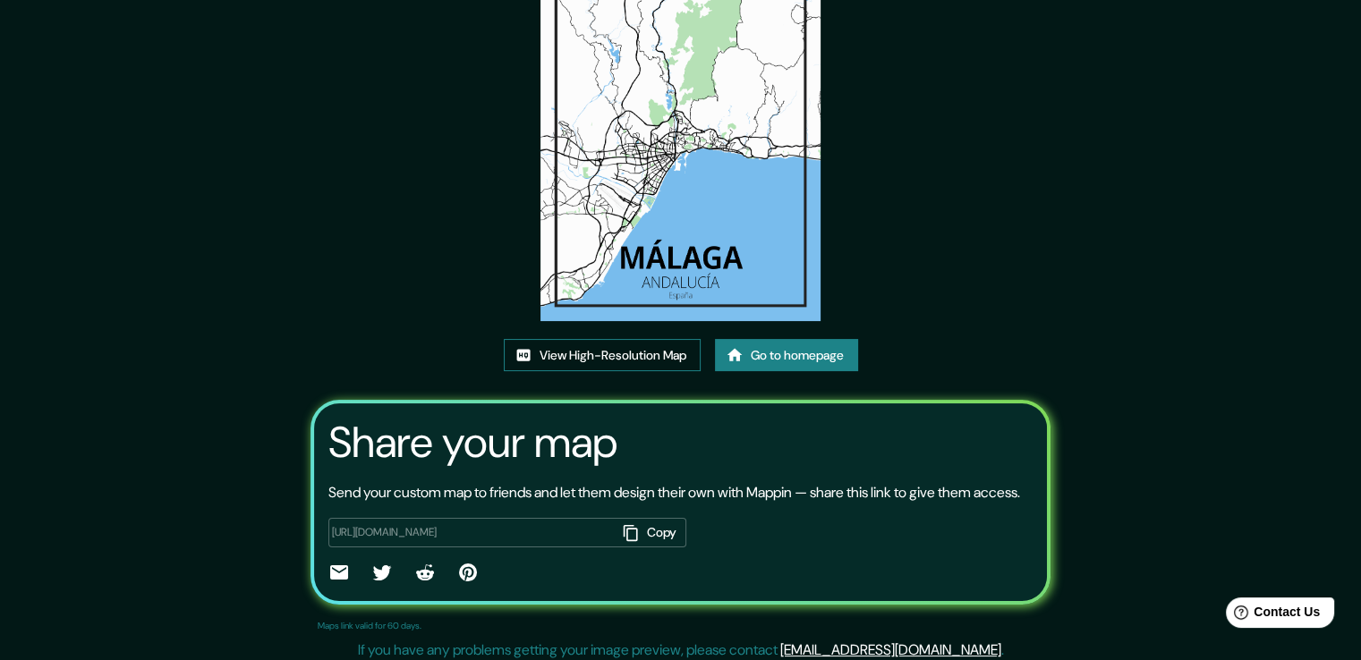
scroll to position [161, 0]
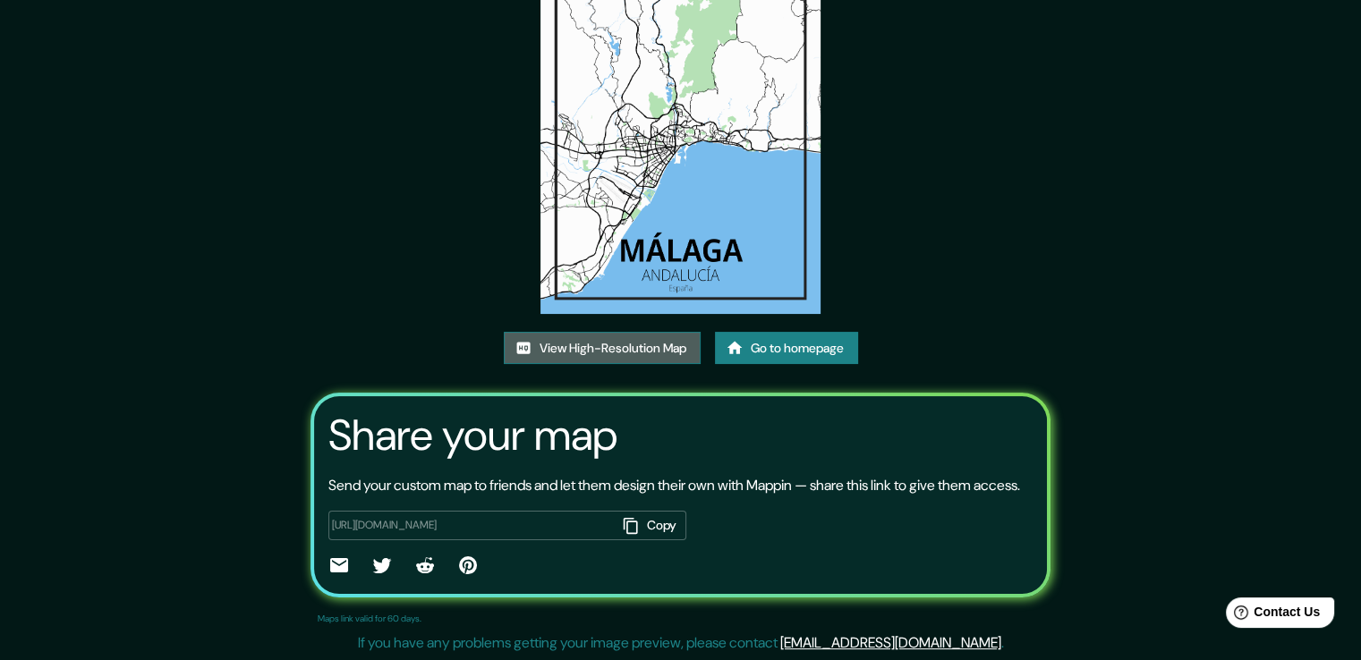
click at [581, 341] on link "View High-Resolution Map" at bounding box center [602, 348] width 197 height 33
click at [328, 563] on icon at bounding box center [338, 565] width 21 height 21
click at [622, 523] on icon "button" at bounding box center [631, 526] width 18 height 18
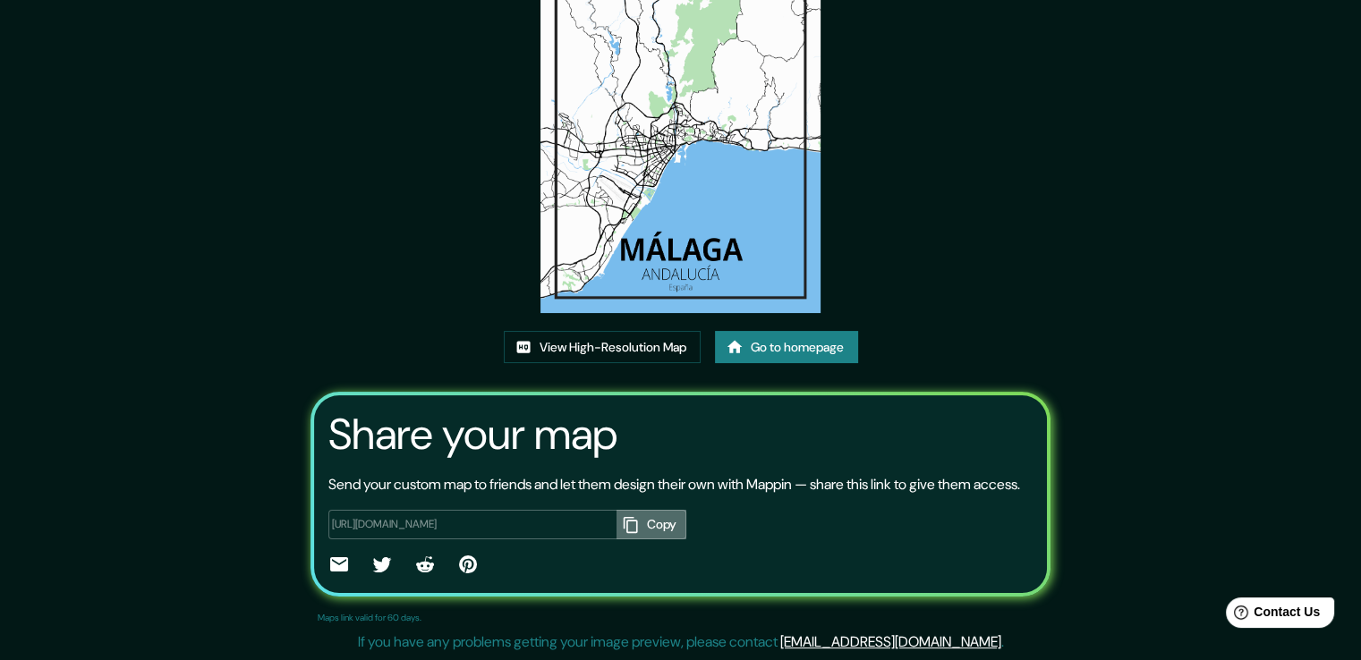
click at [644, 520] on button "Copy" at bounding box center [651, 525] width 70 height 30
